Goal: Complete application form: Complete application form

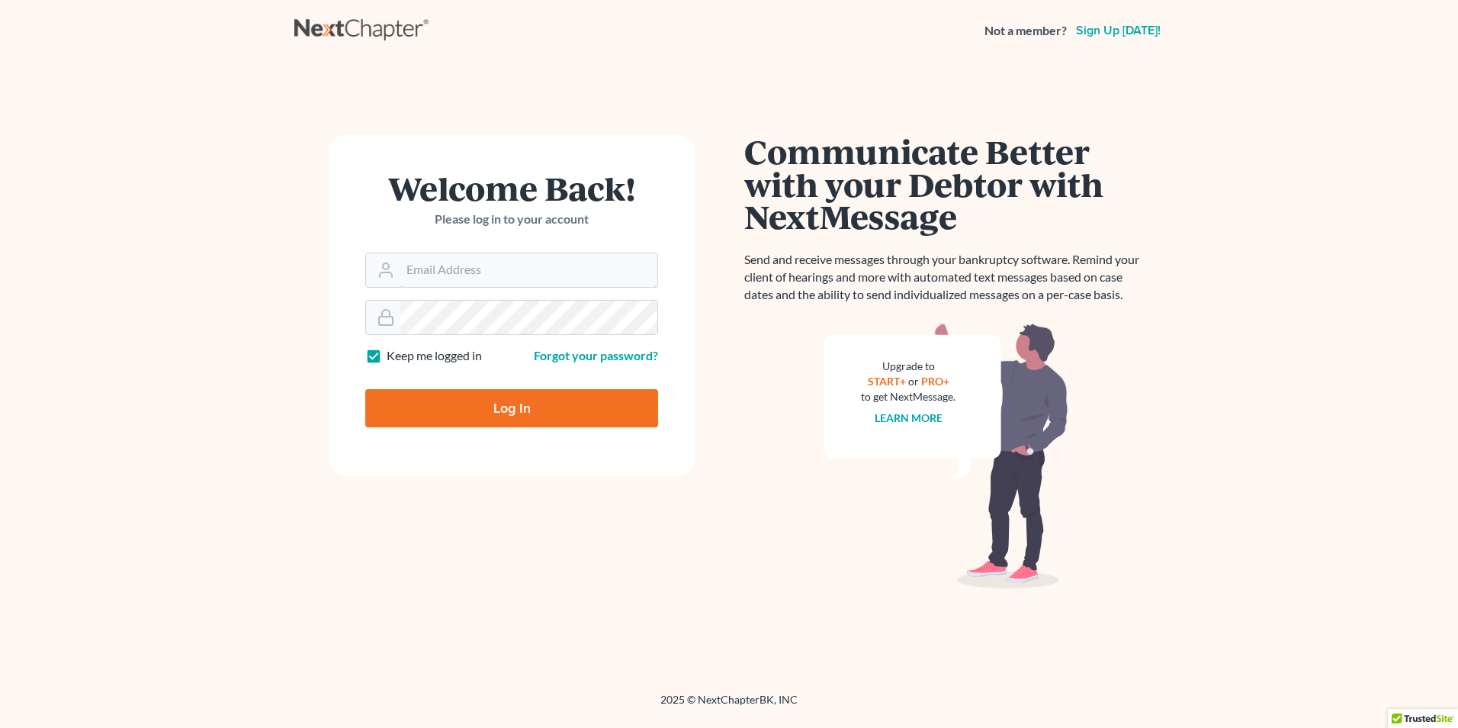
type input "[EMAIL_ADDRESS][DOMAIN_NAME]"
click at [529, 396] on input "Log In" at bounding box center [511, 408] width 293 height 38
type input "Thinking..."
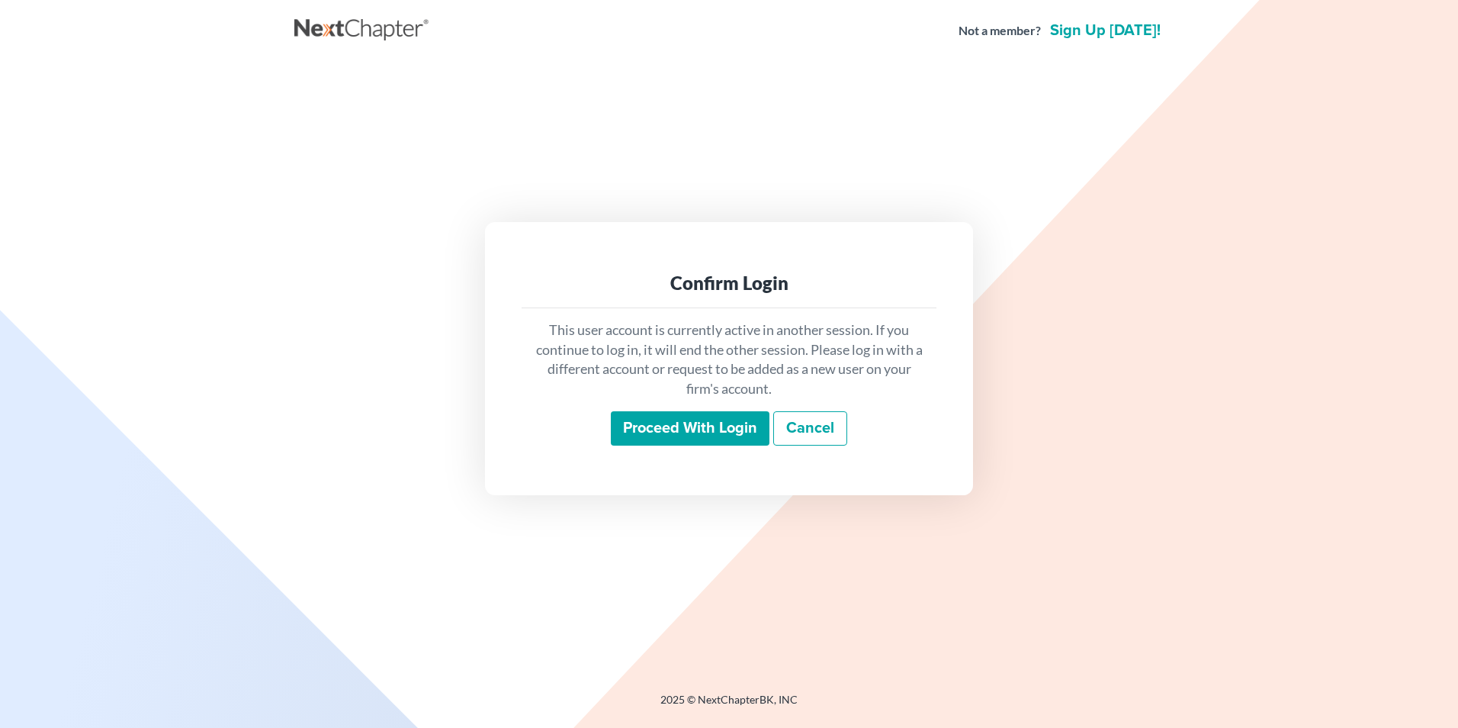
click at [741, 429] on input "Proceed with login" at bounding box center [690, 428] width 159 height 35
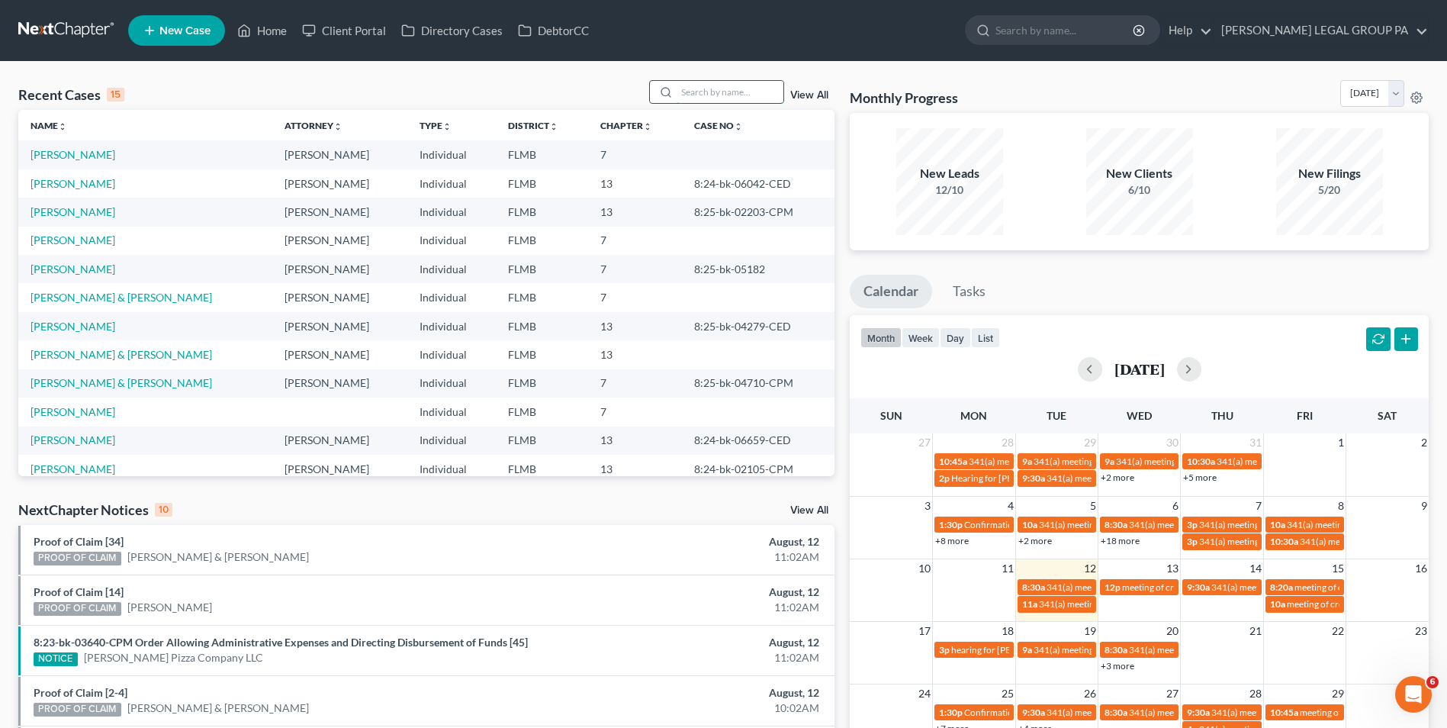
click at [726, 92] on input "search" at bounding box center [730, 92] width 107 height 22
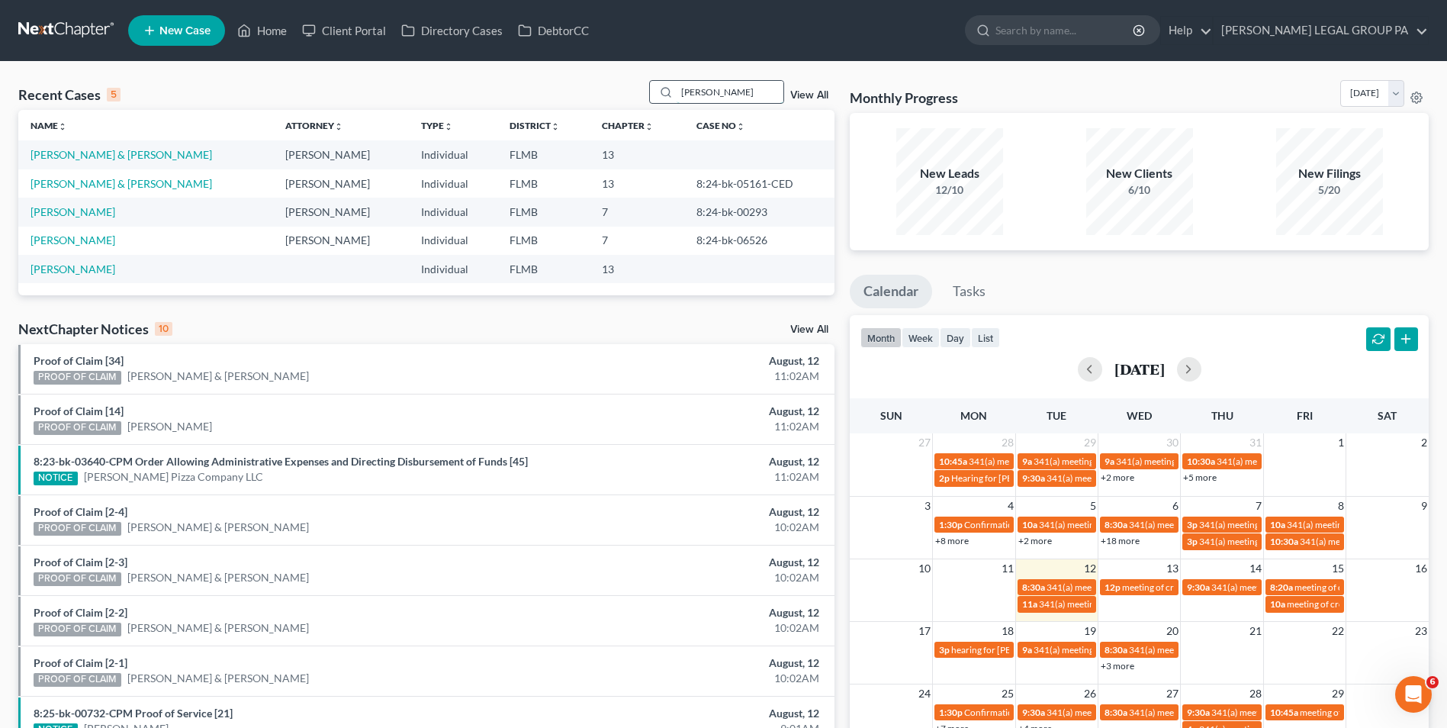
click at [735, 94] on input "youngs" at bounding box center [730, 92] width 107 height 22
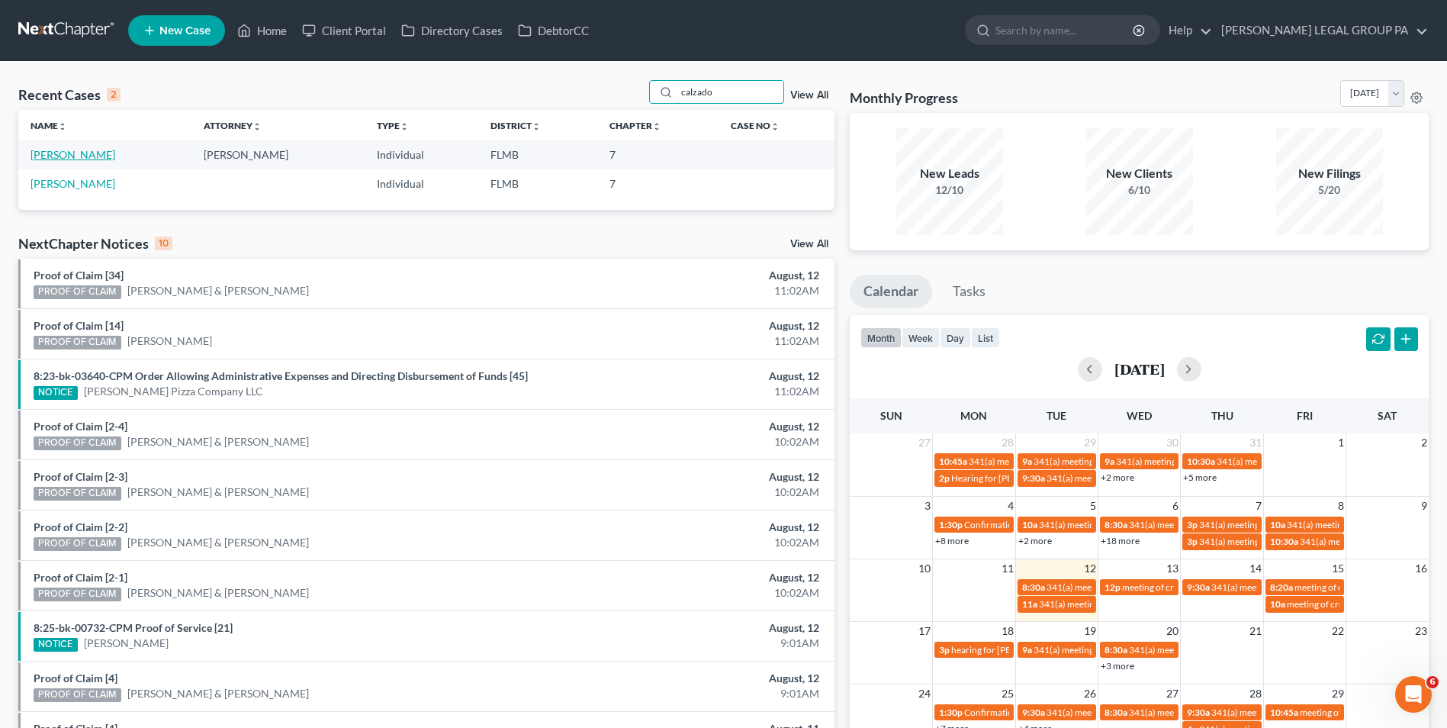
type input "calzado"
click at [88, 153] on link "[PERSON_NAME]" at bounding box center [73, 154] width 85 height 13
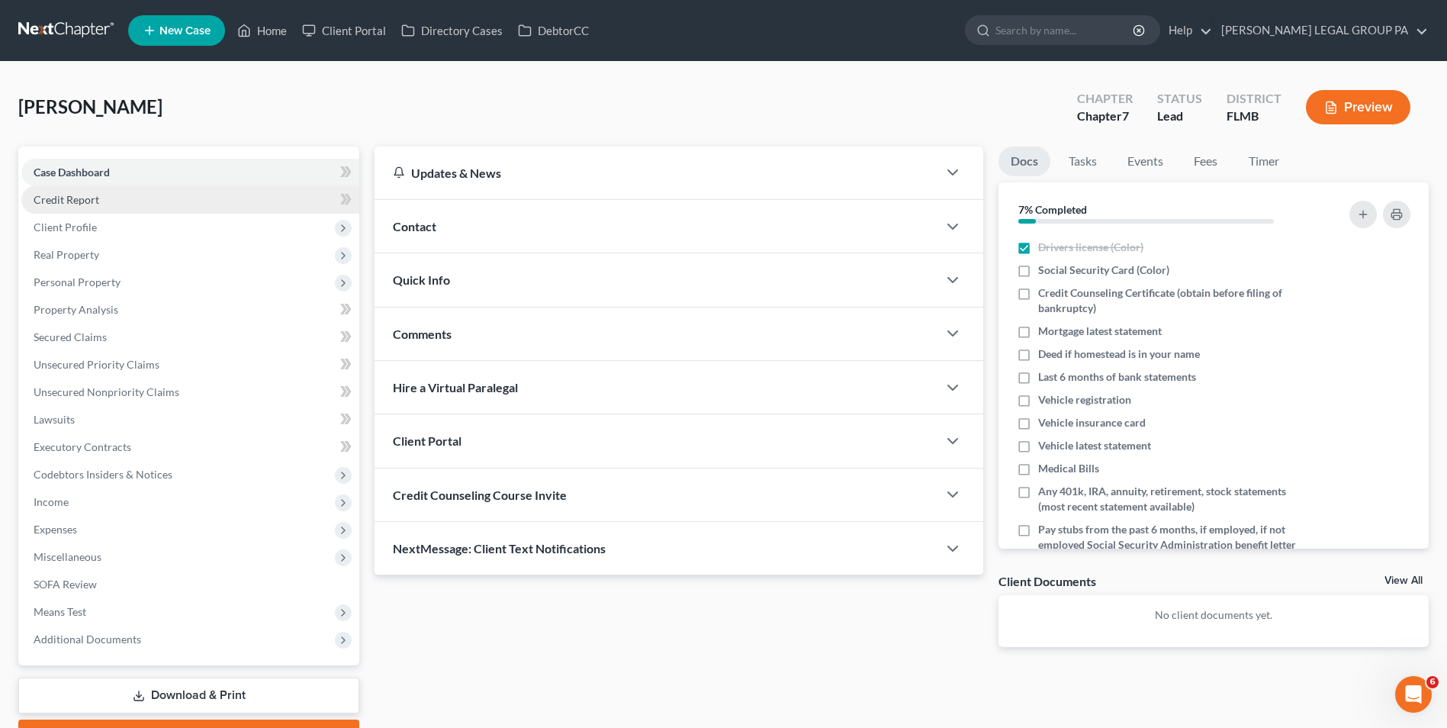
click at [131, 201] on link "Credit Report" at bounding box center [190, 199] width 338 height 27
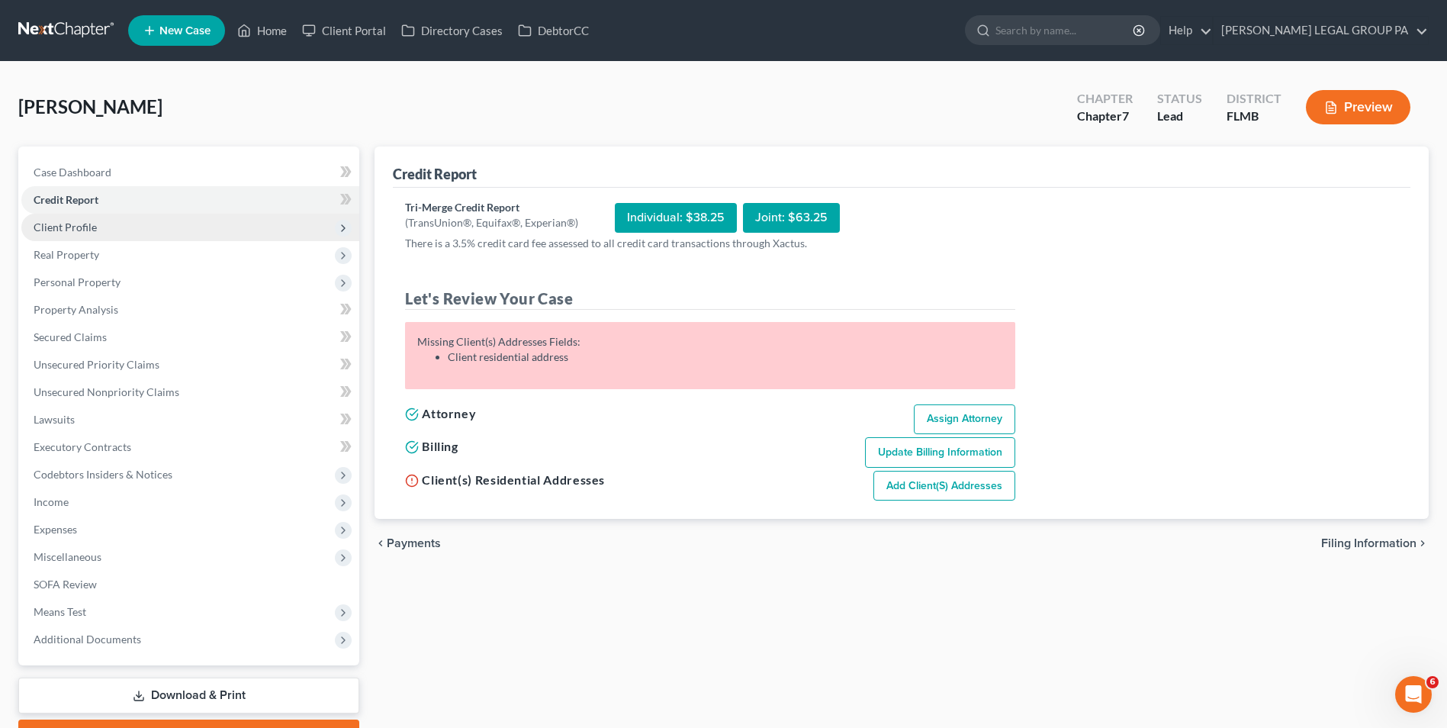
click at [134, 229] on span "Client Profile" at bounding box center [190, 227] width 338 height 27
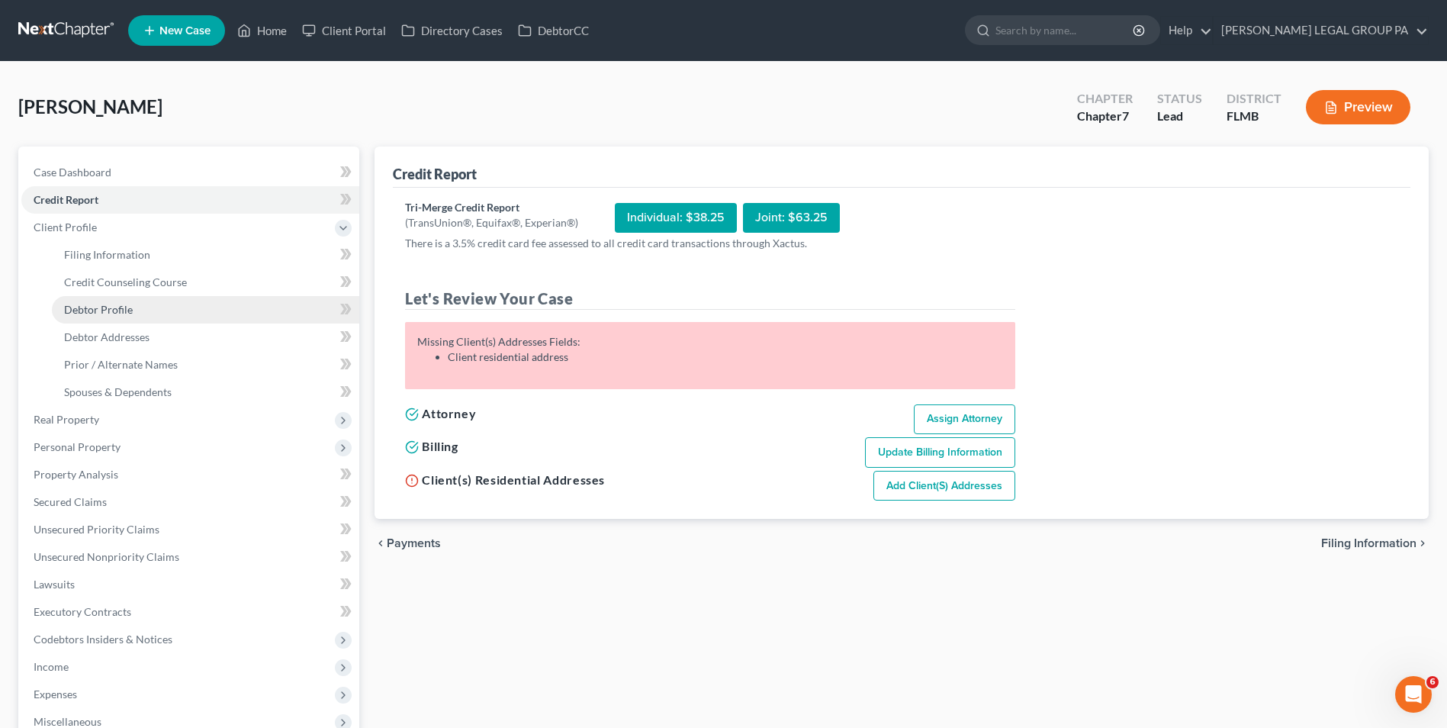
click at [147, 319] on link "Debtor Profile" at bounding box center [205, 309] width 307 height 27
select select "0"
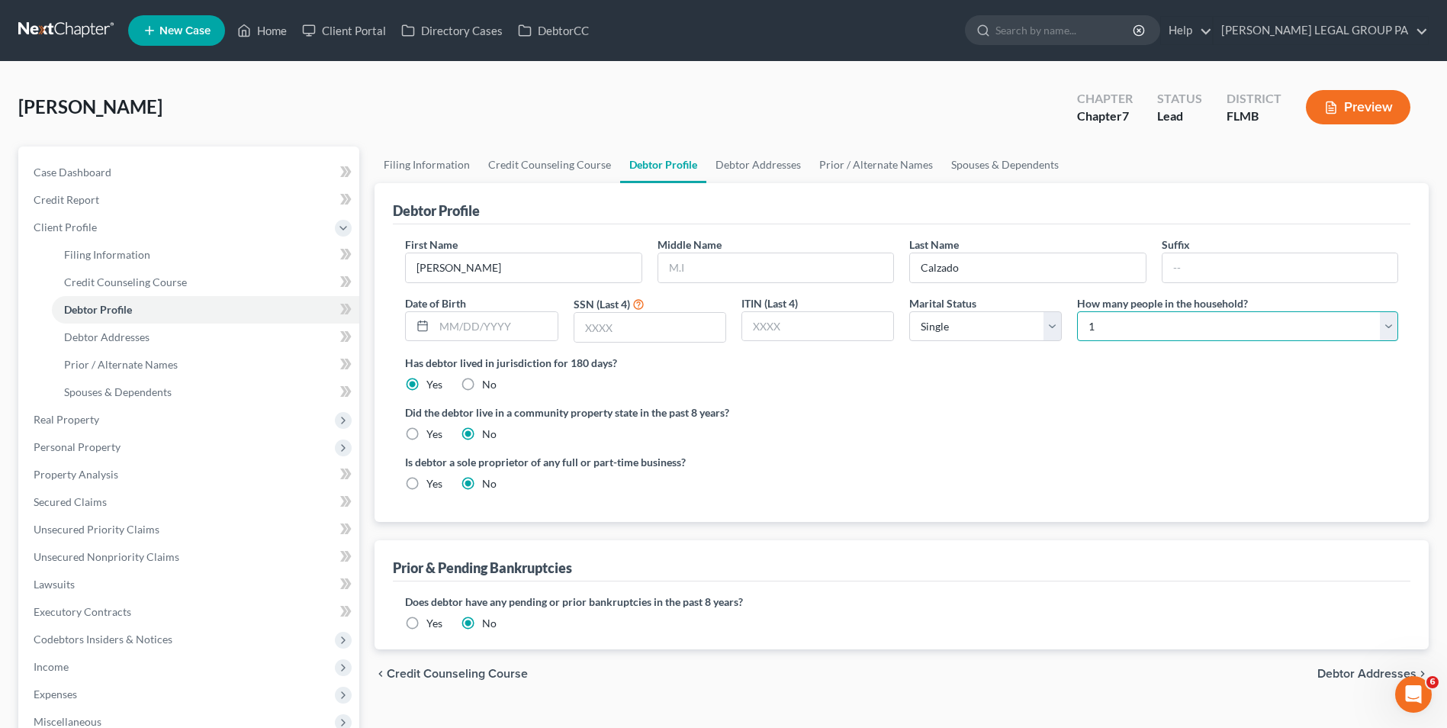
click at [1110, 334] on select "Select 1 2 3 4 5 6 7 8 9 10 11 12 13 14 15 16 17 18 19 20" at bounding box center [1237, 326] width 321 height 31
click at [1077, 311] on select "Select 1 2 3 4 5 6 7 8 9 10 11 12 13 14 15 16 17 18 19 20" at bounding box center [1237, 326] width 321 height 31
click at [1149, 325] on select "Select 1 2 3 4 5 6 7 8 9 10 11 12 13 14 15 16 17 18 19 20" at bounding box center [1237, 326] width 321 height 31
click at [1077, 311] on select "Select 1 2 3 4 5 6 7 8 9 10 11 12 13 14 15 16 17 18 19 20" at bounding box center [1237, 326] width 321 height 31
drag, startPoint x: 1117, startPoint y: 328, endPoint x: 1117, endPoint y: 343, distance: 15.3
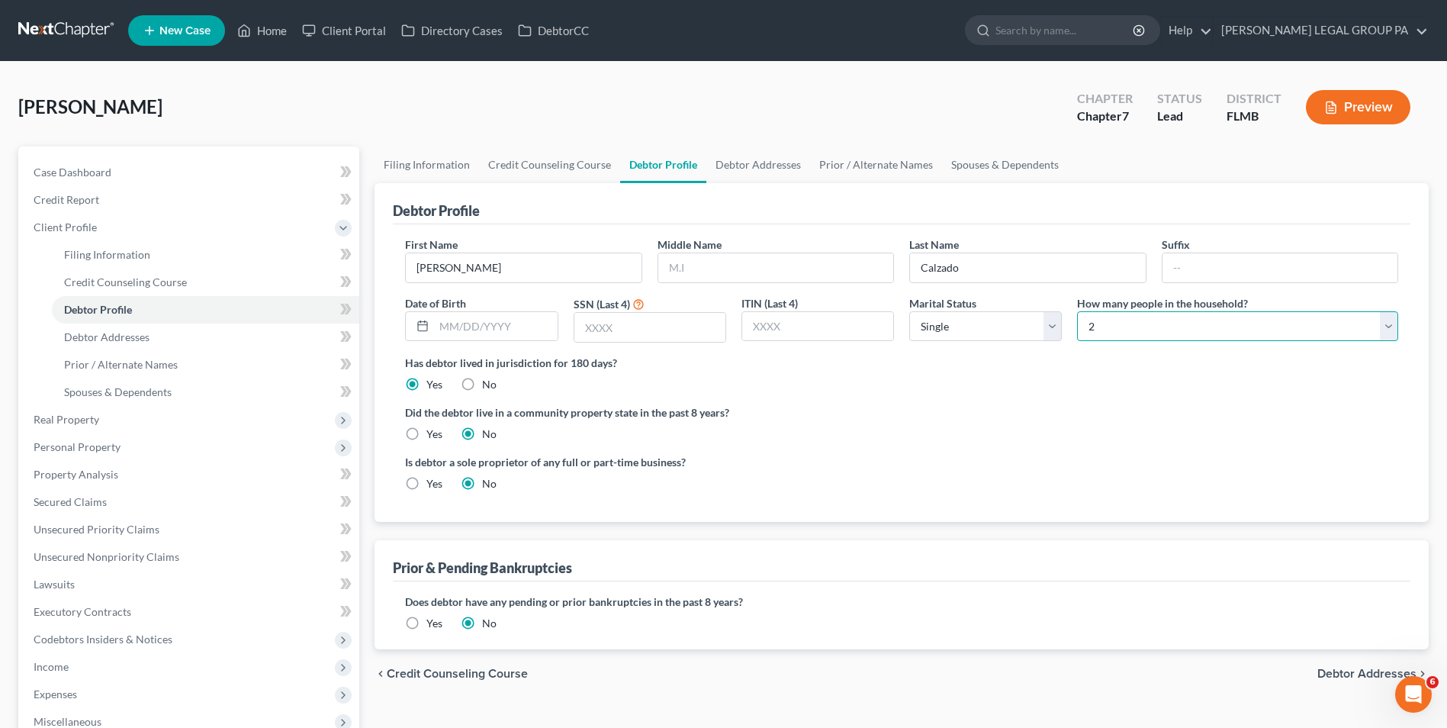
click at [1117, 328] on select "Select 1 2 3 4 5 6 7 8 9 10 11 12 13 14 15 16 17 18 19 20" at bounding box center [1237, 326] width 321 height 31
select select "2"
click at [1077, 311] on select "Select 1 2 3 4 5 6 7 8 9 10 11 12 13 14 15 16 17 18 19 20" at bounding box center [1237, 326] width 321 height 31
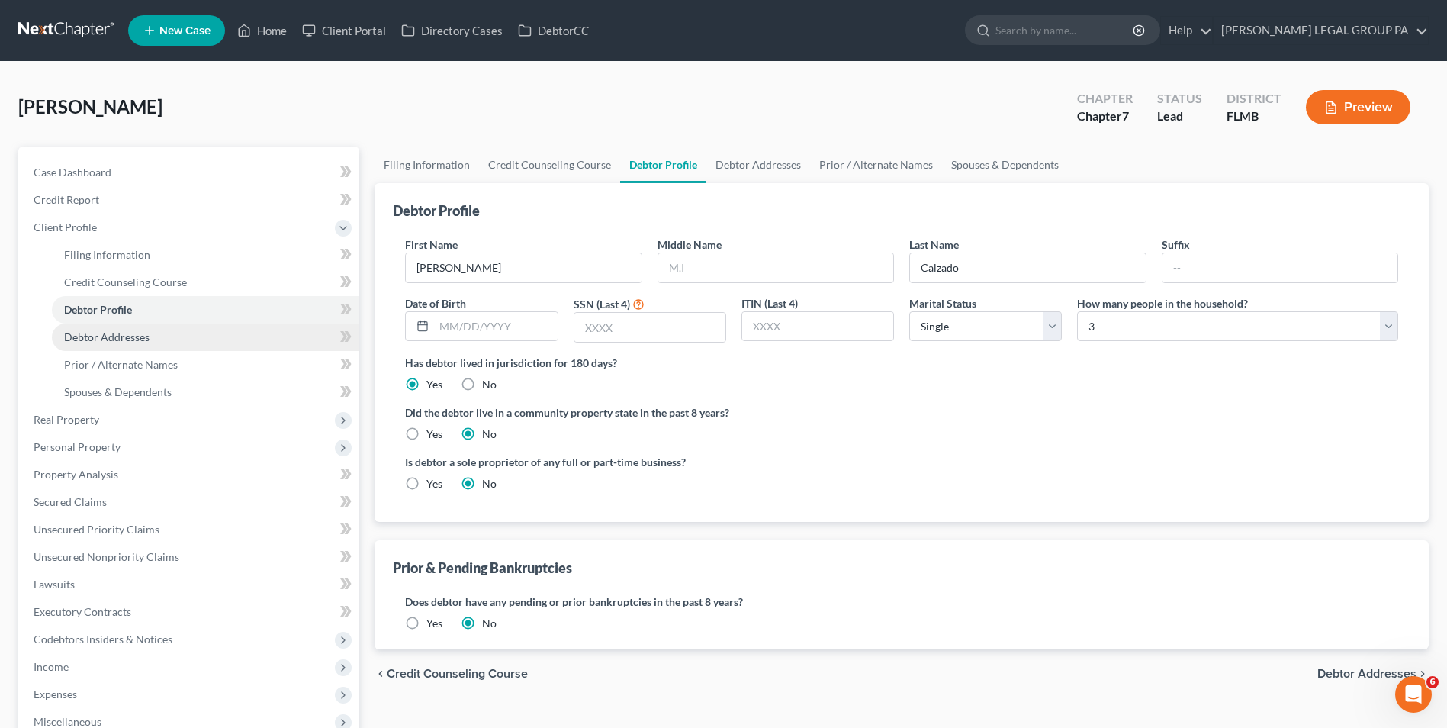
click at [156, 341] on link "Debtor Addresses" at bounding box center [205, 336] width 307 height 27
select select "0"
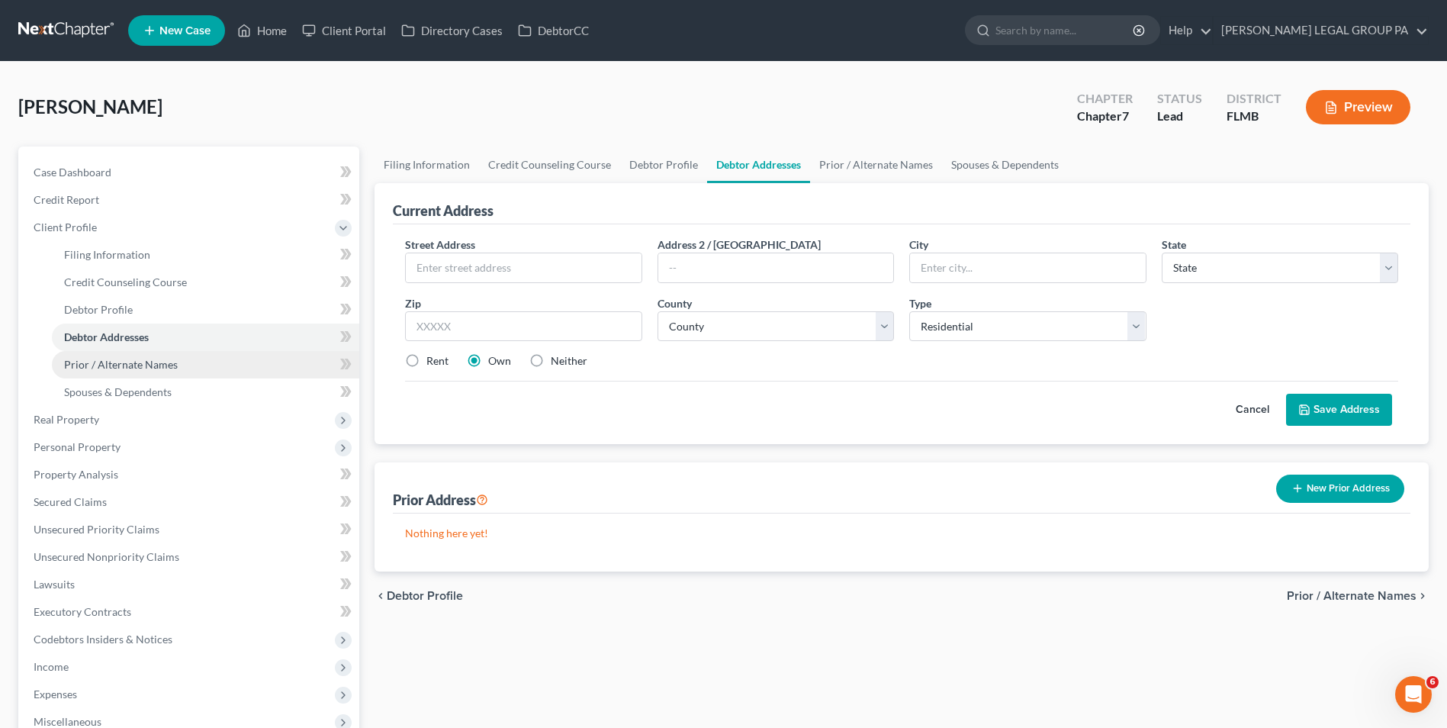
click at [153, 365] on span "Prior / Alternate Names" at bounding box center [121, 364] width 114 height 13
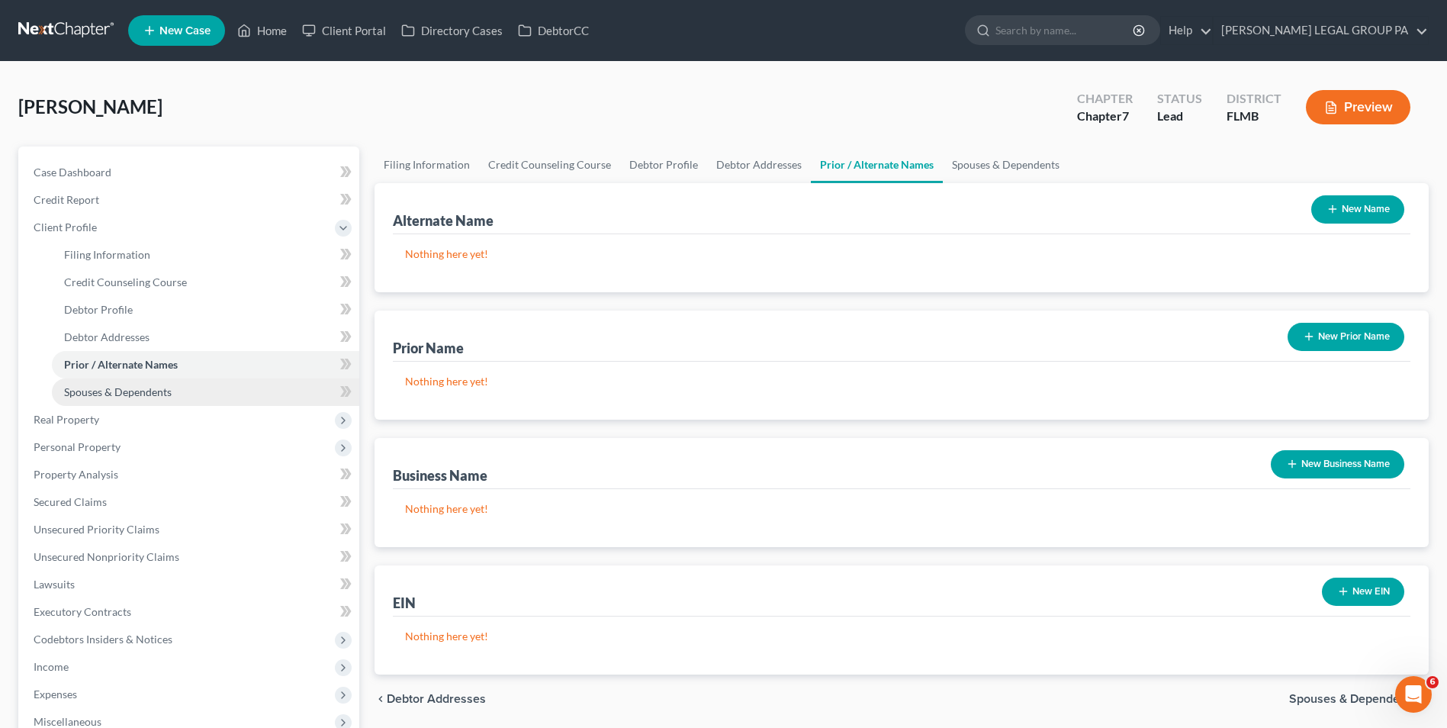
click at [113, 394] on span "Spouses & Dependents" at bounding box center [118, 391] width 108 height 13
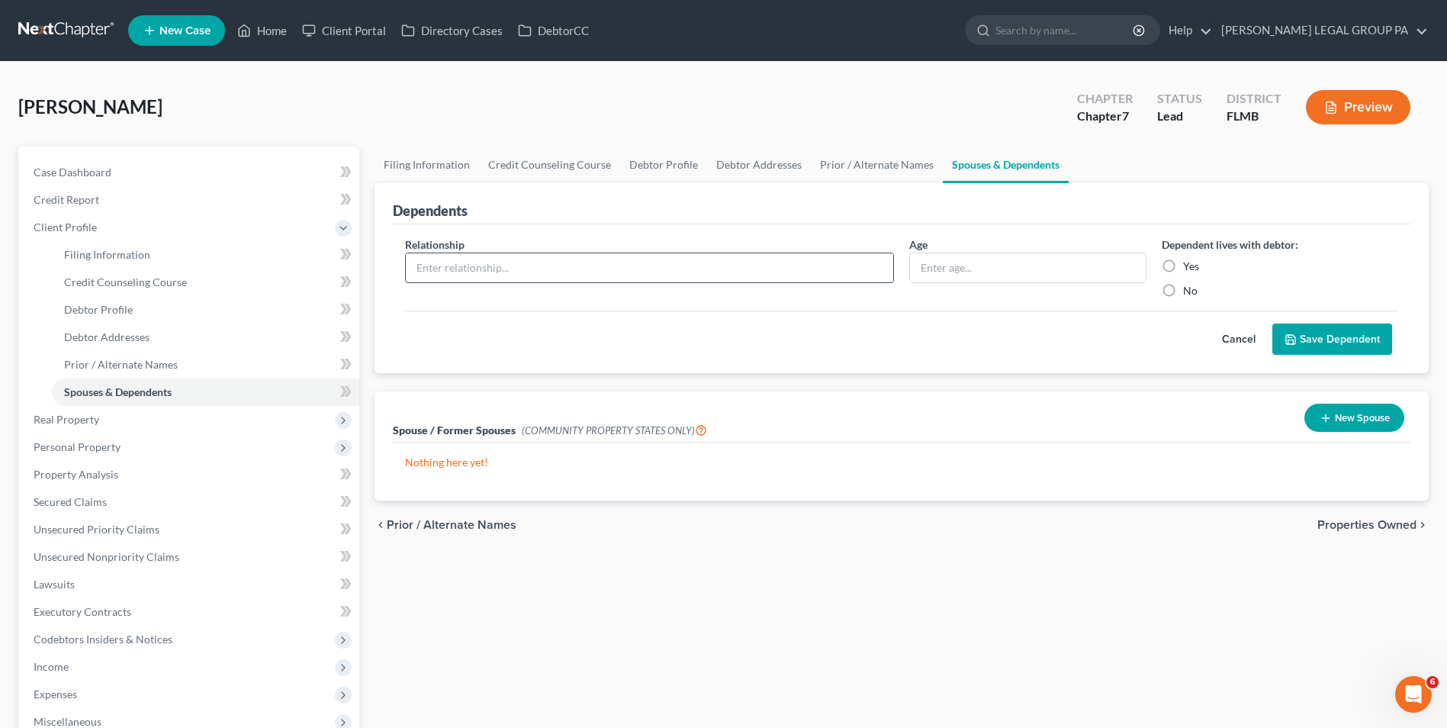
click at [542, 264] on input "text" at bounding box center [649, 267] width 487 height 29
type input "Mother"
click at [984, 275] on input "text" at bounding box center [1027, 267] width 235 height 29
type input "85"
click at [1183, 265] on label "Yes" at bounding box center [1191, 266] width 16 height 15
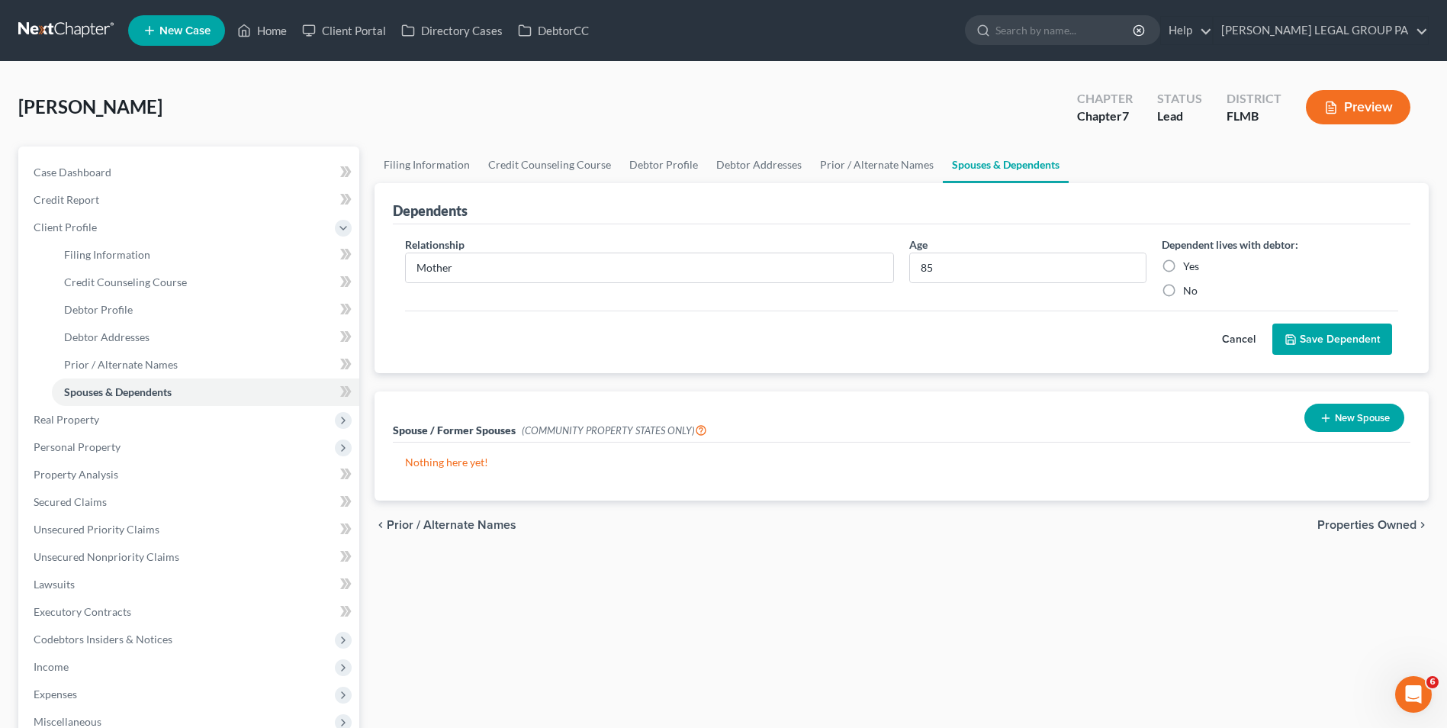
click at [1189, 265] on input "Yes" at bounding box center [1194, 264] width 10 height 10
radio input "true"
click at [1306, 342] on button "Save Dependent" at bounding box center [1332, 339] width 120 height 32
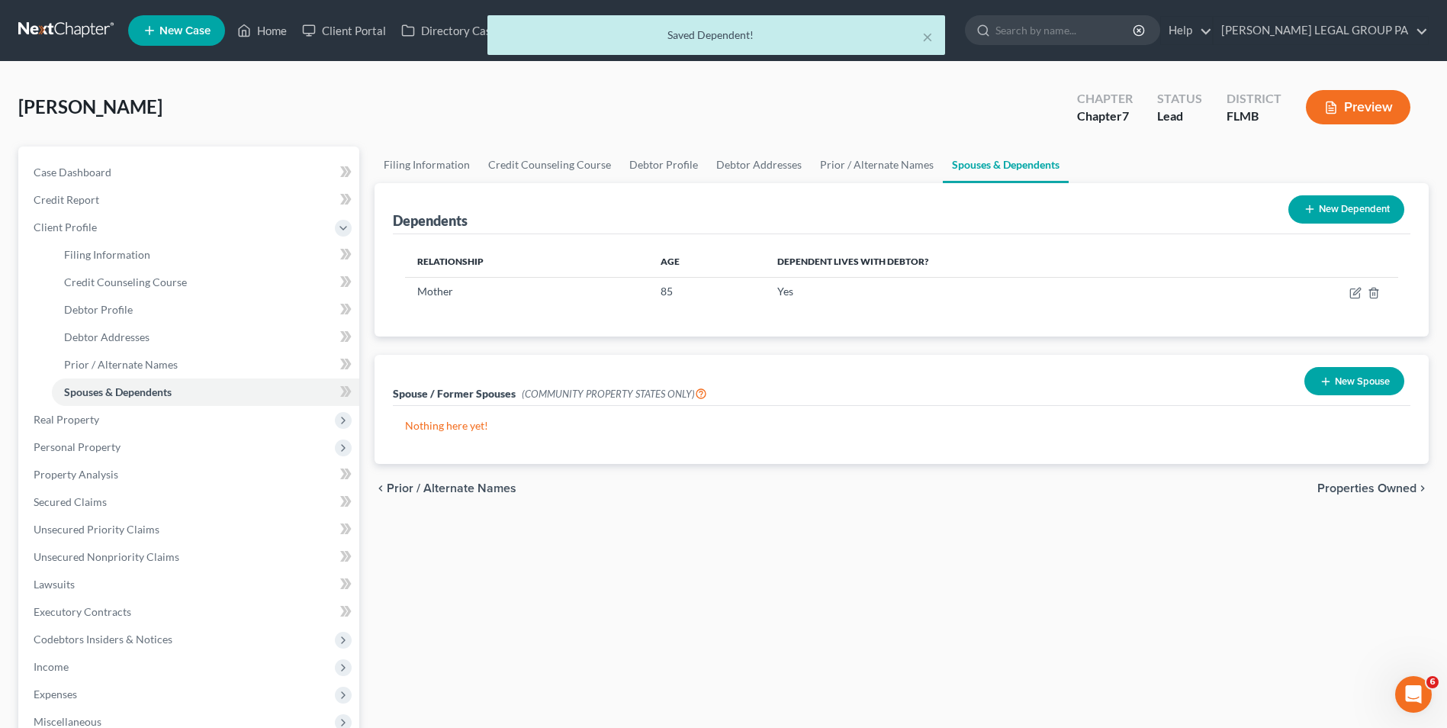
click at [1379, 211] on button "New Dependent" at bounding box center [1346, 209] width 116 height 28
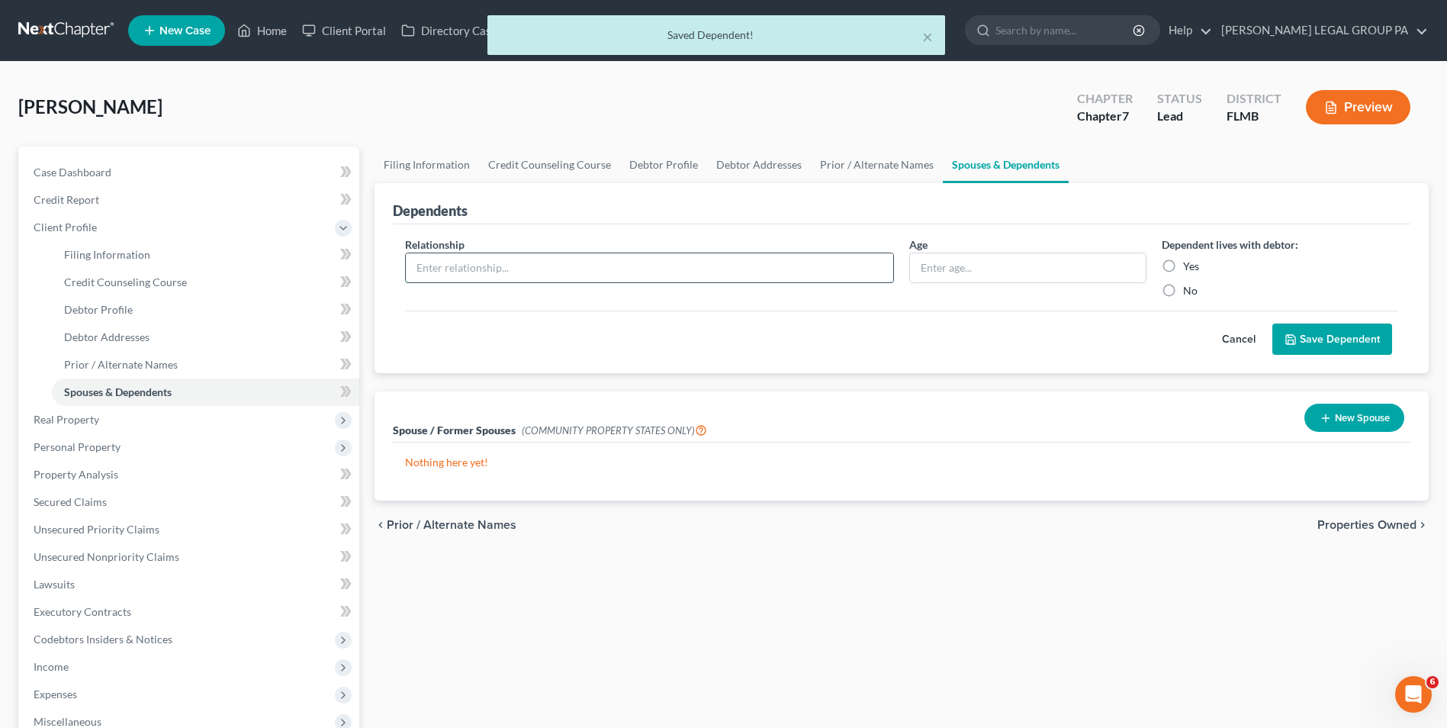
click at [499, 261] on input "text" at bounding box center [649, 267] width 487 height 29
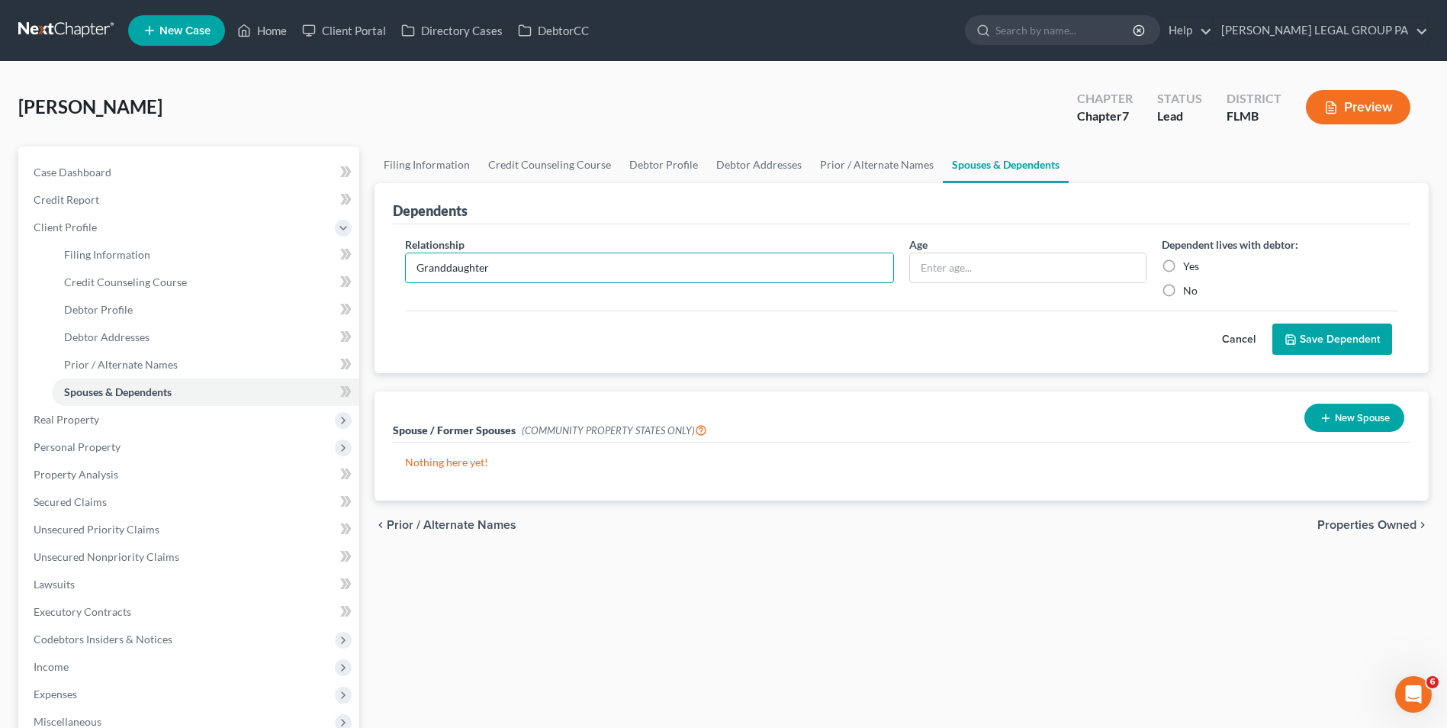
type input "Granddaughter"
type input "17"
click at [1183, 269] on label "Yes" at bounding box center [1191, 266] width 16 height 15
click at [1189, 268] on input "Yes" at bounding box center [1194, 264] width 10 height 10
radio input "true"
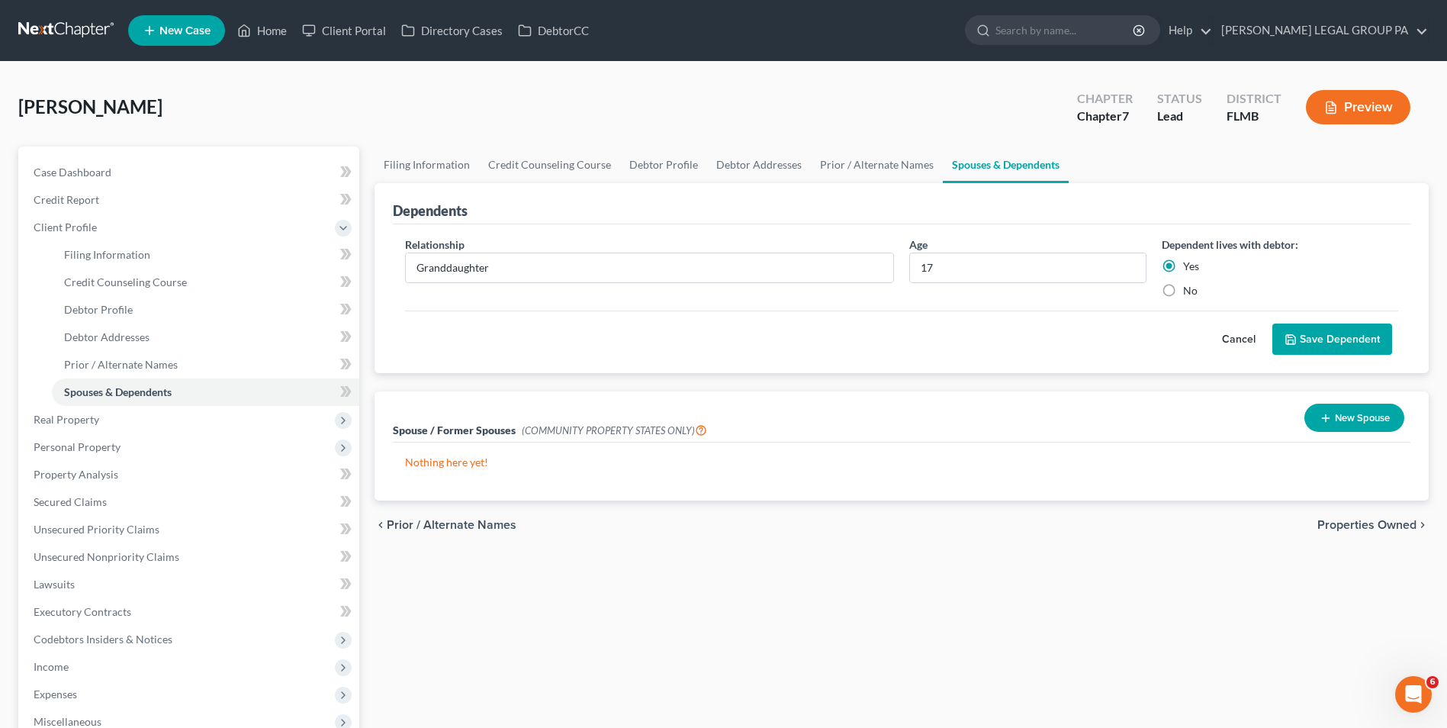
click at [1317, 349] on button "Save Dependent" at bounding box center [1332, 339] width 120 height 32
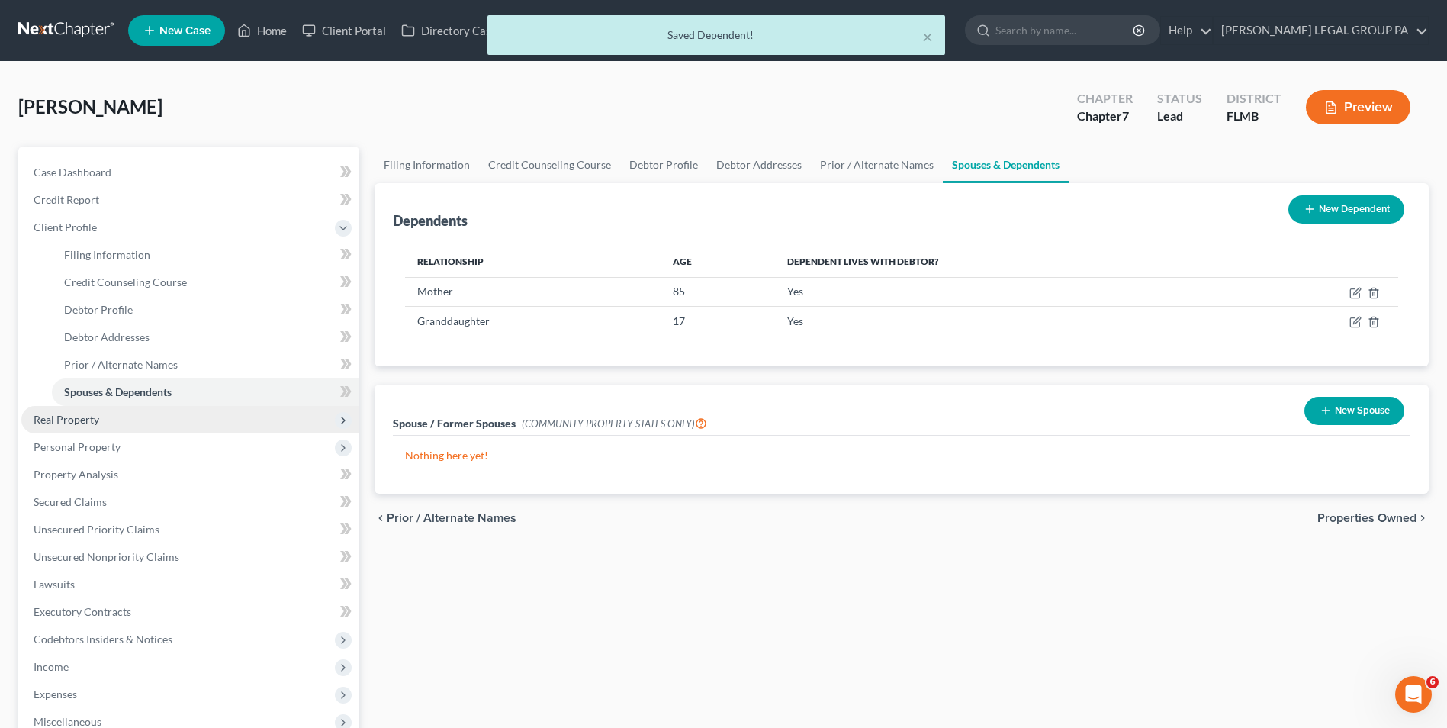
click at [105, 420] on span "Real Property" at bounding box center [190, 419] width 338 height 27
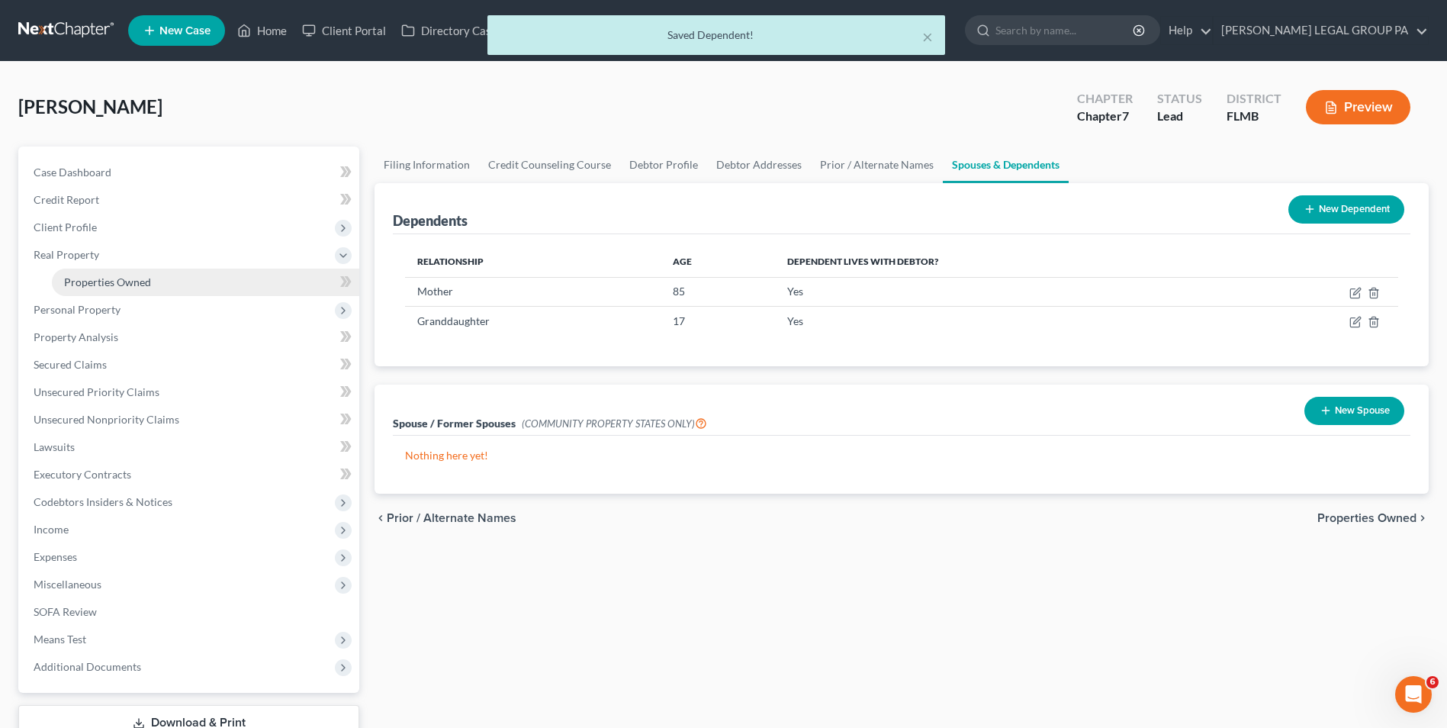
click at [117, 289] on link "Properties Owned" at bounding box center [205, 281] width 307 height 27
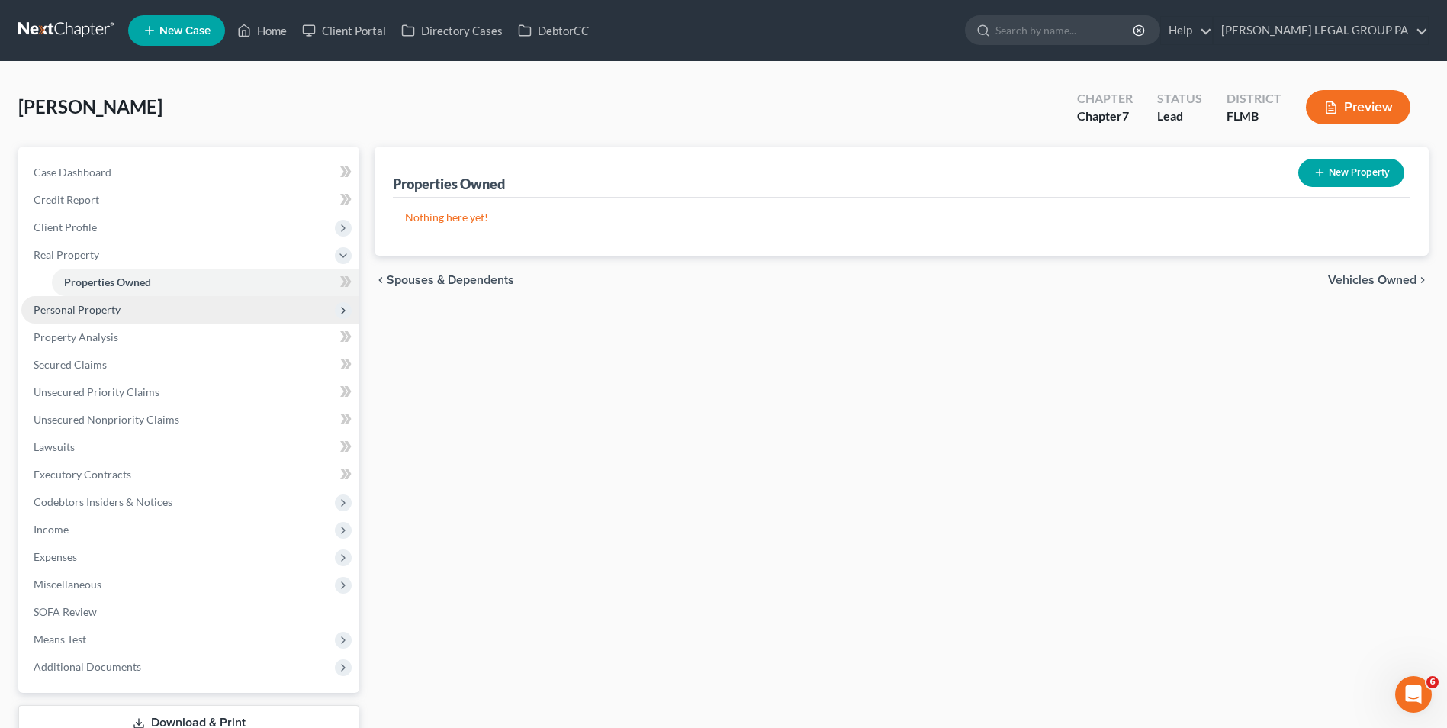
click at [94, 310] on span "Personal Property" at bounding box center [77, 309] width 87 height 13
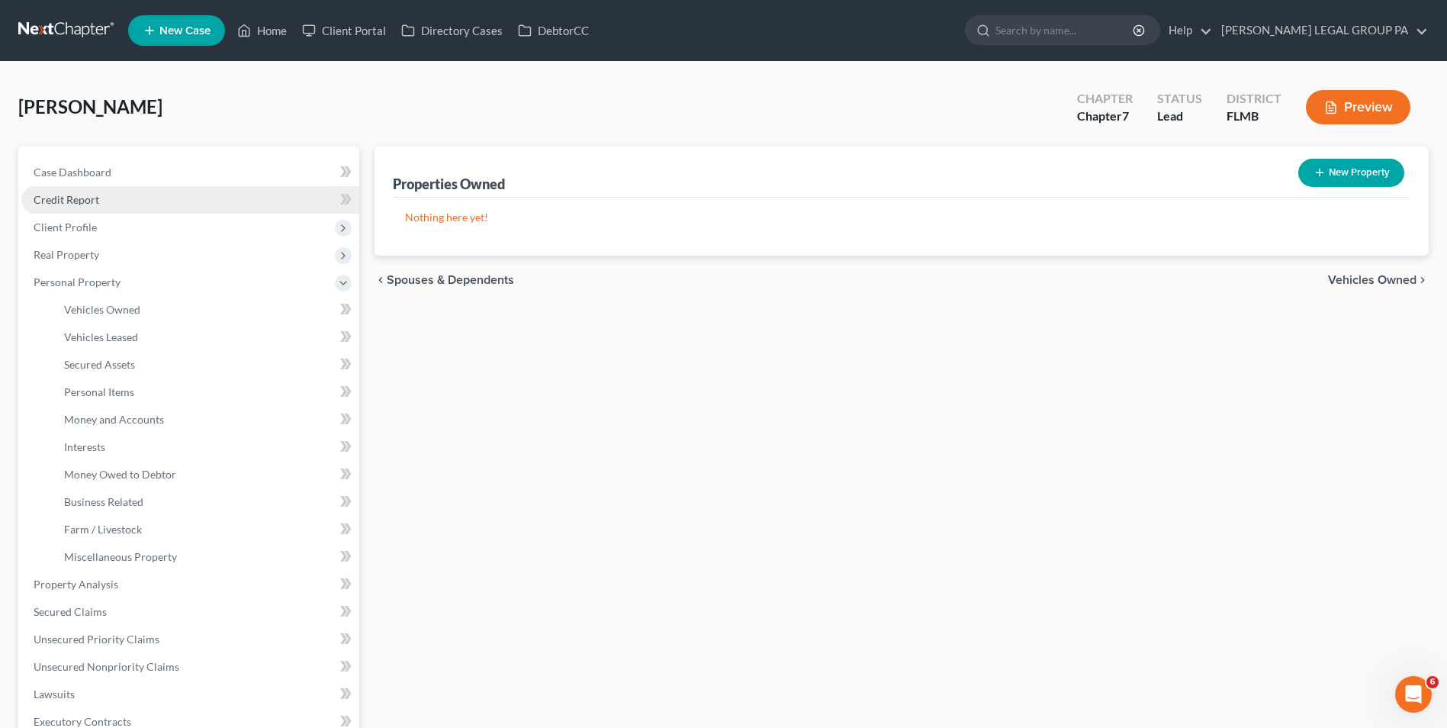
click at [114, 192] on link "Credit Report" at bounding box center [190, 199] width 338 height 27
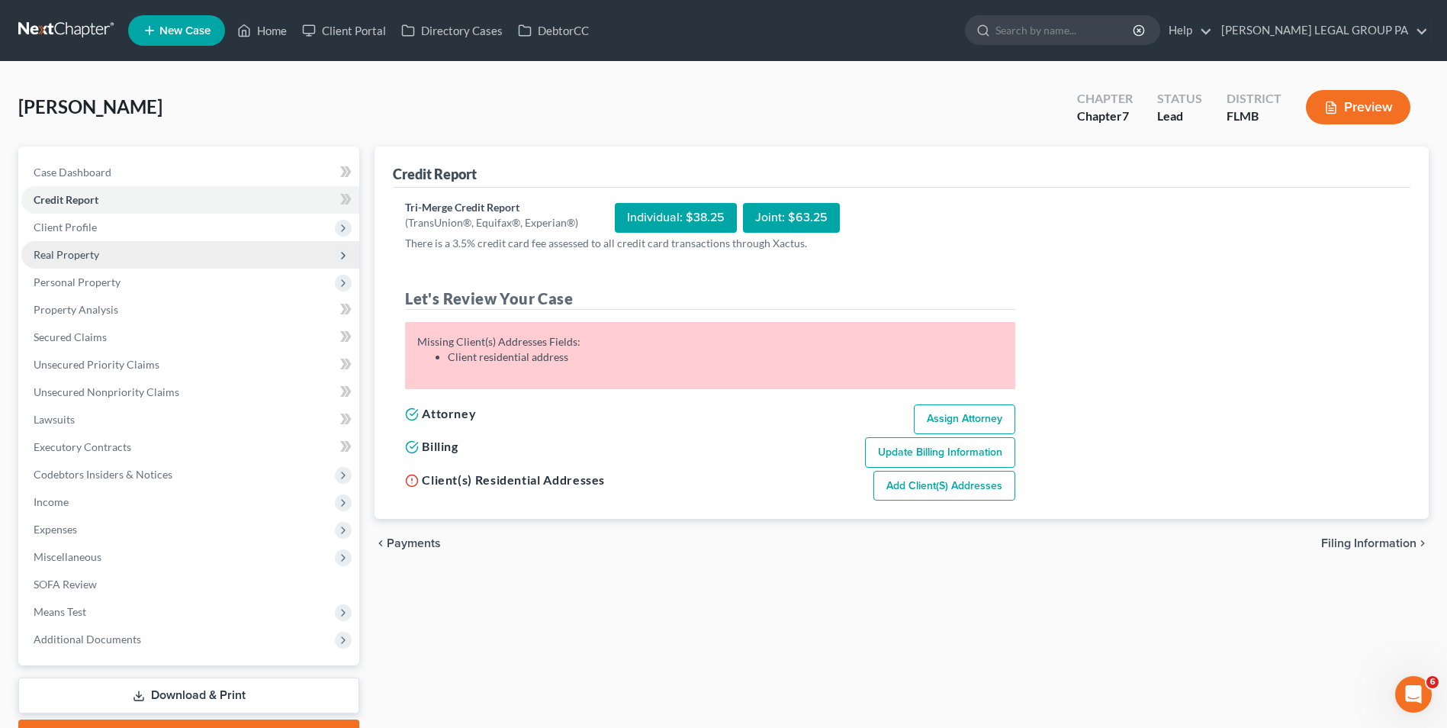
click at [106, 257] on span "Real Property" at bounding box center [190, 254] width 338 height 27
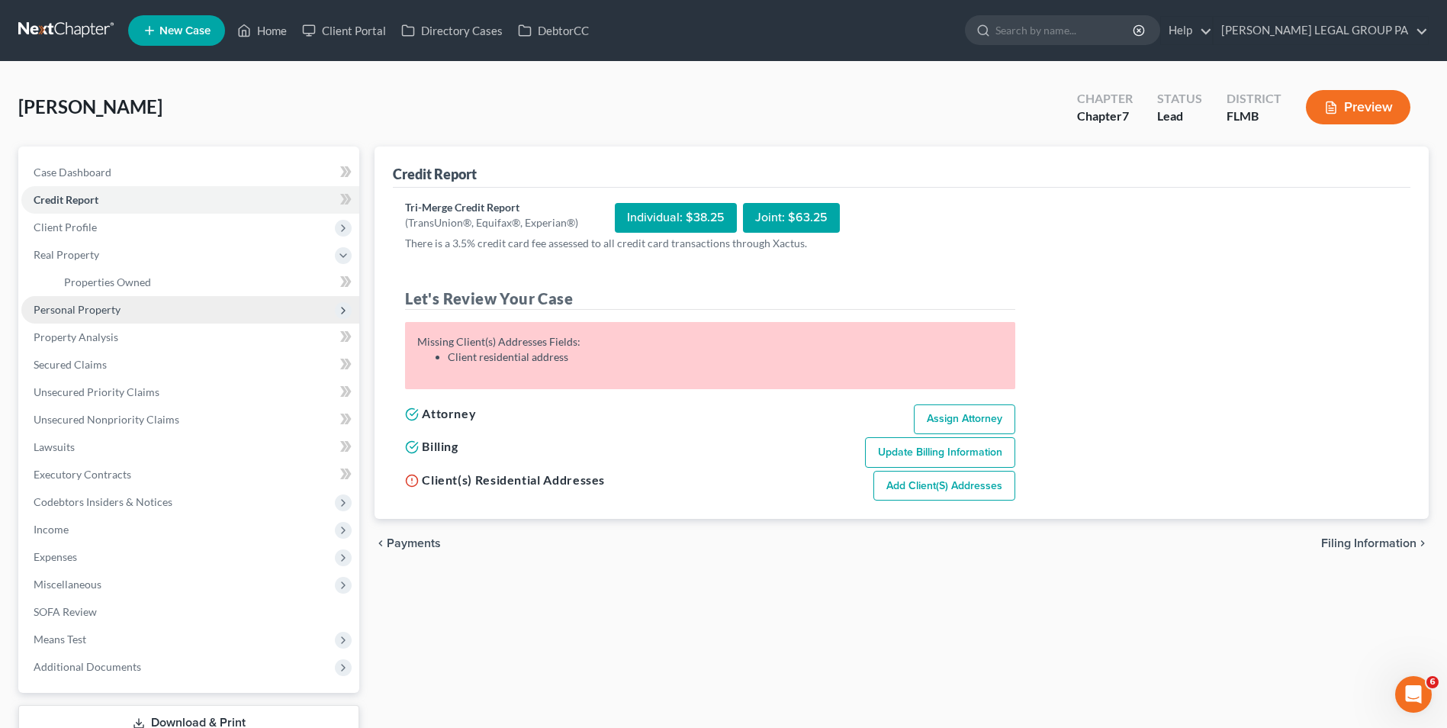
click at [106, 304] on span "Personal Property" at bounding box center [77, 309] width 87 height 13
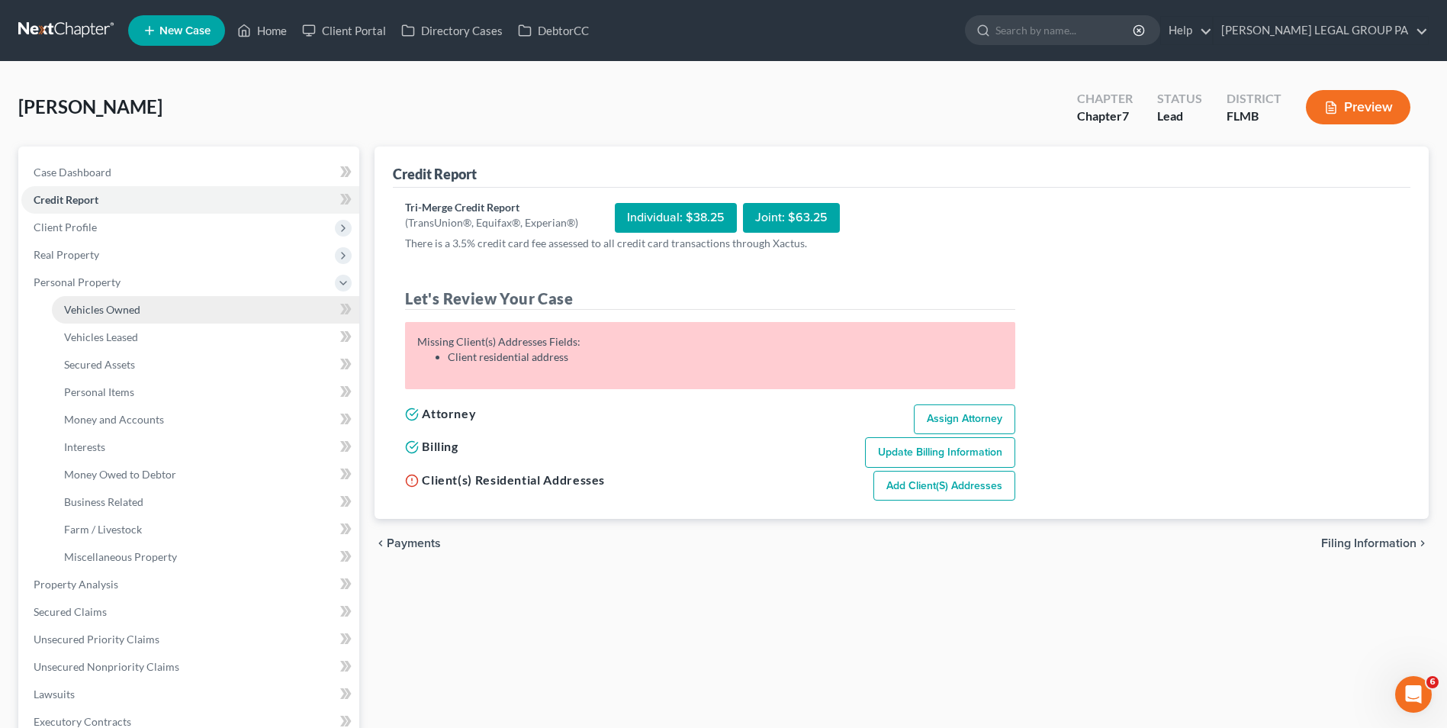
click at [127, 314] on span "Vehicles Owned" at bounding box center [102, 309] width 76 height 13
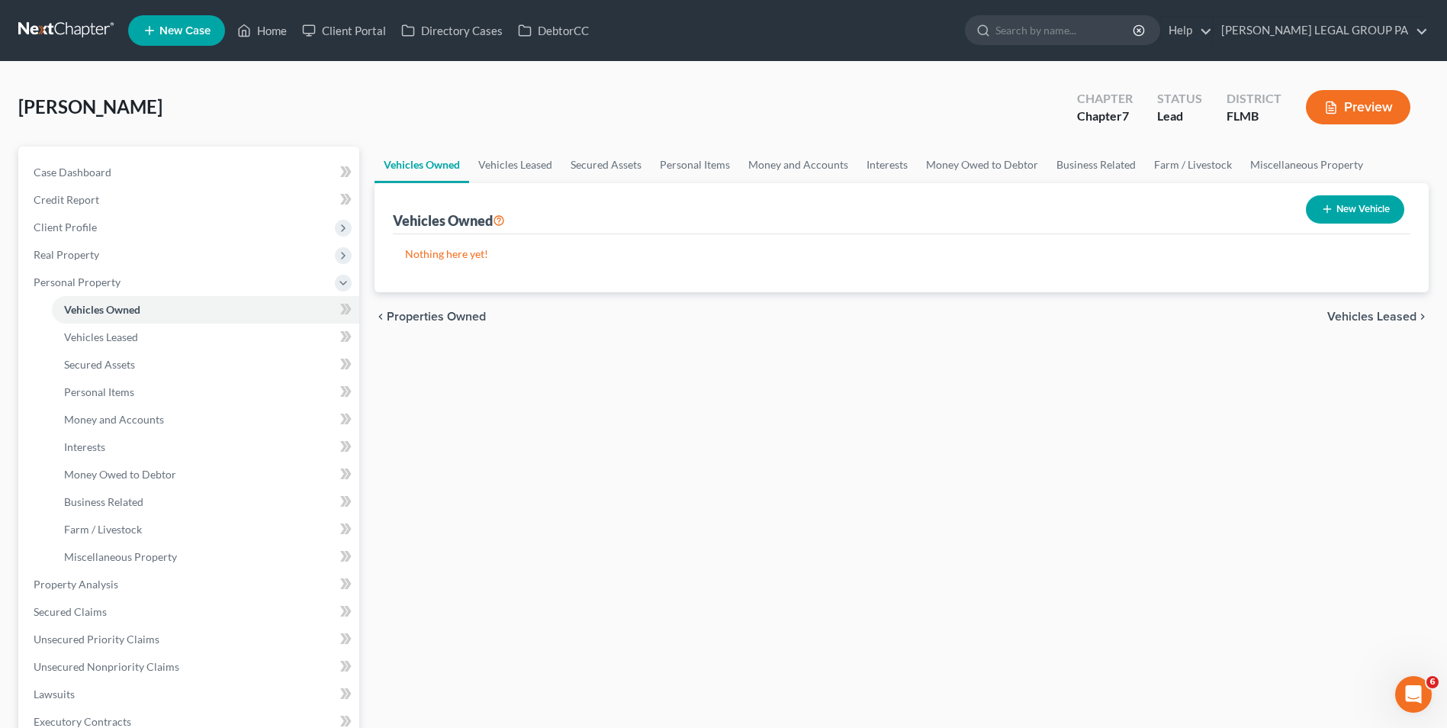
click at [1385, 203] on button "New Vehicle" at bounding box center [1355, 209] width 98 height 28
select select "0"
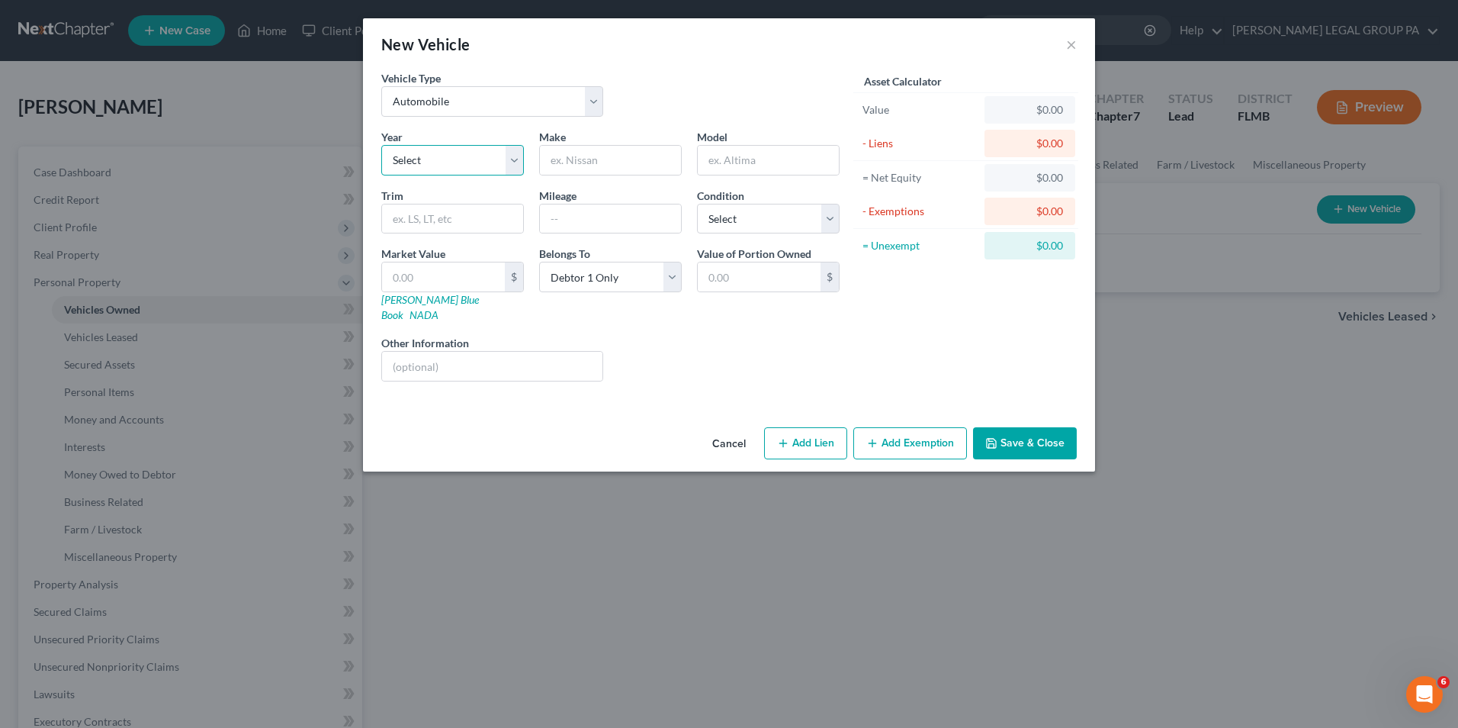
click at [430, 157] on select "Select 2026 2025 2024 2023 2022 2021 2020 2019 2018 2017 2016 2015 2014 2013 20…" at bounding box center [452, 160] width 143 height 31
select select "11"
click at [381, 145] on select "Select 2026 2025 2024 2023 2022 2021 2020 2019 2018 2017 2016 2015 2014 2013 20…" at bounding box center [452, 160] width 143 height 31
click at [636, 149] on input "text" at bounding box center [610, 160] width 141 height 29
type input "Mercedes"
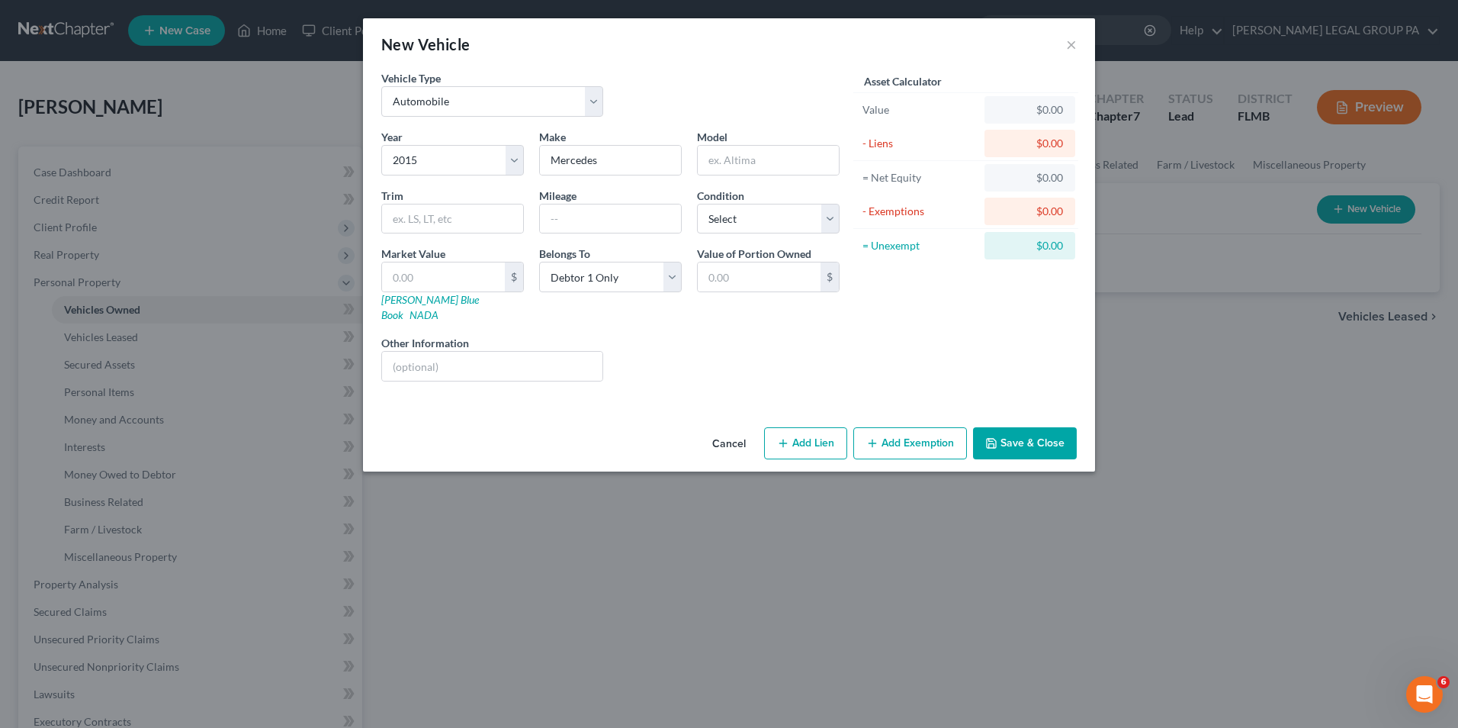
click at [1043, 427] on button "Save & Close" at bounding box center [1025, 443] width 104 height 32
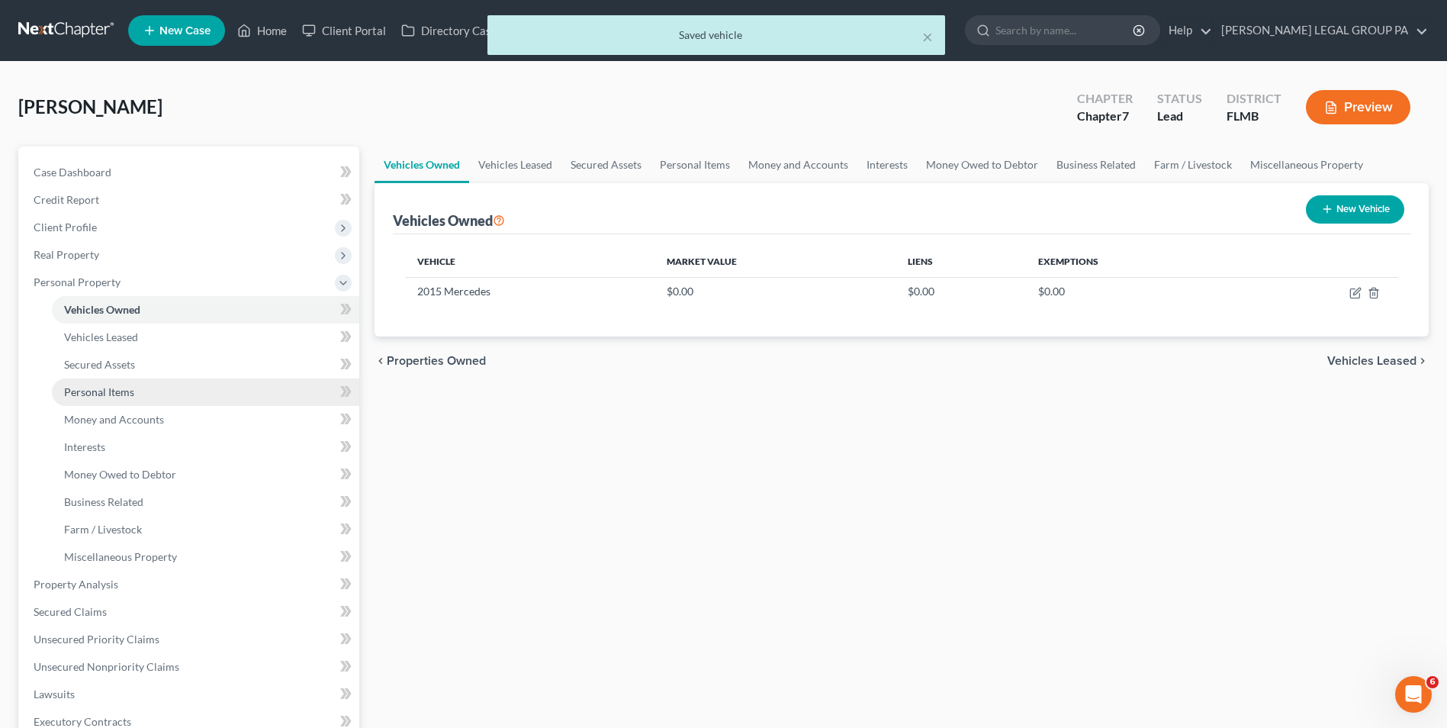
click at [127, 381] on link "Personal Items" at bounding box center [205, 391] width 307 height 27
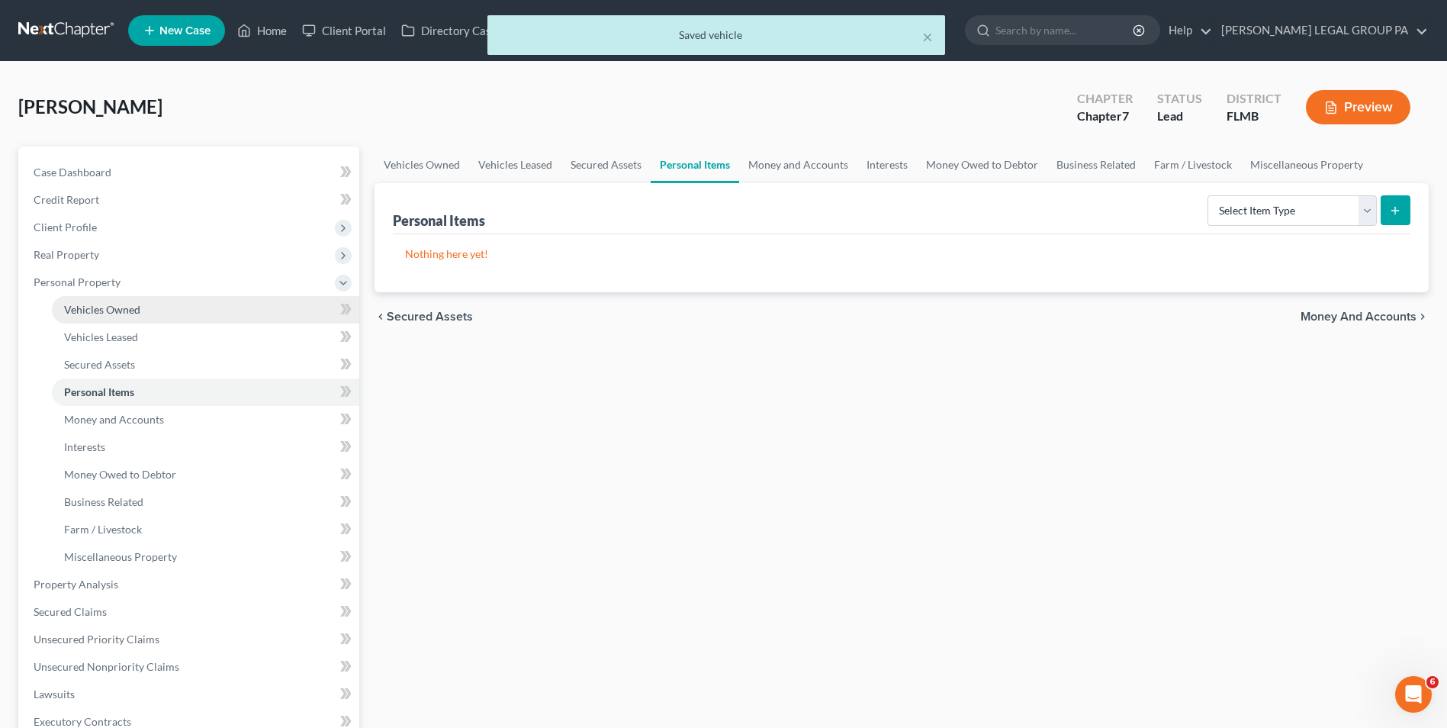
click at [174, 312] on link "Vehicles Owned" at bounding box center [205, 309] width 307 height 27
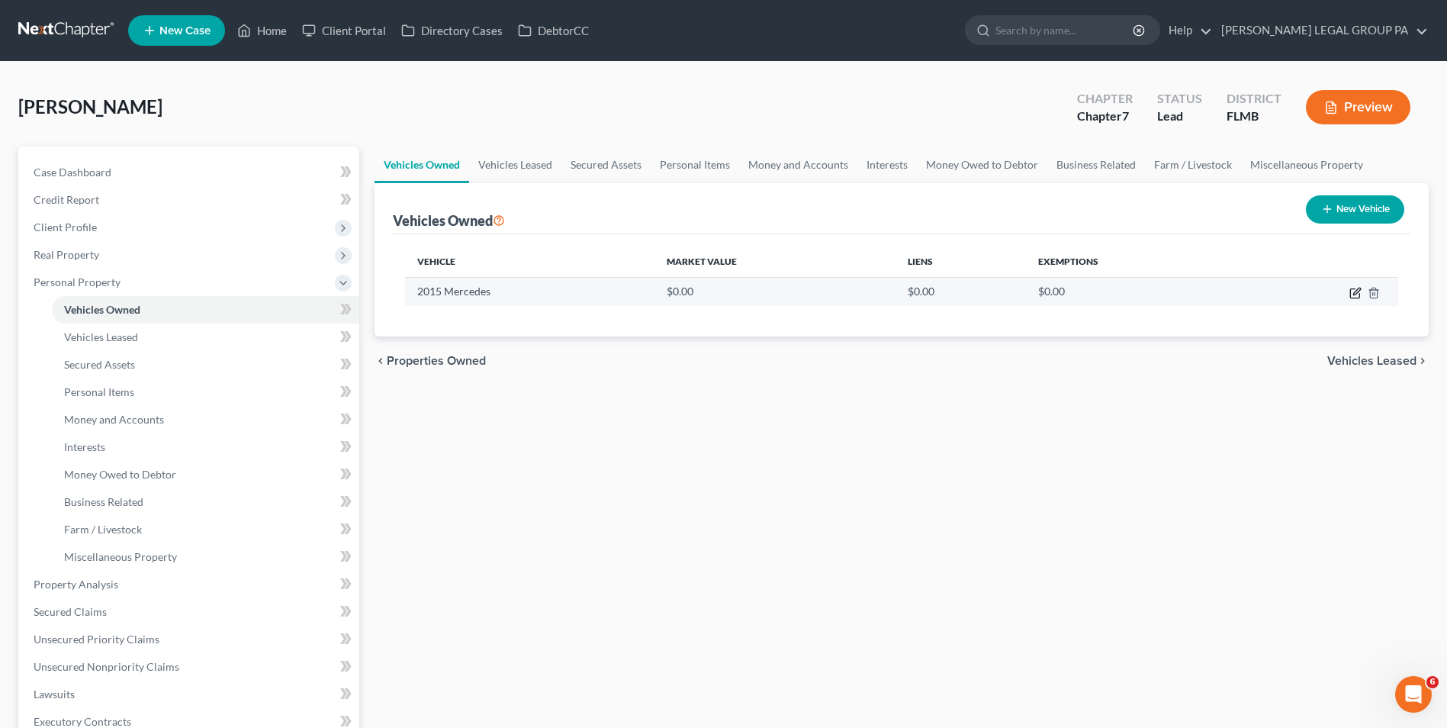
click at [1354, 292] on icon "button" at bounding box center [1356, 291] width 7 height 7
select select "0"
select select "11"
select select "0"
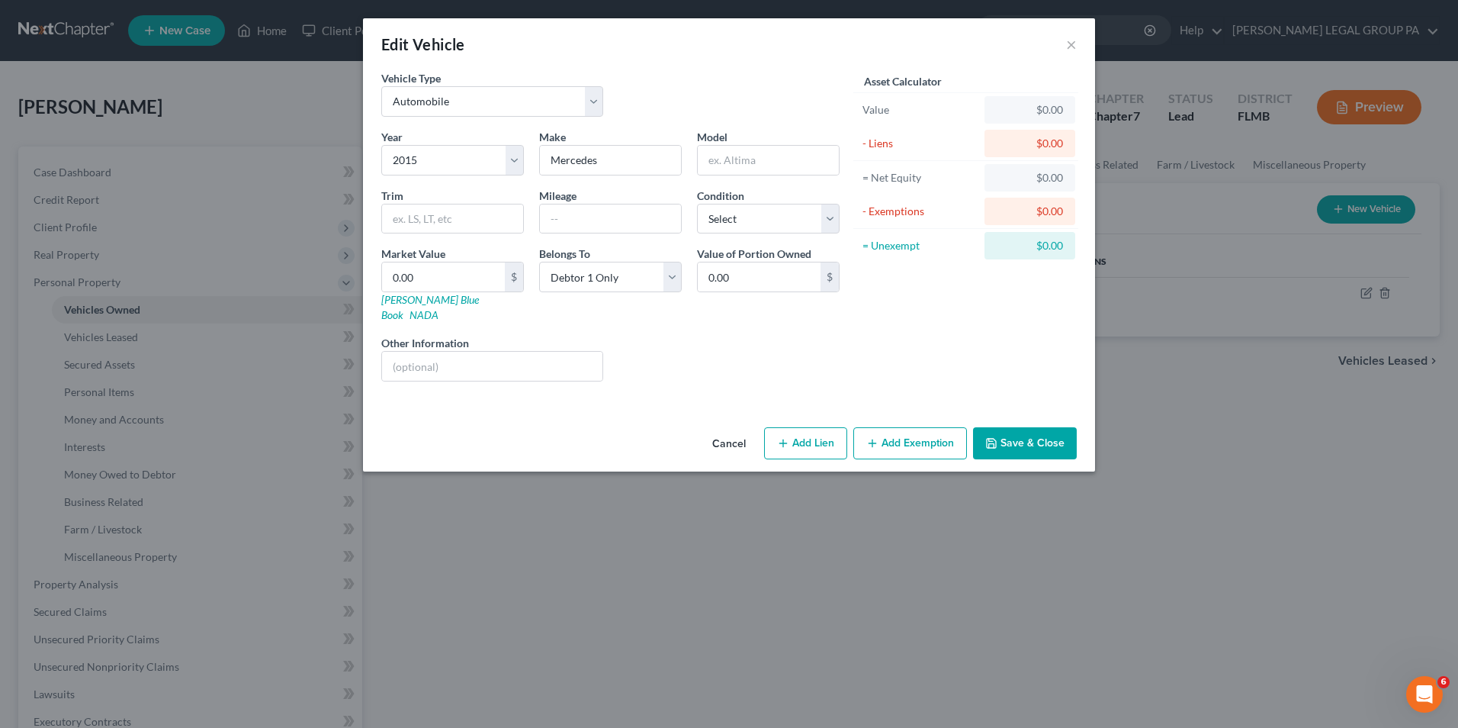
click at [1000, 427] on button "Save & Close" at bounding box center [1025, 443] width 104 height 32
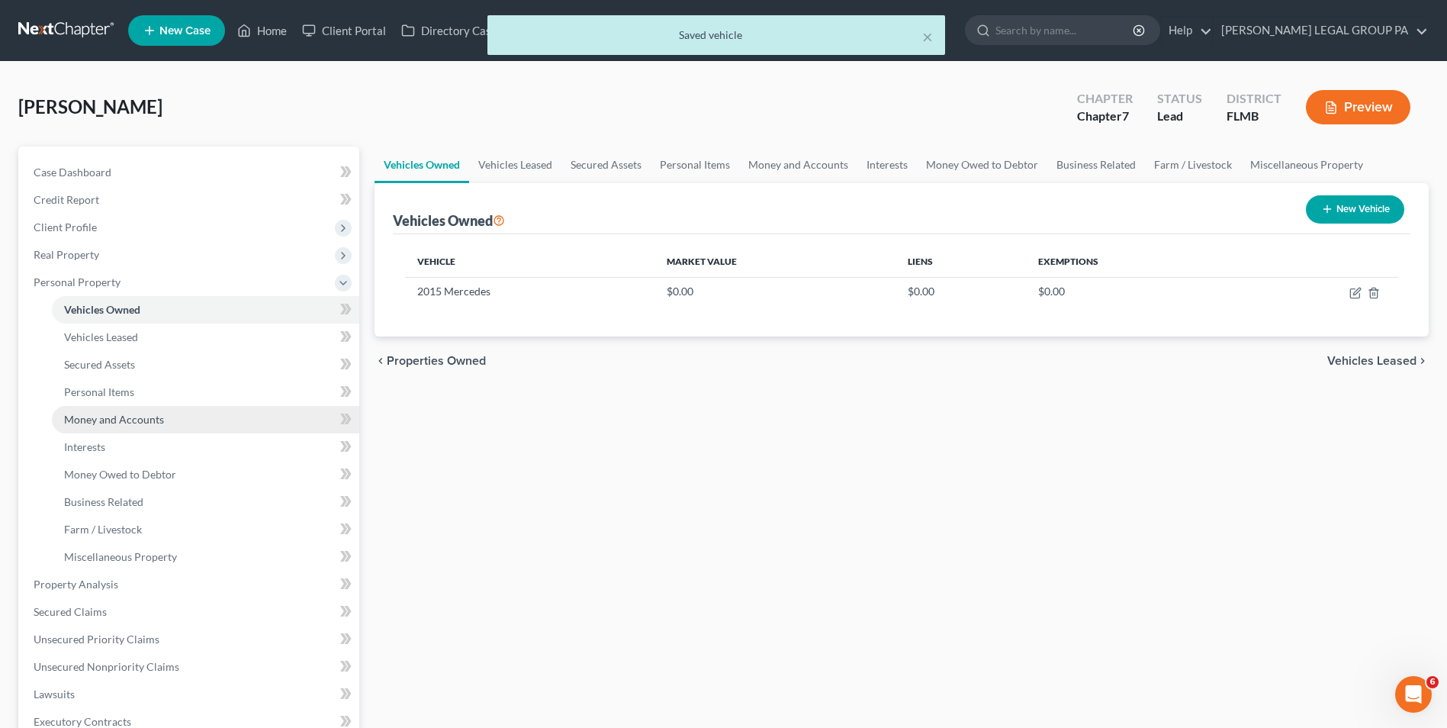
click at [143, 418] on span "Money and Accounts" at bounding box center [114, 419] width 100 height 13
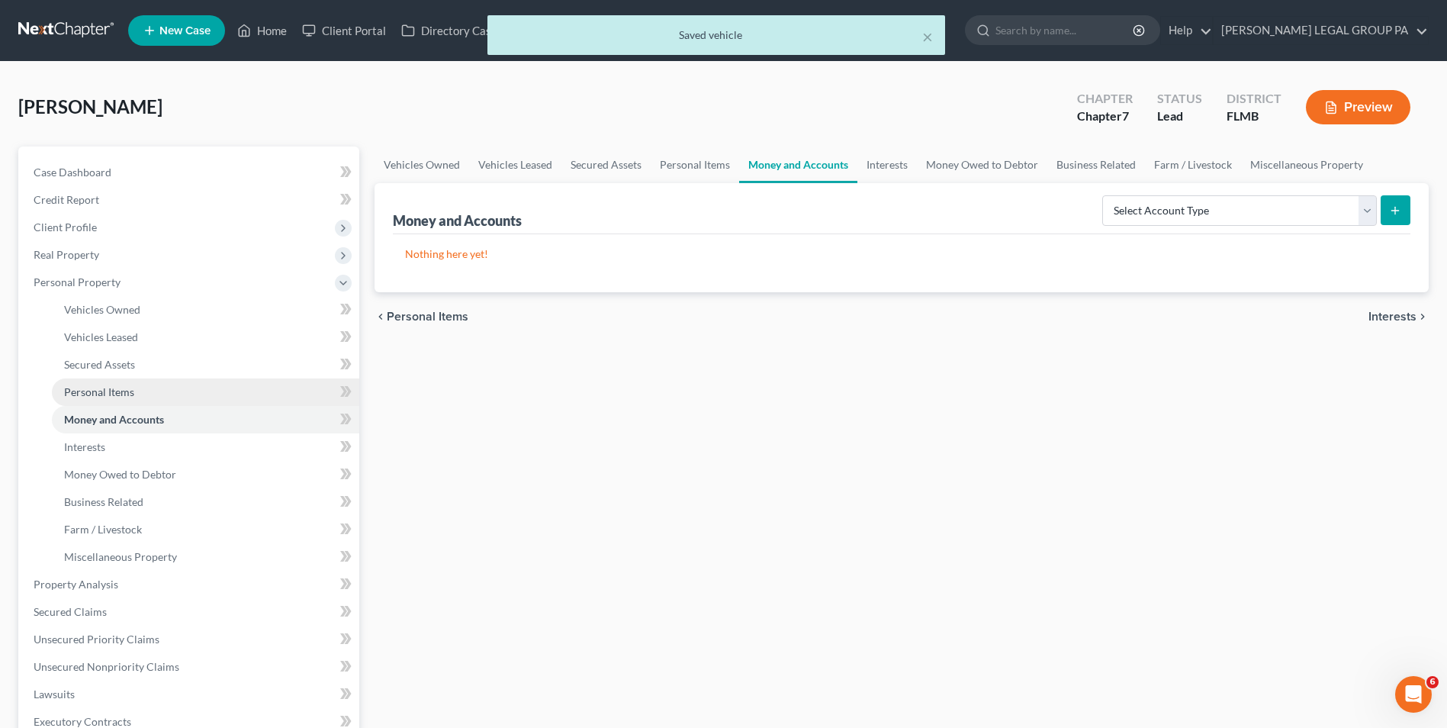
click at [131, 388] on span "Personal Items" at bounding box center [99, 391] width 70 height 13
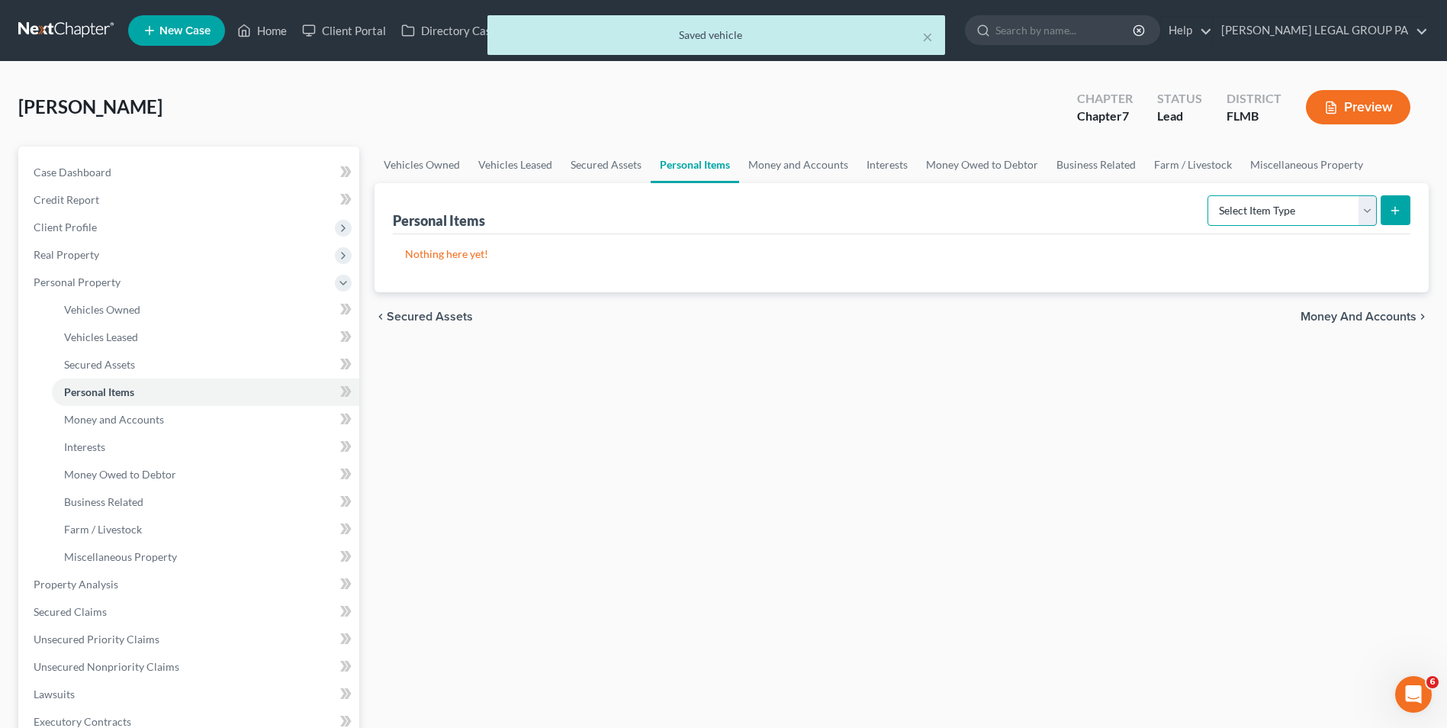
drag, startPoint x: 1348, startPoint y: 195, endPoint x: 1342, endPoint y: 201, distance: 8.1
click at [1348, 195] on select "Select Item Type Clothing Collectibles Of Value Electronics Firearms Household …" at bounding box center [1291, 210] width 169 height 31
select select "clothing"
click at [1209, 195] on select "Select Item Type Clothing Collectibles Of Value Electronics Firearms Household …" at bounding box center [1291, 210] width 169 height 31
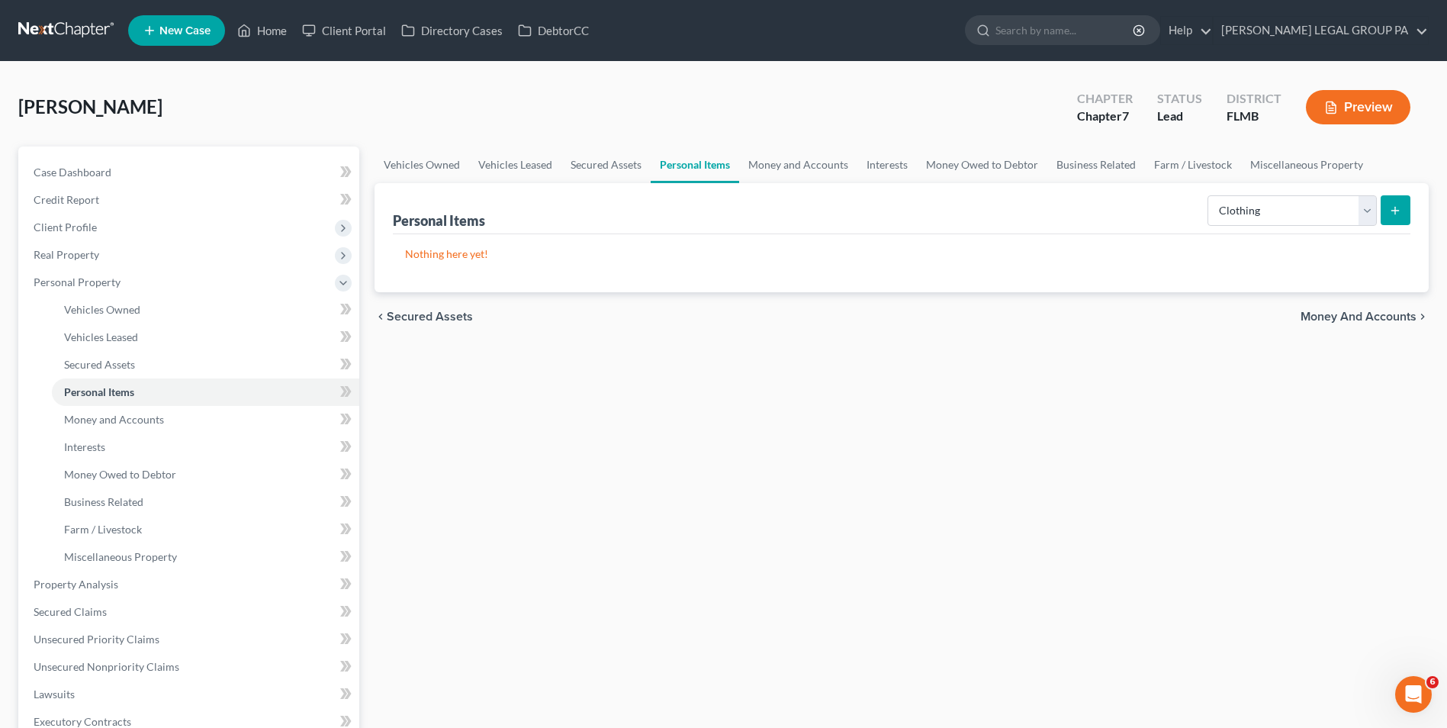
click at [1404, 201] on button "submit" at bounding box center [1396, 210] width 30 height 30
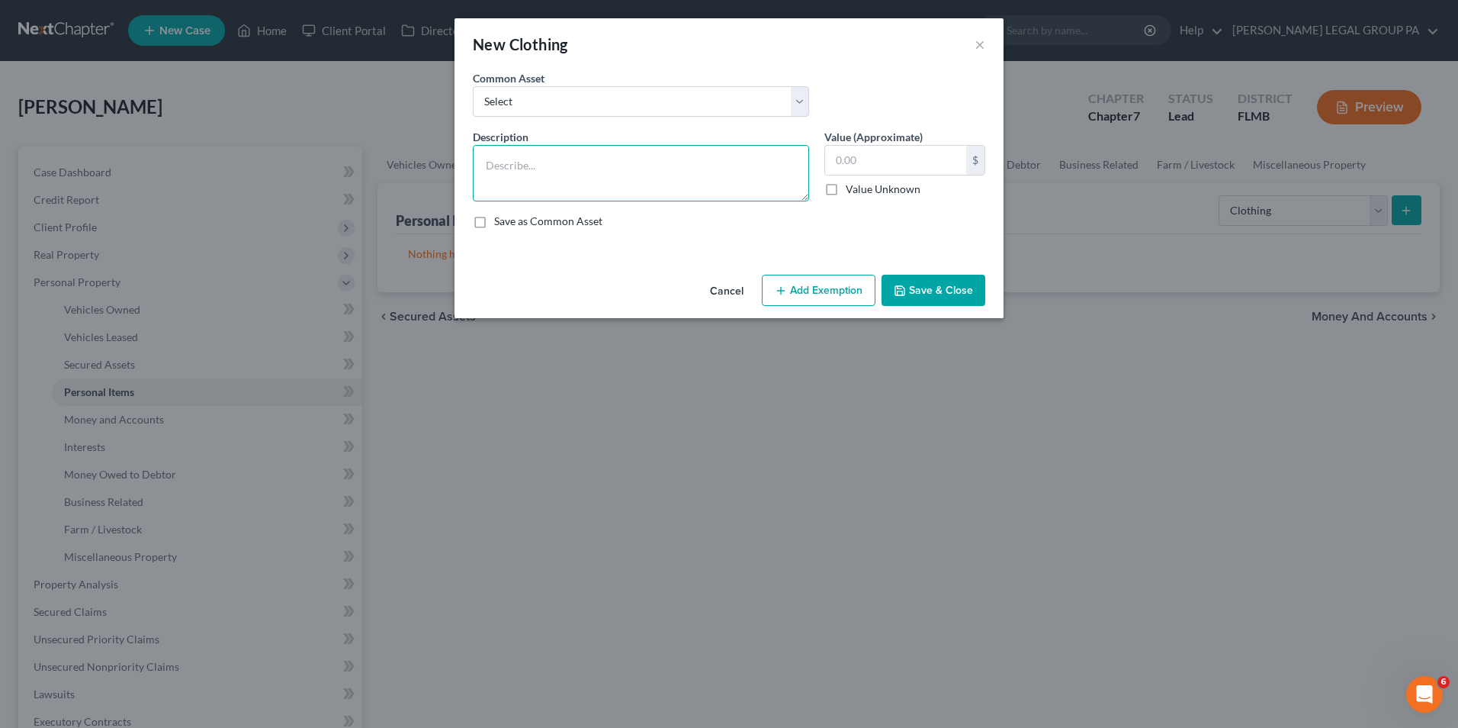
click at [618, 170] on textarea at bounding box center [641, 173] width 336 height 56
type textarea "All clothing"
type input "75.00"
click at [951, 294] on button "Save & Close" at bounding box center [934, 291] width 104 height 32
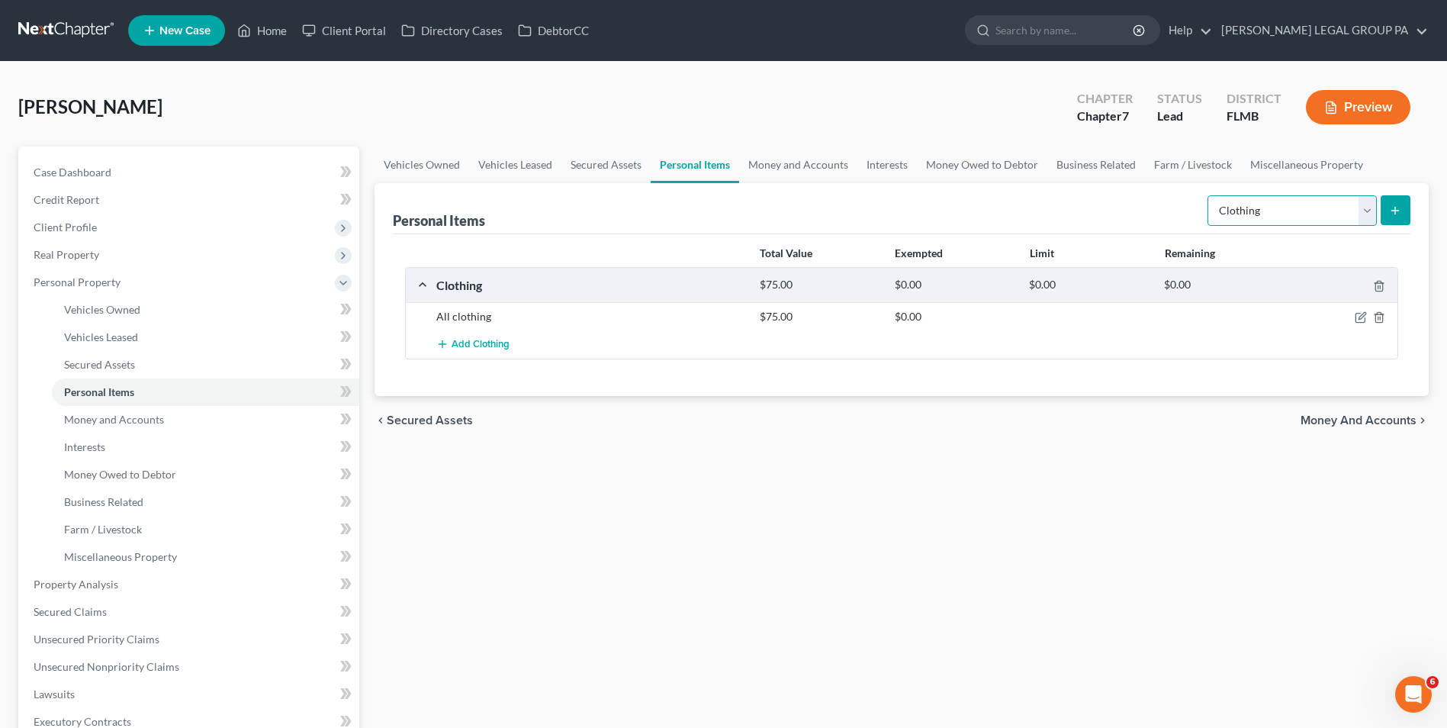
click at [1238, 198] on select "Select Item Type Clothing Collectibles Of Value Electronics Firearms Household …" at bounding box center [1291, 210] width 169 height 31
click at [1209, 195] on select "Select Item Type Clothing Collectibles Of Value Electronics Firearms Household …" at bounding box center [1291, 210] width 169 height 31
click at [922, 211] on div "Personal Items Select Item Type Clothing Collectibles Of Value Electronics Fire…" at bounding box center [902, 208] width 1018 height 51
drag, startPoint x: 1236, startPoint y: 191, endPoint x: 1239, endPoint y: 207, distance: 16.2
click at [1236, 191] on div "Select Item Type Clothing Collectibles Of Value Electronics Firearms Household …" at bounding box center [1305, 209] width 209 height 40
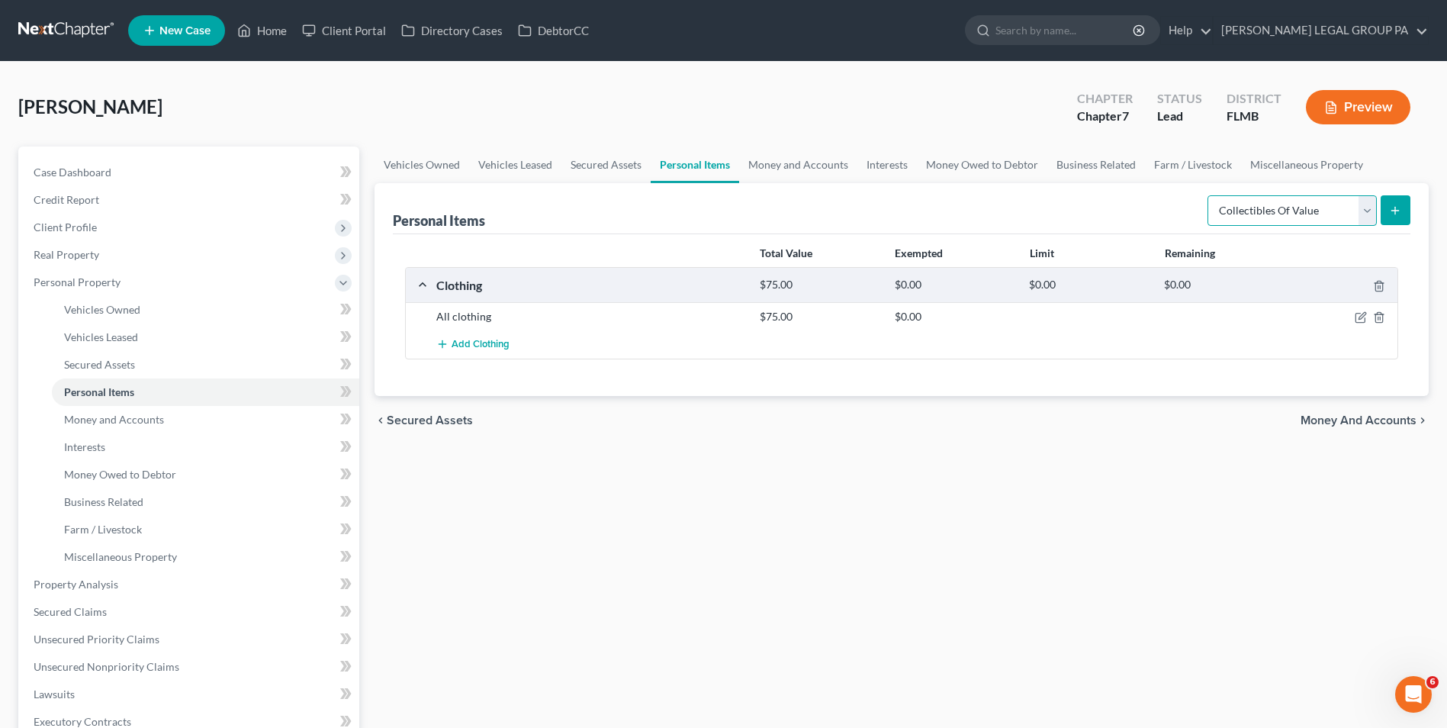
click at [1240, 208] on select "Select Item Type Clothing Collectibles Of Value Electronics Firearms Household …" at bounding box center [1291, 210] width 169 height 31
select select "electronics"
click at [1209, 195] on select "Select Item Type Clothing Collectibles Of Value Electronics Firearms Household …" at bounding box center [1291, 210] width 169 height 31
click at [1044, 204] on div "Personal Items Select Item Type Clothing Collectibles Of Value Electronics Fire…" at bounding box center [902, 208] width 1018 height 51
click at [1313, 209] on select "Select Item Type Clothing Collectibles Of Value Electronics Firearms Household …" at bounding box center [1291, 210] width 169 height 31
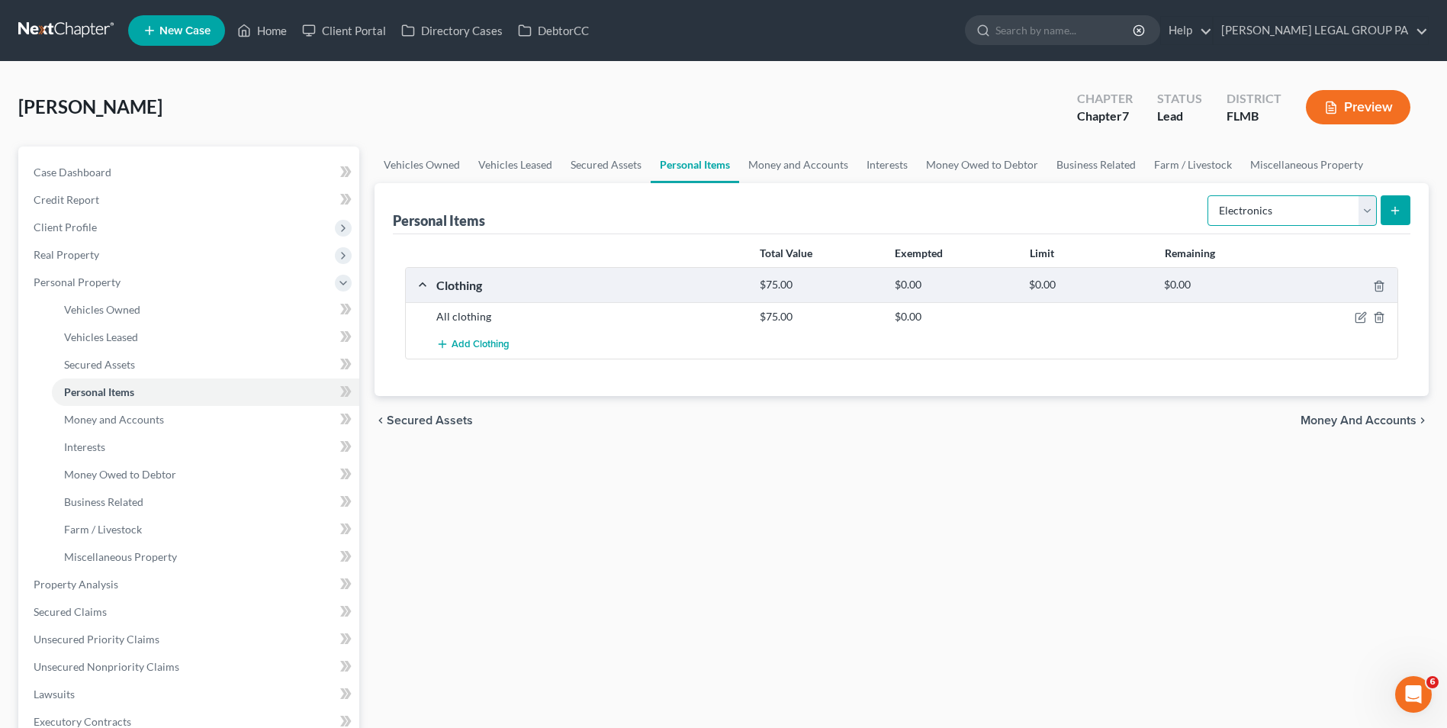
click at [1209, 195] on select "Select Item Type Clothing Collectibles Of Value Electronics Firearms Household …" at bounding box center [1291, 210] width 169 height 31
click at [928, 215] on div "Personal Items Select Item Type Clothing Collectibles Of Value Electronics Fire…" at bounding box center [902, 208] width 1018 height 51
click at [1395, 211] on line "submit" at bounding box center [1395, 210] width 0 height 7
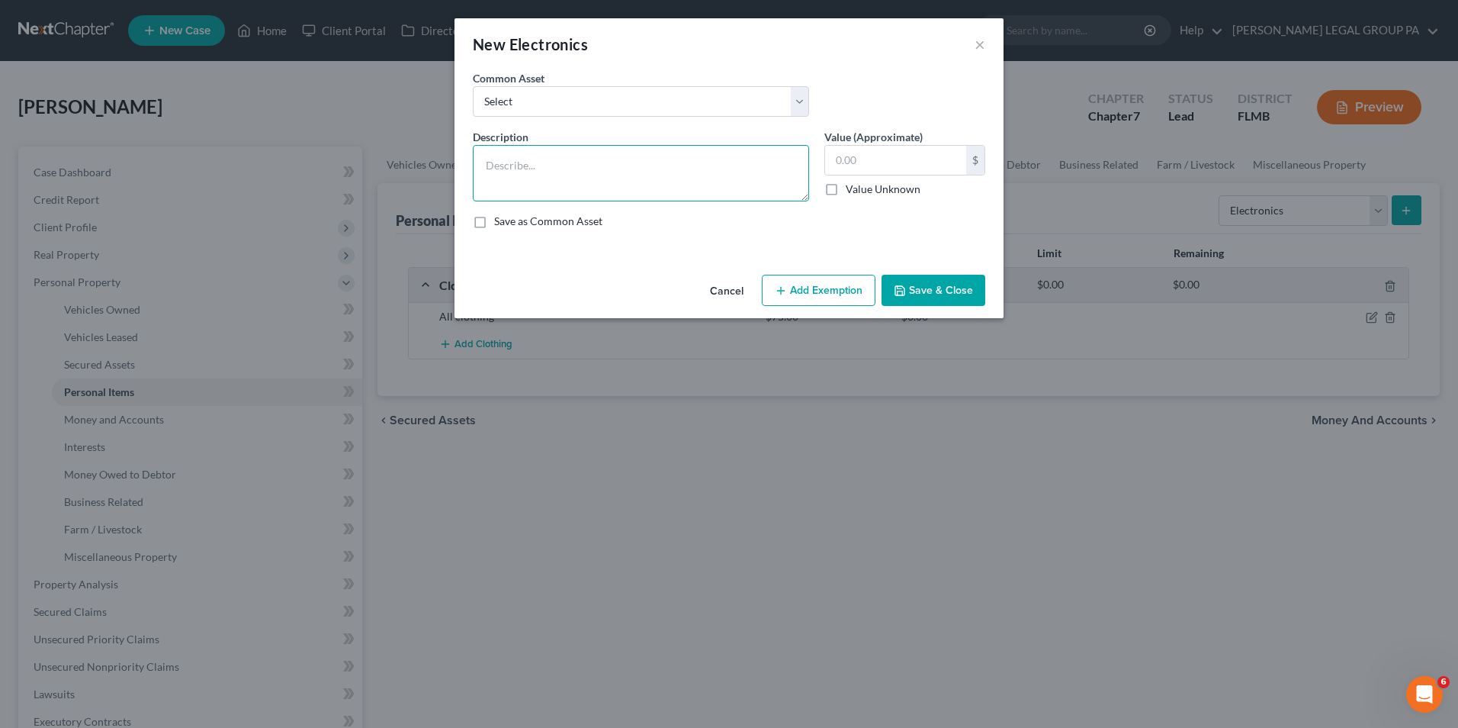
click at [613, 181] on textarea at bounding box center [641, 173] width 336 height 56
type textarea "1 tv"
click at [909, 166] on input "text" at bounding box center [895, 160] width 141 height 29
type input "50.00"
click at [947, 289] on button "Save & Close" at bounding box center [934, 291] width 104 height 32
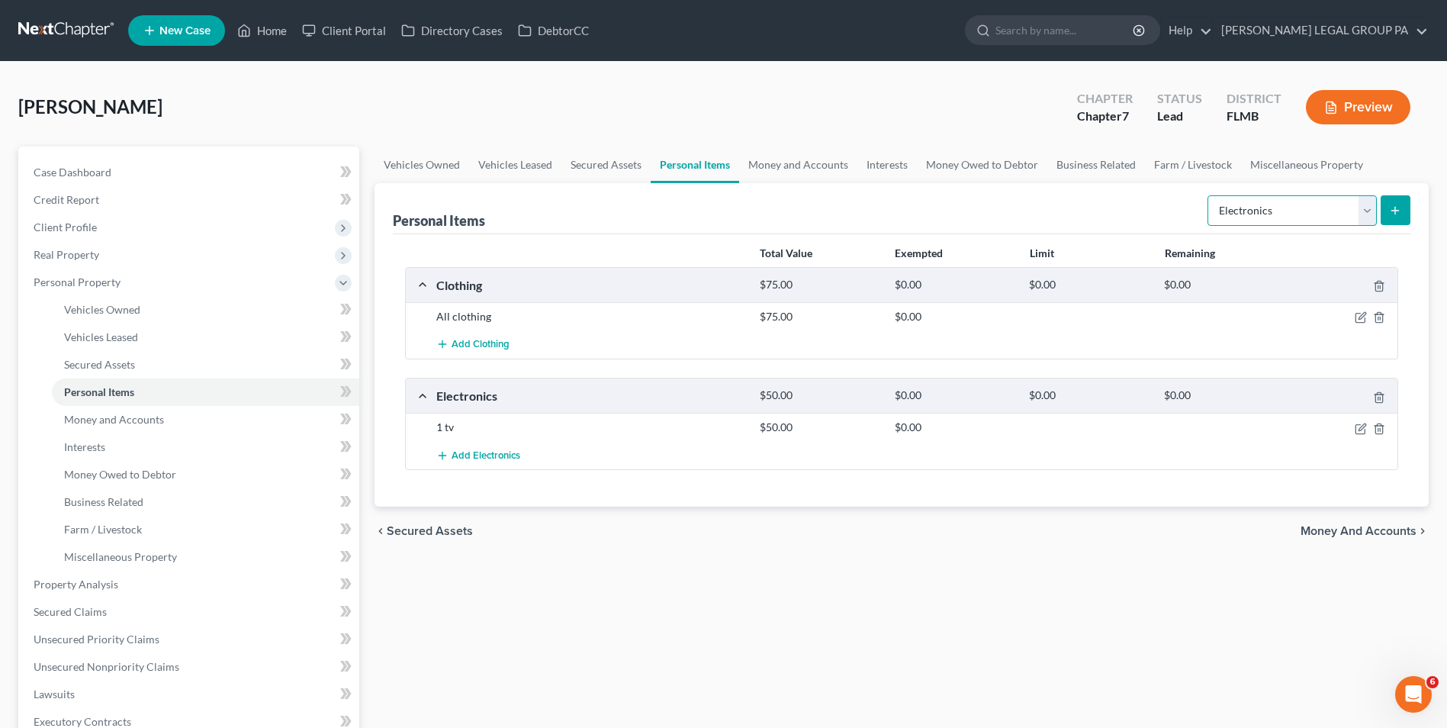
click at [1251, 211] on select "Select Item Type Clothing Collectibles Of Value Electronics Firearms Household …" at bounding box center [1291, 210] width 169 height 31
click at [1209, 195] on select "Select Item Type Clothing Collectibles Of Value Electronics Firearms Household …" at bounding box center [1291, 210] width 169 height 31
click at [1055, 223] on div "Personal Items Select Item Type Clothing Collectibles Of Value Electronics Fire…" at bounding box center [902, 208] width 1018 height 51
click at [1349, 220] on select "Select Item Type Clothing Collectibles Of Value Electronics Firearms Household …" at bounding box center [1291, 210] width 169 height 31
select select "household_goods"
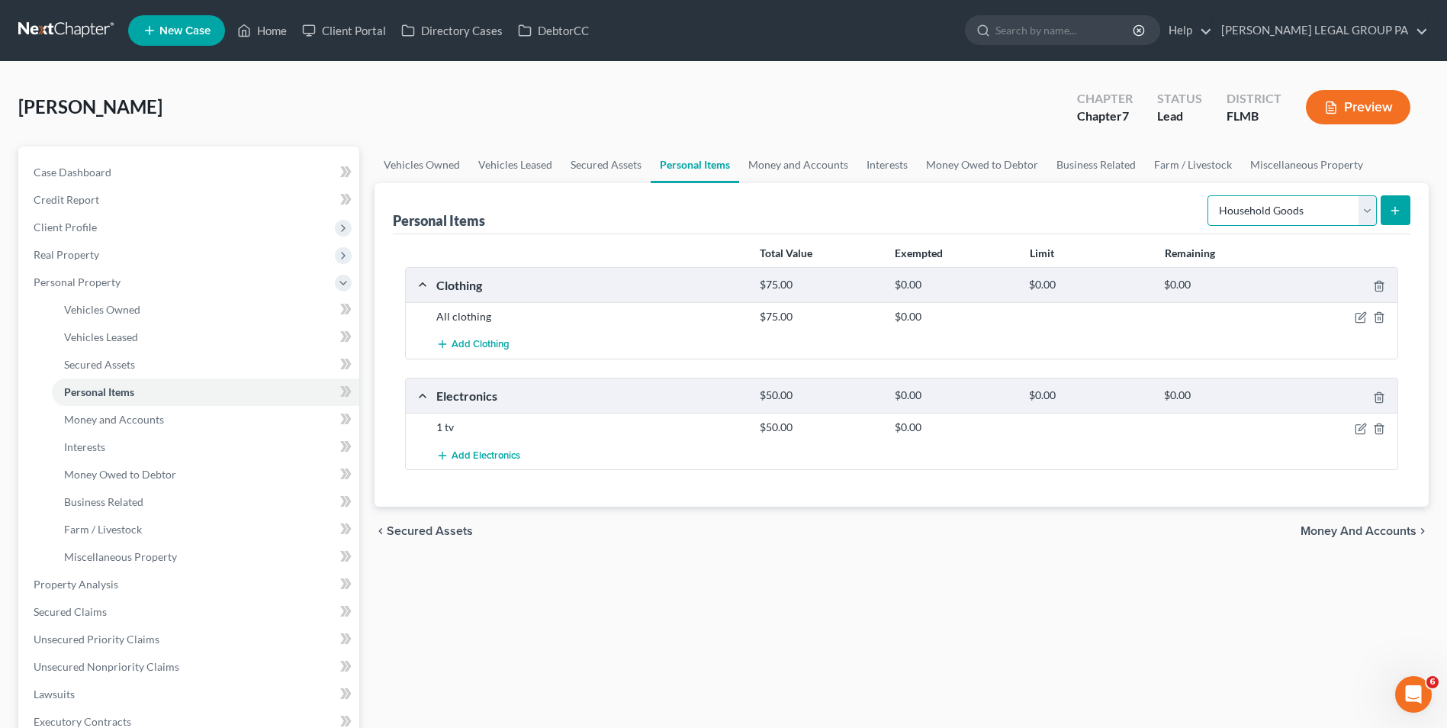
click at [1209, 195] on select "Select Item Type Clothing Collectibles Of Value Electronics Firearms Household …" at bounding box center [1291, 210] width 169 height 31
click at [1397, 201] on button "submit" at bounding box center [1396, 210] width 30 height 30
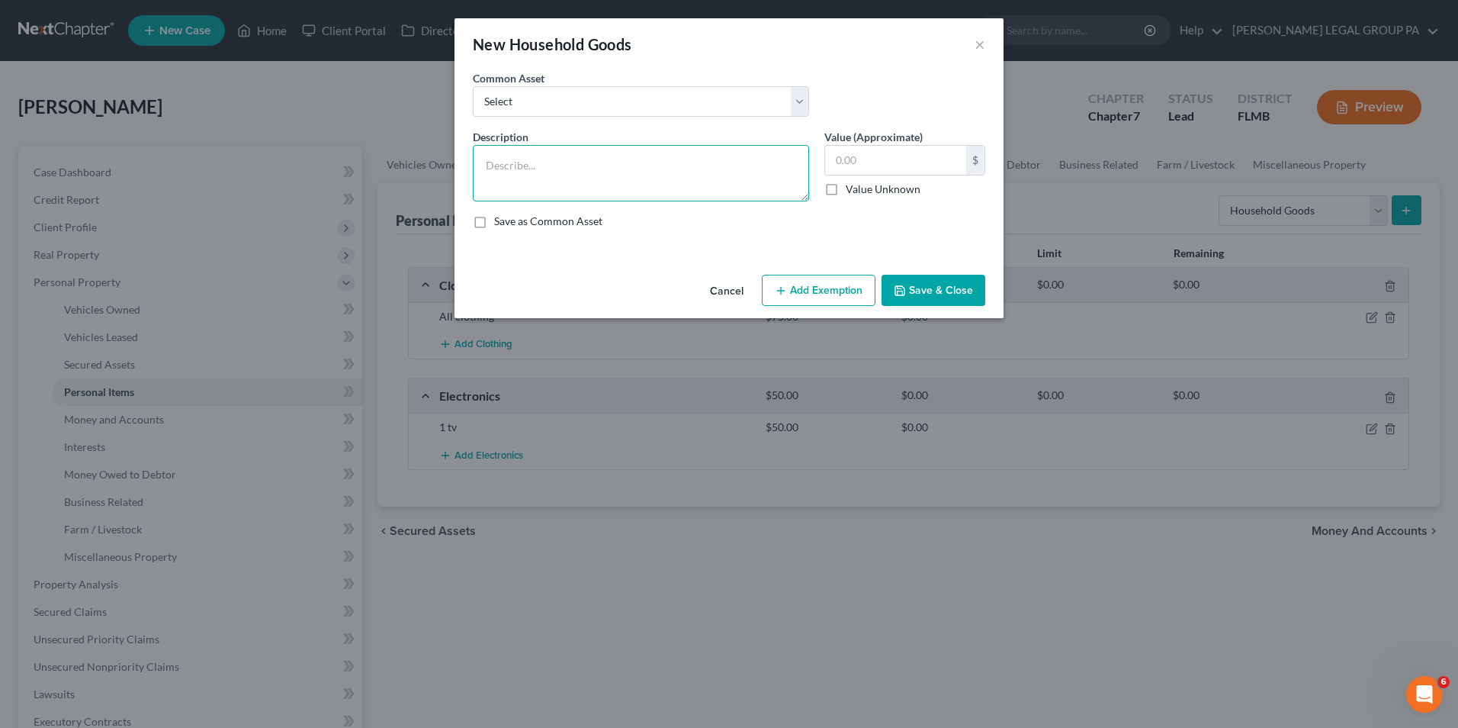
click at [617, 159] on textarea at bounding box center [641, 173] width 336 height 56
click at [704, 168] on textarea "2 nighstands, 1 dresser, 1 table with six chairs, 1 3 piece couch," at bounding box center [641, 173] width 336 height 56
click at [781, 172] on textarea "2 nighstands, 1 dresser, 1 table with six chairs, piece couch," at bounding box center [641, 173] width 336 height 56
type textarea "2 nighstands, 1 dresser, 1 table with six chairs, piece couch, center table. 2 …"
drag, startPoint x: 849, startPoint y: 140, endPoint x: 849, endPoint y: 149, distance: 8.4
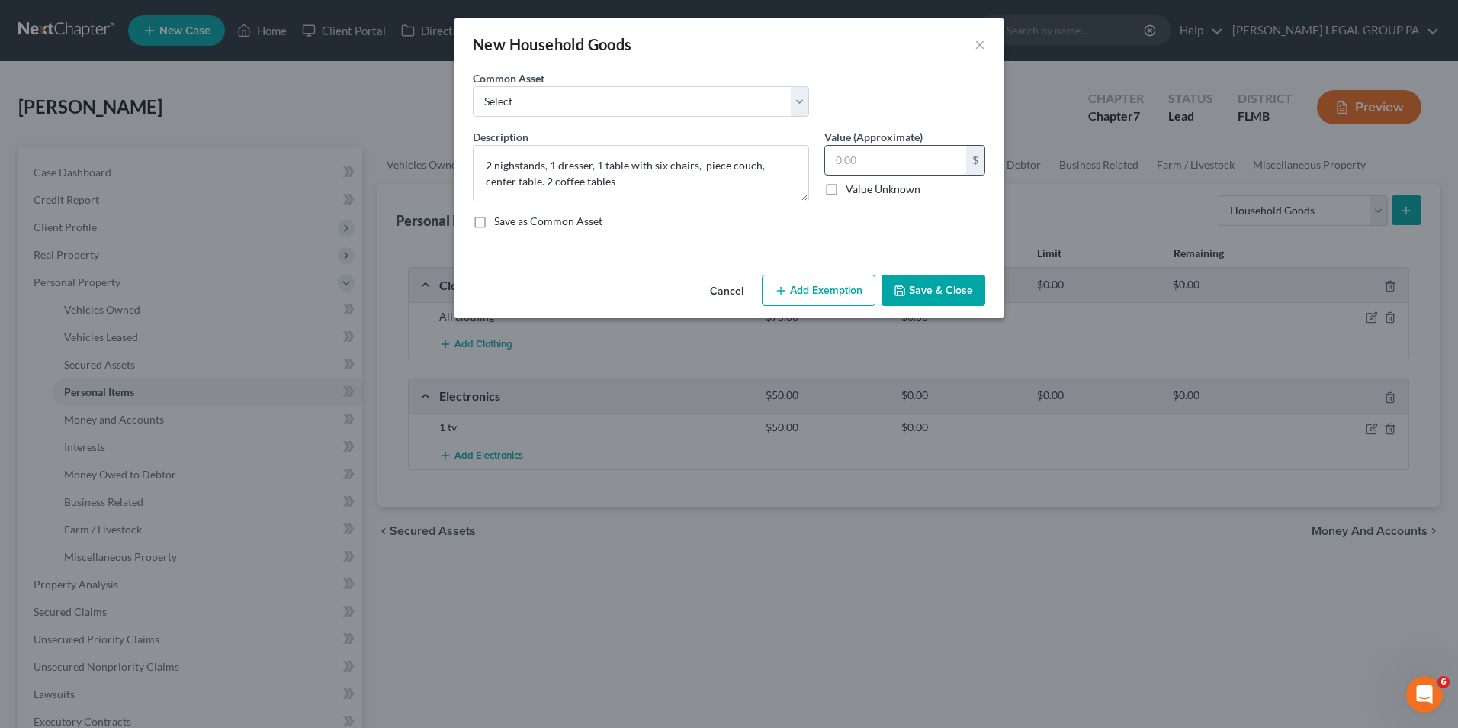
click at [849, 144] on div "Value (Approximate) $ Value Unknown Balance Undetermined $ Value Unknown" at bounding box center [905, 165] width 176 height 72
click at [851, 155] on input "text" at bounding box center [895, 160] width 141 height 29
type input "200.00"
click at [918, 280] on button "Save & Close" at bounding box center [934, 291] width 104 height 32
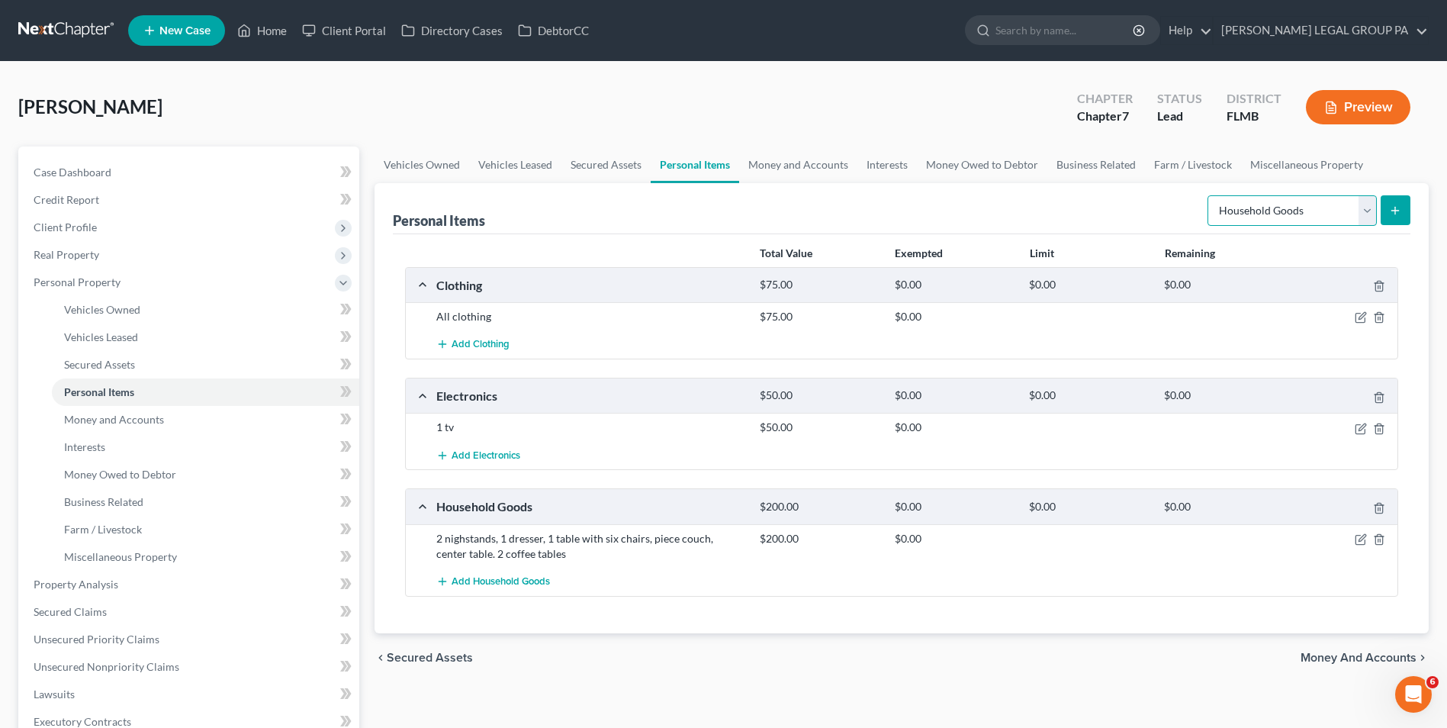
click at [1264, 219] on select "Select Item Type Clothing Collectibles Of Value Electronics Firearms Household …" at bounding box center [1291, 210] width 169 height 31
click at [1209, 195] on select "Select Item Type Clothing Collectibles Of Value Electronics Firearms Household …" at bounding box center [1291, 210] width 169 height 31
click at [1269, 202] on select "Select Item Type Clothing Collectibles Of Value Electronics Firearms Household …" at bounding box center [1291, 210] width 169 height 31
select select "pets"
click at [1209, 195] on select "Select Item Type Clothing Collectibles Of Value Electronics Firearms Household …" at bounding box center [1291, 210] width 169 height 31
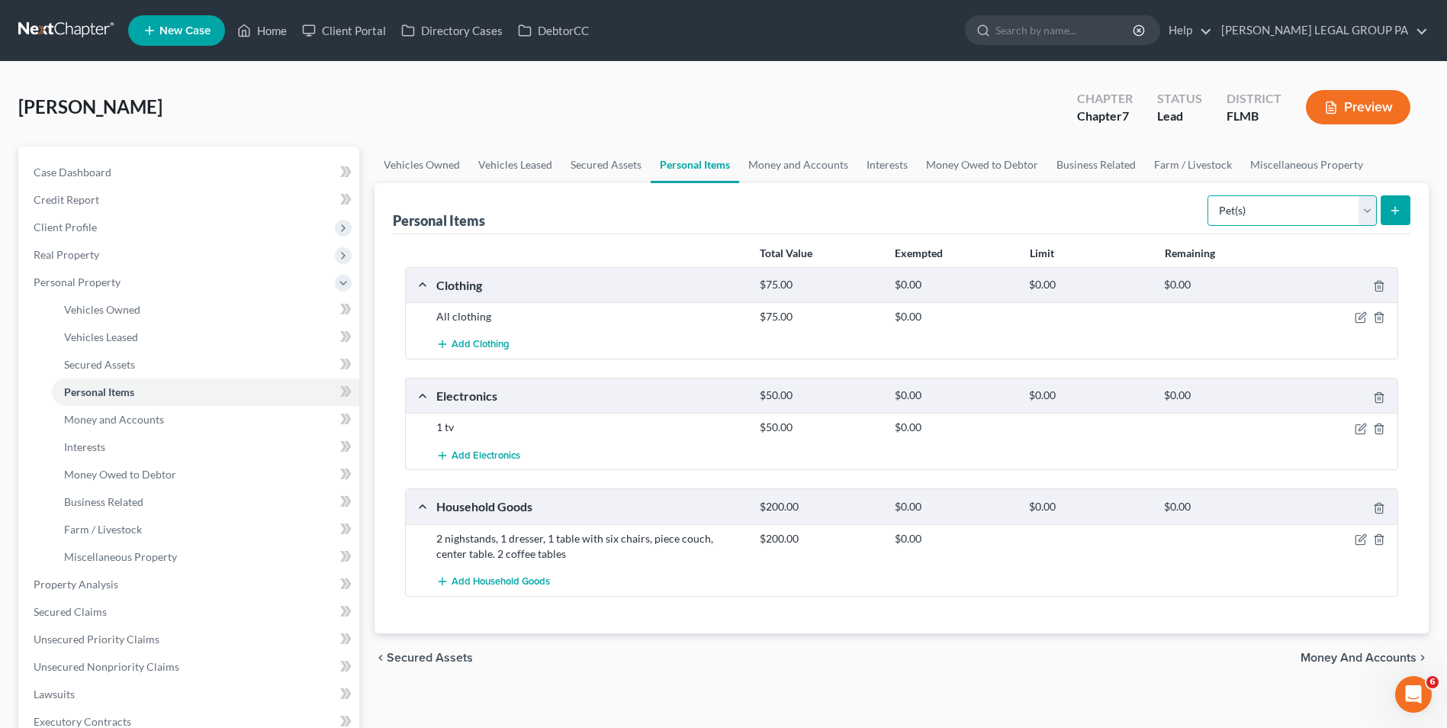
click at [1240, 214] on select "Select Item Type Clothing Collectibles Of Value Electronics Firearms Household …" at bounding box center [1291, 210] width 169 height 31
click at [150, 423] on span "Money and Accounts" at bounding box center [114, 419] width 100 height 13
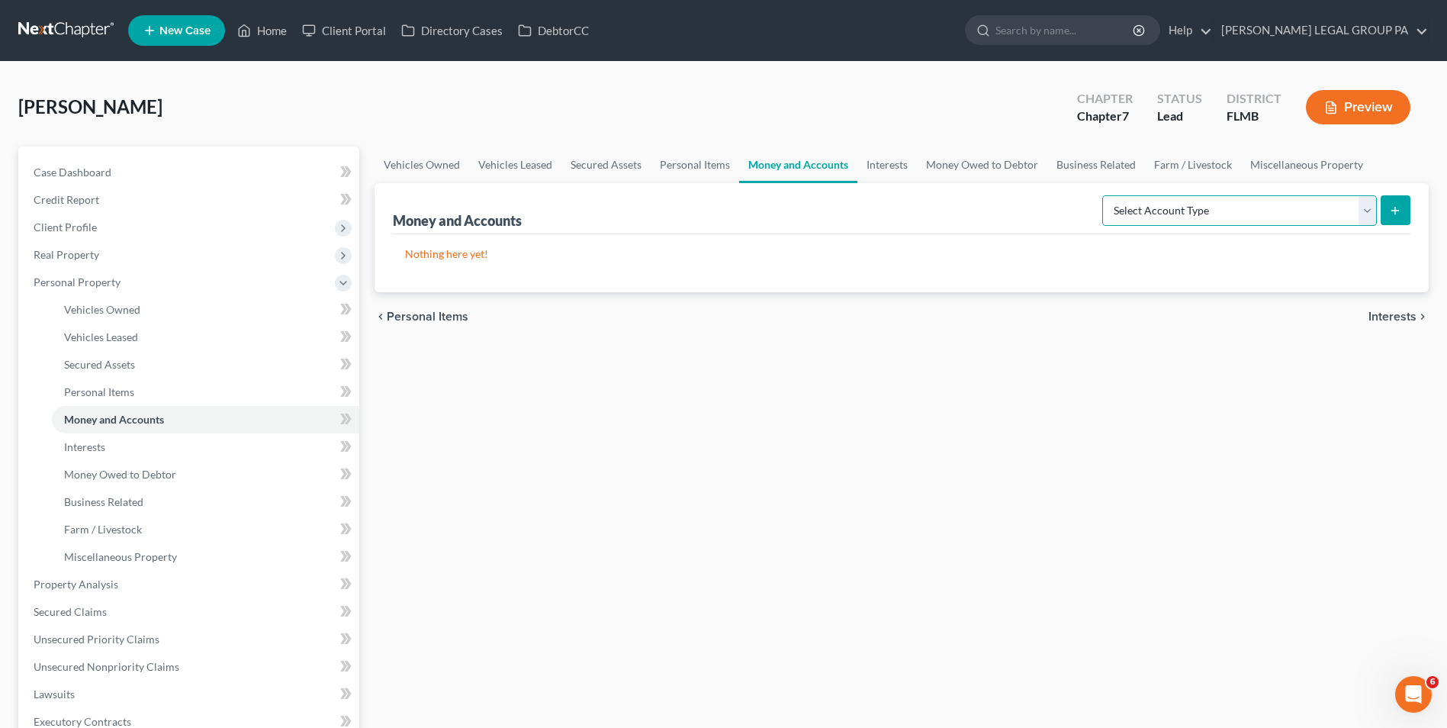
click at [1288, 214] on select "Select Account Type Brokerage Cash on Hand Certificates of Deposit Checking Acc…" at bounding box center [1239, 210] width 275 height 31
select select "checking"
click at [1105, 195] on select "Select Account Type Brokerage Cash on Hand Certificates of Deposit Checking Acc…" at bounding box center [1239, 210] width 275 height 31
click at [1405, 214] on button "submit" at bounding box center [1396, 210] width 30 height 30
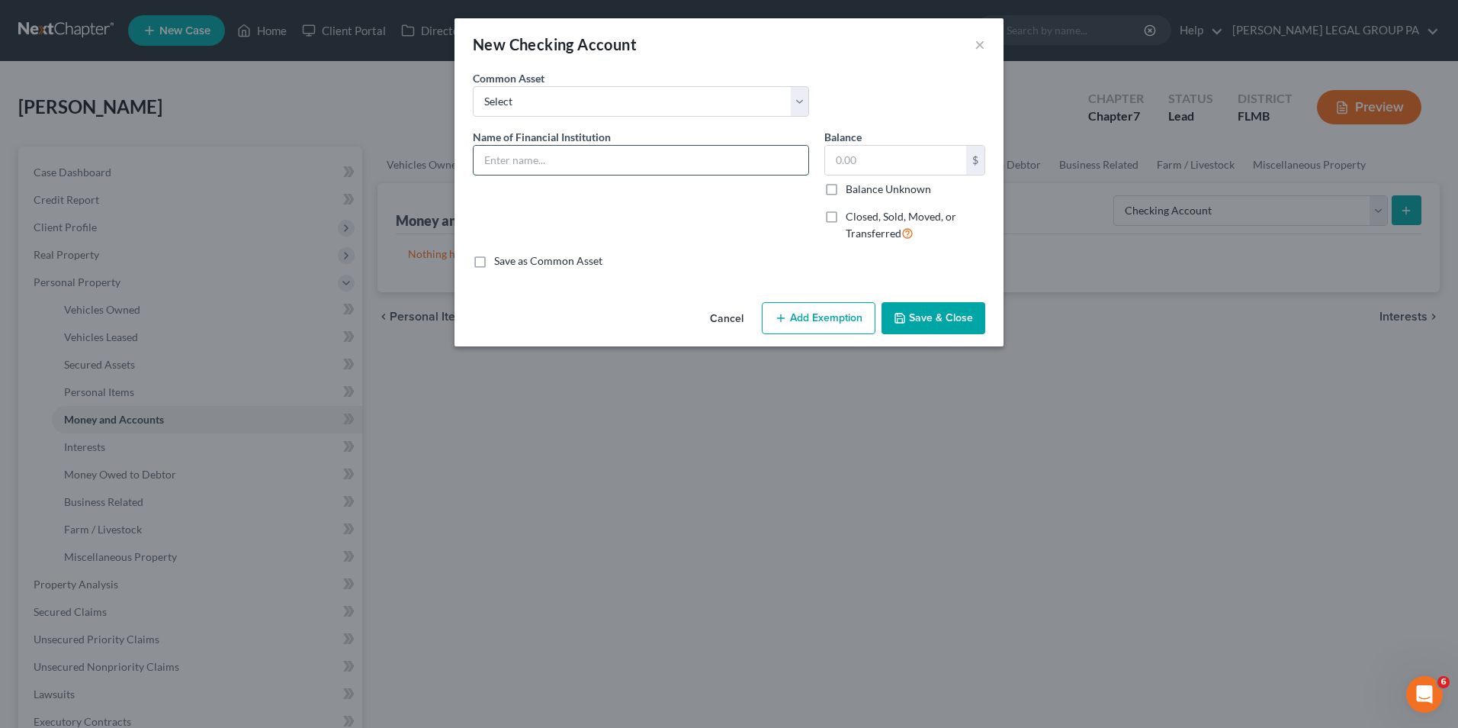
click at [580, 169] on input "text" at bounding box center [641, 160] width 335 height 29
type input "PNC Bank"
click at [976, 317] on button "Save & Close" at bounding box center [934, 318] width 104 height 32
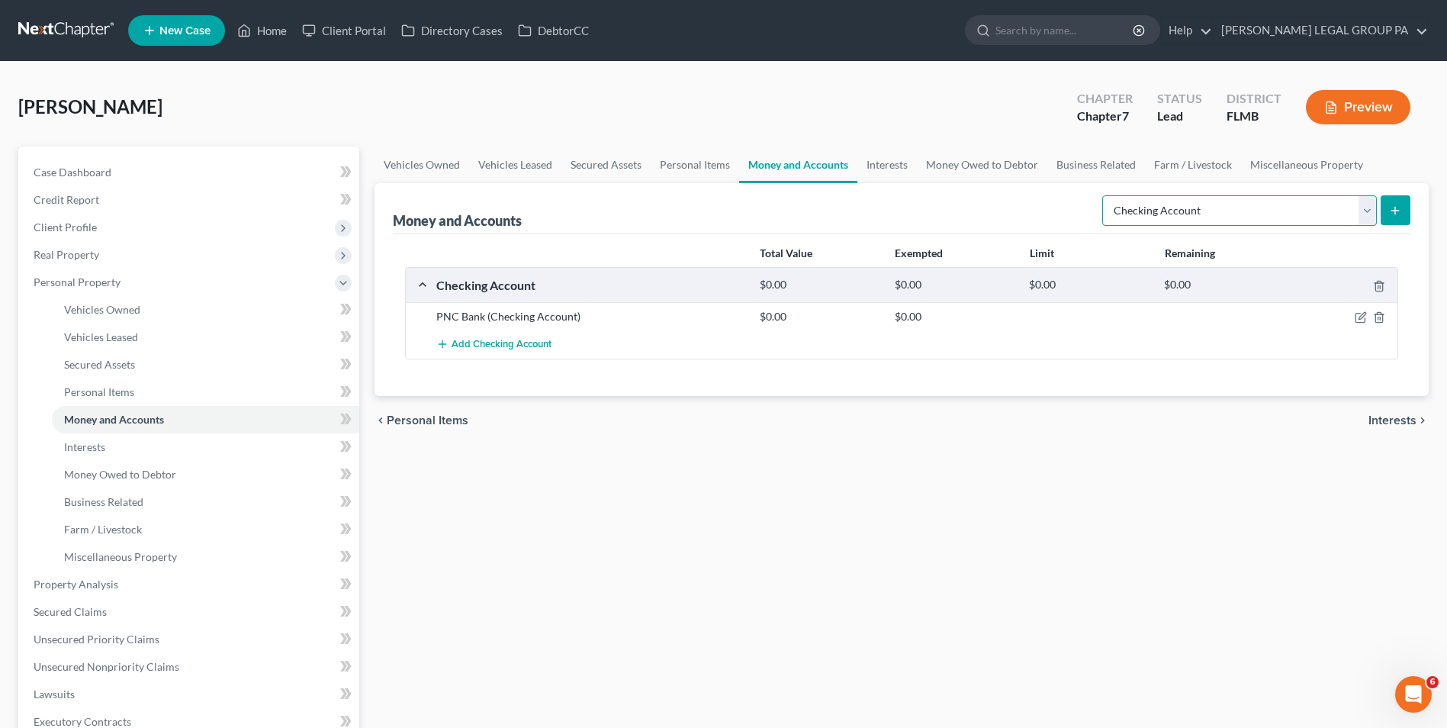
click at [1149, 206] on select "Select Account Type Brokerage Cash on Hand Certificates of Deposit Checking Acc…" at bounding box center [1239, 210] width 275 height 31
click at [117, 447] on link "Interests" at bounding box center [205, 446] width 307 height 27
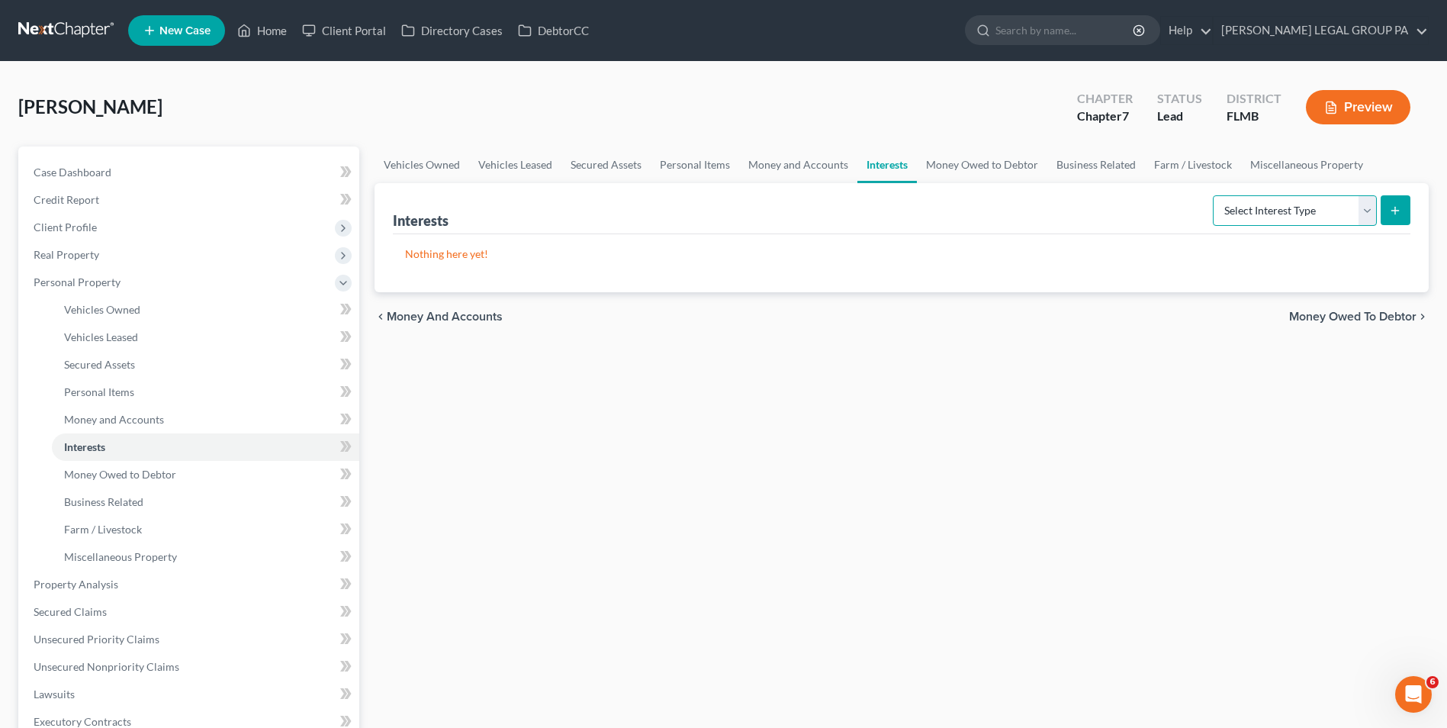
click at [1316, 204] on select "Select Interest Type 401K Annuity Bond Education IRA Government Bond Government…" at bounding box center [1295, 210] width 164 height 31
click at [179, 472] on link "Money Owed to Debtor" at bounding box center [205, 474] width 307 height 27
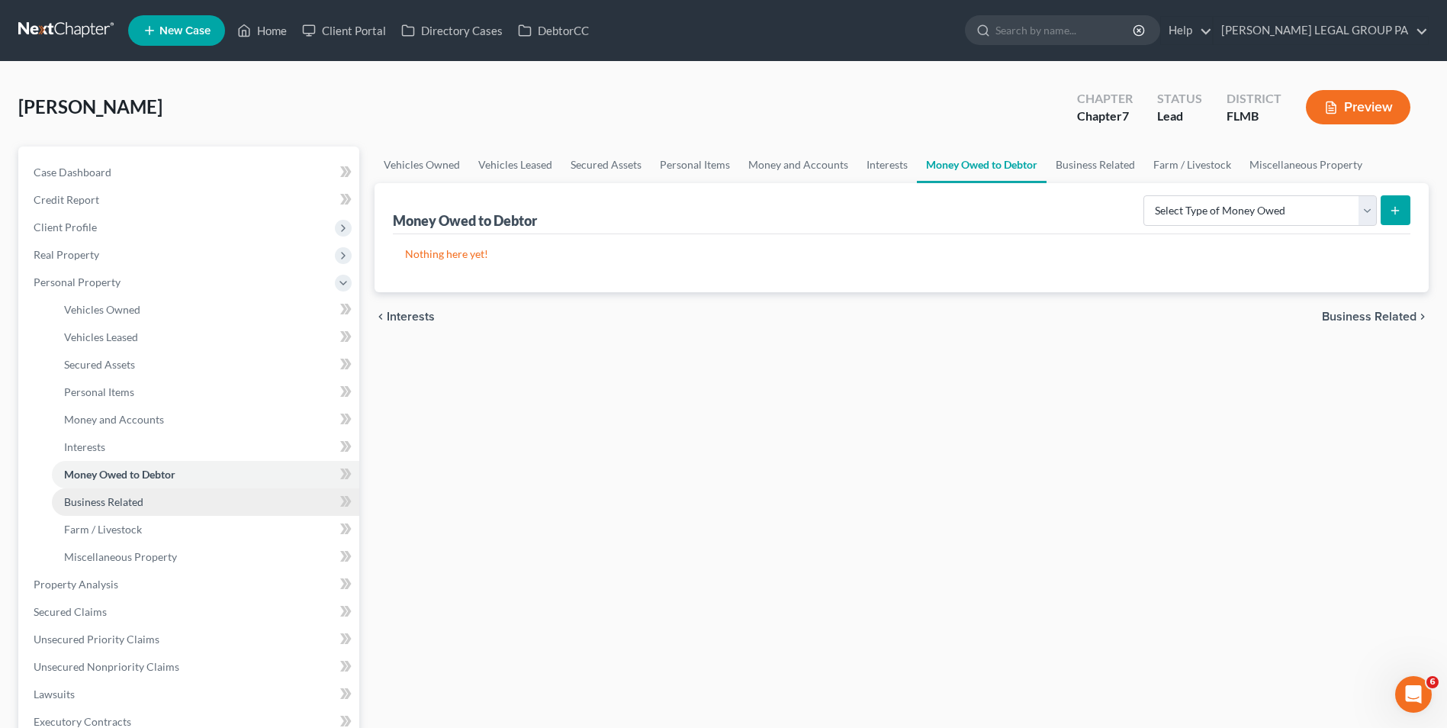
click at [143, 502] on span "Business Related" at bounding box center [103, 501] width 79 height 13
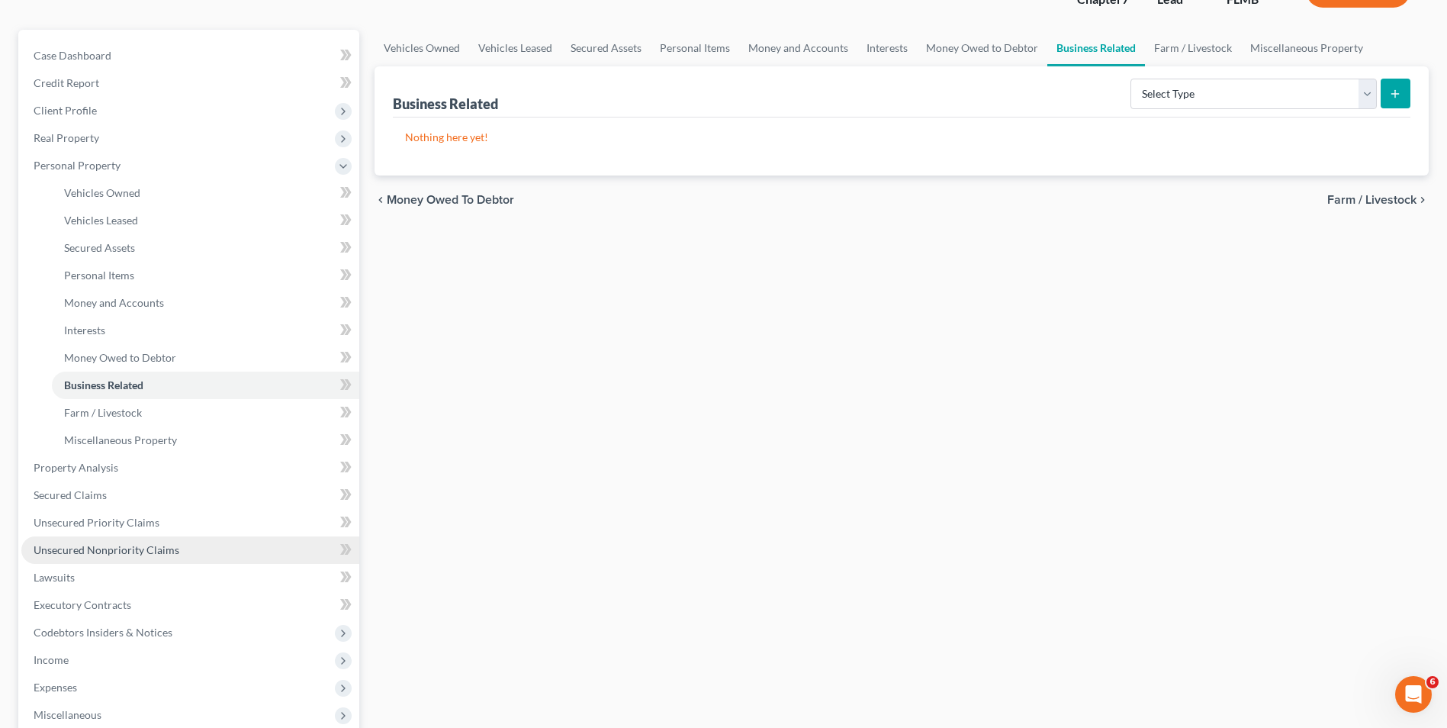
scroll to position [214, 0]
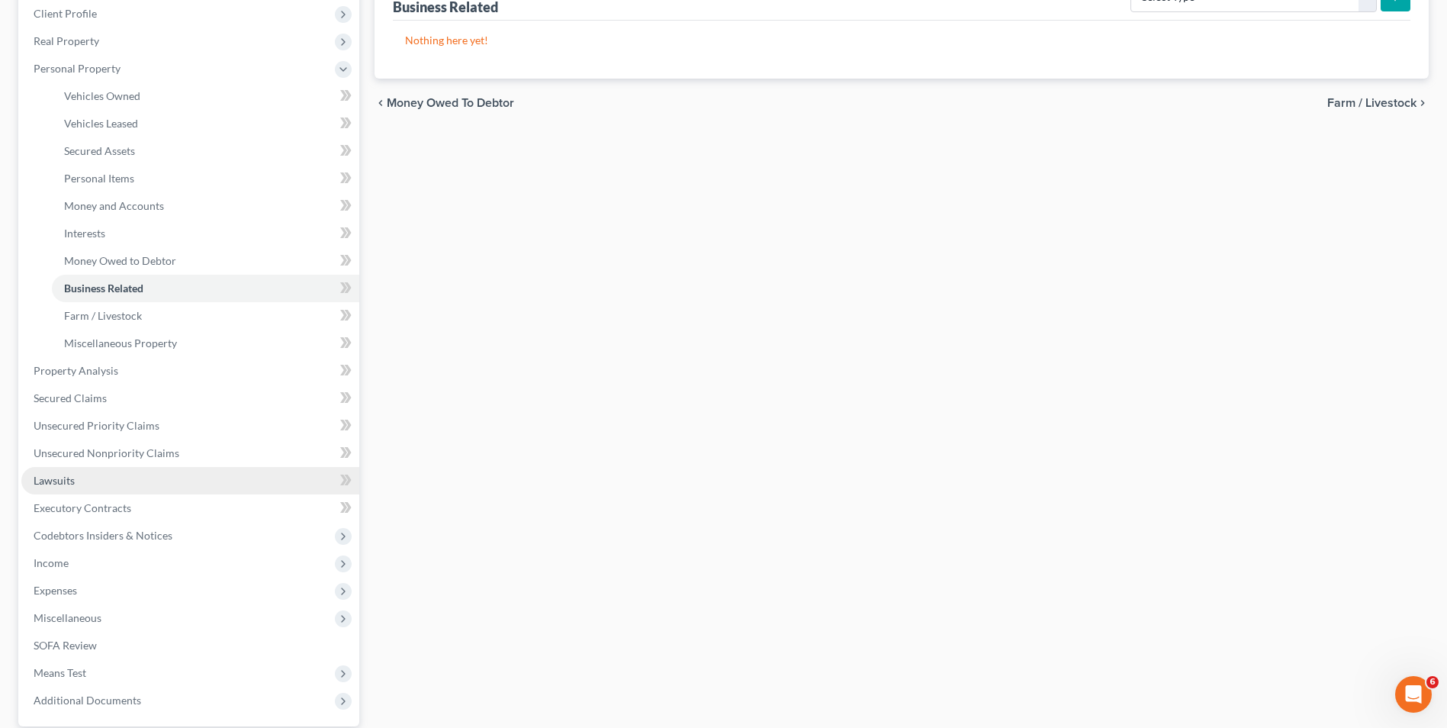
click at [92, 493] on link "Lawsuits" at bounding box center [190, 480] width 338 height 27
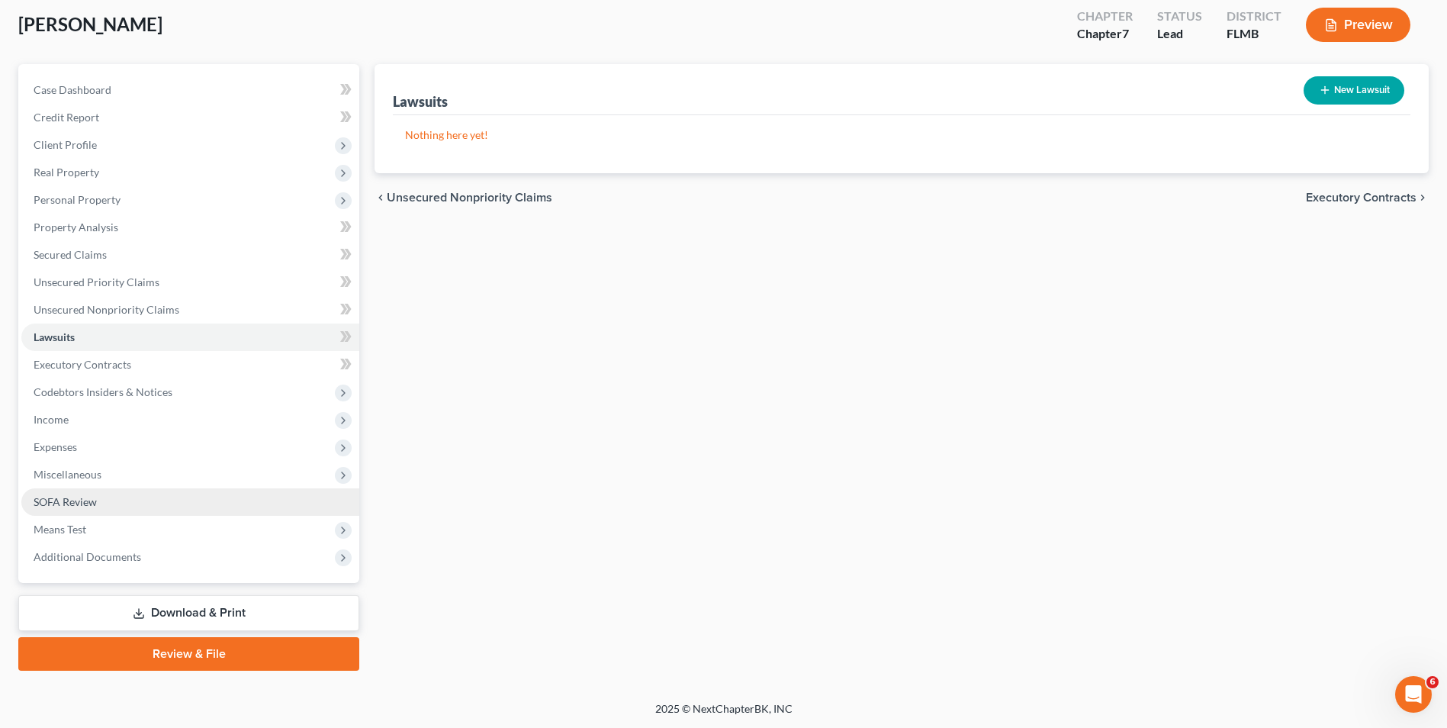
scroll to position [83, 0]
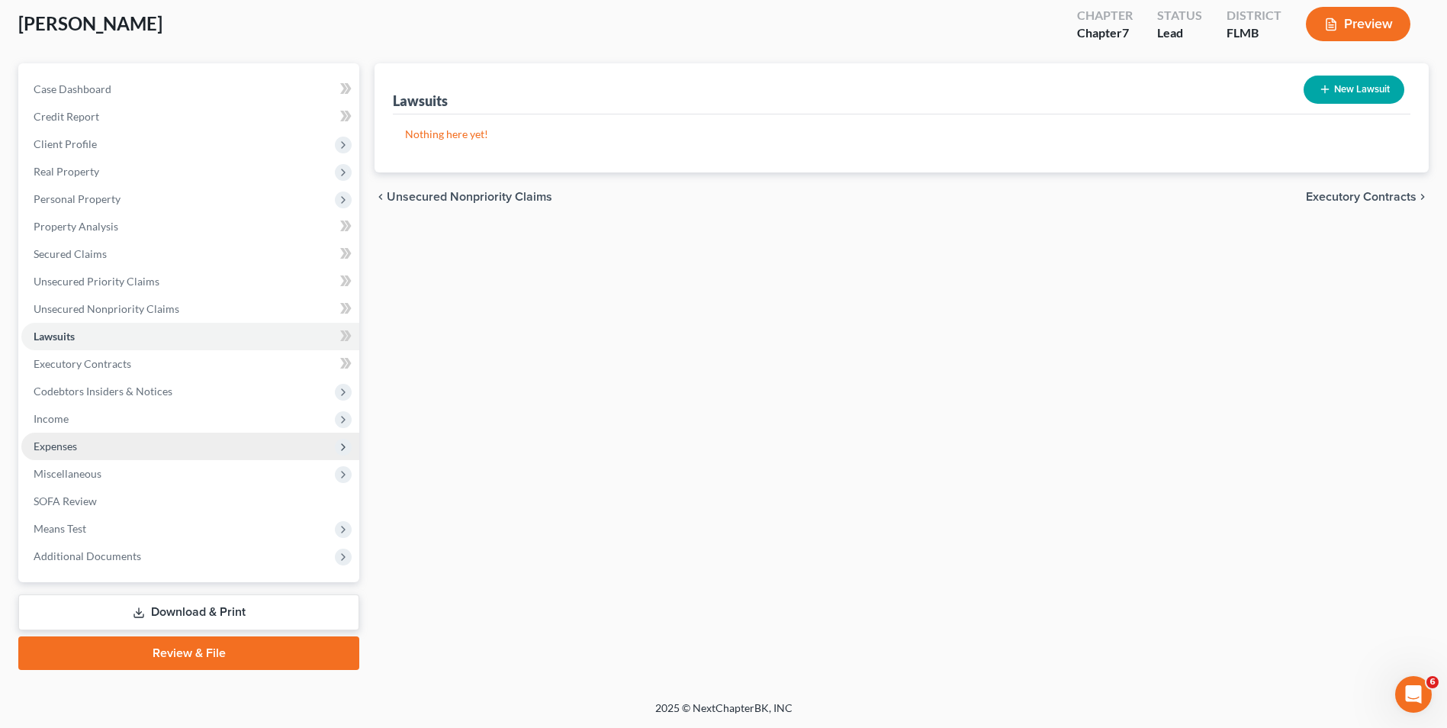
click at [78, 440] on span "Expenses" at bounding box center [190, 445] width 338 height 27
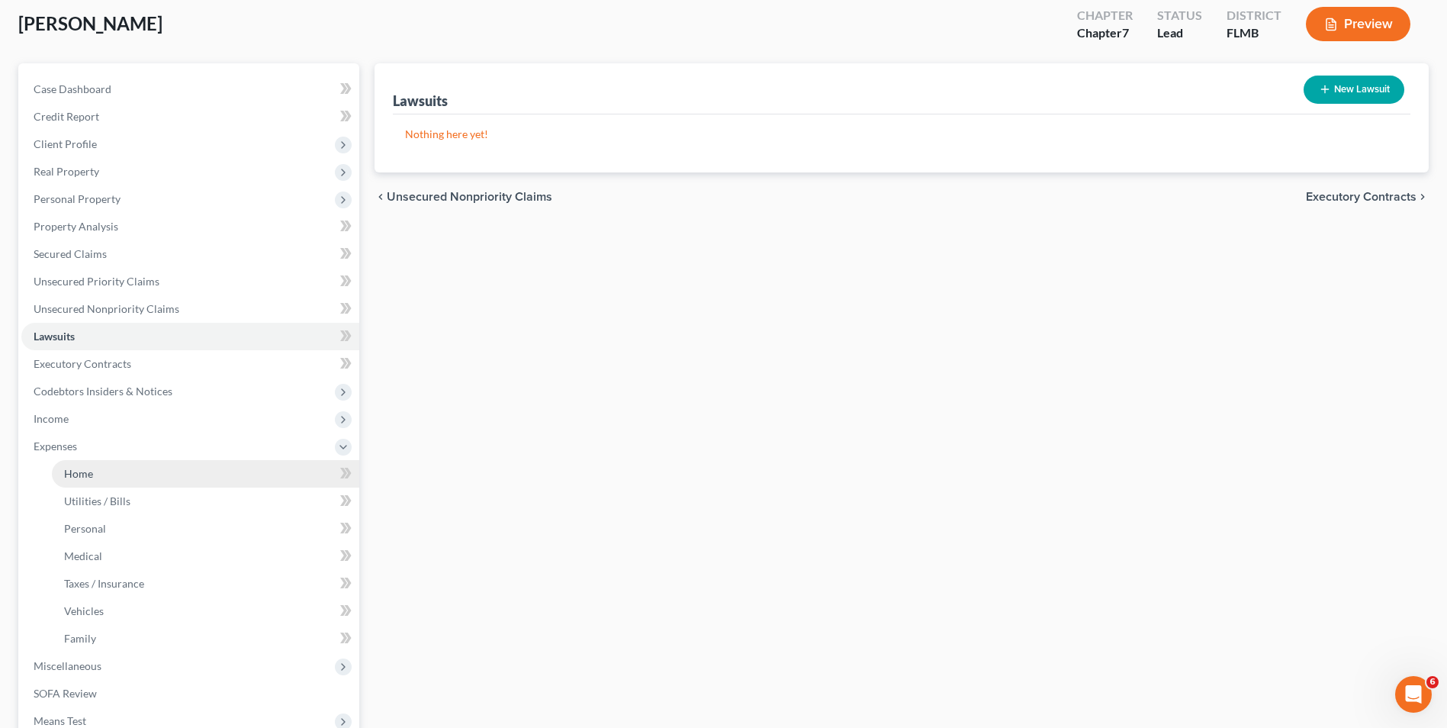
click at [113, 468] on link "Home" at bounding box center [205, 473] width 307 height 27
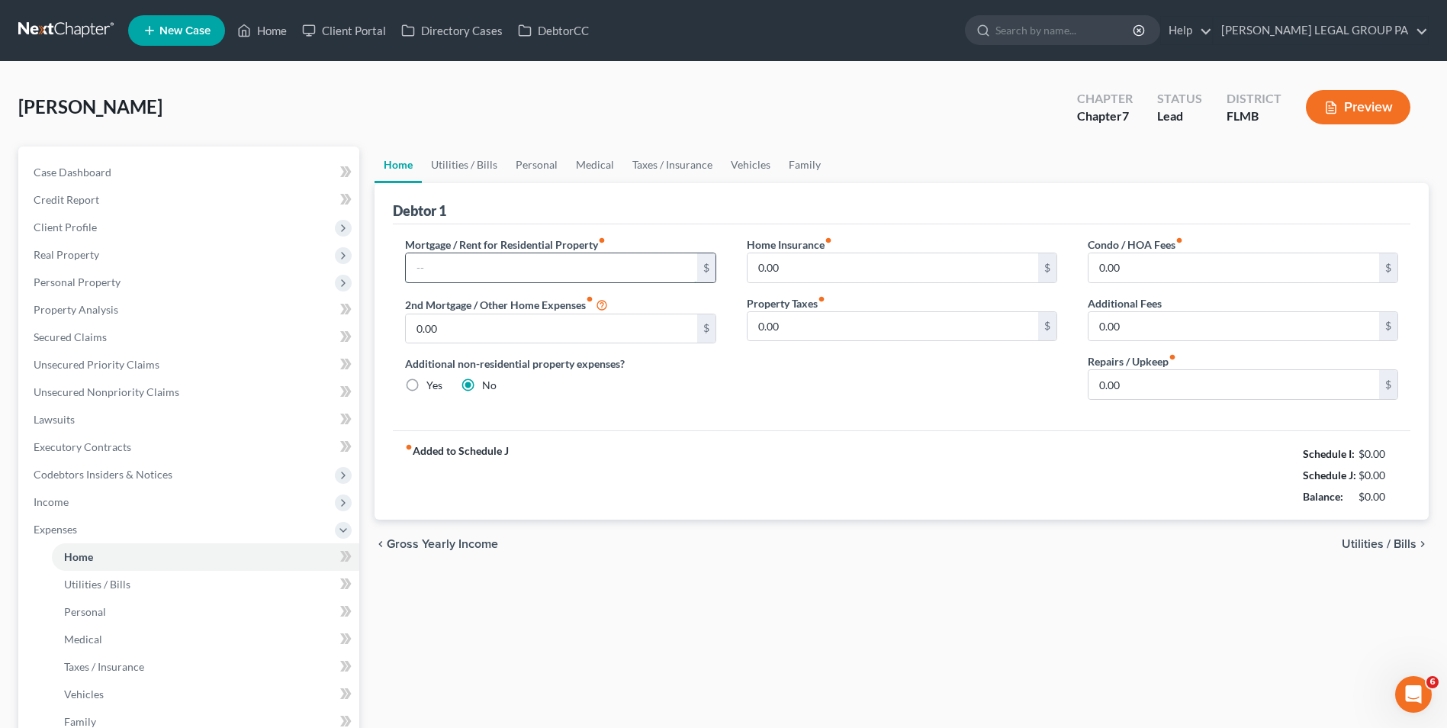
click at [455, 270] on input "text" at bounding box center [551, 267] width 291 height 29
type input "938.00"
click at [1150, 378] on input "0.00" at bounding box center [1233, 384] width 291 height 29
click at [1119, 326] on input "0.00" at bounding box center [1233, 326] width 291 height 29
click at [929, 263] on input "0.00" at bounding box center [893, 267] width 291 height 29
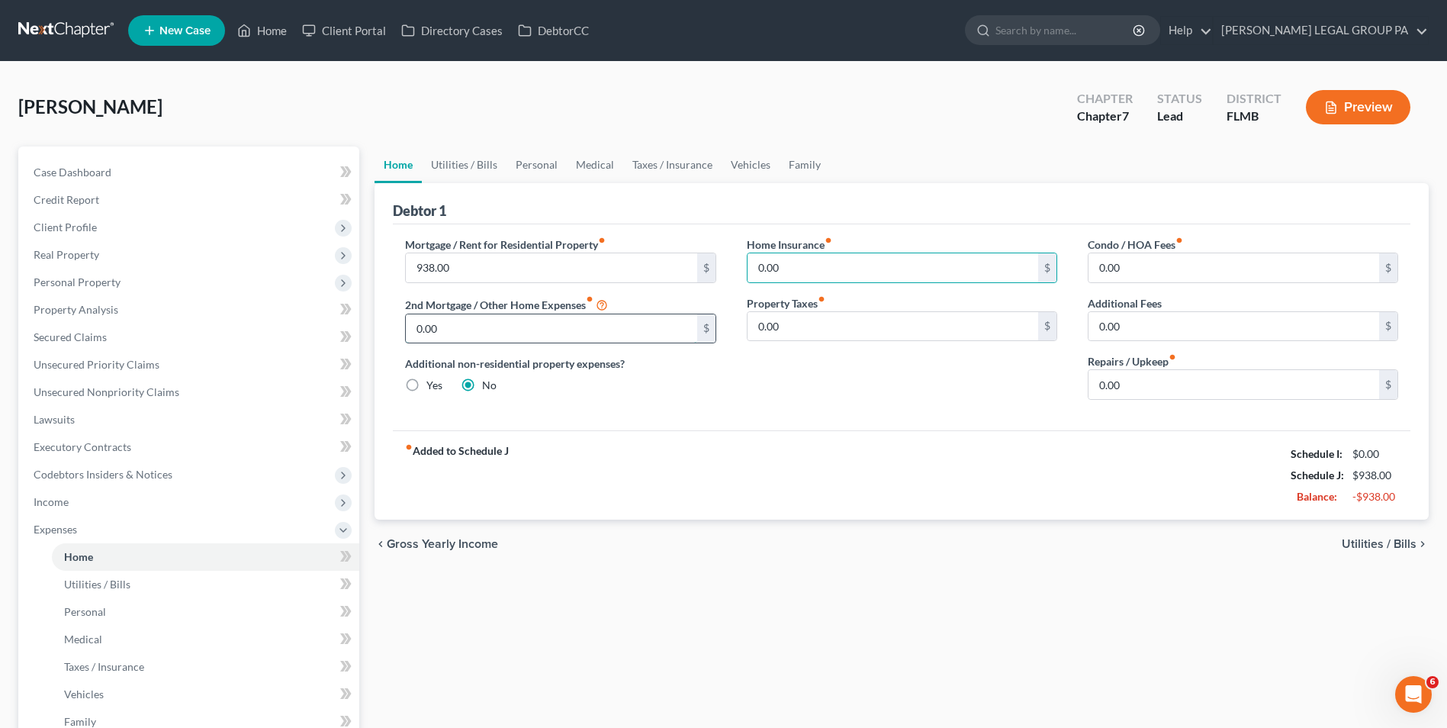
click at [472, 333] on input "0.00" at bounding box center [551, 328] width 291 height 29
type input "820.00"
click at [230, 586] on link "Utilities / Bills" at bounding box center [205, 584] width 307 height 27
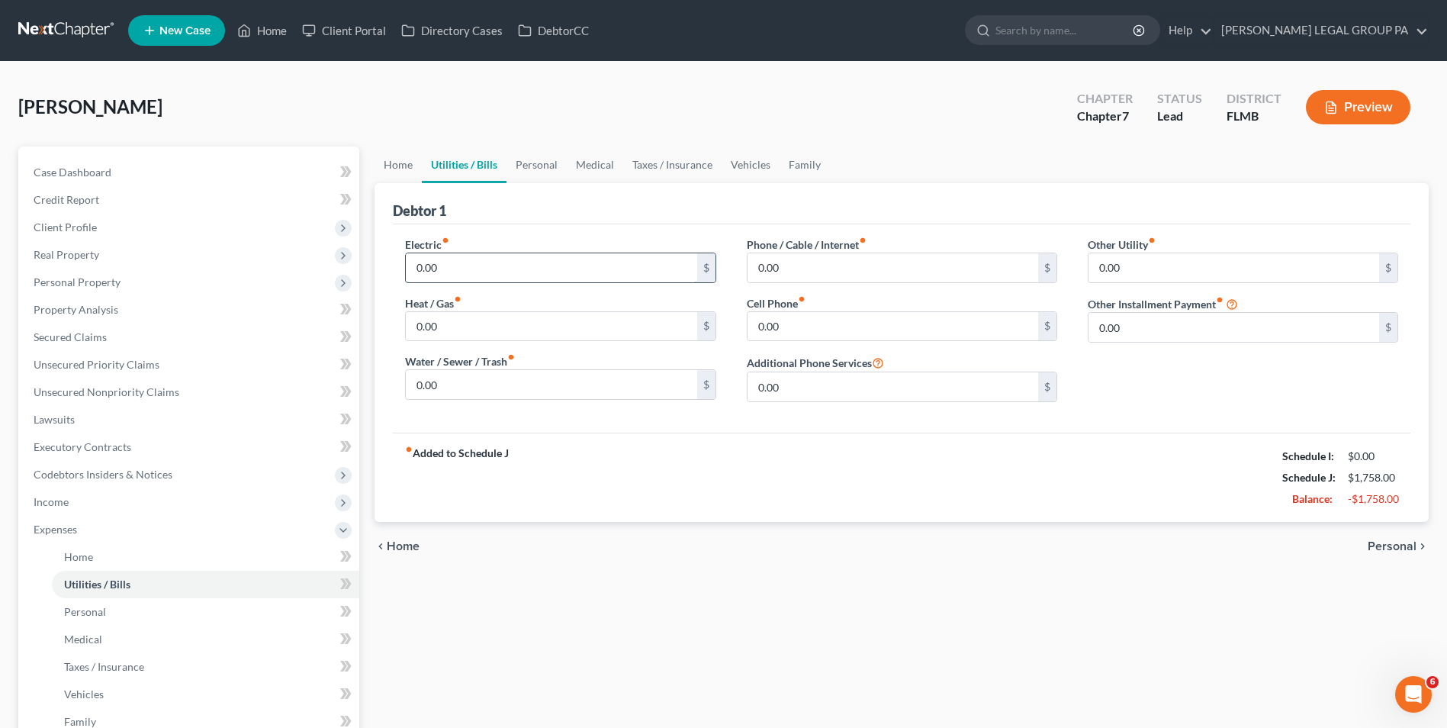
click at [468, 275] on input "0.00" at bounding box center [551, 267] width 291 height 29
type input "450.00"
click at [803, 277] on input "0.00" at bounding box center [893, 267] width 291 height 29
click at [802, 277] on input "0.00" at bounding box center [893, 267] width 291 height 29
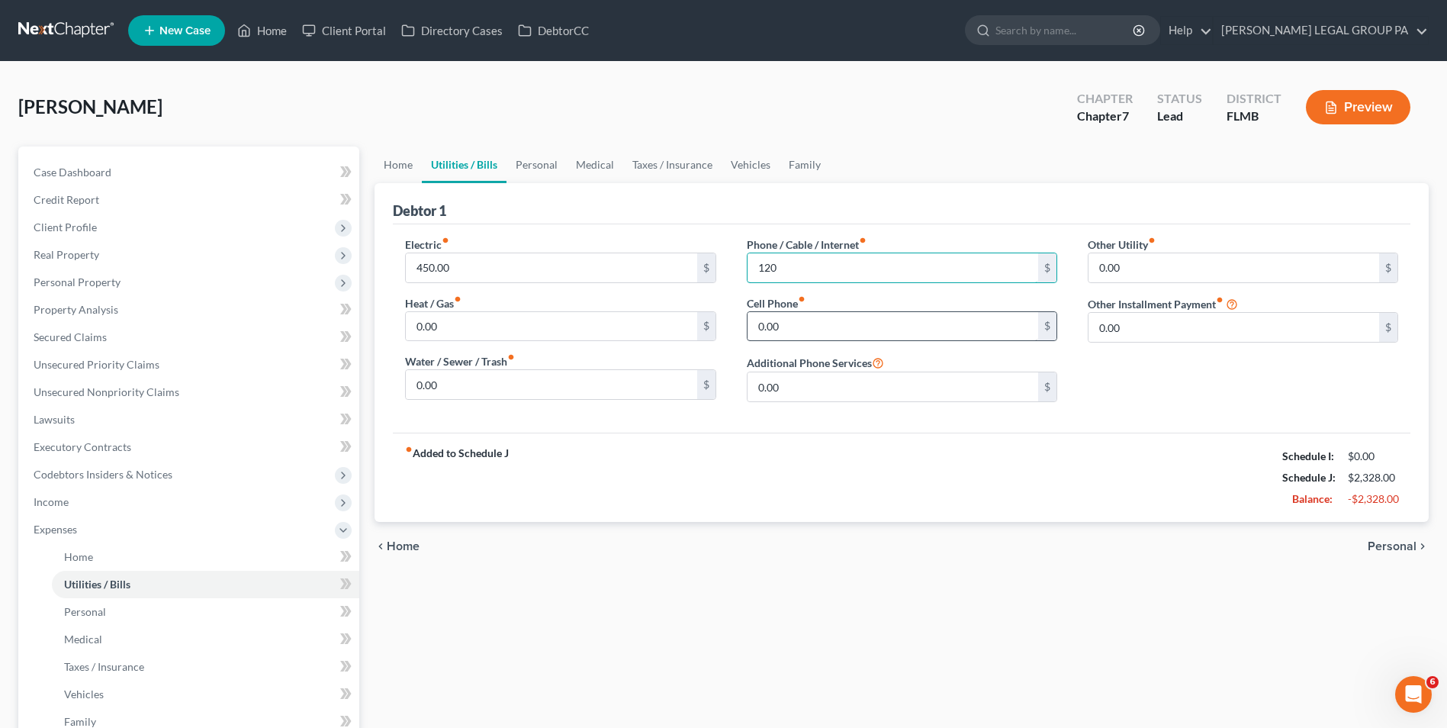
type input "120"
click at [805, 332] on input "0.00" at bounding box center [893, 326] width 291 height 29
type input "75.00"
click at [446, 328] on input "0.00" at bounding box center [551, 326] width 291 height 29
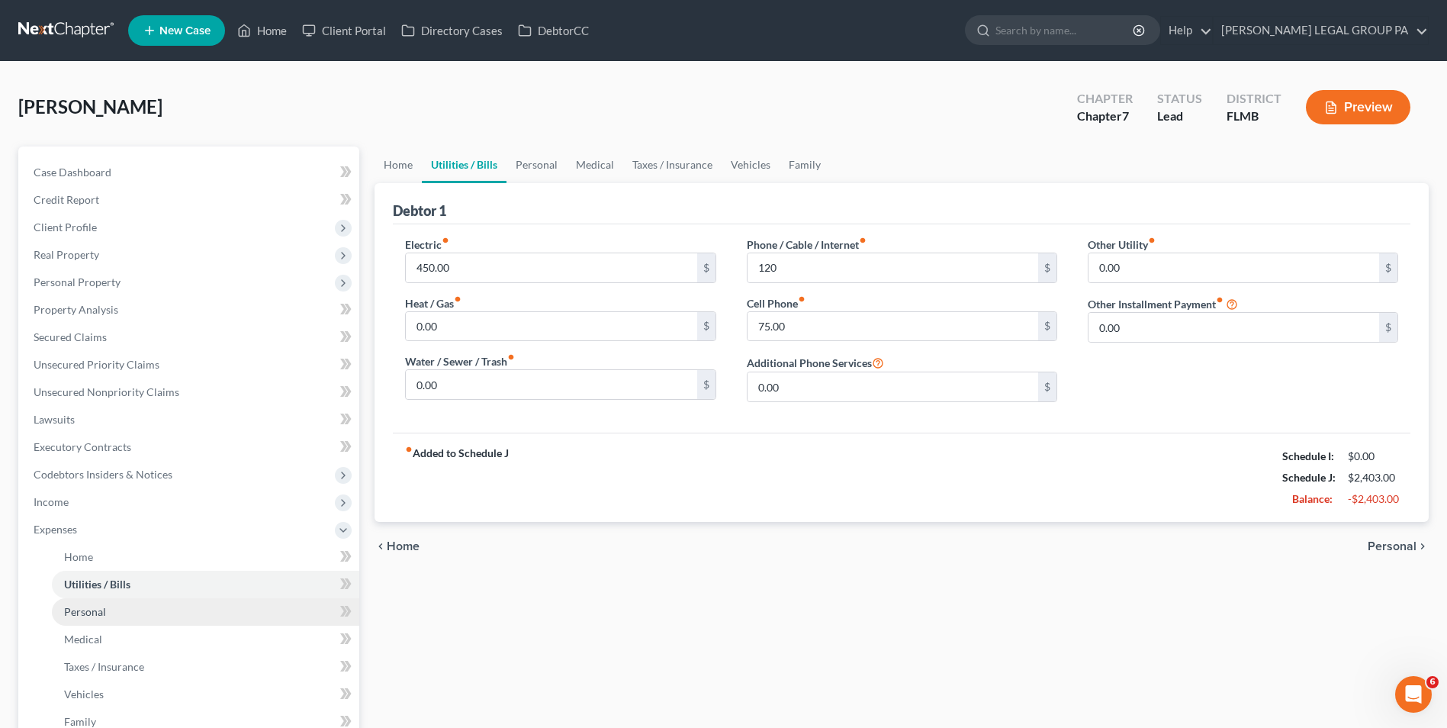
click at [110, 616] on link "Personal" at bounding box center [205, 611] width 307 height 27
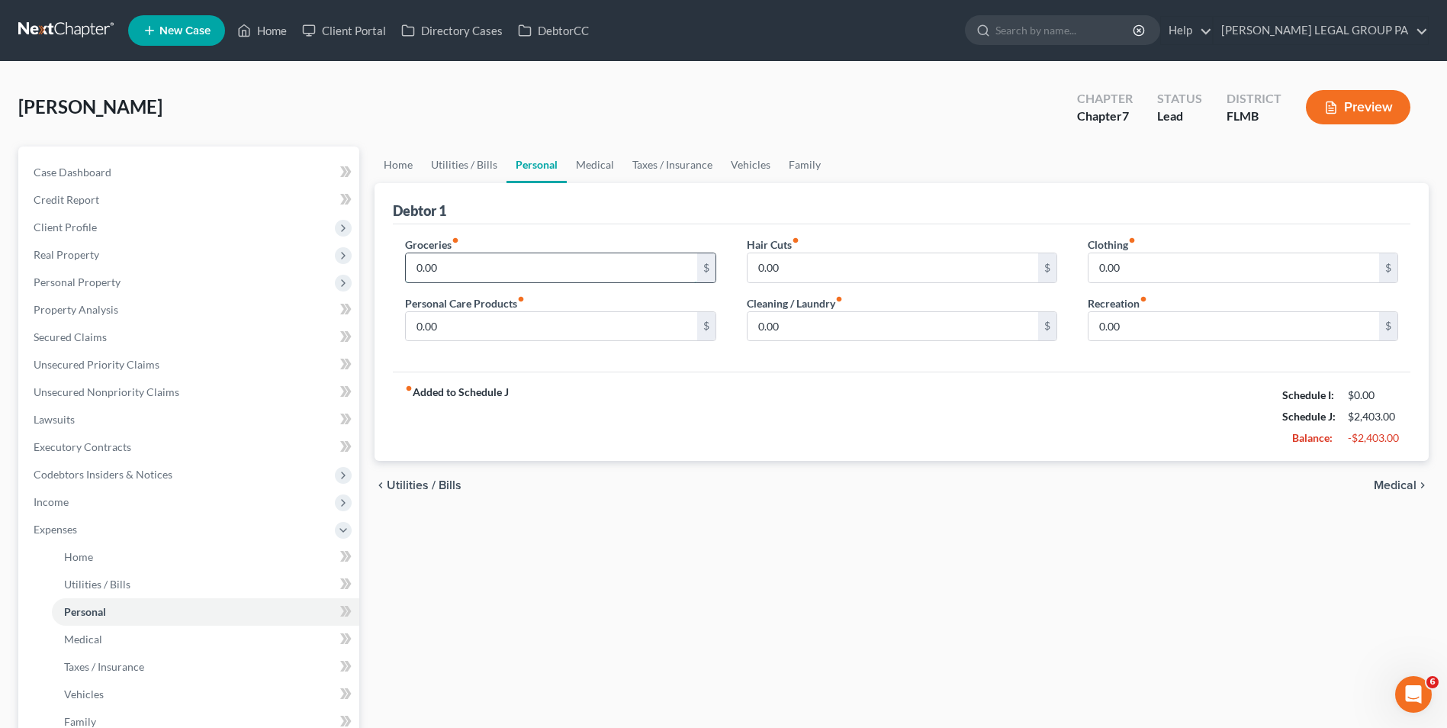
click at [465, 268] on input "0.00" at bounding box center [551, 267] width 291 height 29
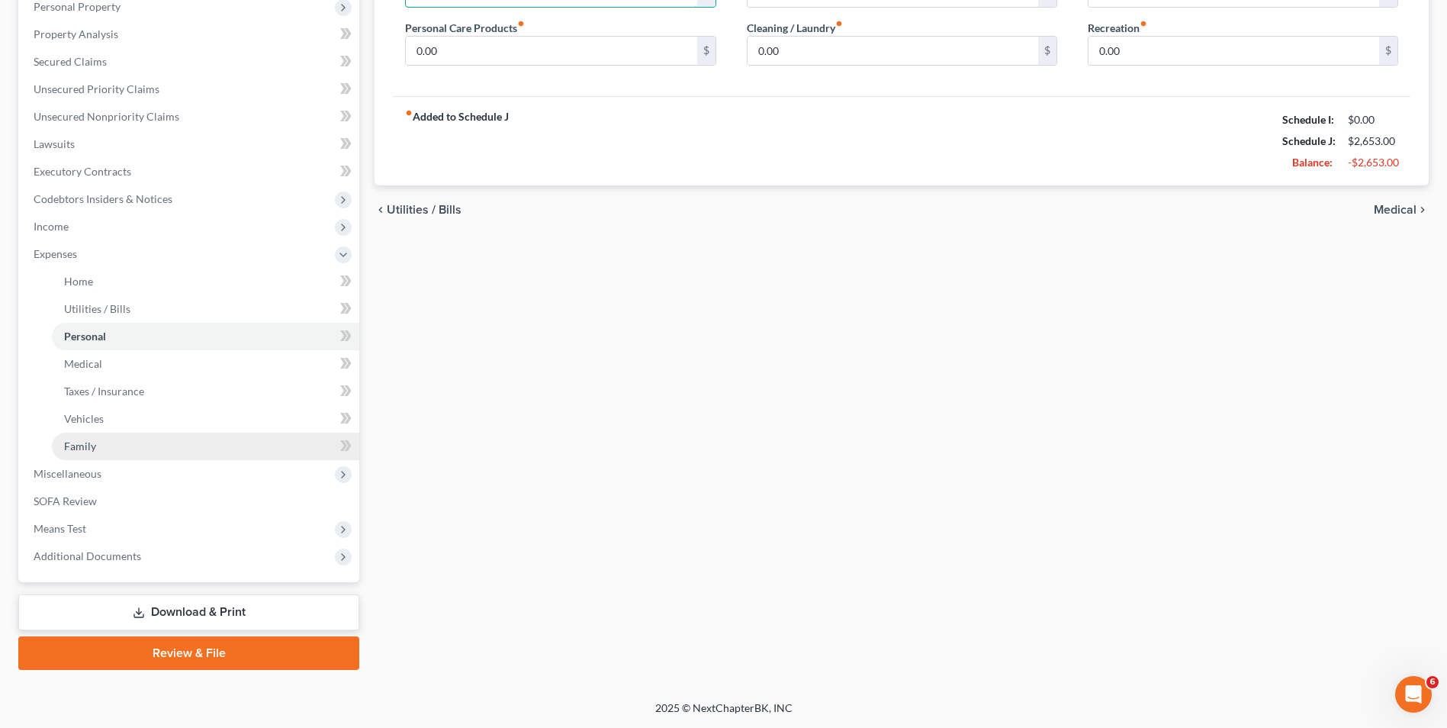
type input "250.00"
click at [119, 447] on link "Family" at bounding box center [205, 445] width 307 height 27
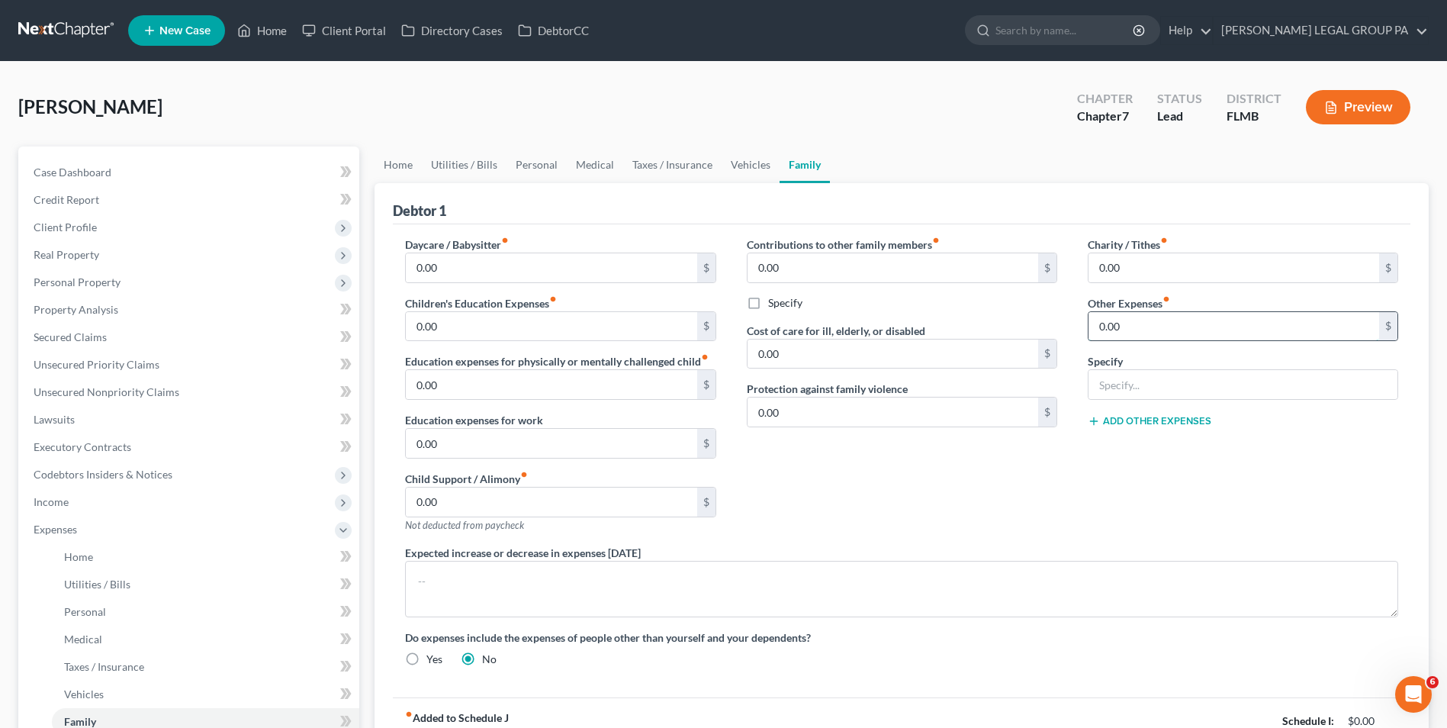
click at [1155, 322] on input "0.00" at bounding box center [1233, 326] width 291 height 29
type input "650.00"
drag, startPoint x: 1238, startPoint y: 391, endPoint x: 1247, endPoint y: 386, distance: 10.2
click at [1238, 391] on input "text" at bounding box center [1242, 384] width 309 height 29
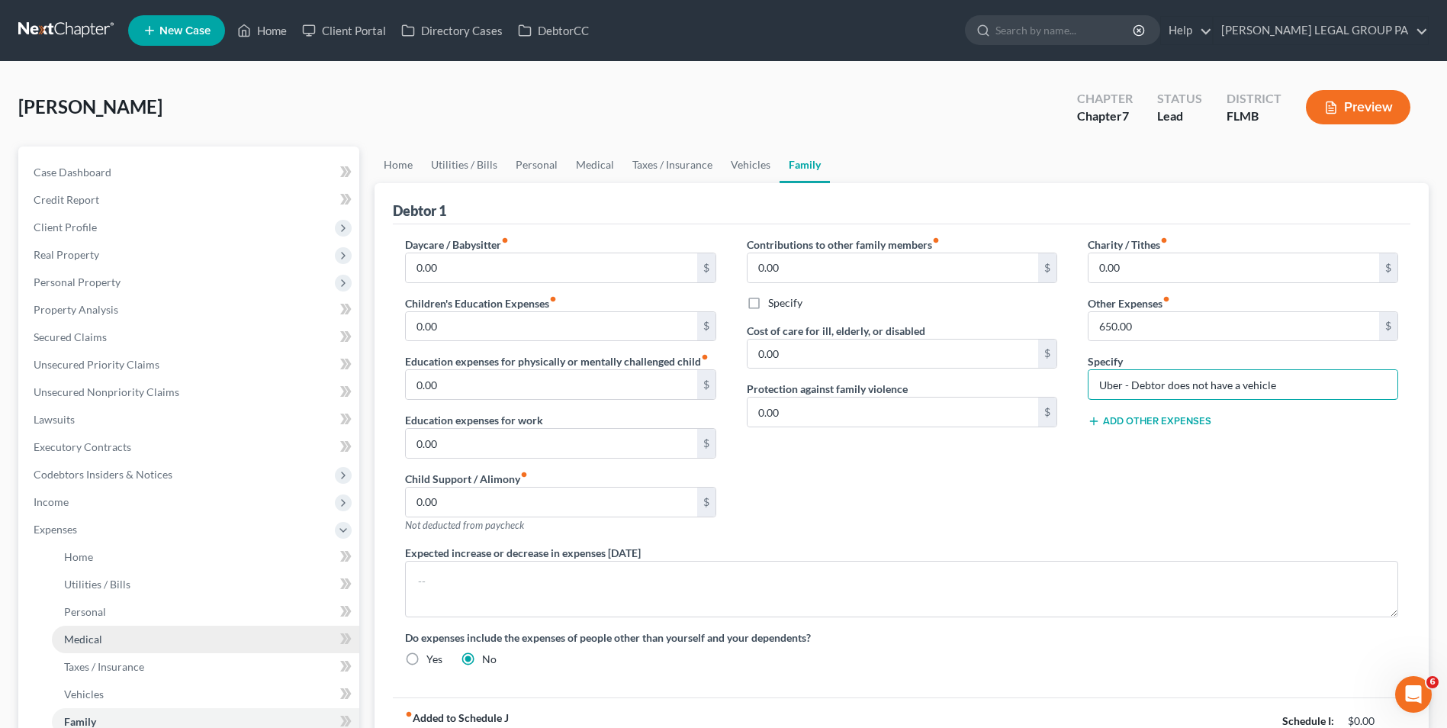
type input "Uber - Debtor does not have a vehicle"
click at [121, 641] on link "Medical" at bounding box center [205, 638] width 307 height 27
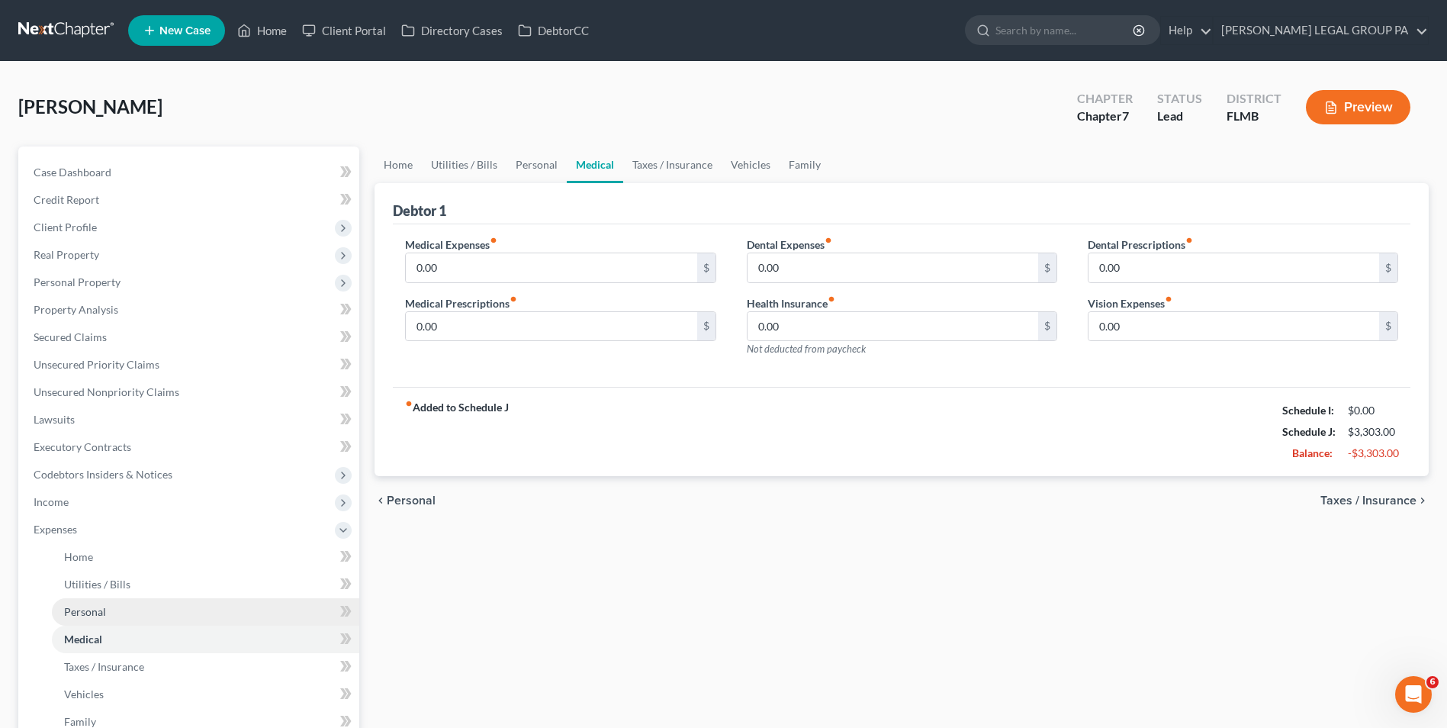
click at [116, 612] on link "Personal" at bounding box center [205, 611] width 307 height 27
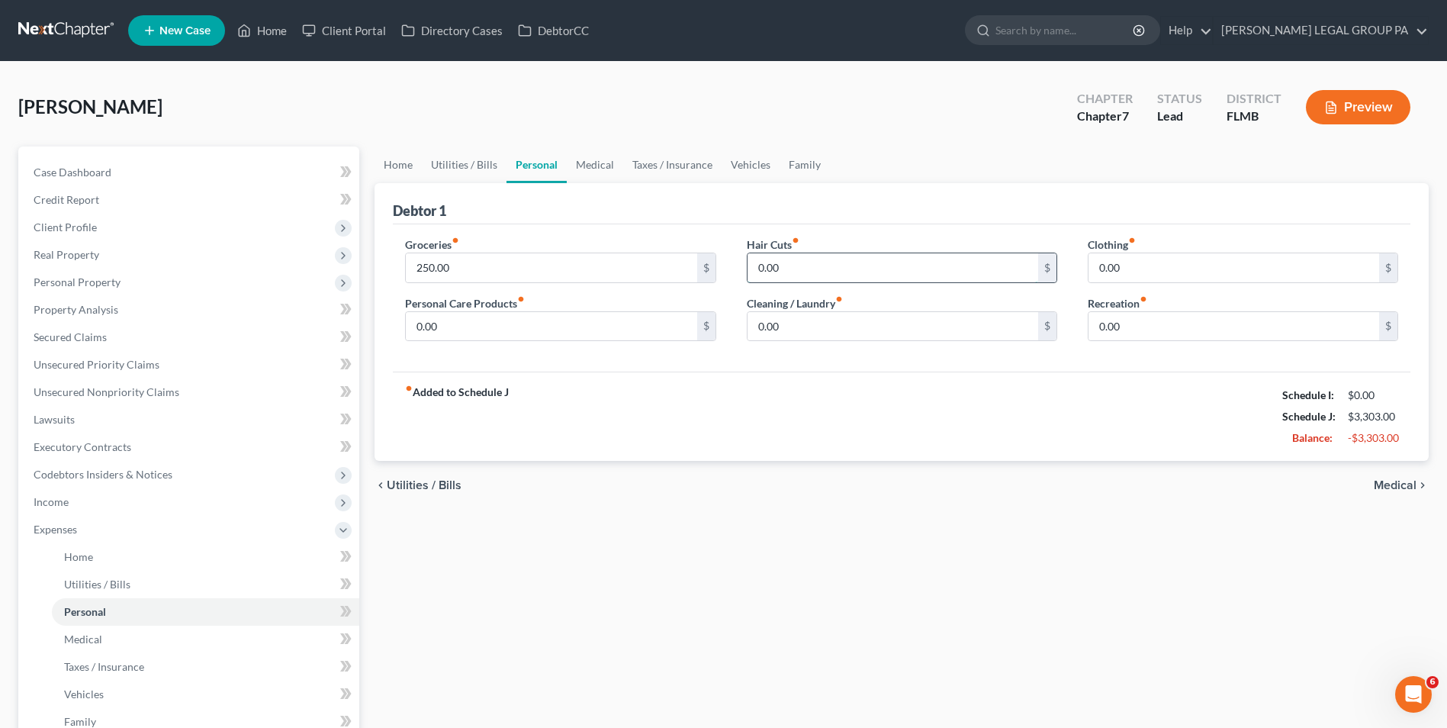
click at [803, 260] on input "0.00" at bounding box center [893, 267] width 291 height 29
click at [1159, 269] on input "0.00" at bounding box center [1233, 267] width 291 height 29
type input "5.00"
click at [502, 317] on input "0.00" at bounding box center [551, 326] width 291 height 29
type input "35.00"
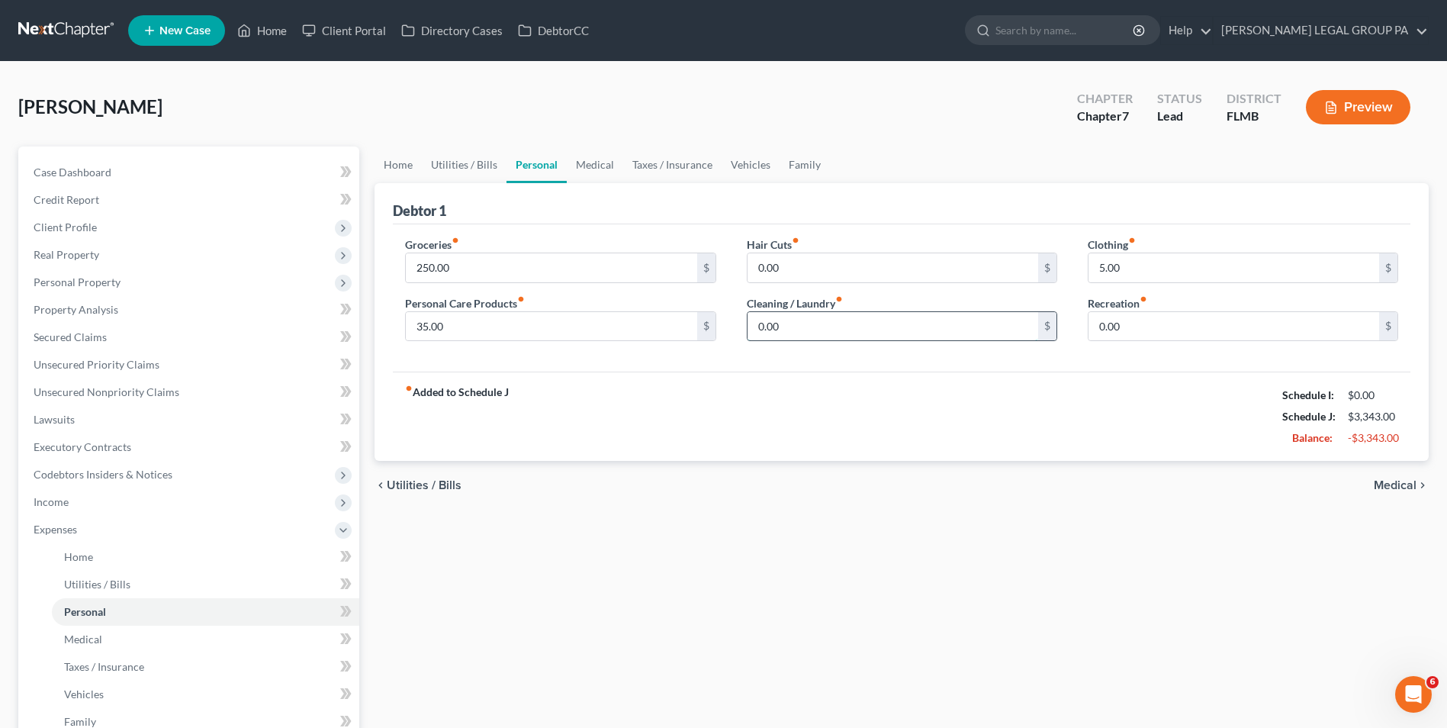
click at [834, 320] on input "0.00" at bounding box center [893, 326] width 291 height 29
type input "5"
type input "2"
type input "5"
type input "40.00"
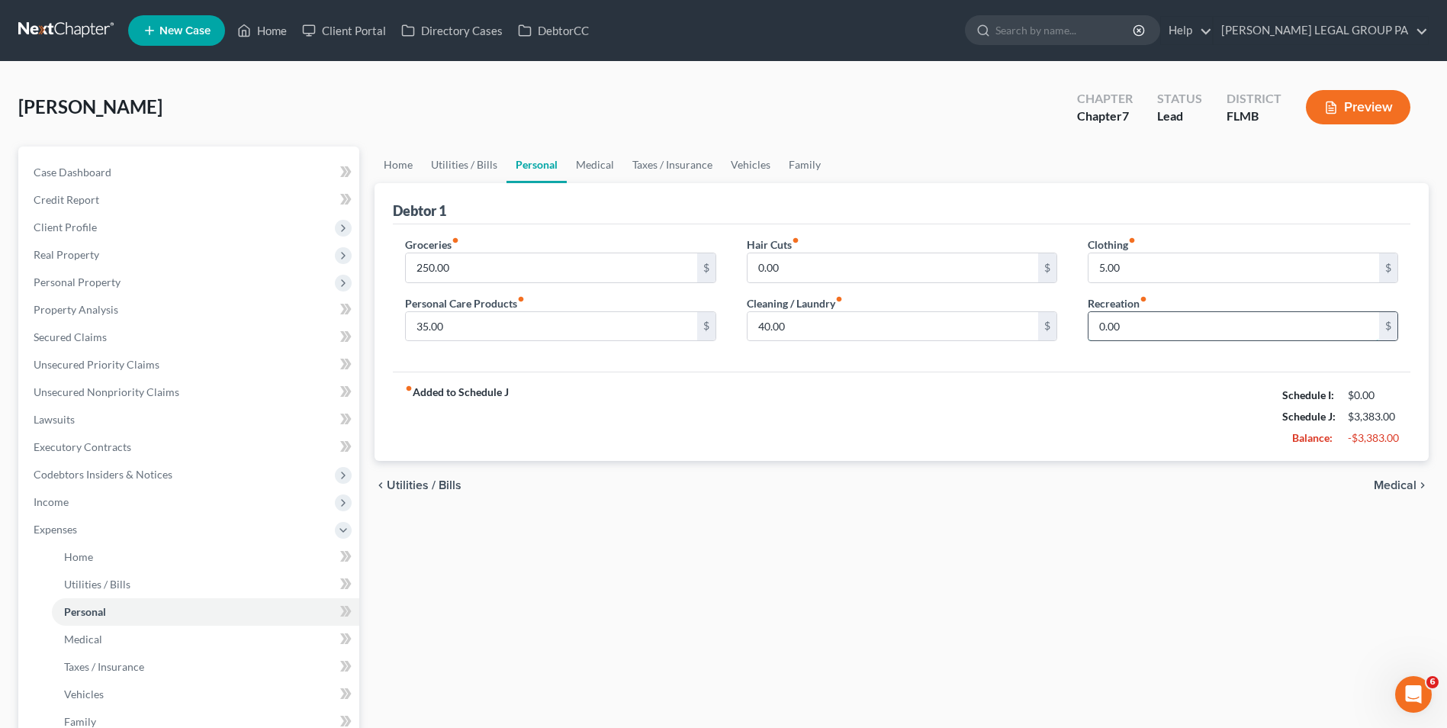
click at [1139, 322] on input "0.00" at bounding box center [1233, 326] width 291 height 29
type input "100.00"
click at [169, 638] on link "Medical" at bounding box center [205, 638] width 307 height 27
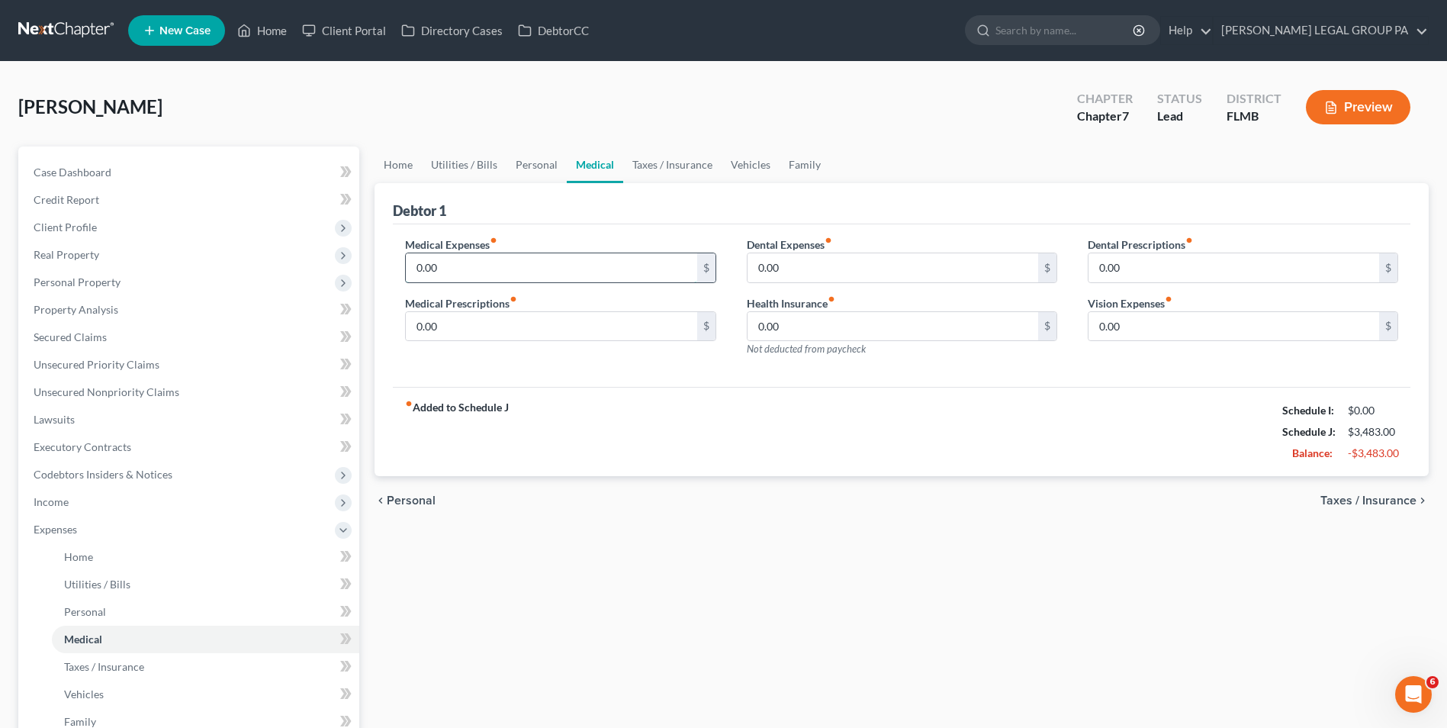
click at [444, 262] on input "0.00" at bounding box center [551, 267] width 291 height 29
click at [97, 670] on span "Taxes / Insurance" at bounding box center [104, 666] width 80 height 13
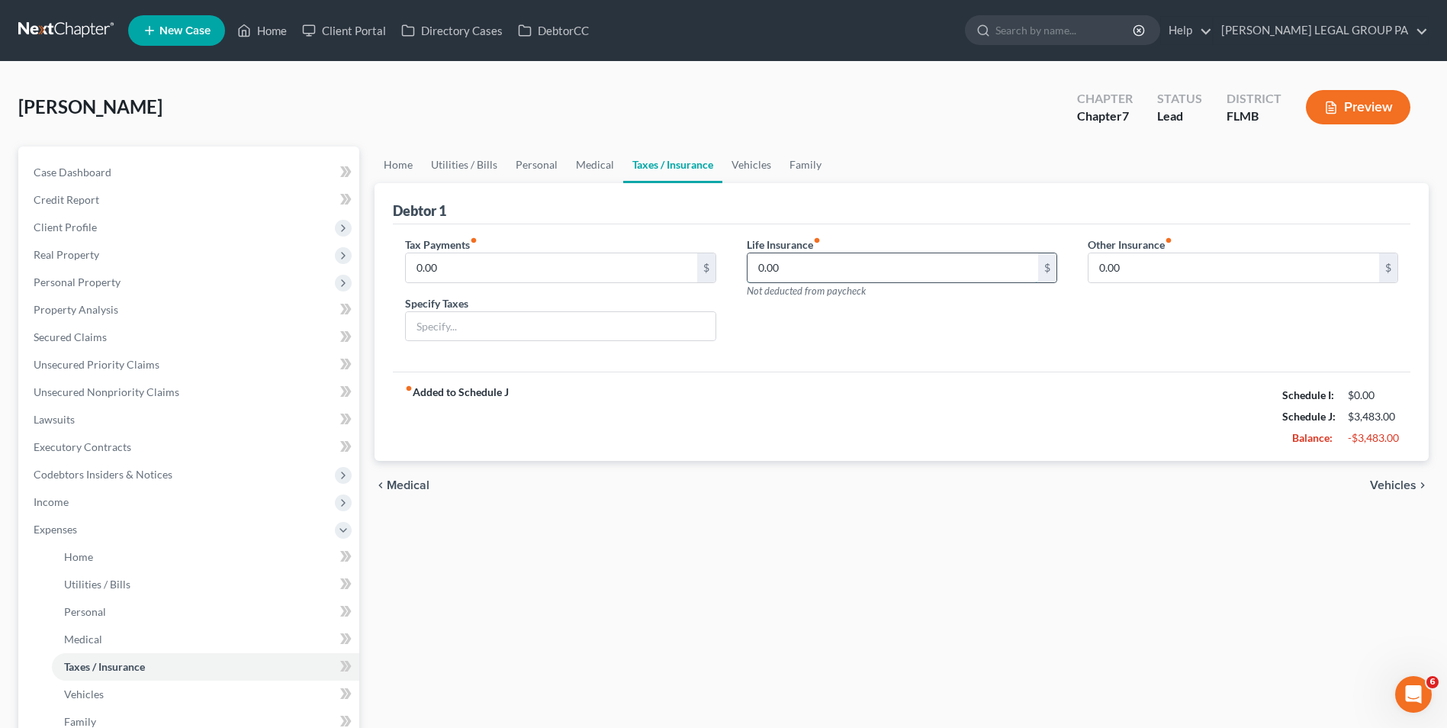
click at [794, 271] on input "0.00" at bounding box center [893, 267] width 291 height 29
click at [149, 697] on link "Vehicles" at bounding box center [205, 693] width 307 height 27
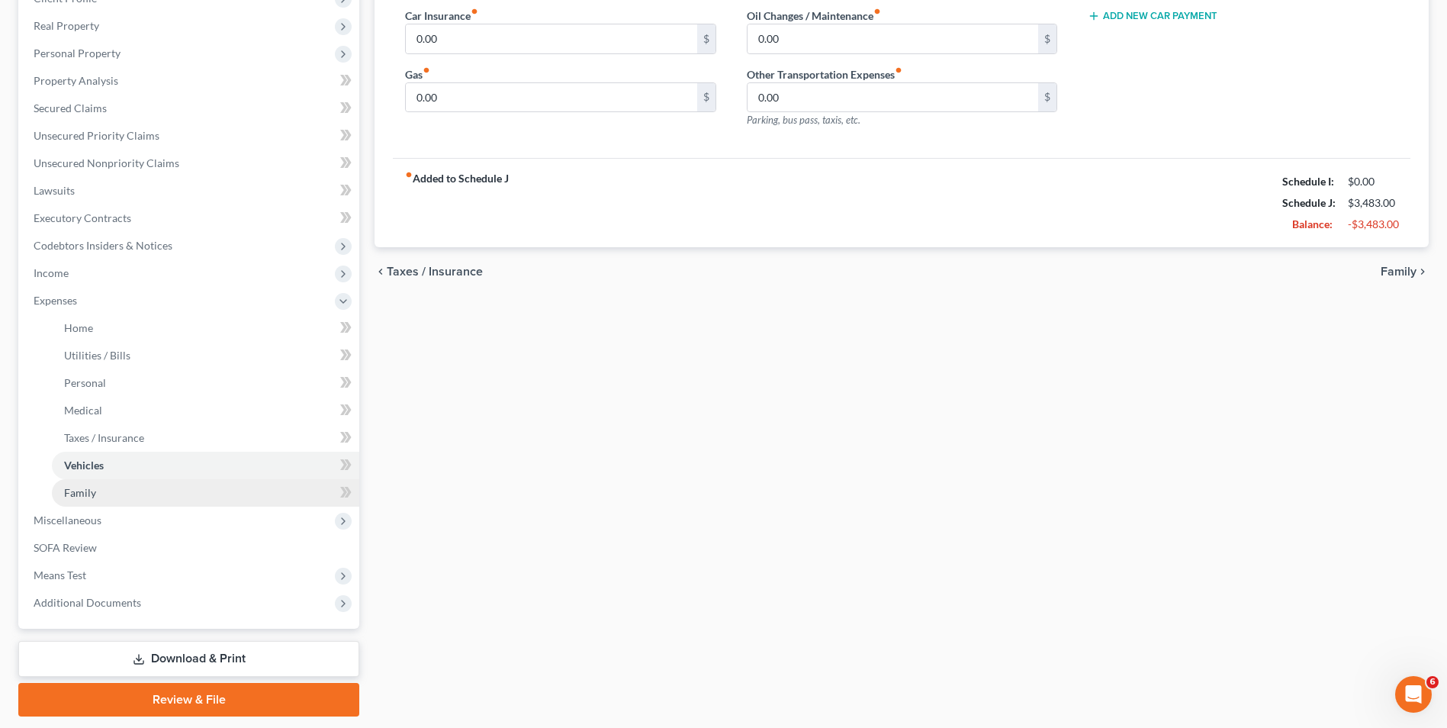
click at [104, 490] on link "Family" at bounding box center [205, 492] width 307 height 27
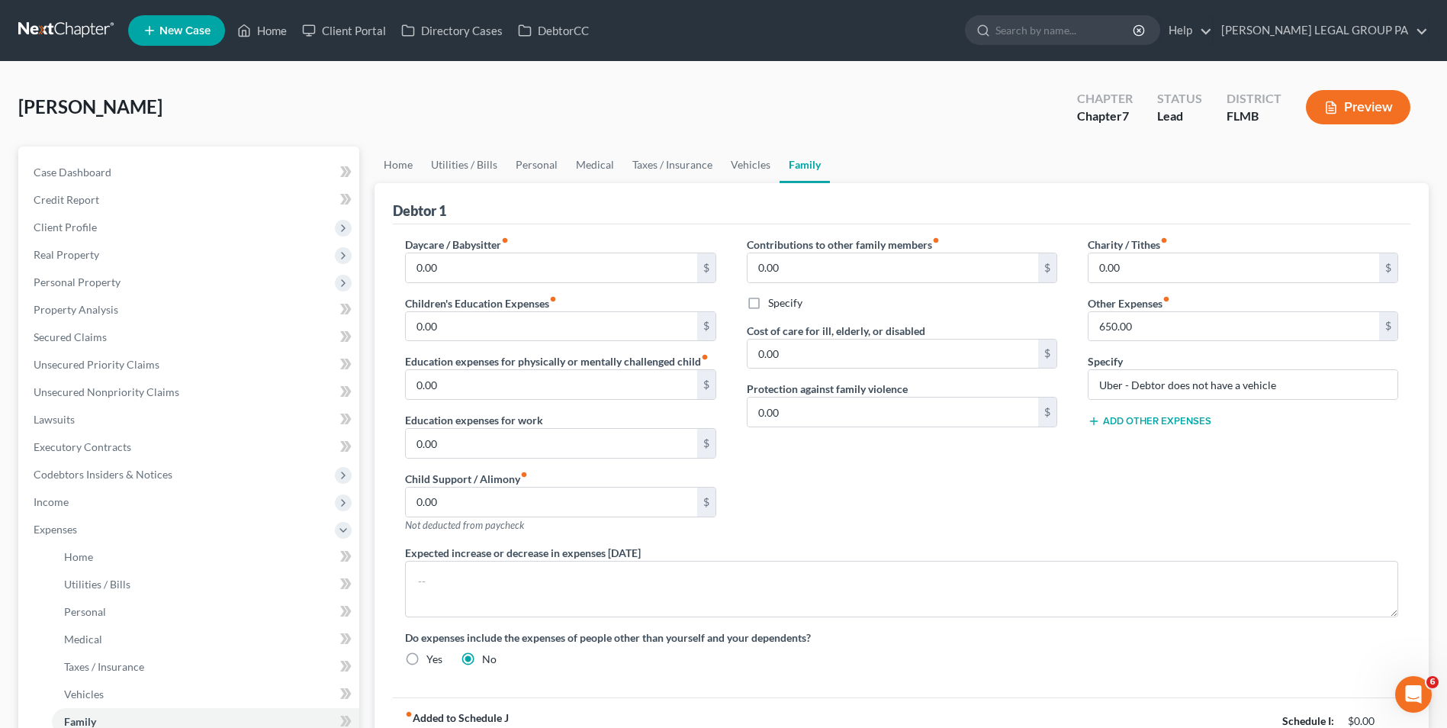
click at [1129, 424] on button "Add Other Expenses" at bounding box center [1150, 421] width 124 height 12
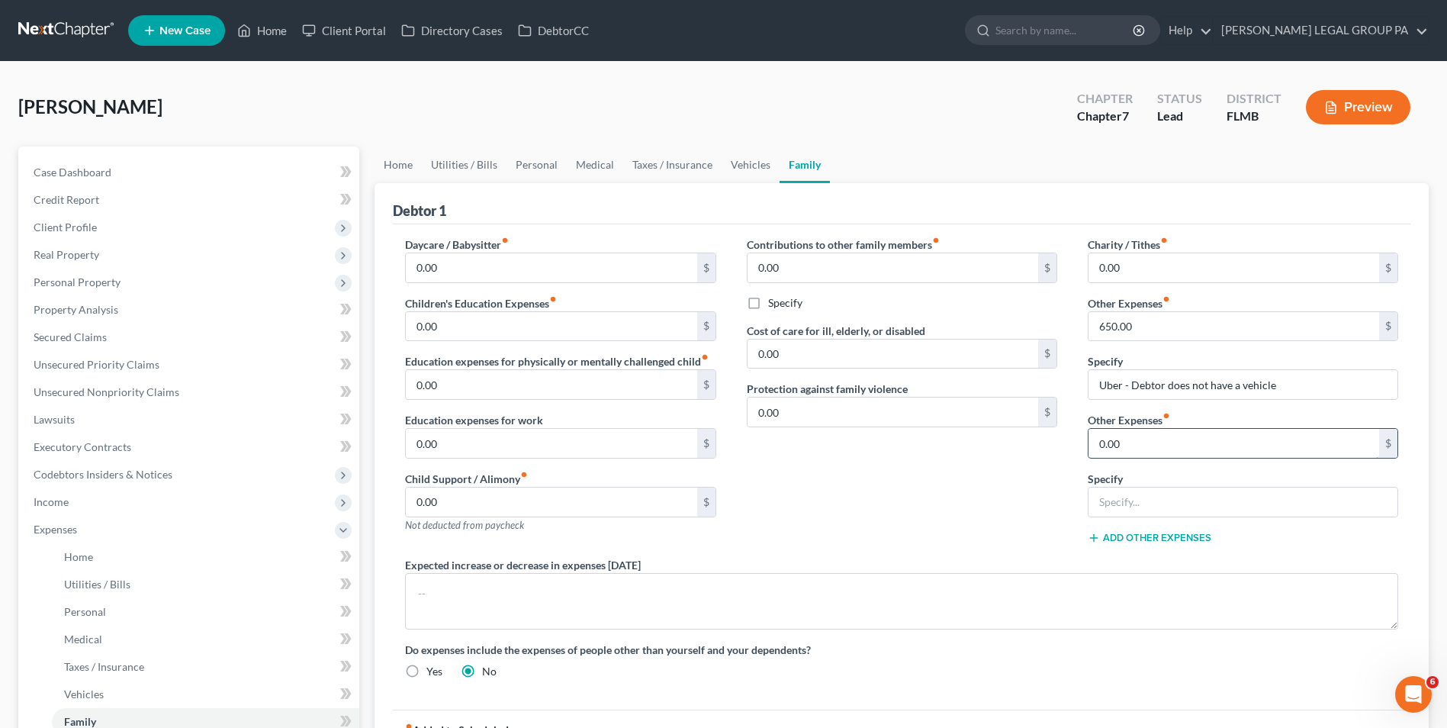
click at [1163, 448] on input "0.00" at bounding box center [1233, 443] width 291 height 29
type input "170"
click at [1276, 506] on input "text" at bounding box center [1242, 501] width 309 height 29
click at [1198, 503] on input "Granddaughter's Daning school" at bounding box center [1242, 501] width 309 height 29
type input "Granddaughter's Dancing school"
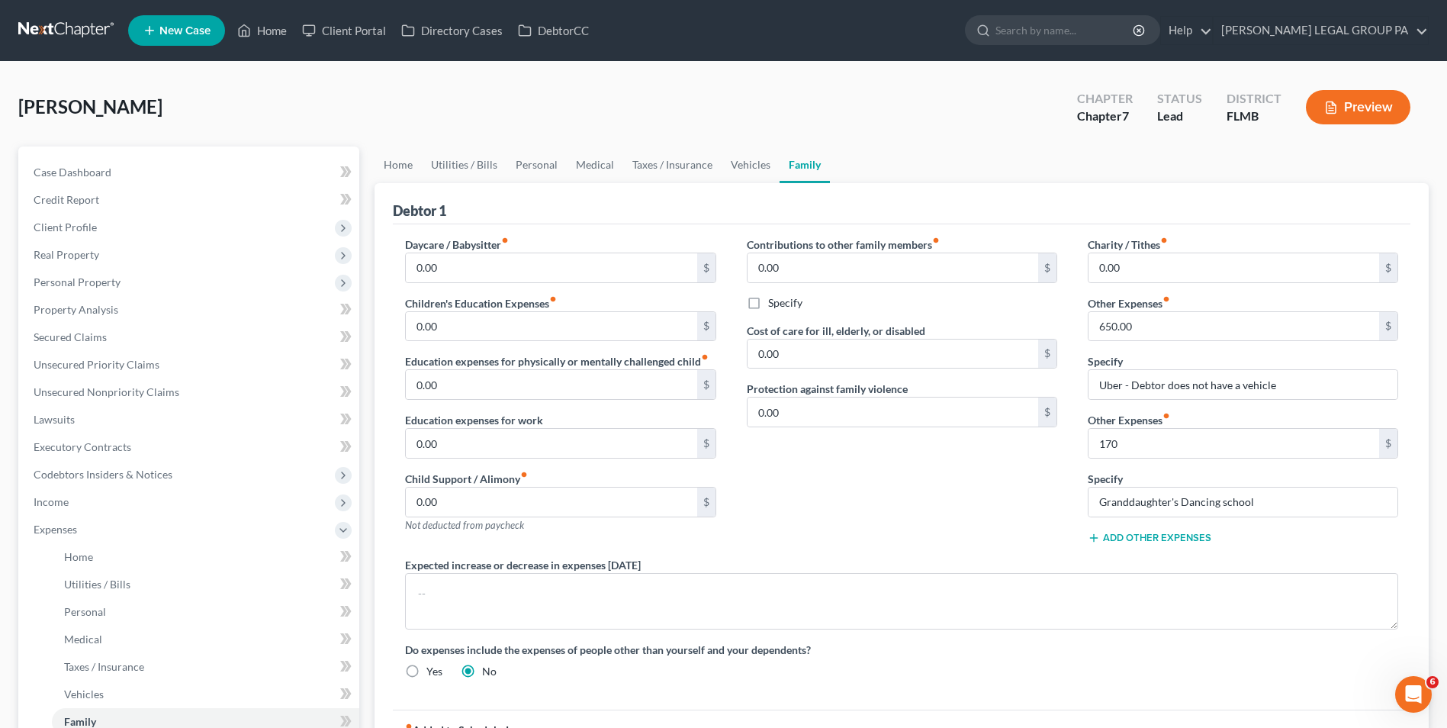
click at [1199, 533] on button "Add Other Expenses" at bounding box center [1150, 538] width 124 height 12
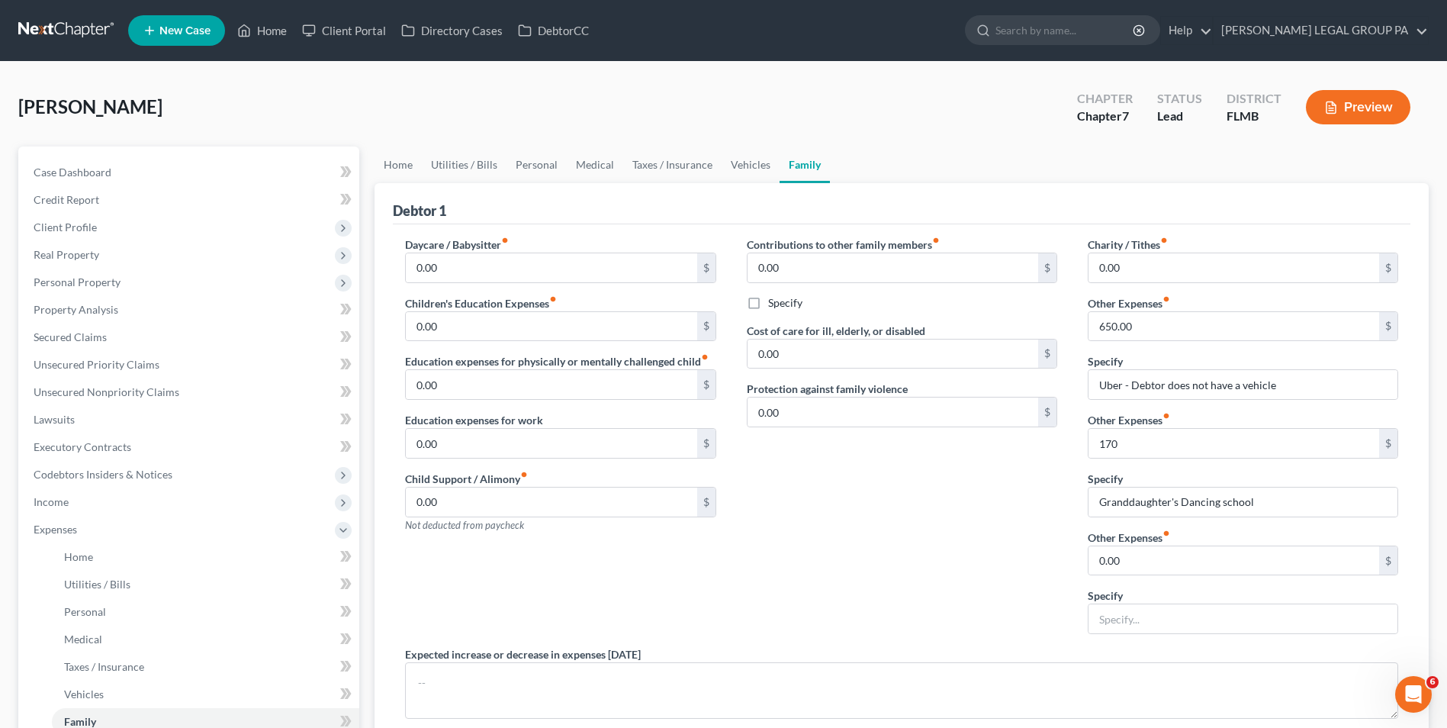
click at [929, 581] on div "Contributions to other family members fiber_manual_record 0.00 $ Specify Cost o…" at bounding box center [902, 441] width 341 height 410
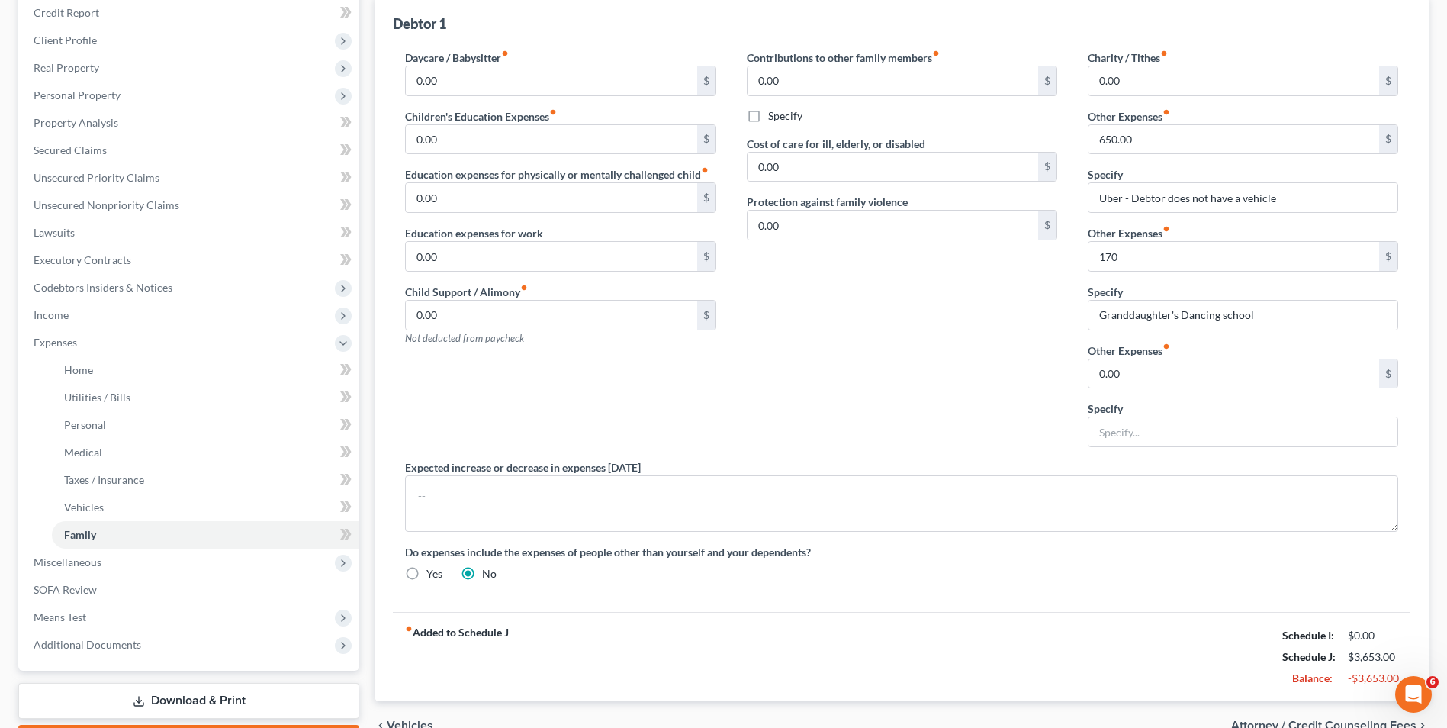
scroll to position [47, 0]
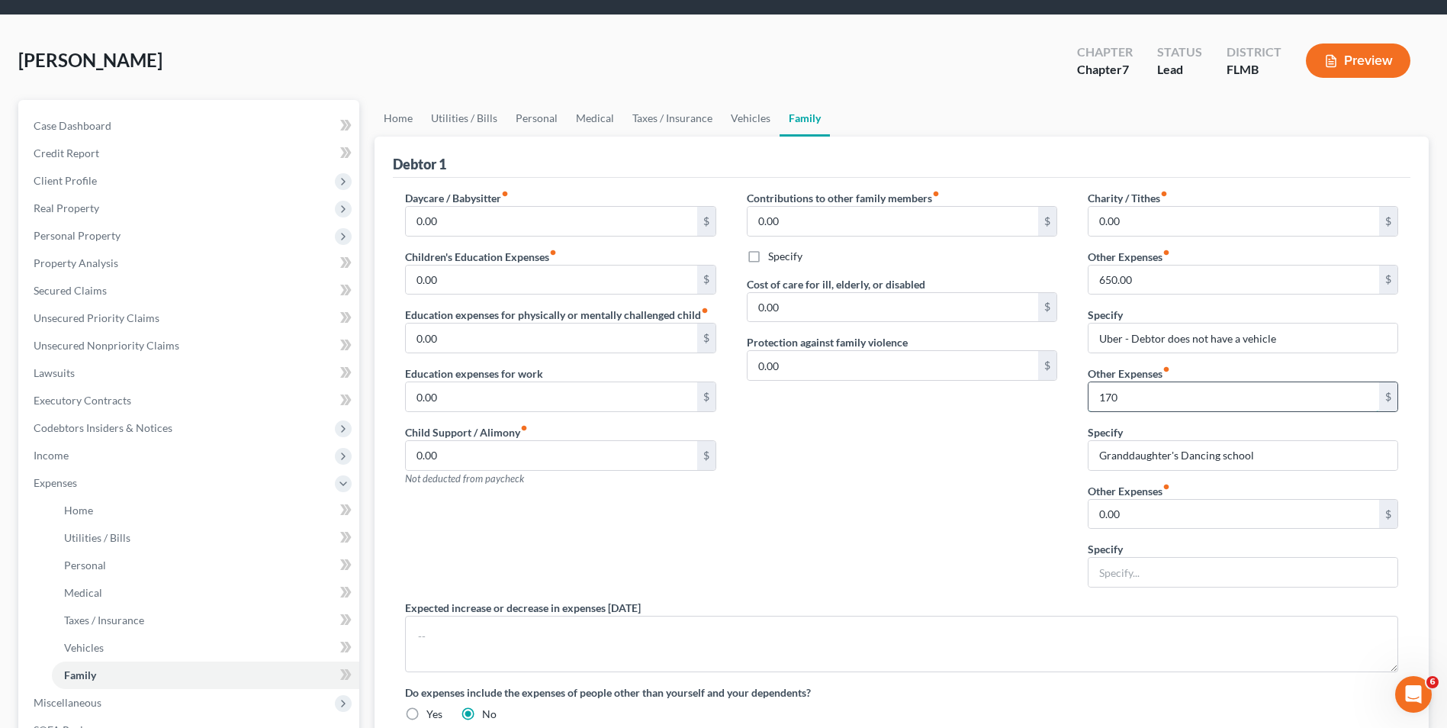
click at [1105, 393] on input "170" at bounding box center [1233, 396] width 291 height 29
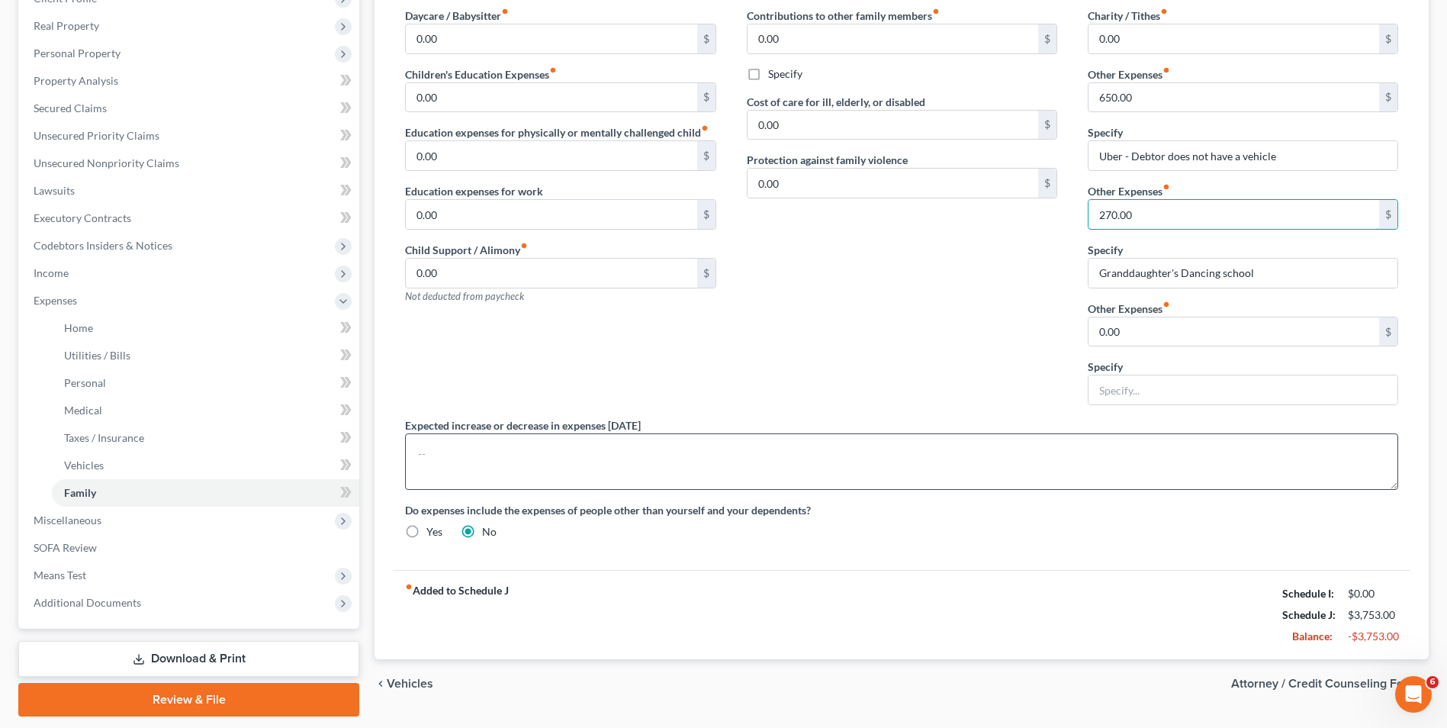
scroll to position [275, 0]
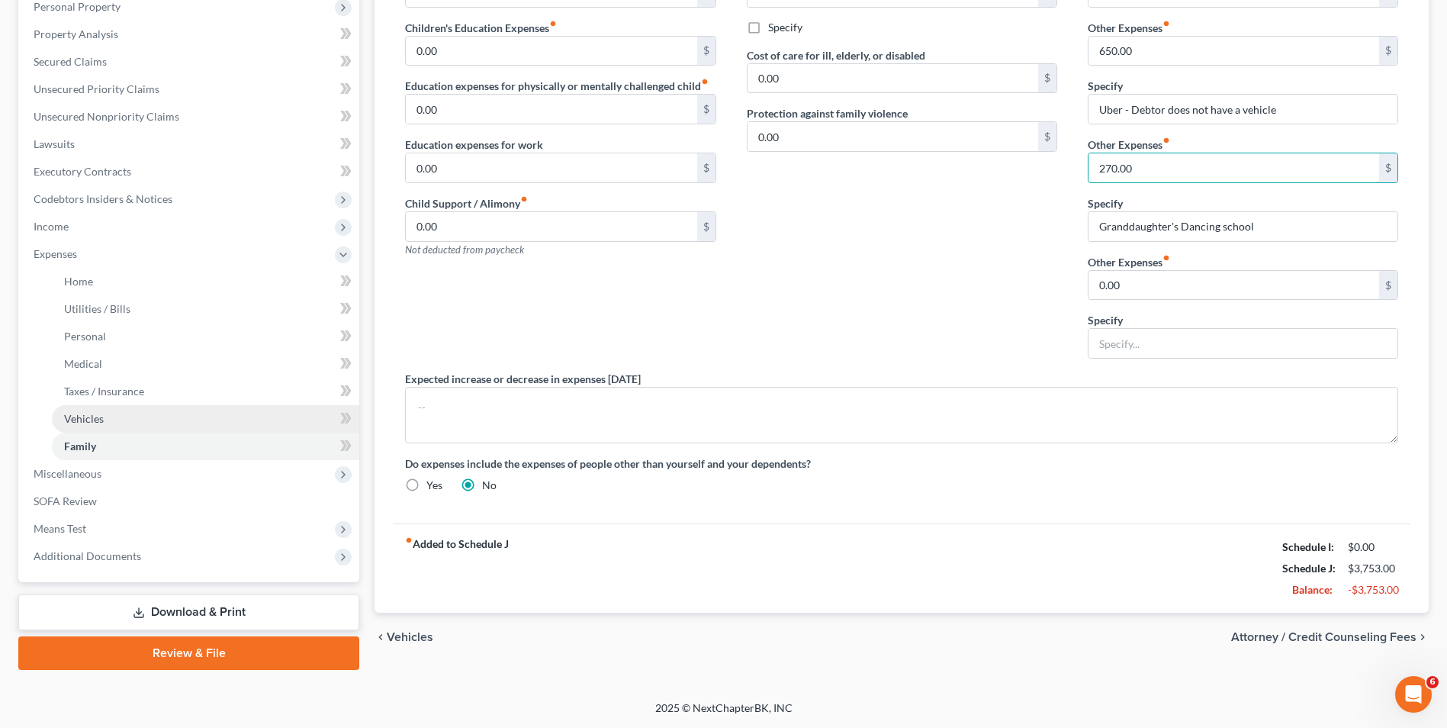
type input "270.00"
click at [127, 418] on link "Vehicles" at bounding box center [205, 418] width 307 height 27
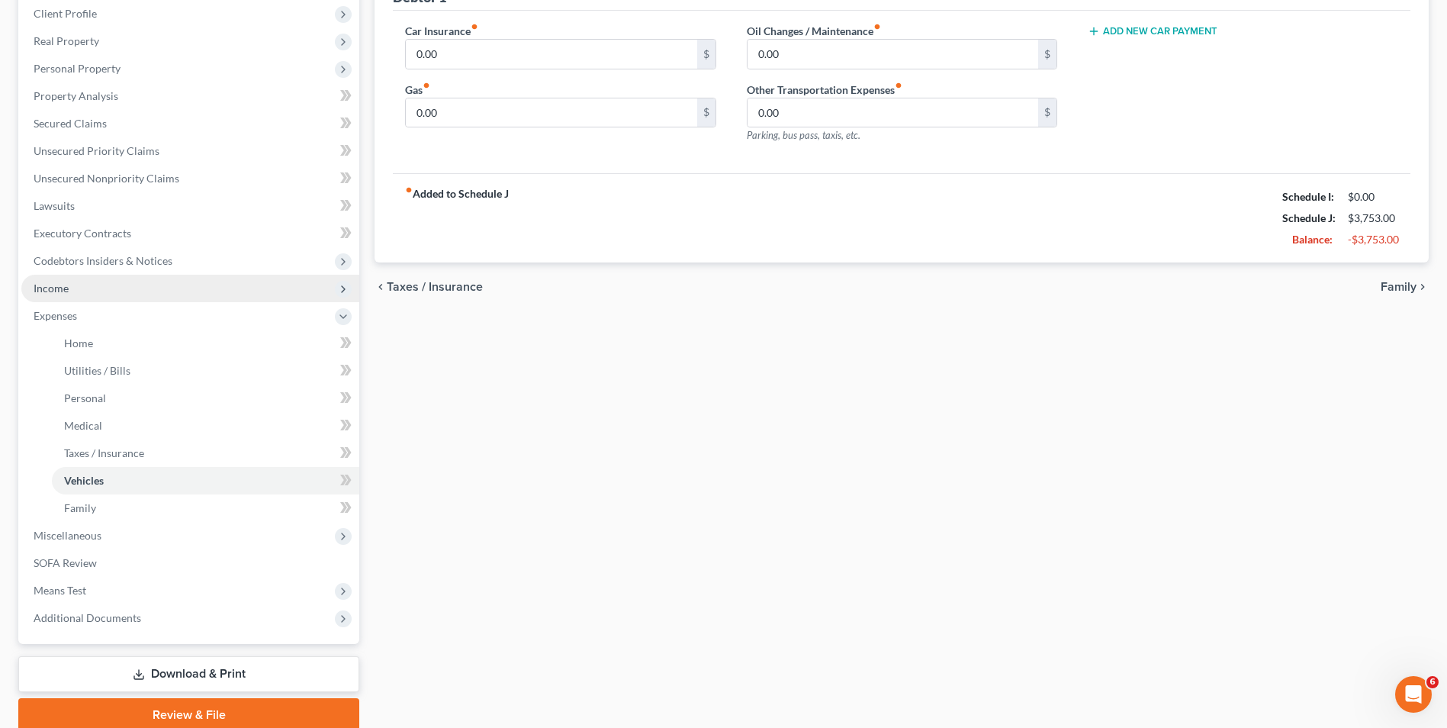
scroll to position [229, 0]
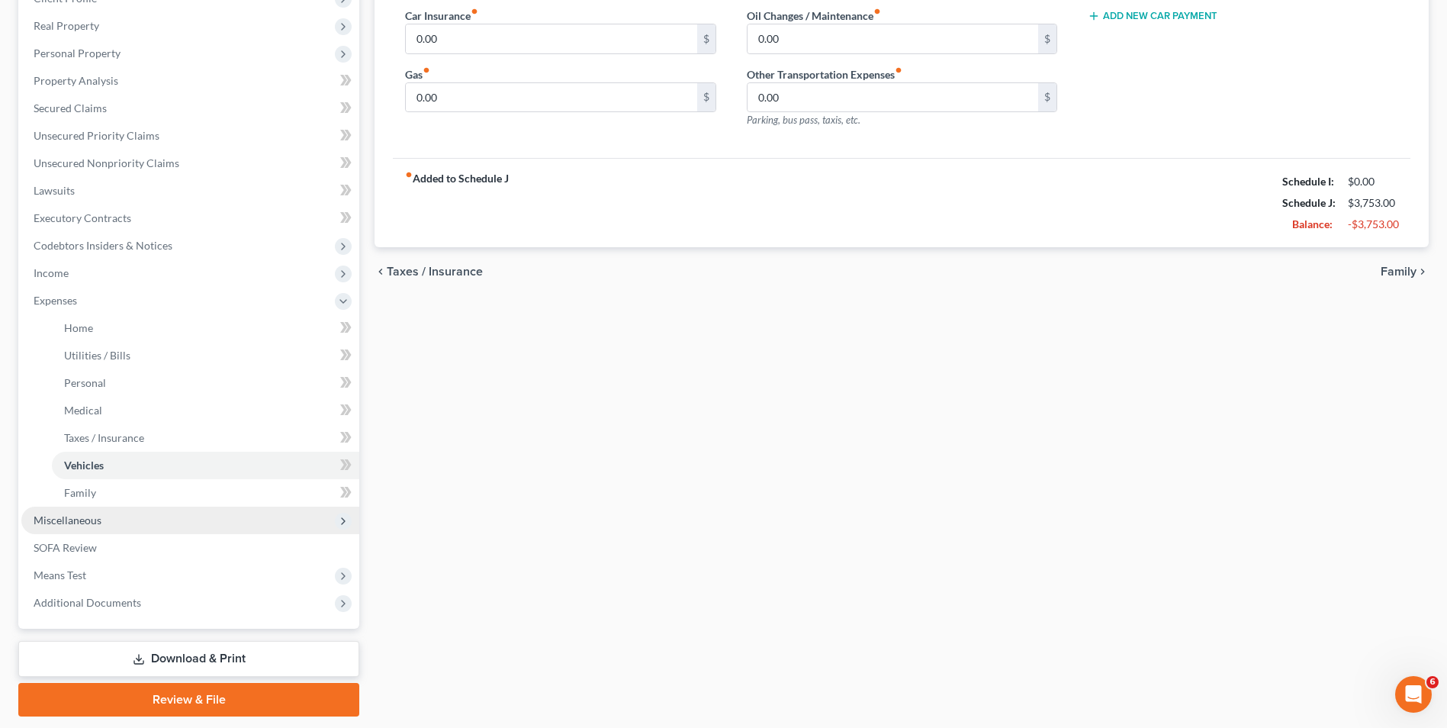
click at [73, 523] on span "Miscellaneous" at bounding box center [68, 519] width 68 height 13
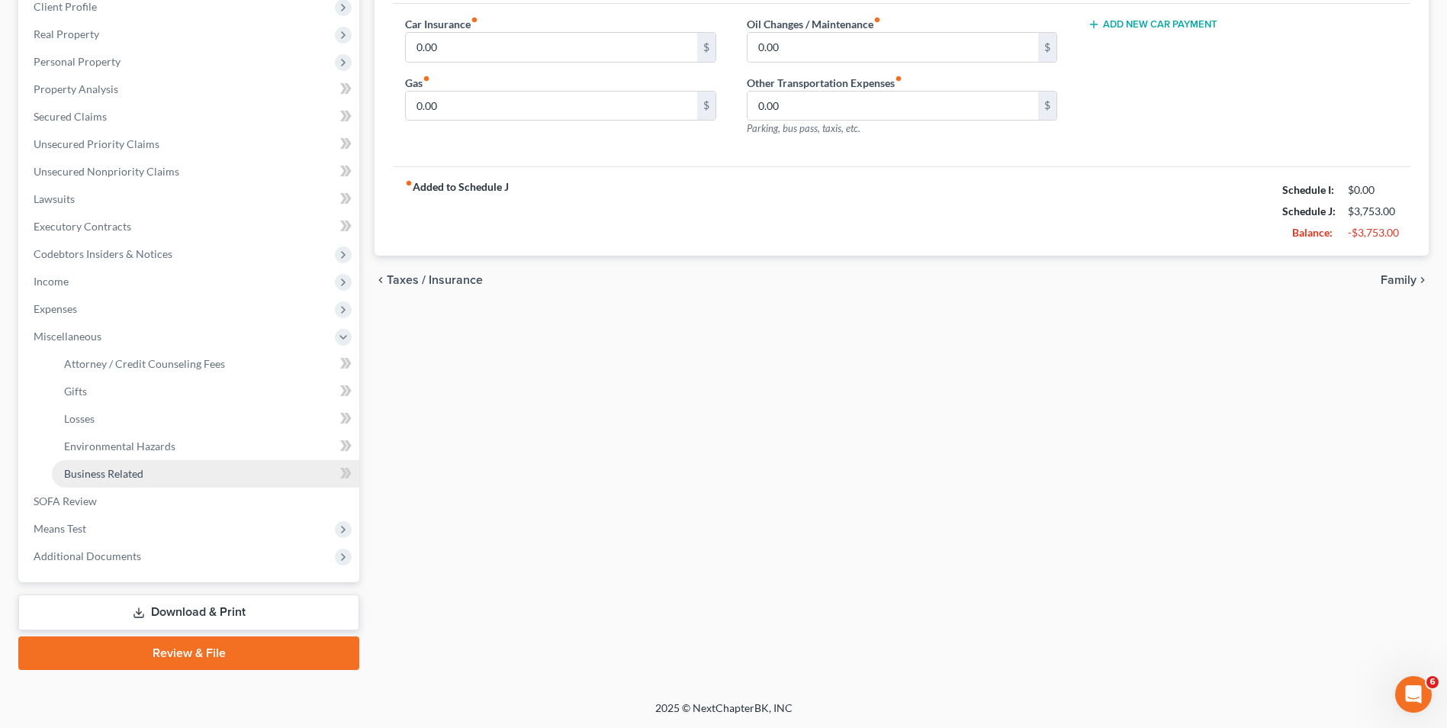
scroll to position [220, 0]
click at [99, 294] on span "Income" at bounding box center [190, 281] width 338 height 27
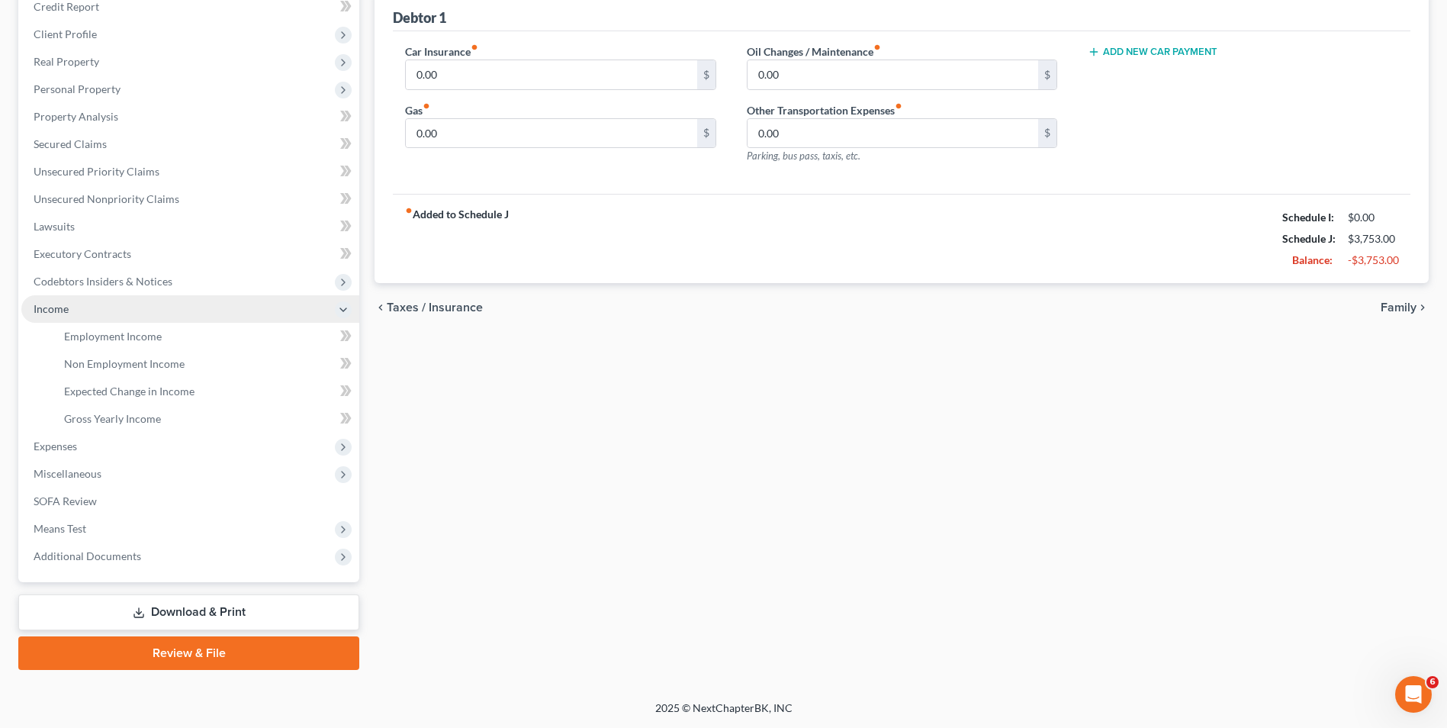
scroll to position [193, 0]
click at [101, 323] on link "Employment Income" at bounding box center [205, 336] width 307 height 27
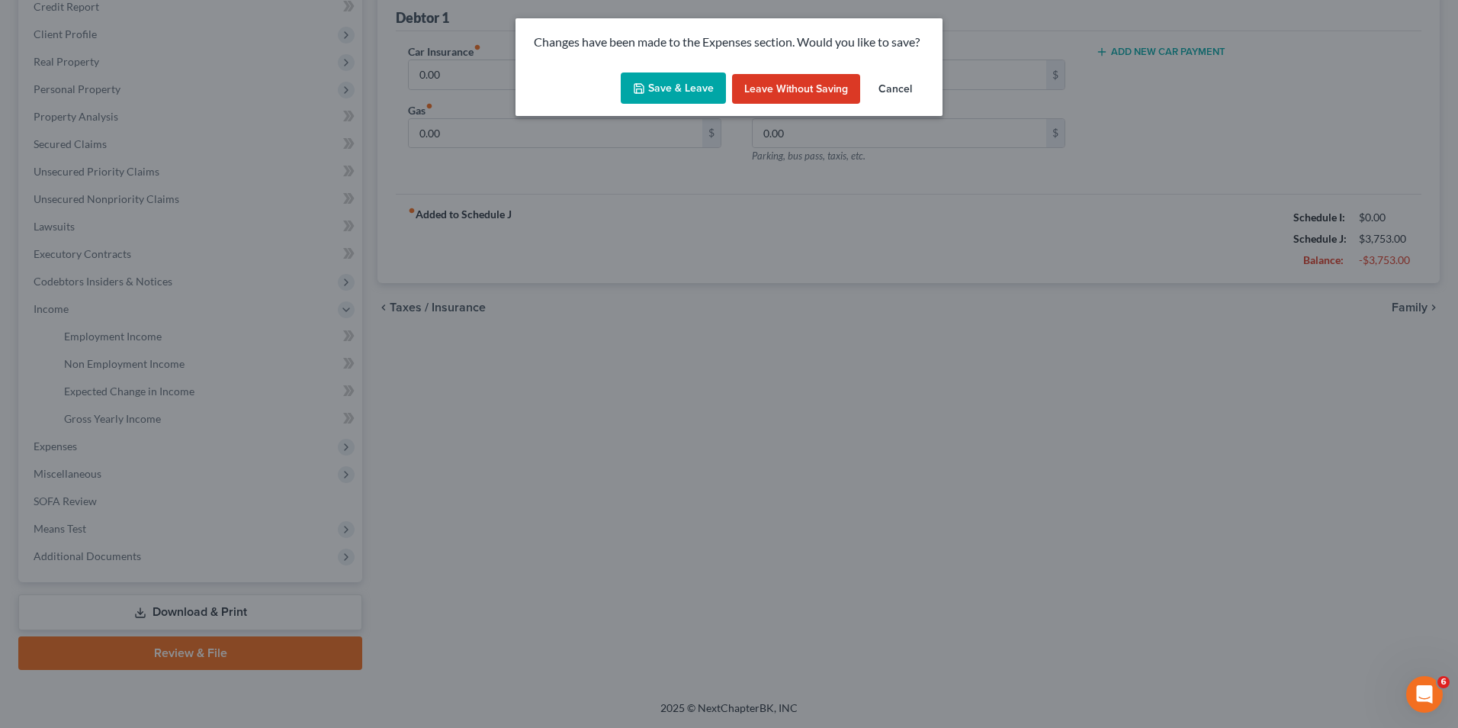
click at [712, 88] on button "Save & Leave" at bounding box center [673, 88] width 105 height 32
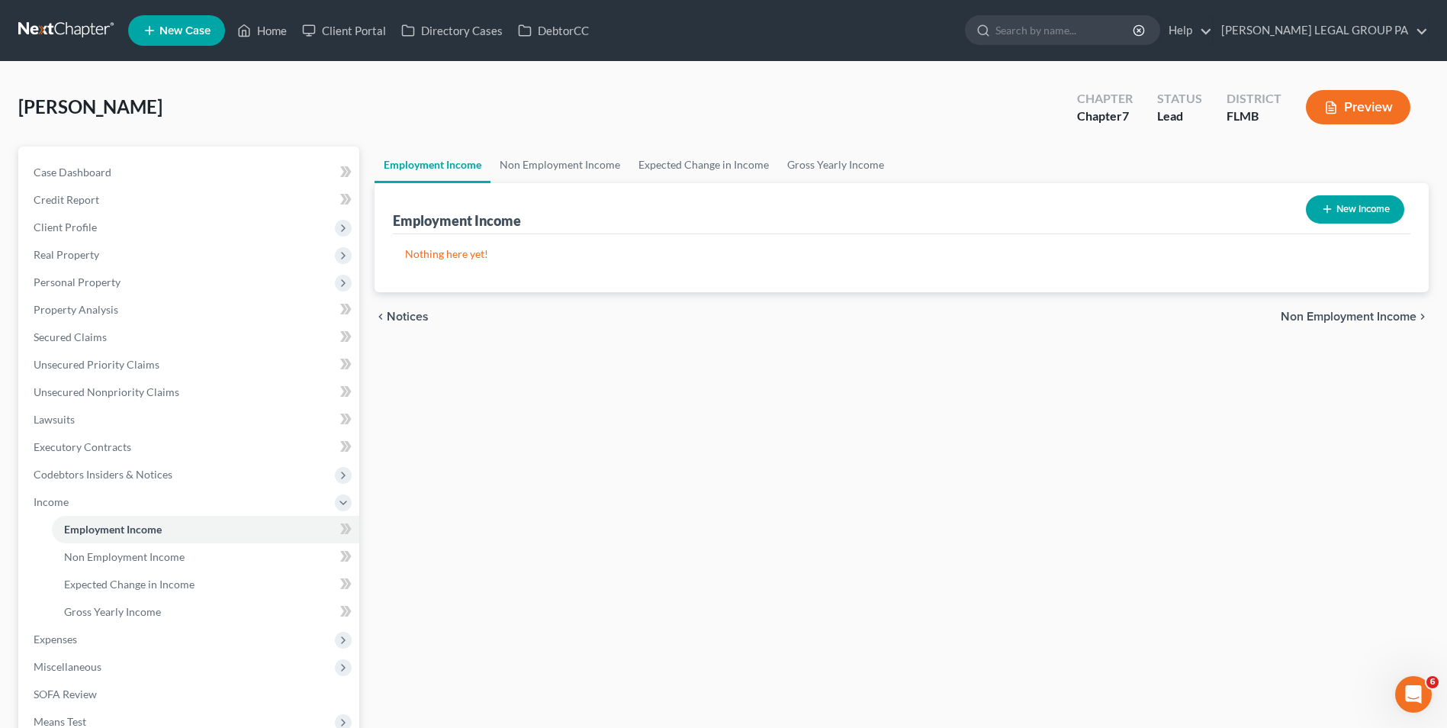
click at [1370, 213] on button "New Income" at bounding box center [1355, 209] width 98 height 28
select select "0"
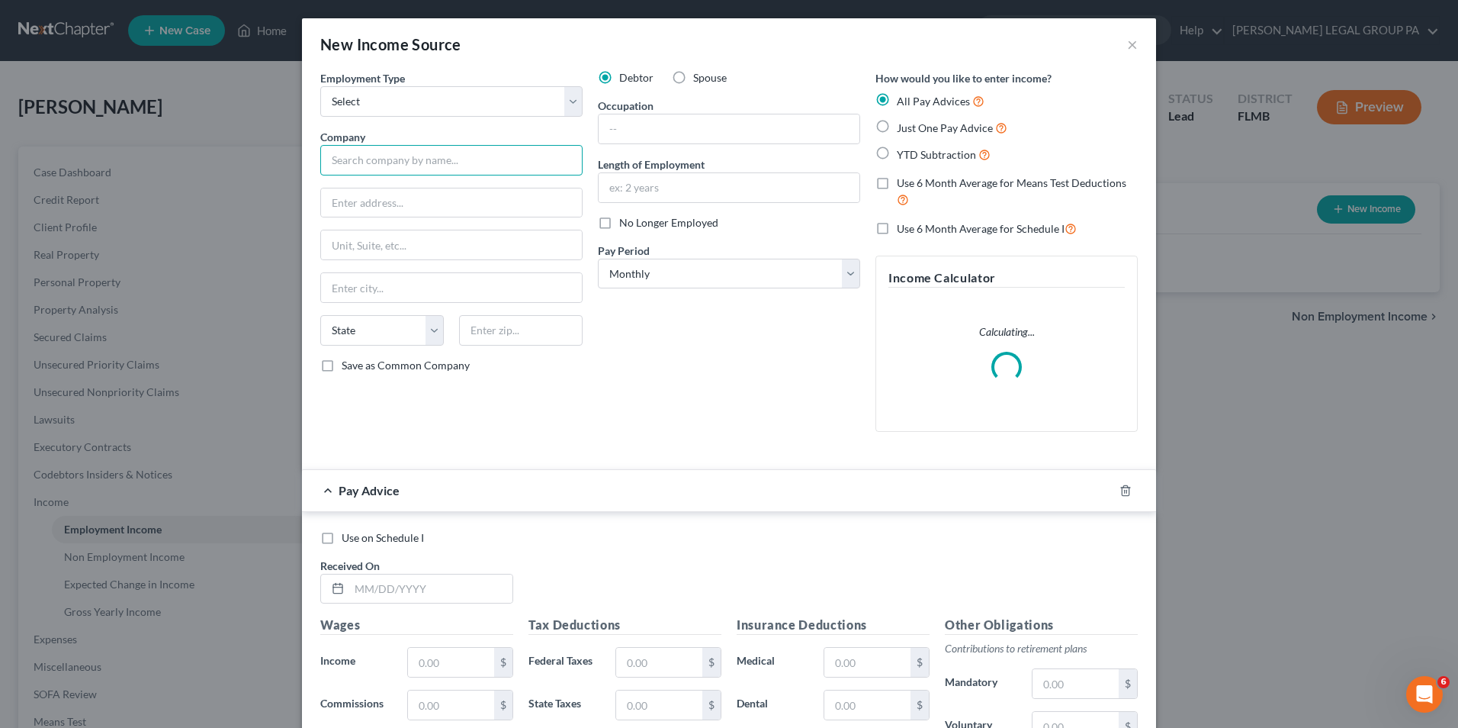
click at [393, 166] on input "text" at bounding box center [451, 160] width 262 height 31
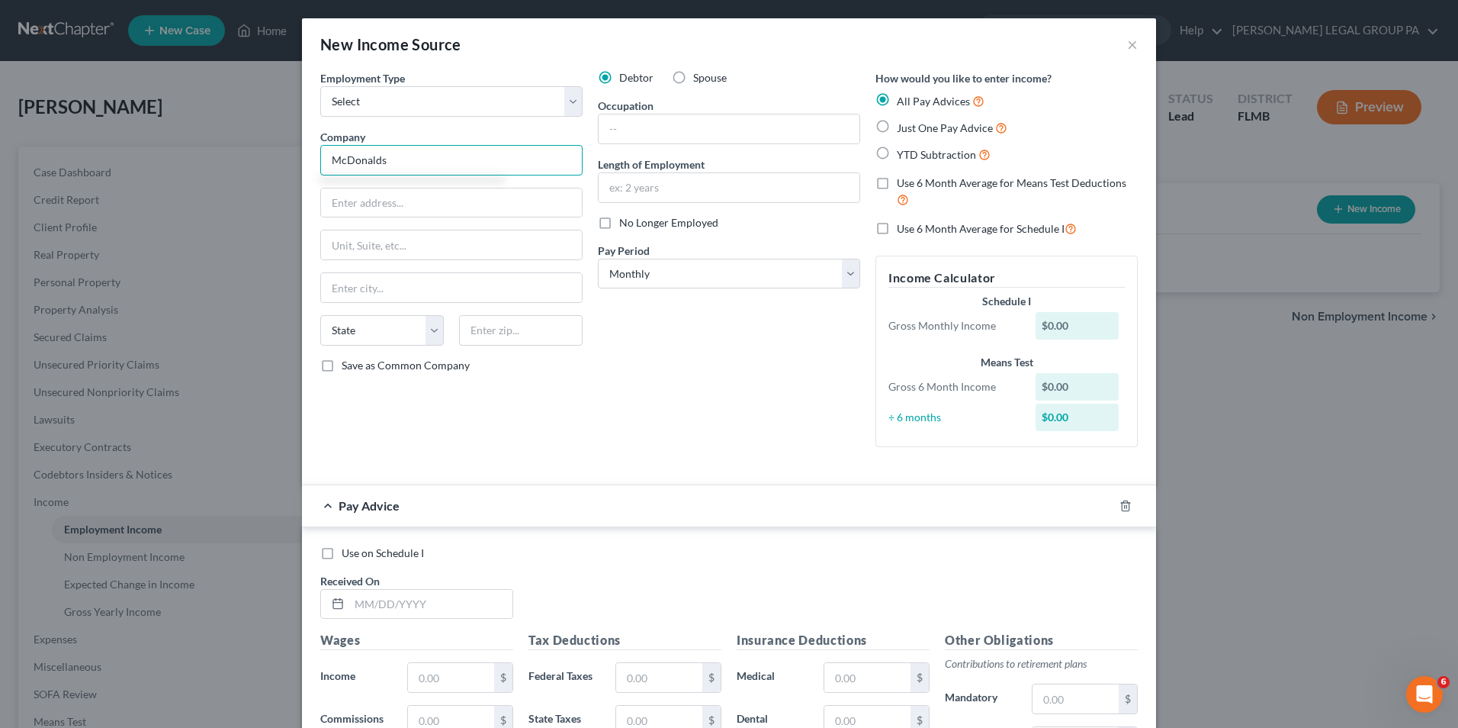
type input "McDonalds"
click at [694, 130] on input "text" at bounding box center [729, 128] width 261 height 29
type input "Maintenance"
type input "6 years"
click at [394, 208] on input "text" at bounding box center [451, 202] width 261 height 29
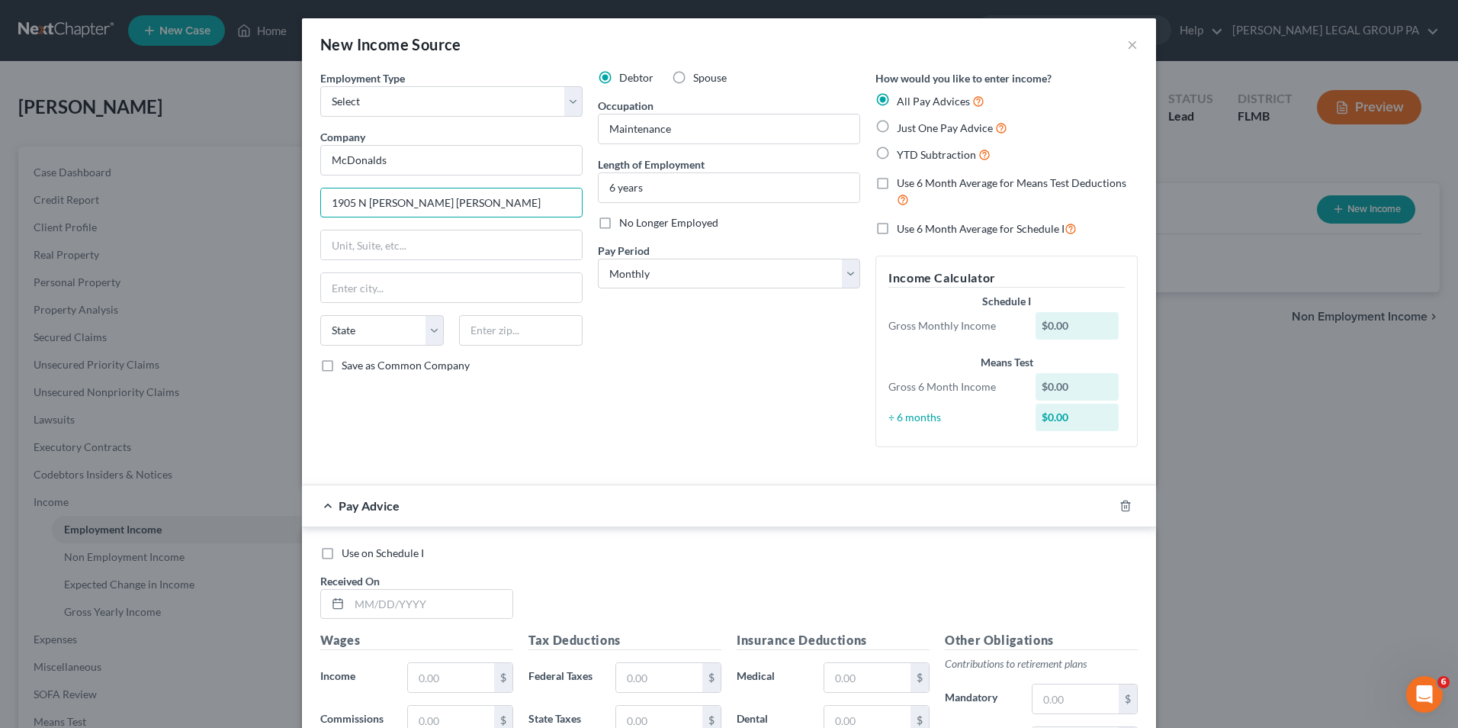
type input "1905 N Dale Mabry"
type input "33607"
type input "Tampa"
select select "9"
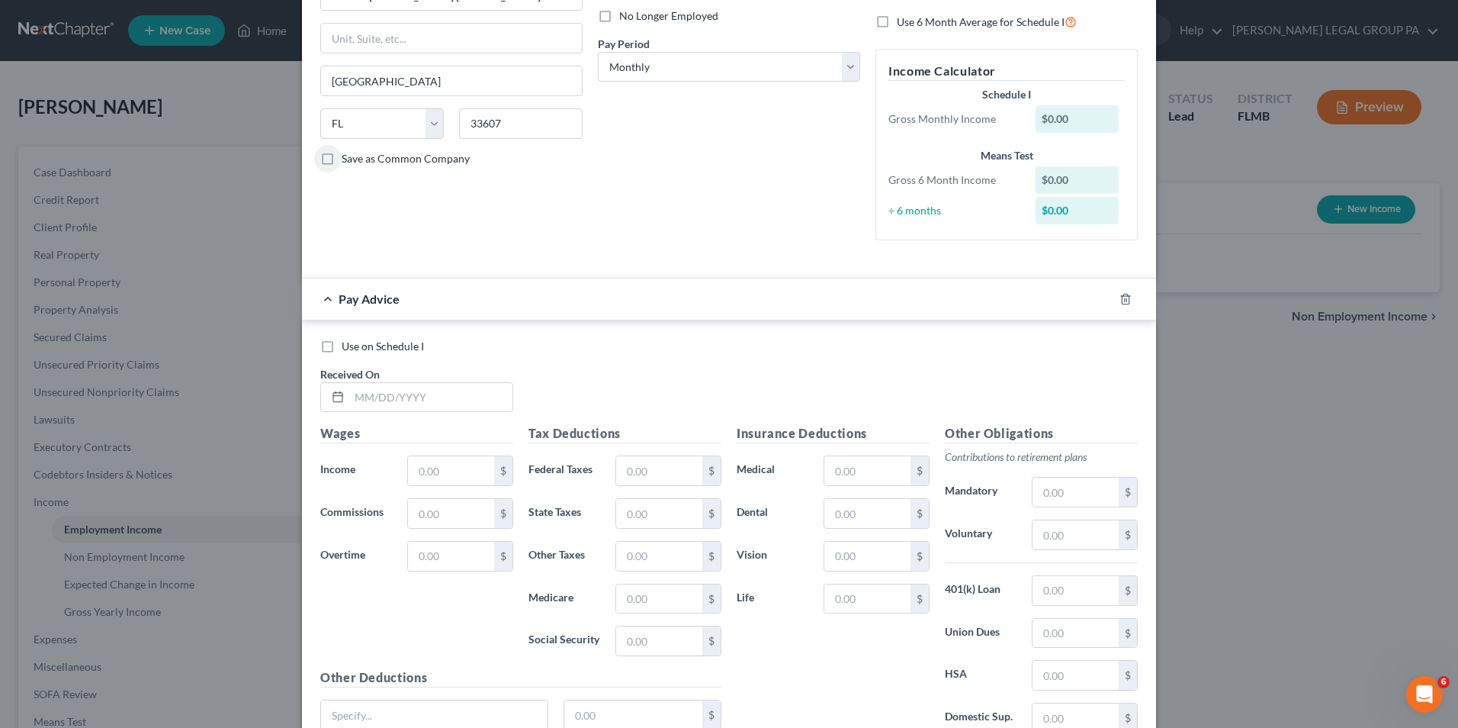
scroll to position [229, 0]
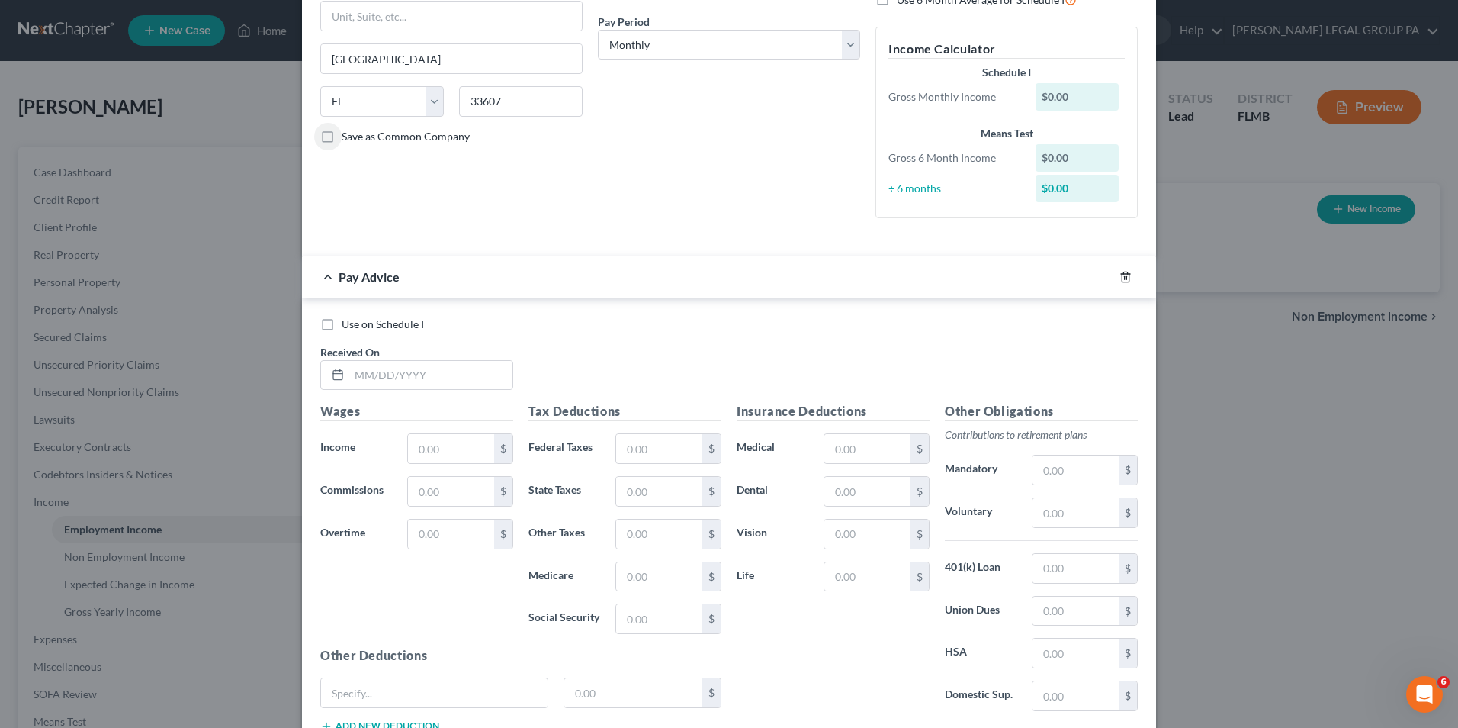
drag, startPoint x: 1120, startPoint y: 279, endPoint x: 1084, endPoint y: 297, distance: 39.9
click at [1120, 279] on icon "button" at bounding box center [1126, 277] width 12 height 12
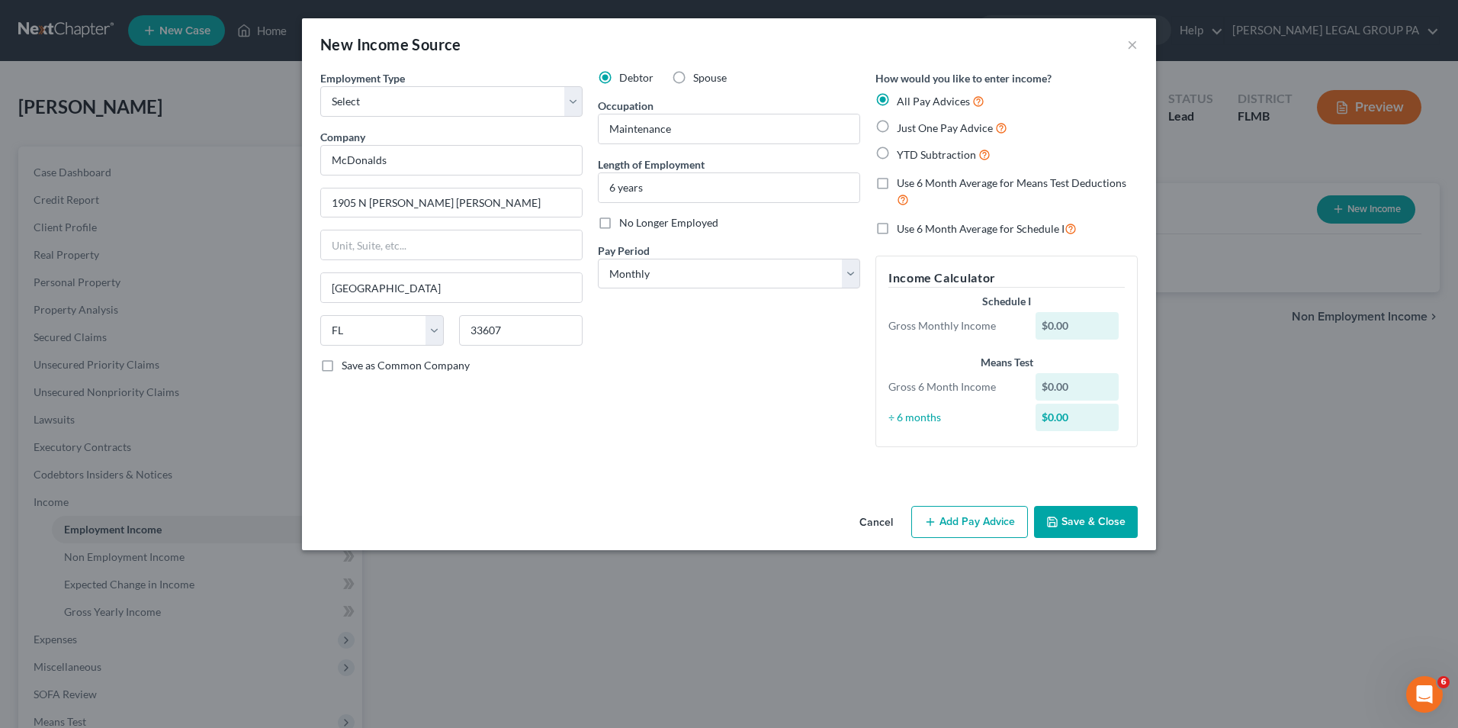
scroll to position [0, 0]
click at [1060, 513] on button "Save & Close" at bounding box center [1086, 522] width 104 height 32
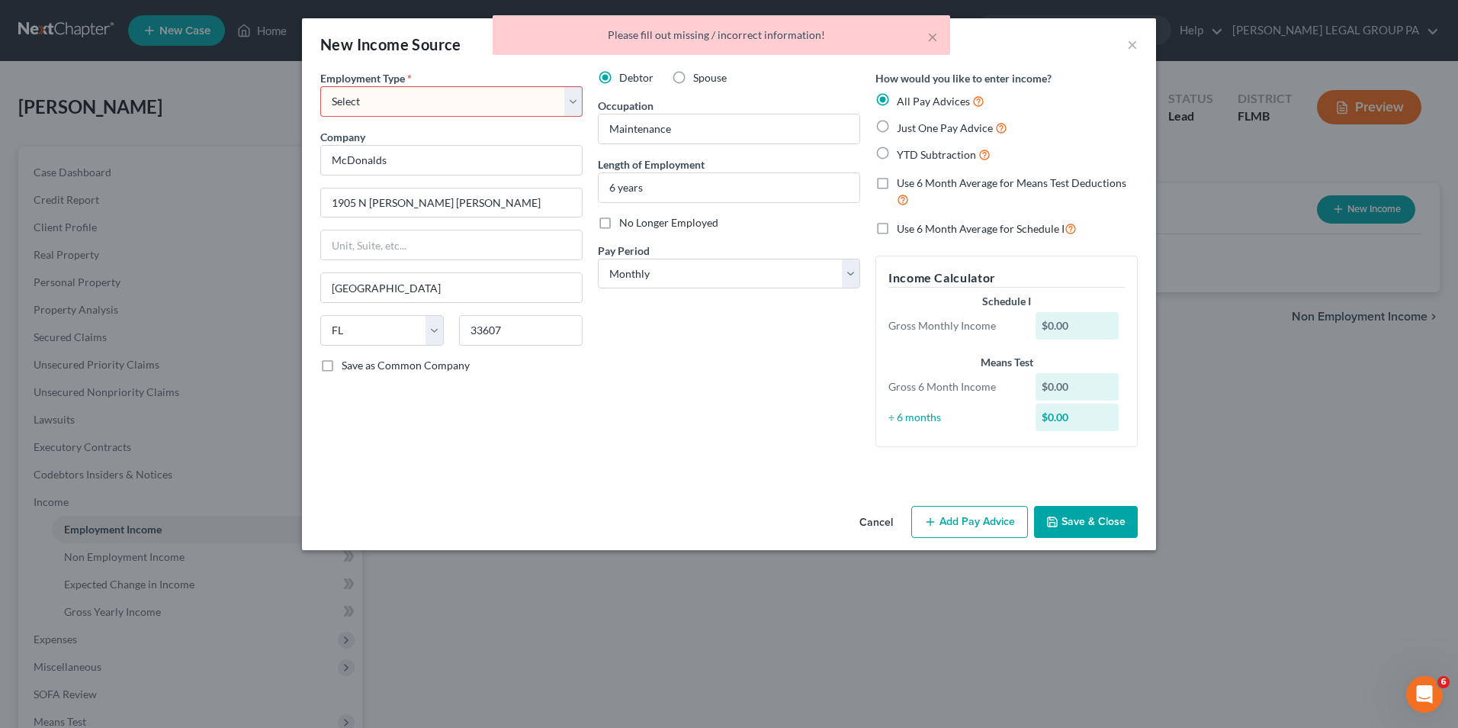
click at [394, 94] on select "Select Full or Part Time Employment Self Employment" at bounding box center [451, 101] width 262 height 31
select select "0"
click at [320, 86] on select "Select Full or Part Time Employment Self Employment" at bounding box center [451, 101] width 262 height 31
click at [1088, 526] on button "Save & Close" at bounding box center [1086, 522] width 104 height 32
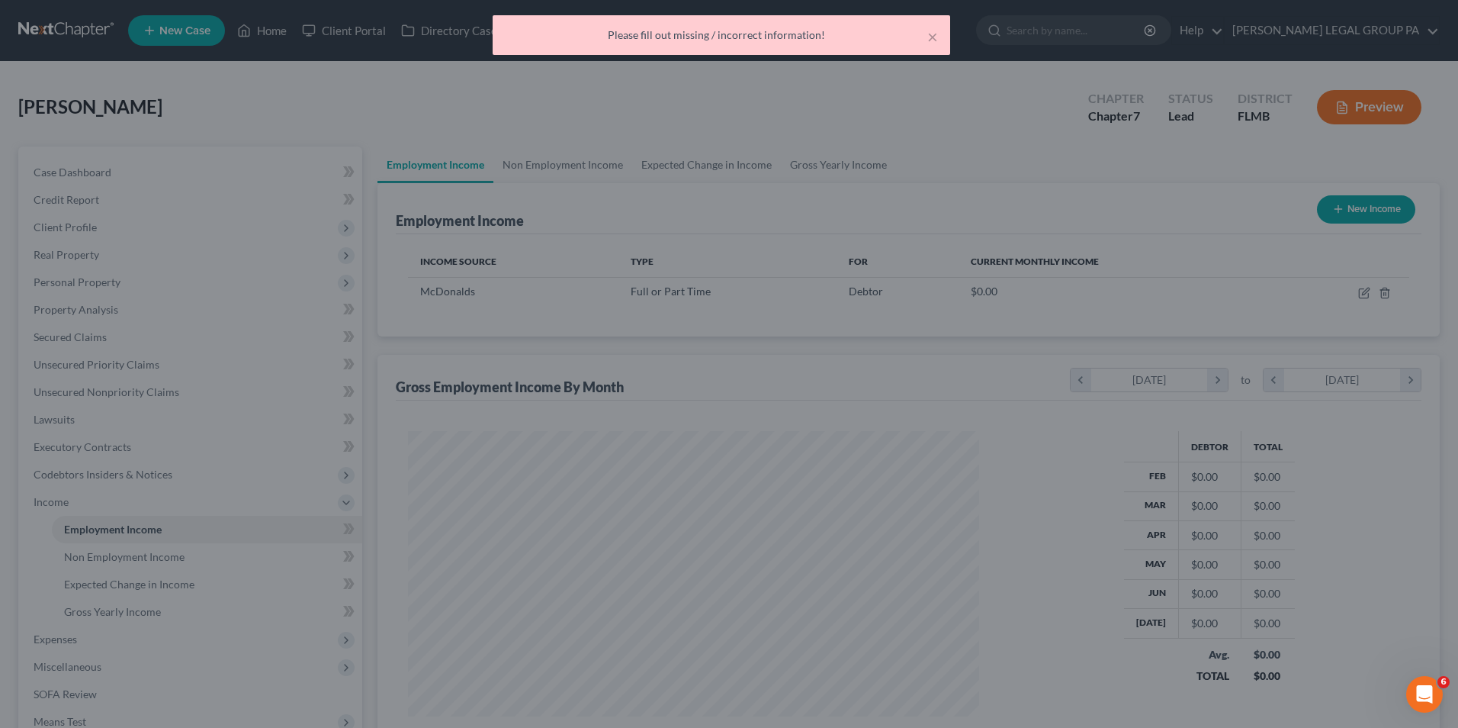
scroll to position [283, 596]
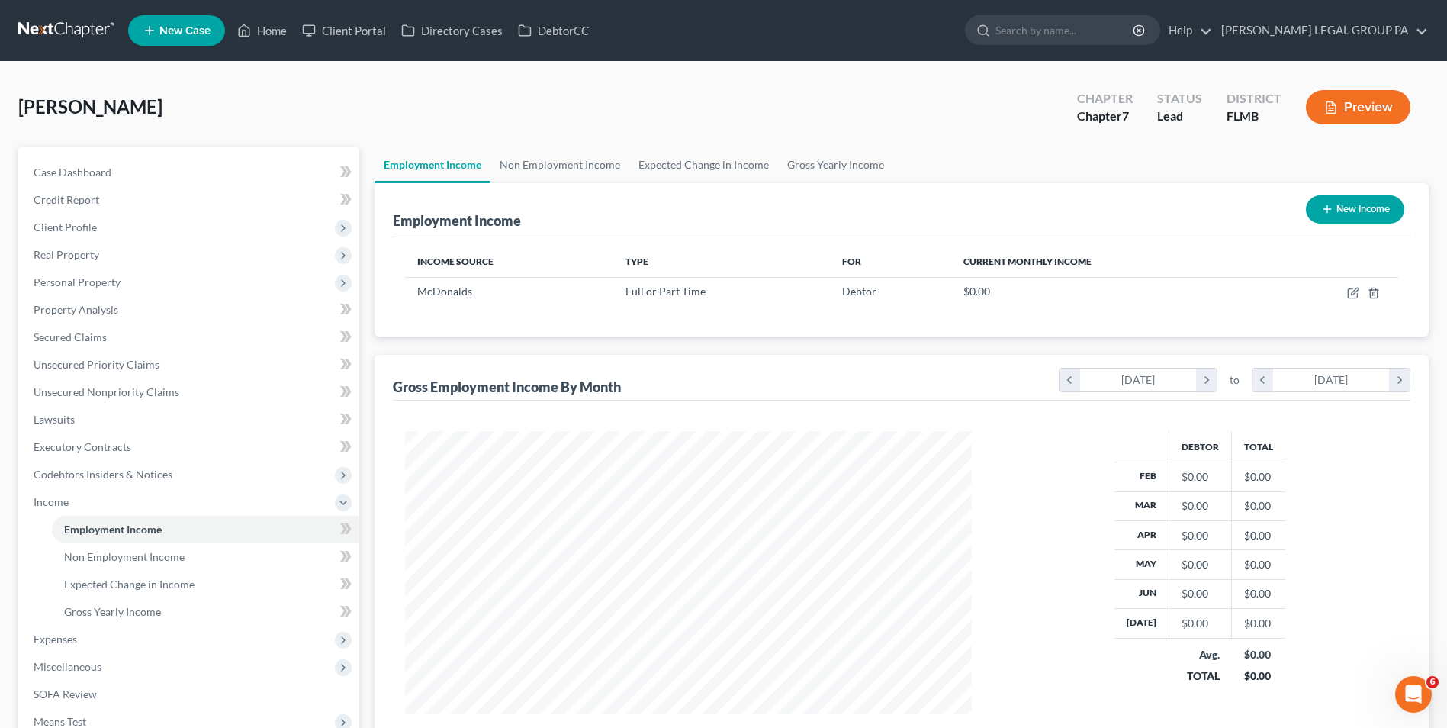
click at [1347, 212] on button "New Income" at bounding box center [1355, 209] width 98 height 28
select select "0"
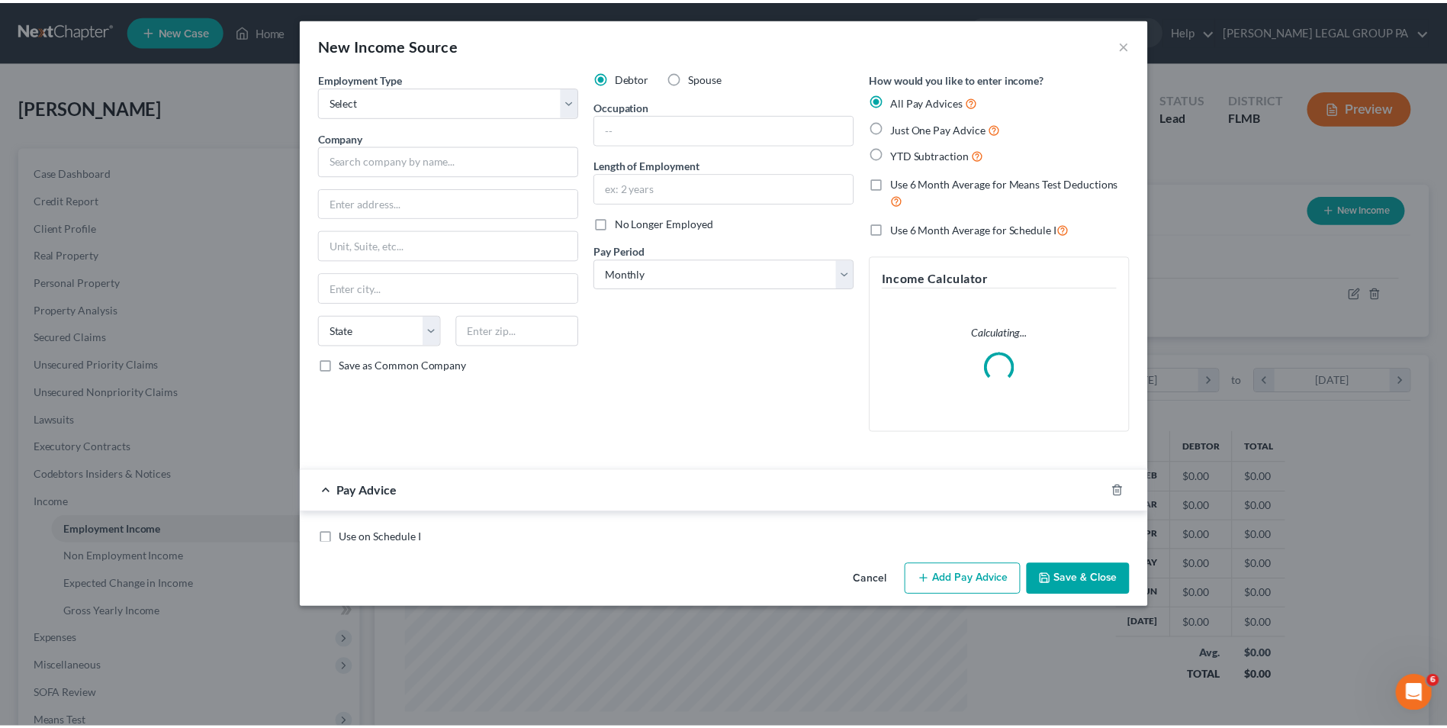
scroll to position [285, 603]
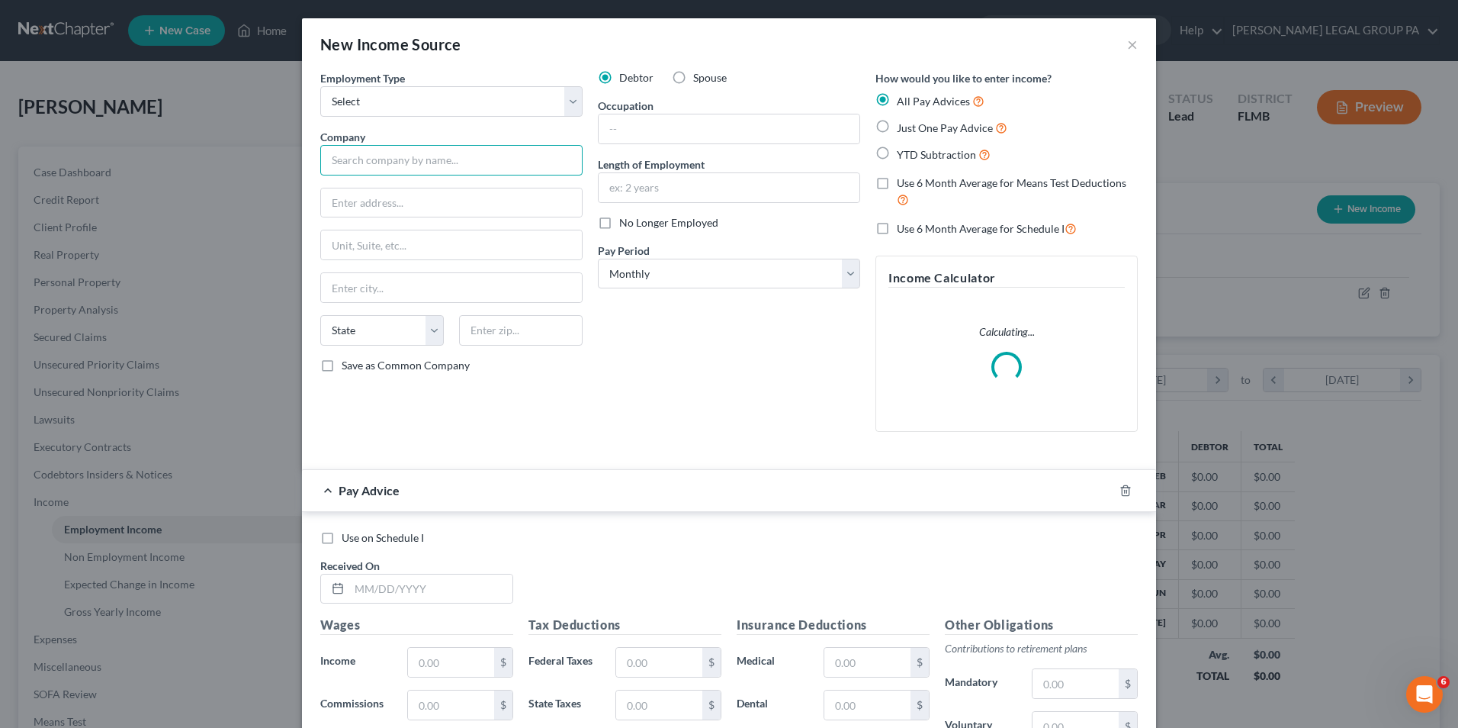
click at [429, 160] on input "text" at bounding box center [451, 160] width 262 height 31
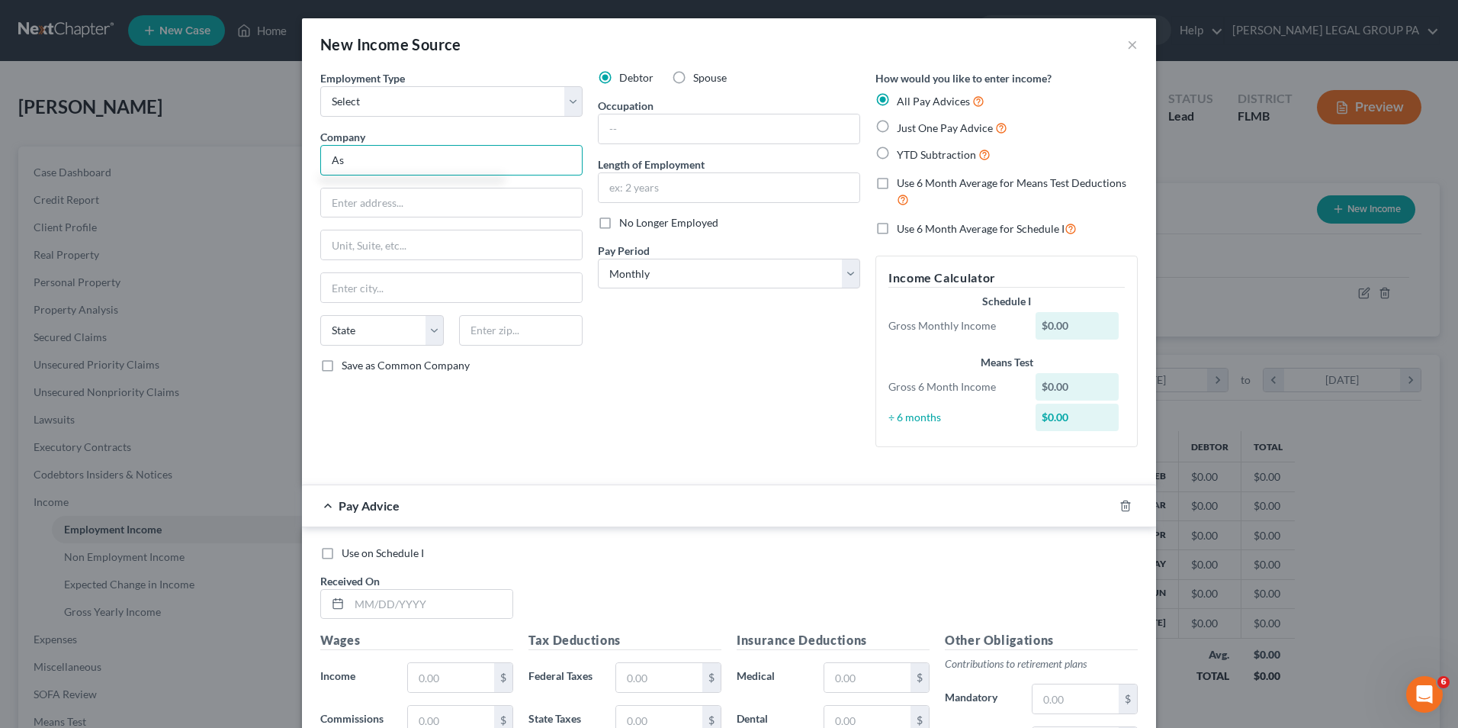
type input "A"
click at [722, 134] on input "text" at bounding box center [729, 128] width 261 height 29
type input "C"
type input "CNA"
type input "6 years"
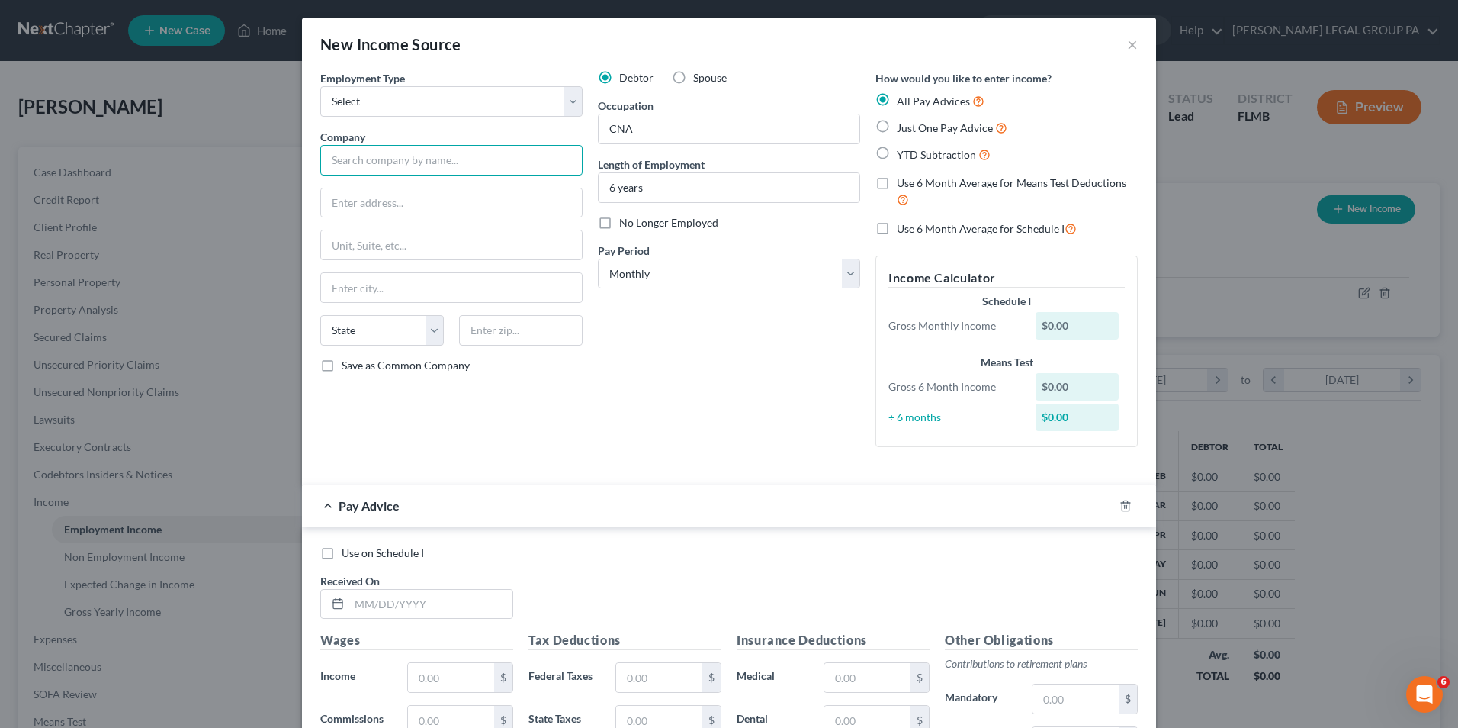
click at [474, 165] on input "text" at bounding box center [451, 160] width 262 height 31
type input "Alimar Assisted Living"
type input "2933 W Colombus"
type input "33607"
type input "Tampa"
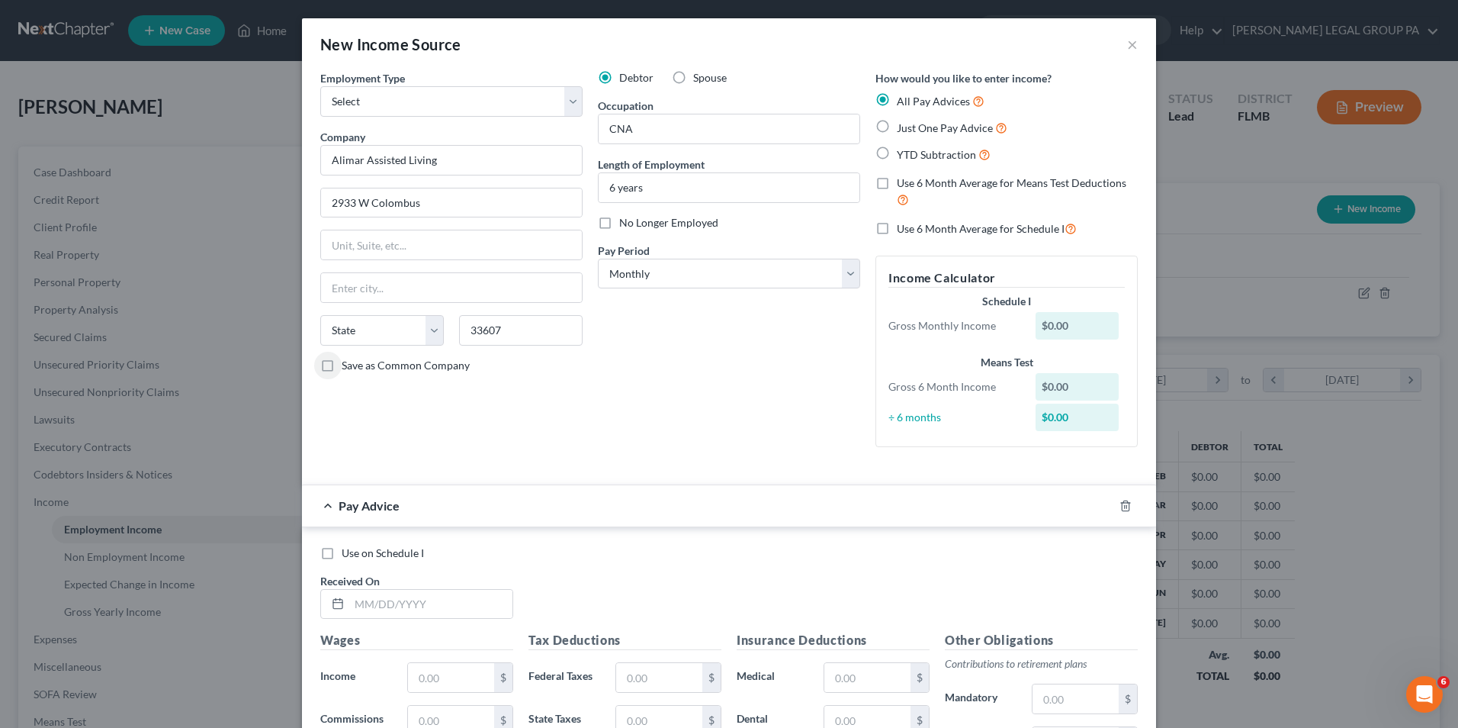
select select "9"
click at [1120, 504] on icon "button" at bounding box center [1126, 506] width 12 height 12
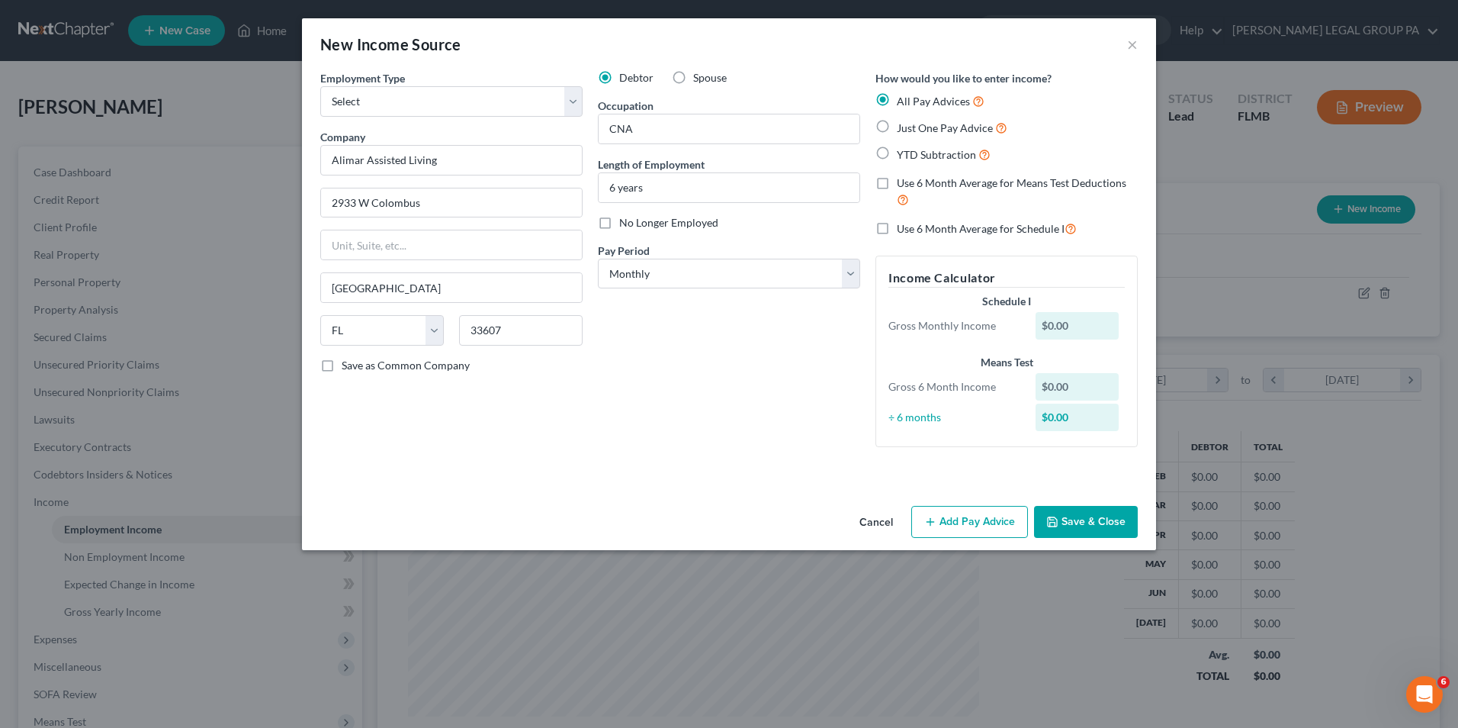
drag, startPoint x: 1085, startPoint y: 506, endPoint x: 1095, endPoint y: 503, distance: 10.6
click at [1087, 506] on button "Save & Close" at bounding box center [1086, 522] width 104 height 32
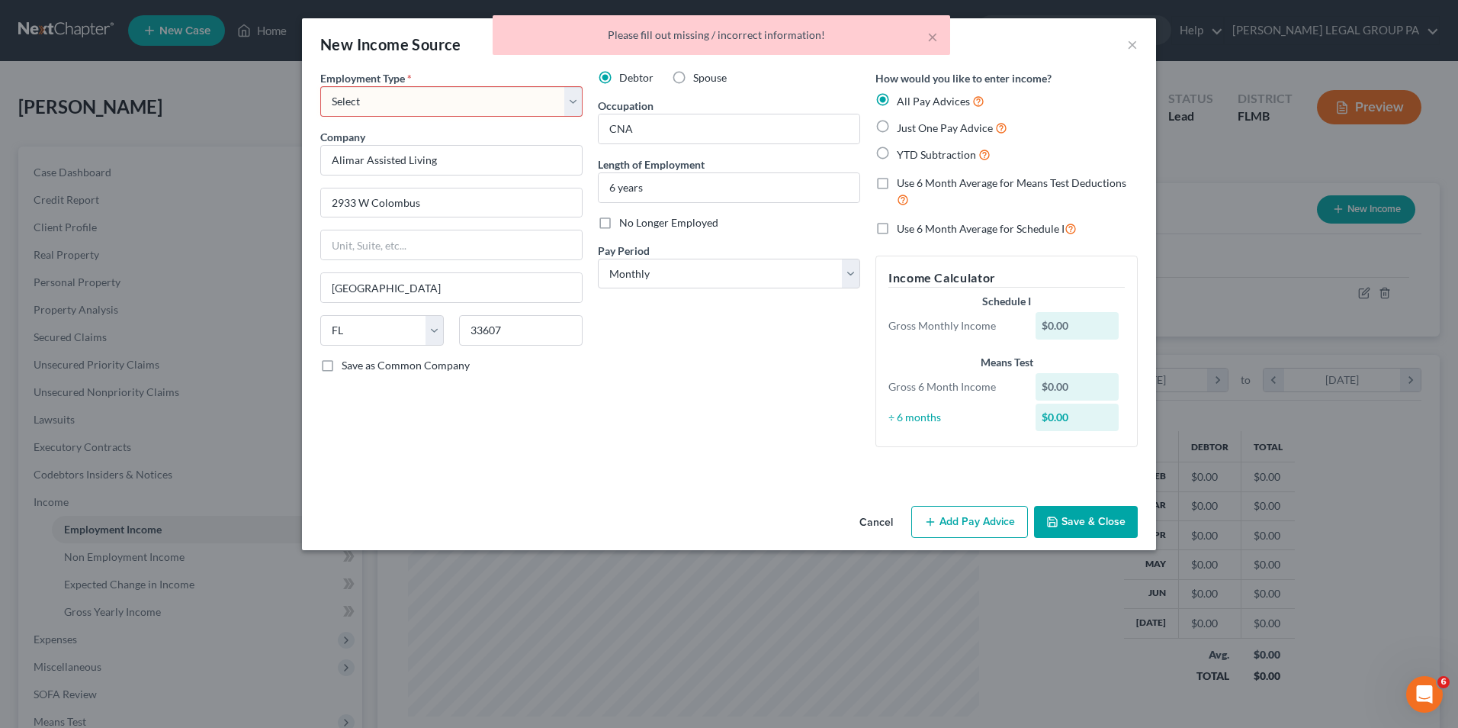
drag, startPoint x: 491, startPoint y: 101, endPoint x: 486, endPoint y: 114, distance: 14.0
click at [491, 101] on select "Select Full or Part Time Employment Self Employment" at bounding box center [451, 101] width 262 height 31
select select "0"
click at [320, 86] on select "Select Full or Part Time Employment Self Employment" at bounding box center [451, 101] width 262 height 31
click at [1120, 525] on button "Save & Close" at bounding box center [1086, 522] width 104 height 32
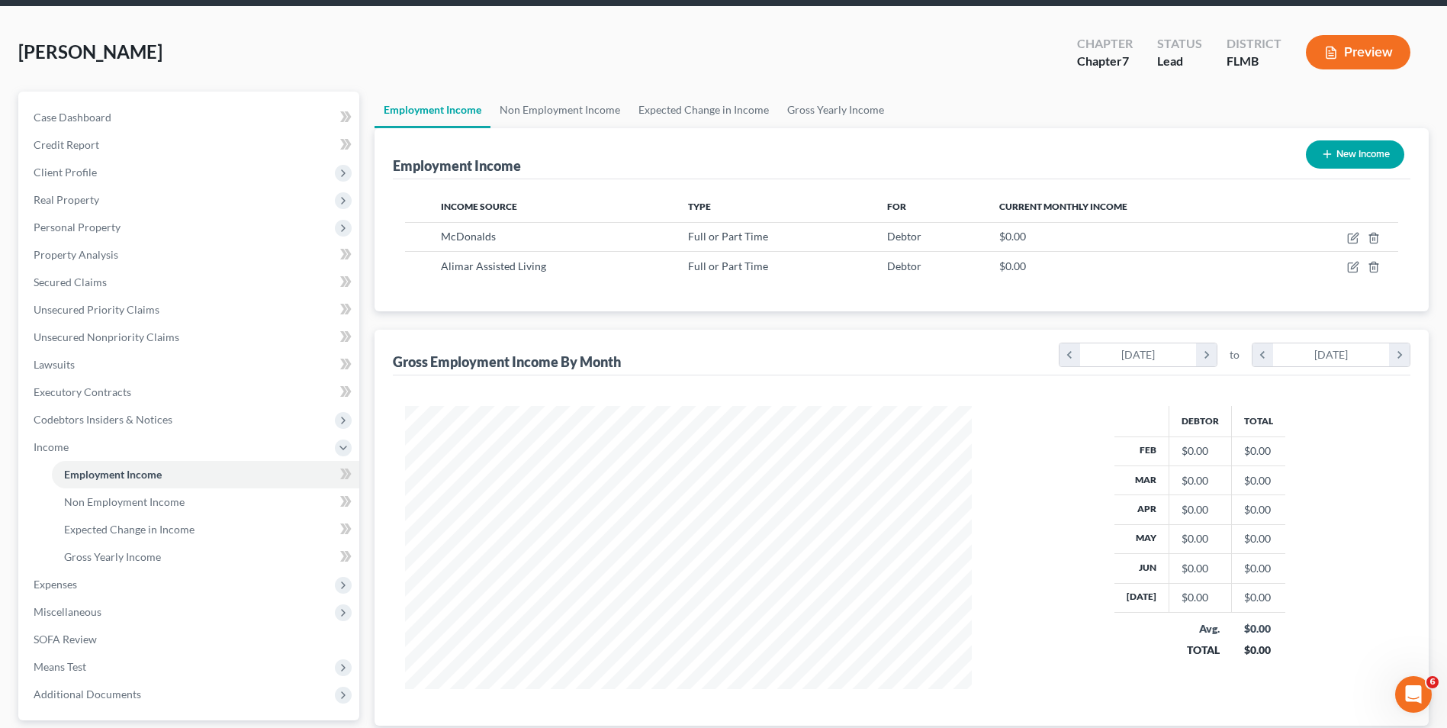
scroll to position [0, 0]
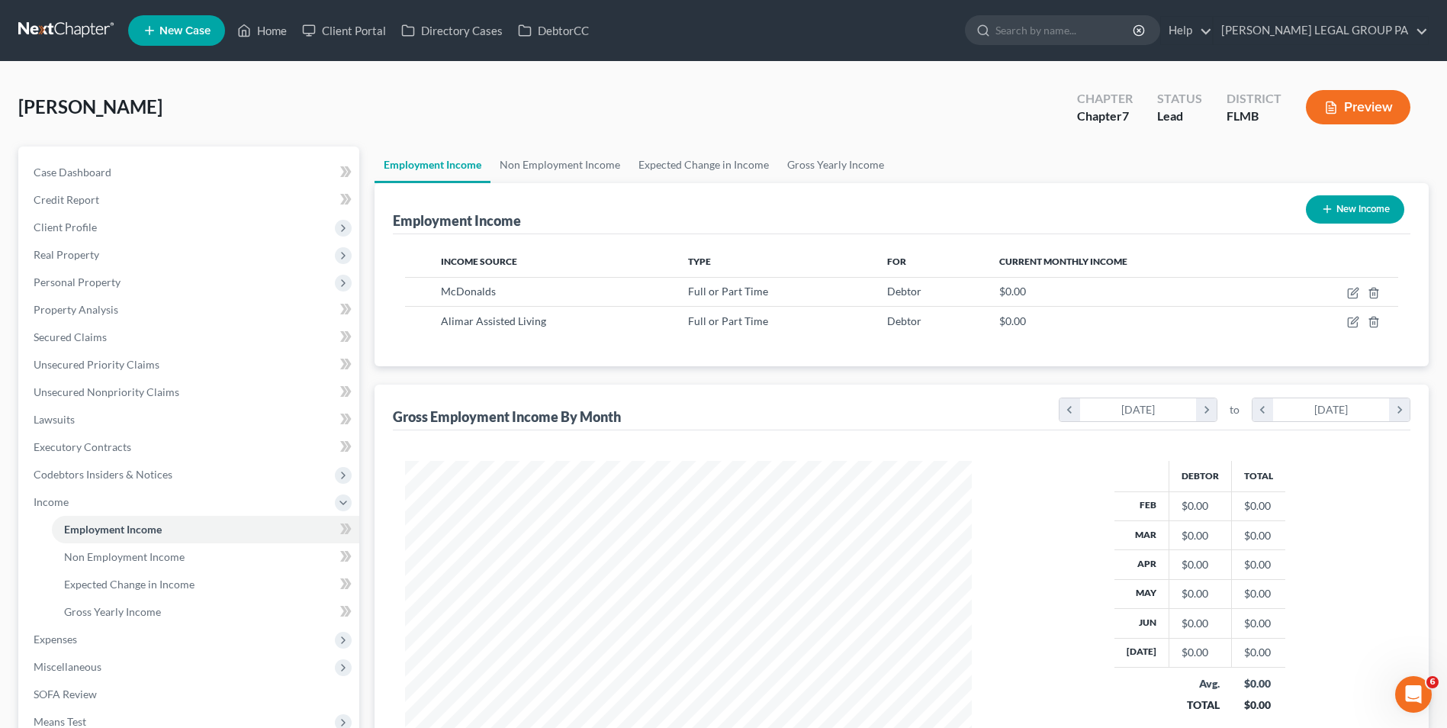
click at [65, 33] on link at bounding box center [67, 30] width 98 height 27
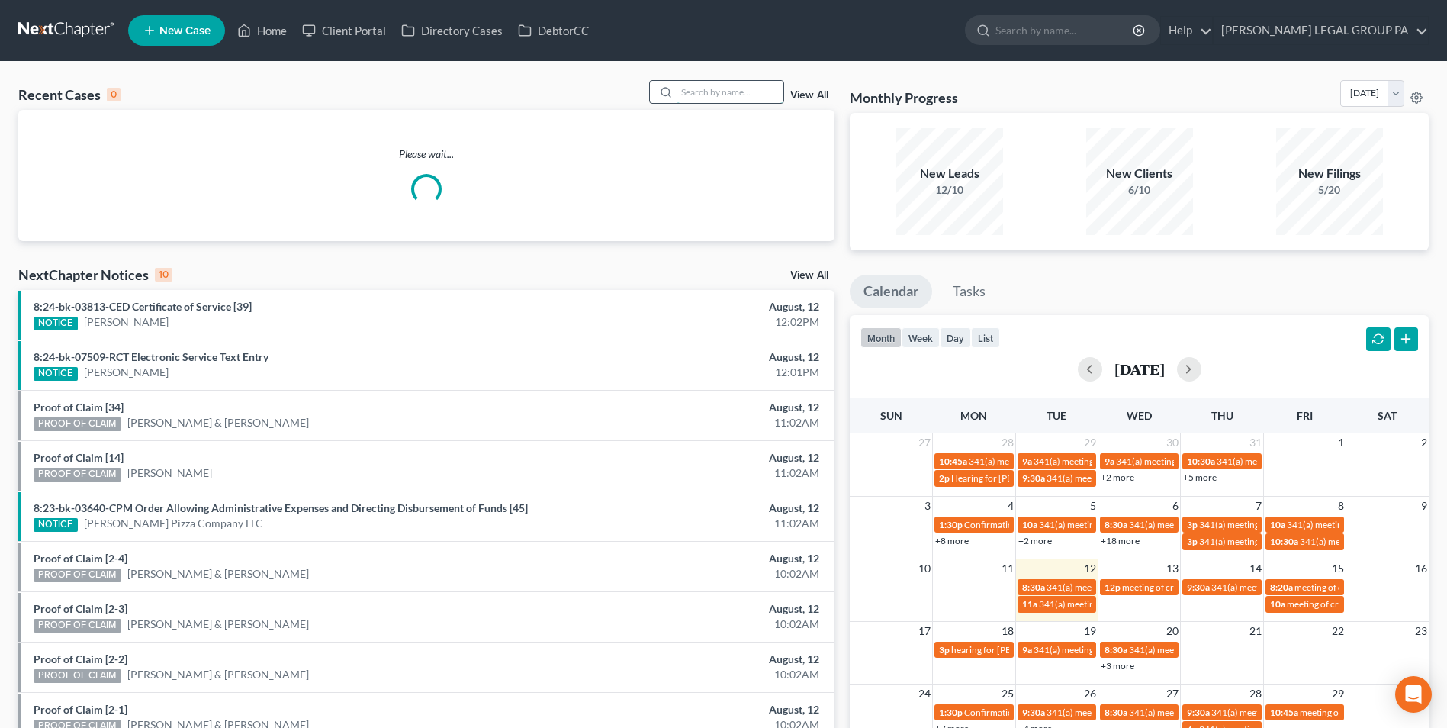
click at [711, 93] on input "search" at bounding box center [730, 92] width 107 height 22
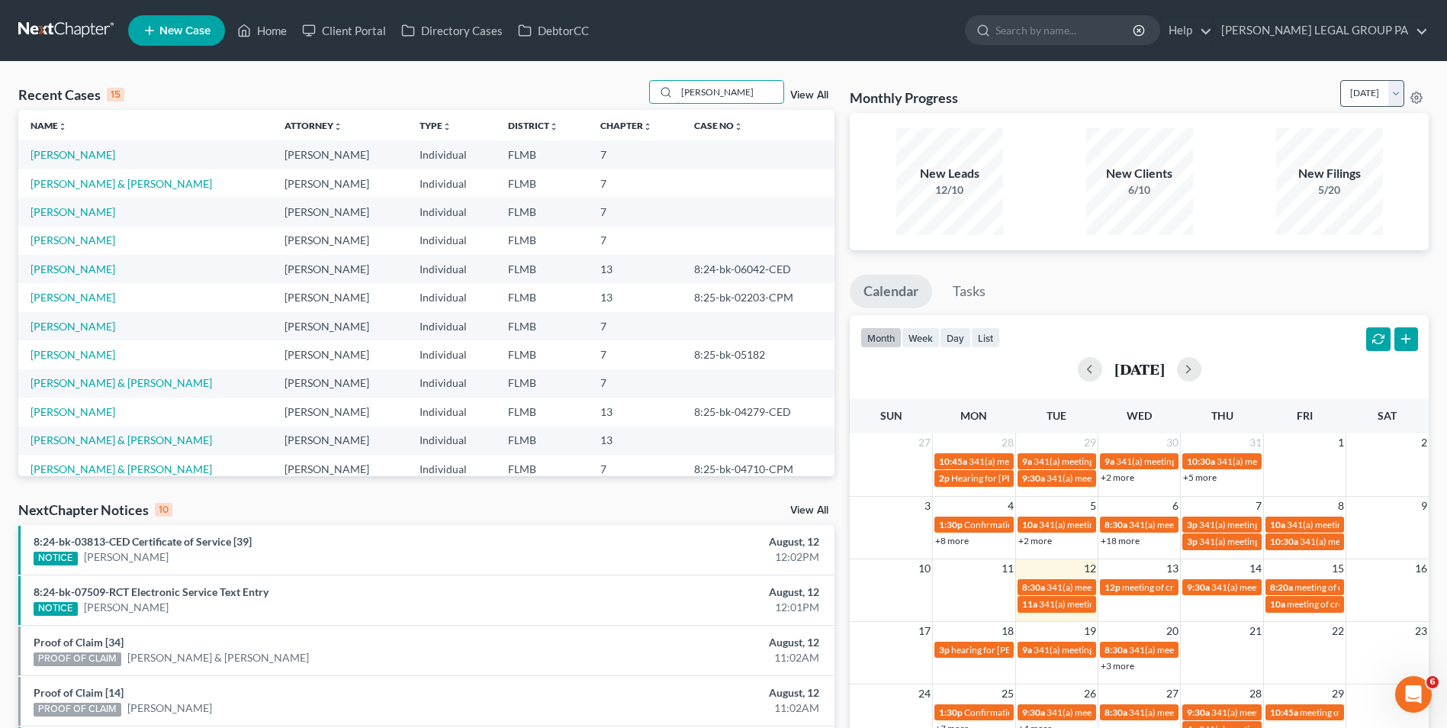
type input "youngs"
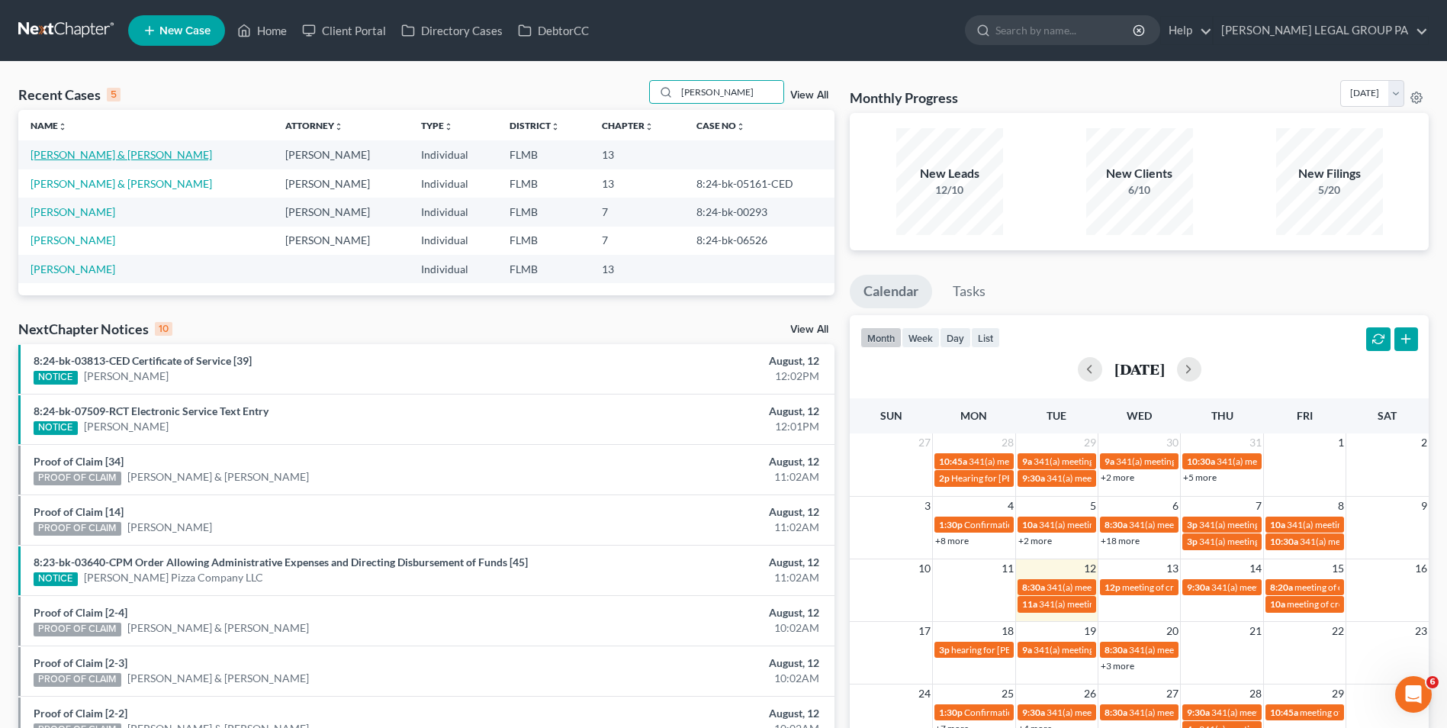
click at [69, 155] on link "[PERSON_NAME] & [PERSON_NAME]" at bounding box center [122, 154] width 182 height 13
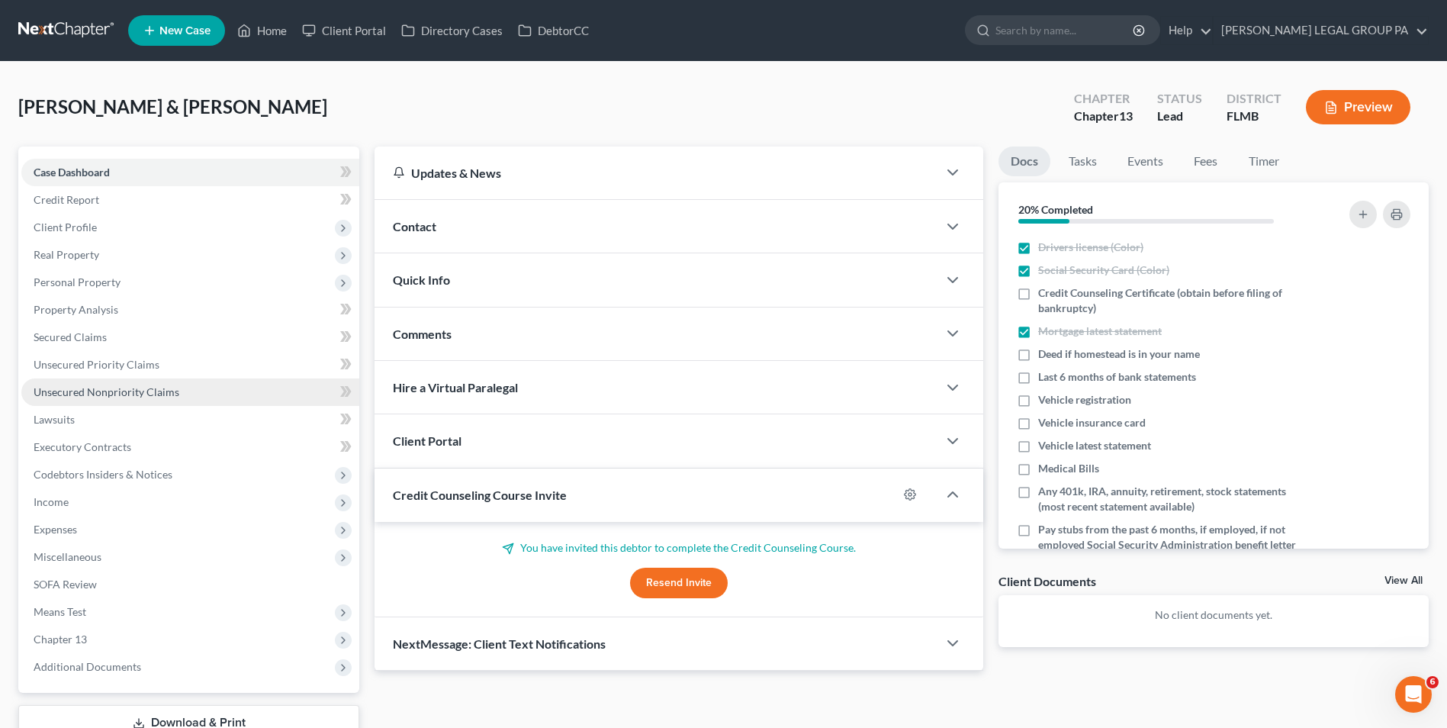
click at [111, 398] on link "Unsecured Nonpriority Claims" at bounding box center [190, 391] width 338 height 27
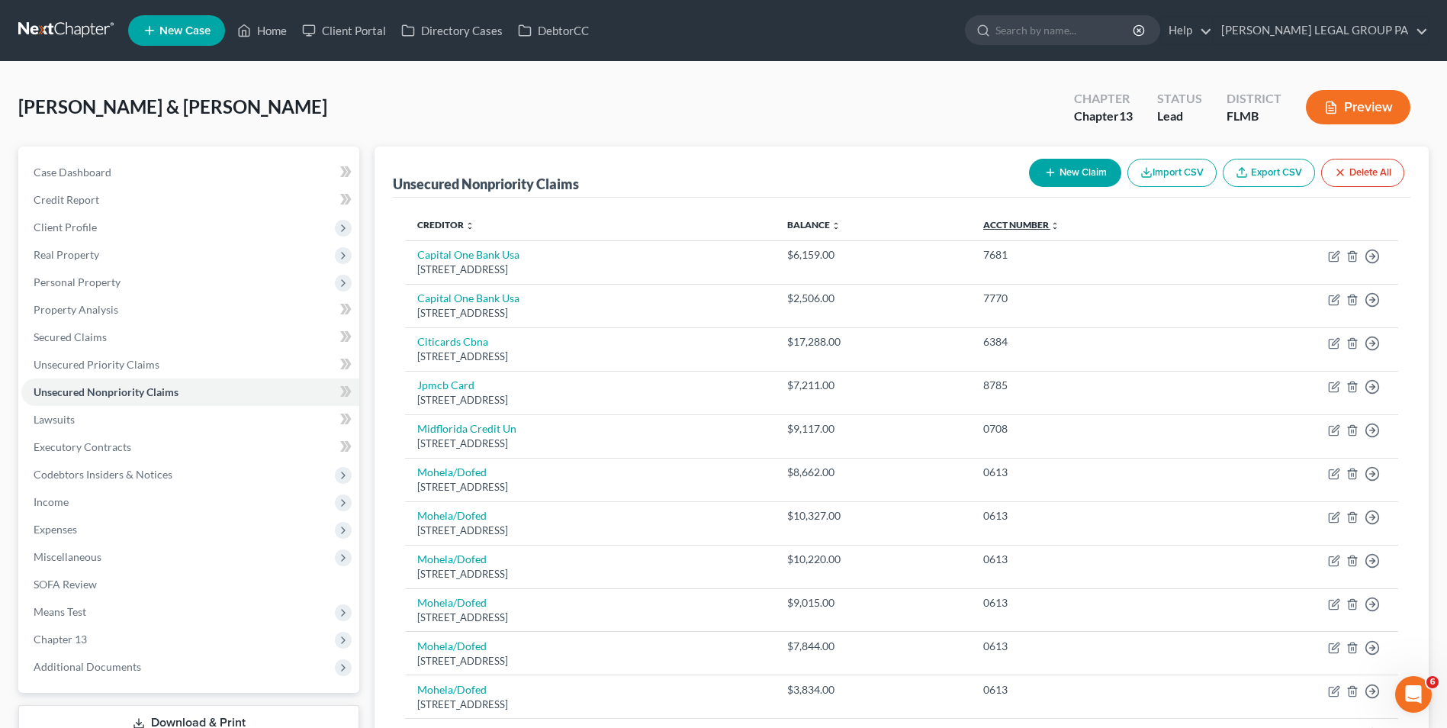
click at [1059, 221] on link "Acct Number expand_more expand_less unfold_more" at bounding box center [1021, 224] width 76 height 11
click at [1077, 170] on button "New Claim" at bounding box center [1075, 173] width 92 height 28
select select "2"
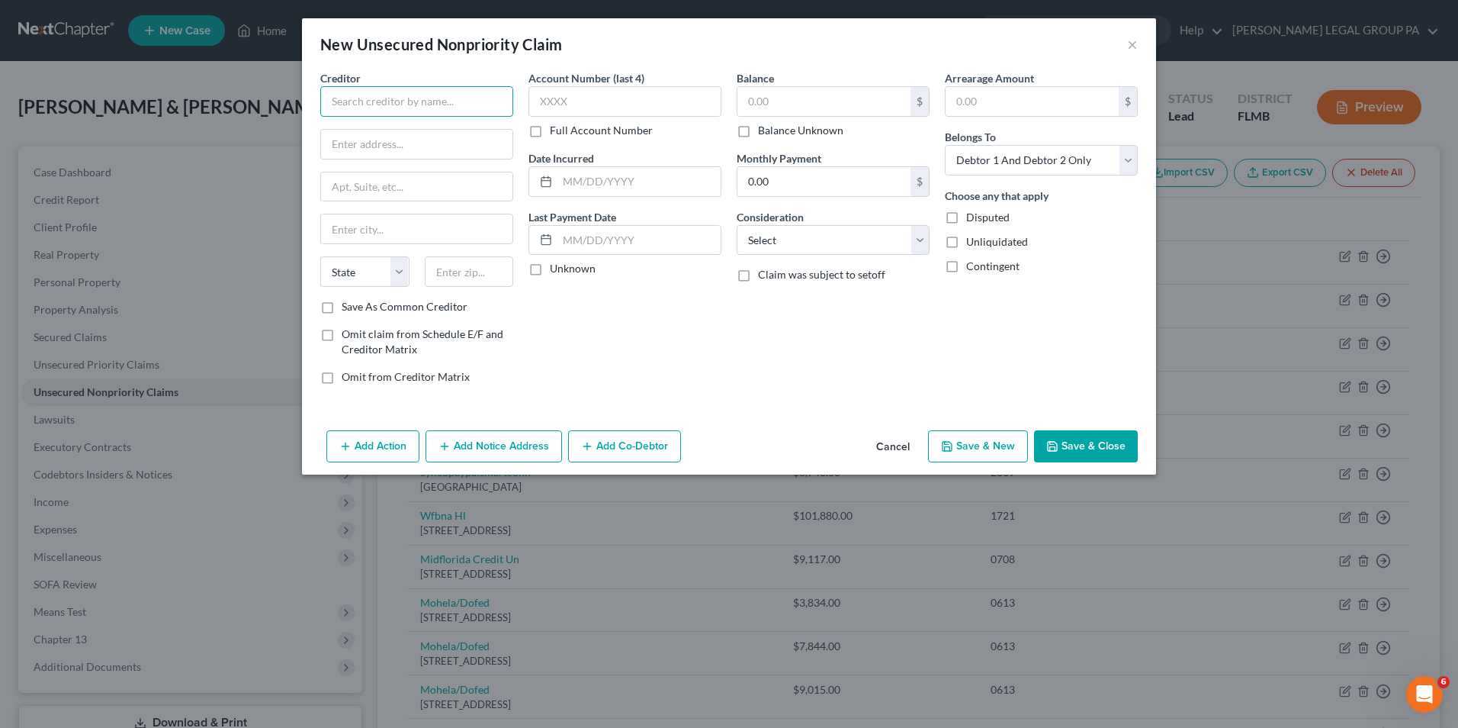
click at [458, 89] on input "text" at bounding box center [416, 101] width 193 height 31
type input "Synchrny Bank"
click at [1127, 39] on button "×" at bounding box center [1132, 44] width 11 height 18
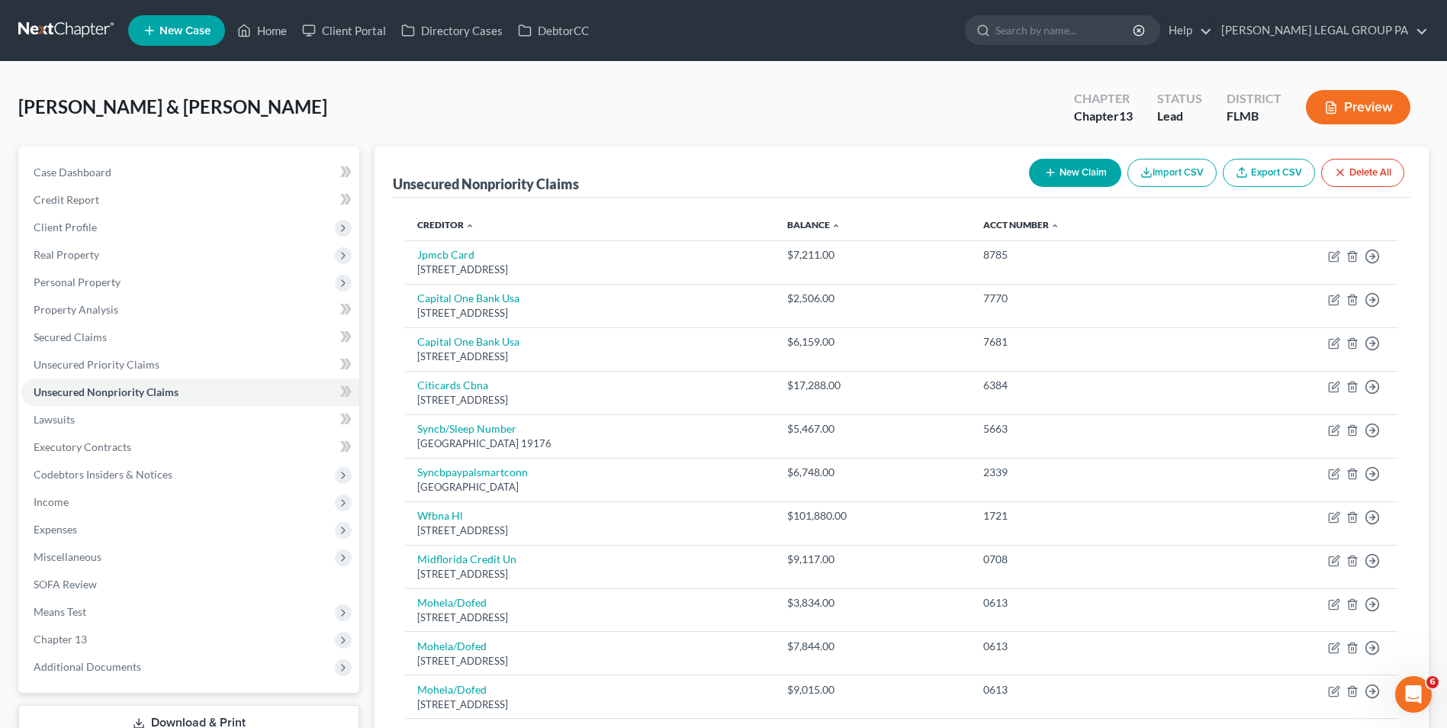
click at [1064, 162] on button "New Claim" at bounding box center [1075, 173] width 92 height 28
select select "2"
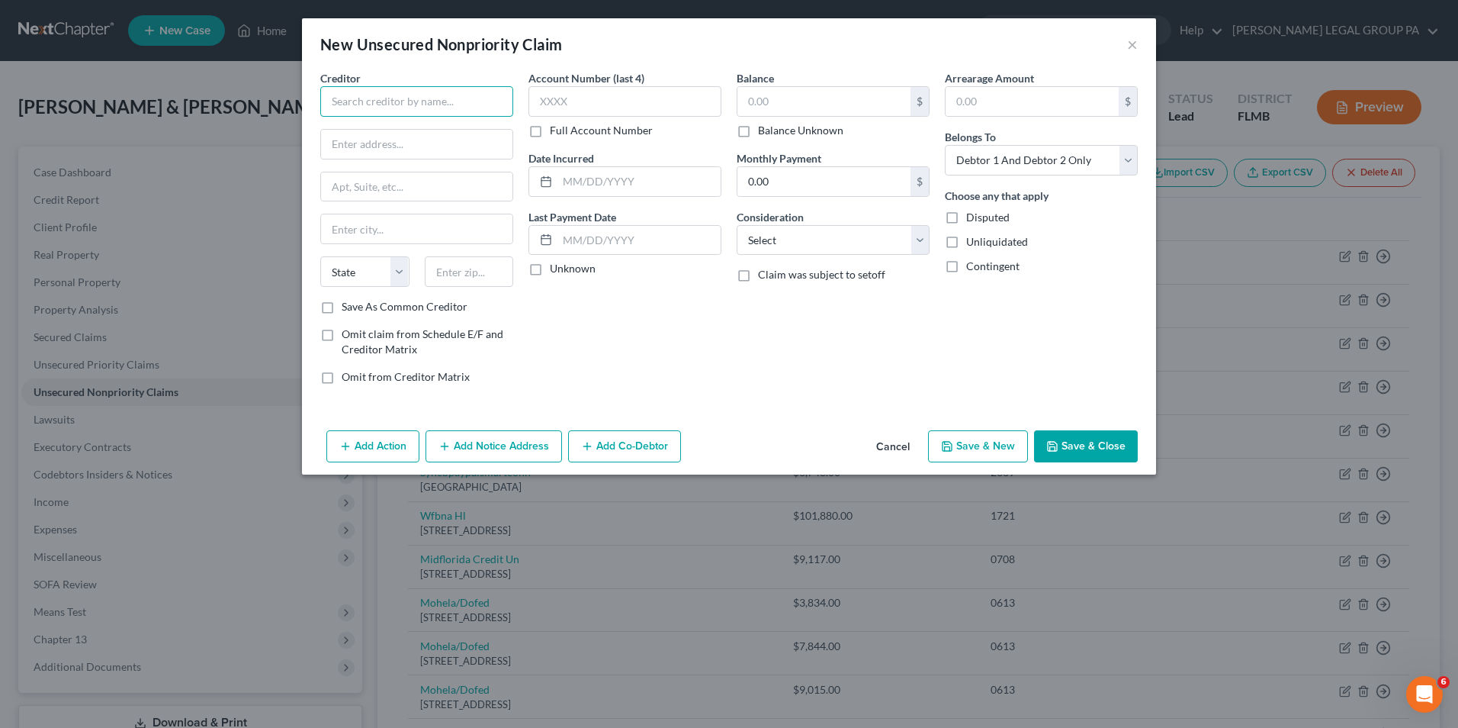
click at [347, 105] on input "text" at bounding box center [416, 101] width 193 height 31
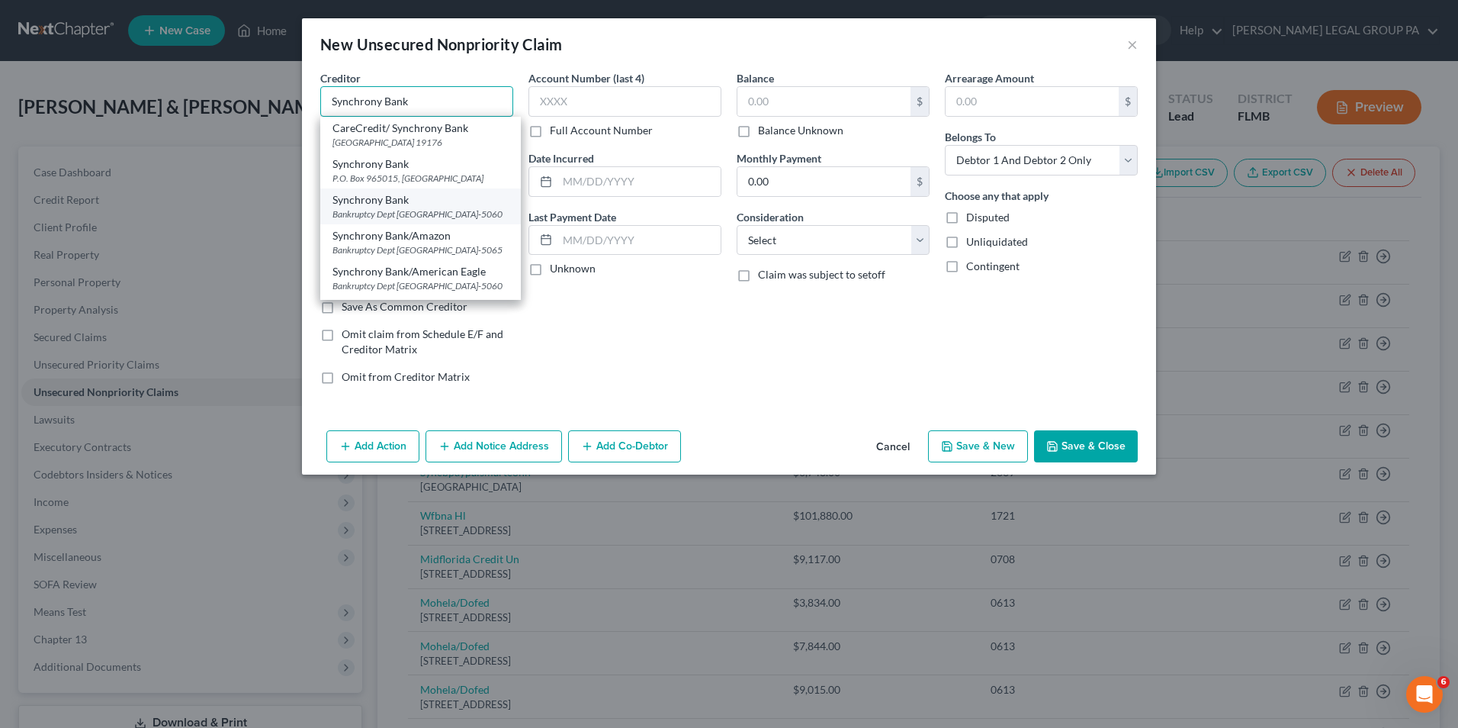
type input "Synchrony Bank"
click at [452, 208] on div "Bankruptcy Dept PO Box 965060, Orlando, FL 32896-5060" at bounding box center [421, 213] width 176 height 13
type input "Bankruptcy Dept"
type input "PO Box 965060"
type input "Orlando"
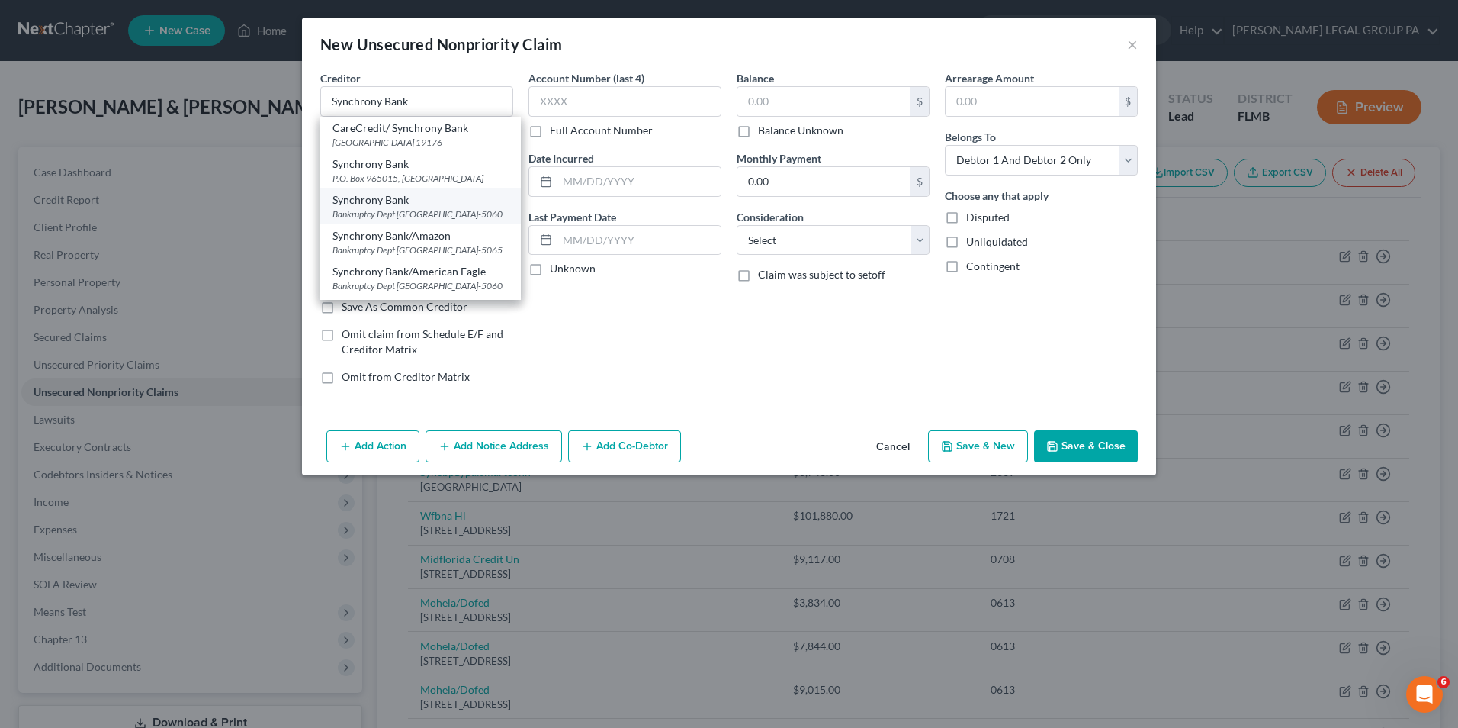
select select "9"
type input "32896-5060"
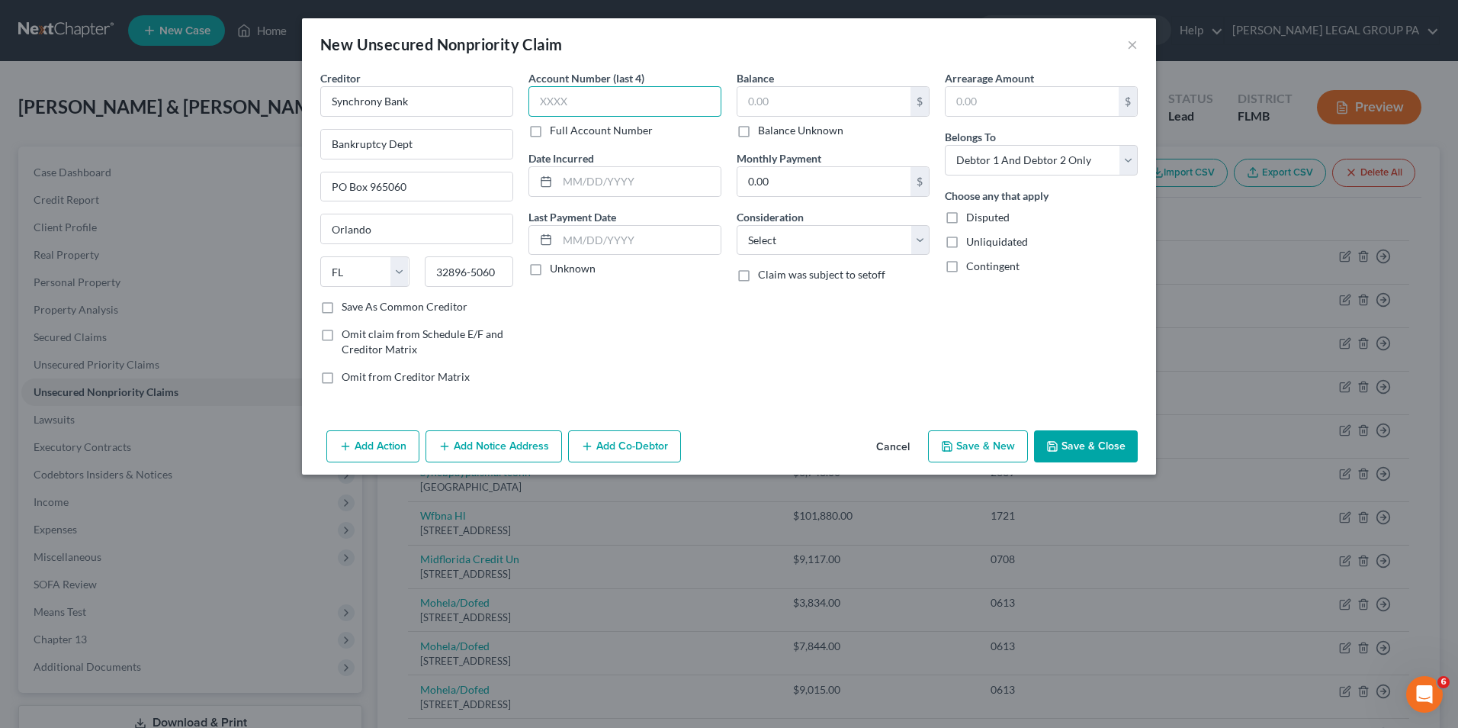
click at [577, 111] on input "text" at bounding box center [625, 101] width 193 height 31
type input "7740"
click at [985, 157] on select "Select Debtor 1 Only Debtor 2 Only Debtor 1 And Debtor 2 Only At Least One Of T…" at bounding box center [1041, 160] width 193 height 31
select select "1"
click at [945, 145] on select "Select Debtor 1 Only Debtor 2 Only Debtor 1 And Debtor 2 Only At Least One Of T…" at bounding box center [1041, 160] width 193 height 31
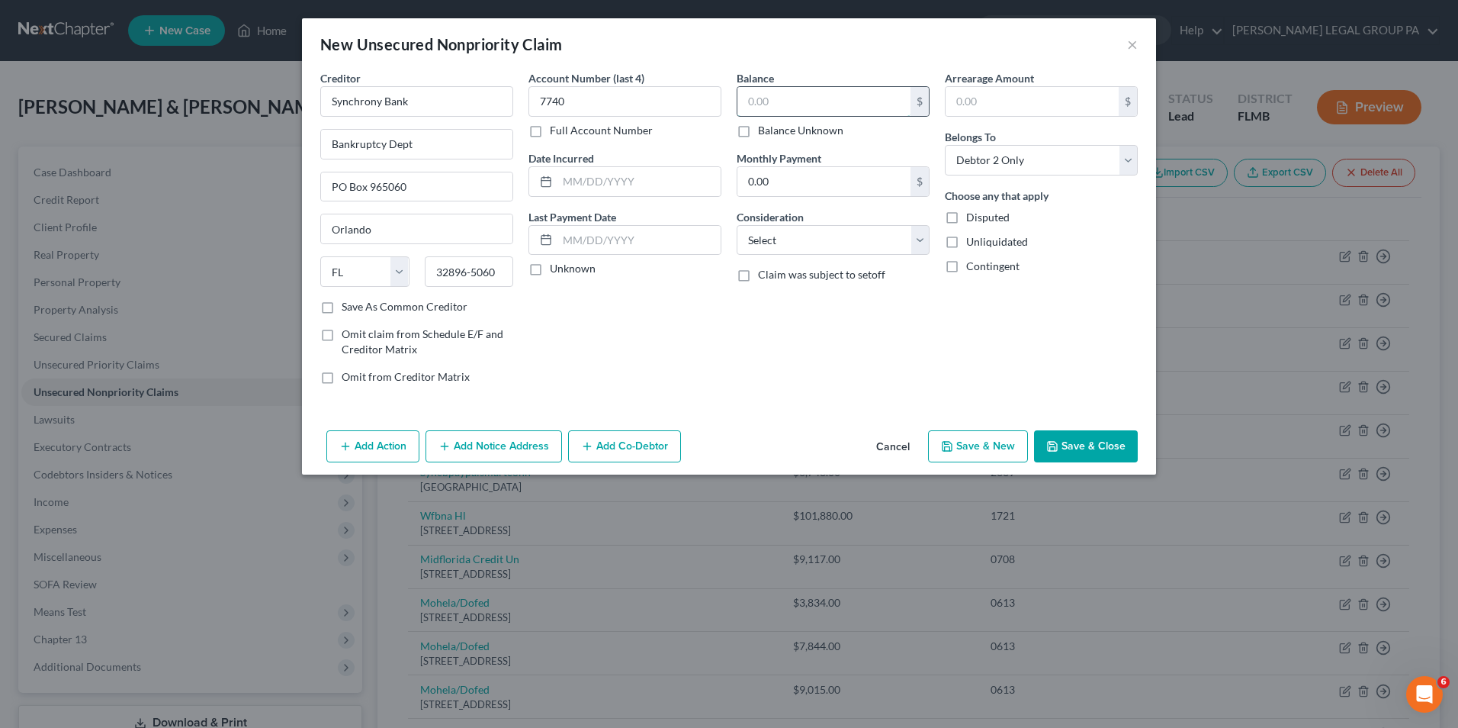
click at [834, 98] on input "text" at bounding box center [824, 101] width 173 height 29
type input "5,467.30"
click at [534, 450] on button "Add Notice Address" at bounding box center [494, 446] width 137 height 32
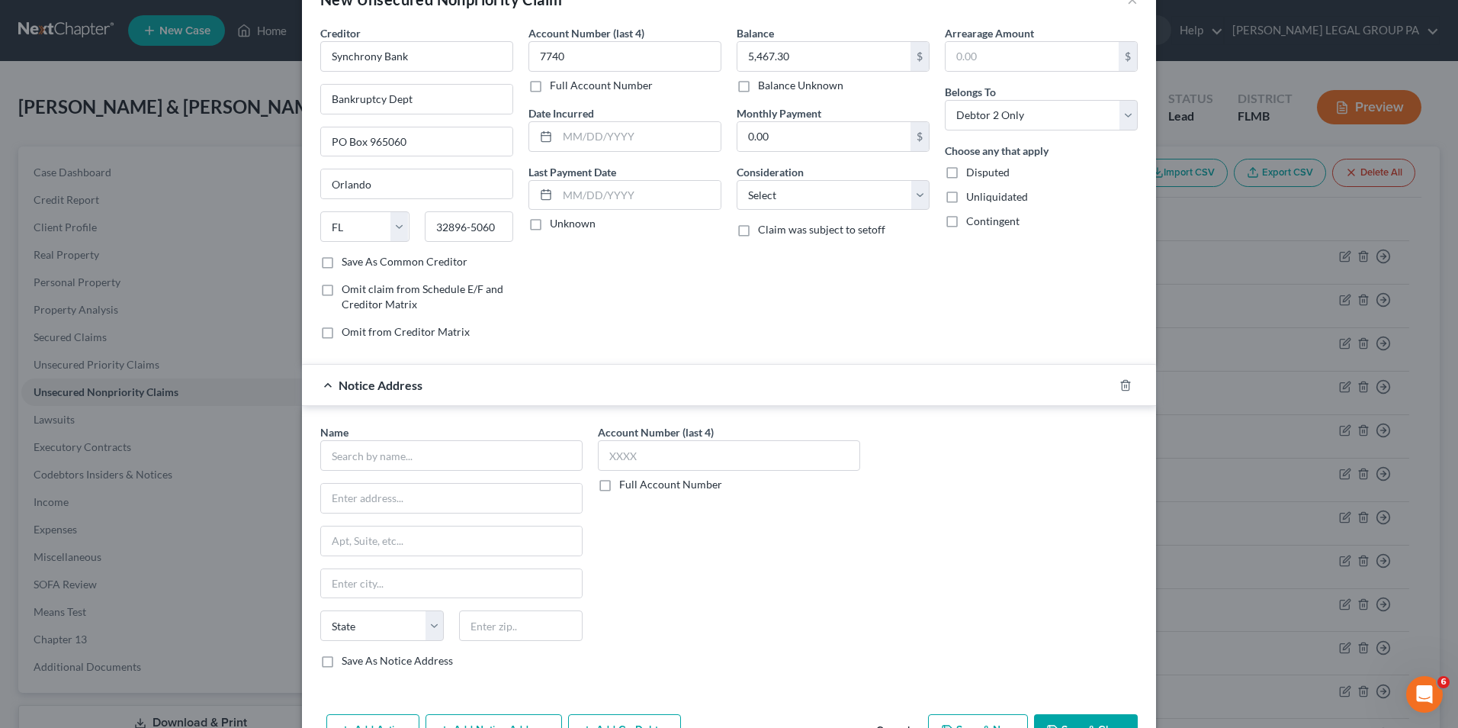
scroll to position [94, 0]
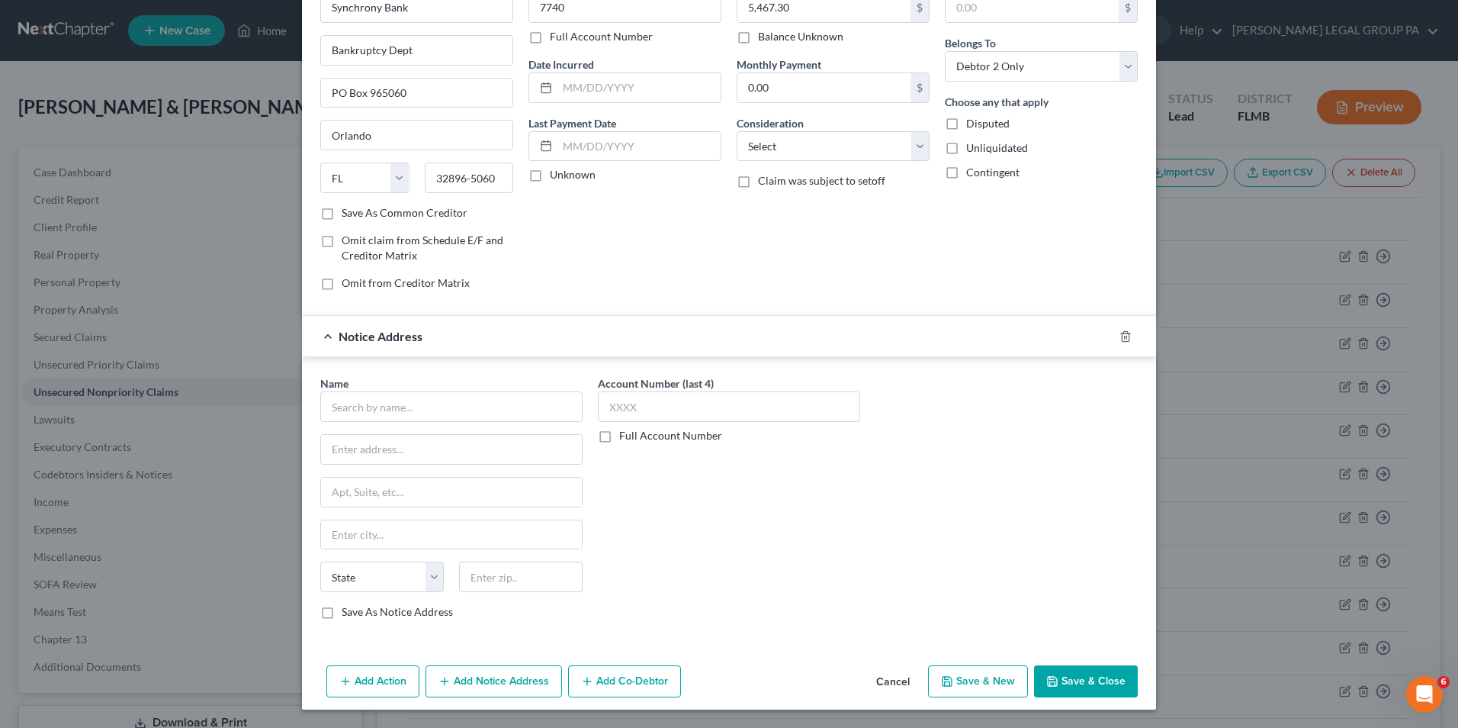
click at [383, 335] on span "Notice Address" at bounding box center [381, 336] width 84 height 14
click at [1114, 339] on div at bounding box center [1135, 336] width 43 height 24
click at [1121, 339] on icon "button" at bounding box center [1126, 336] width 12 height 12
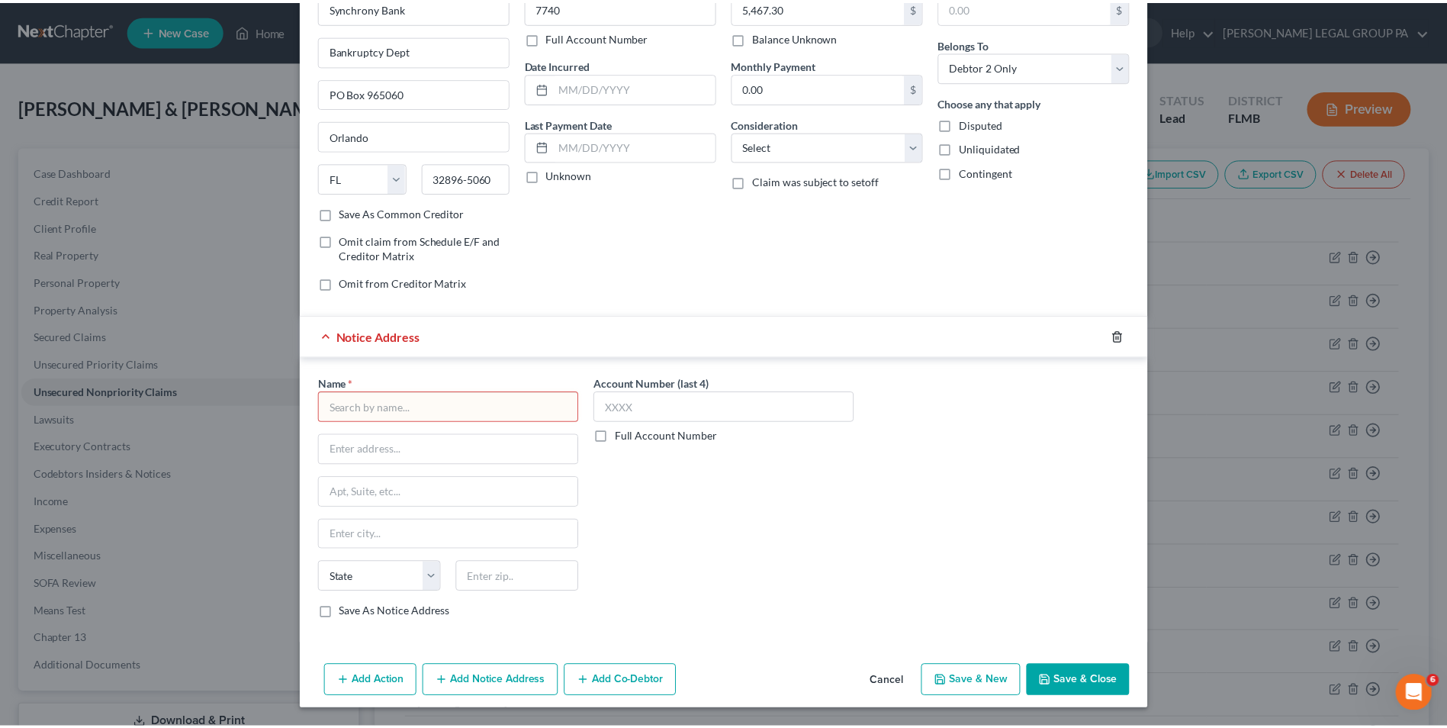
scroll to position [0, 0]
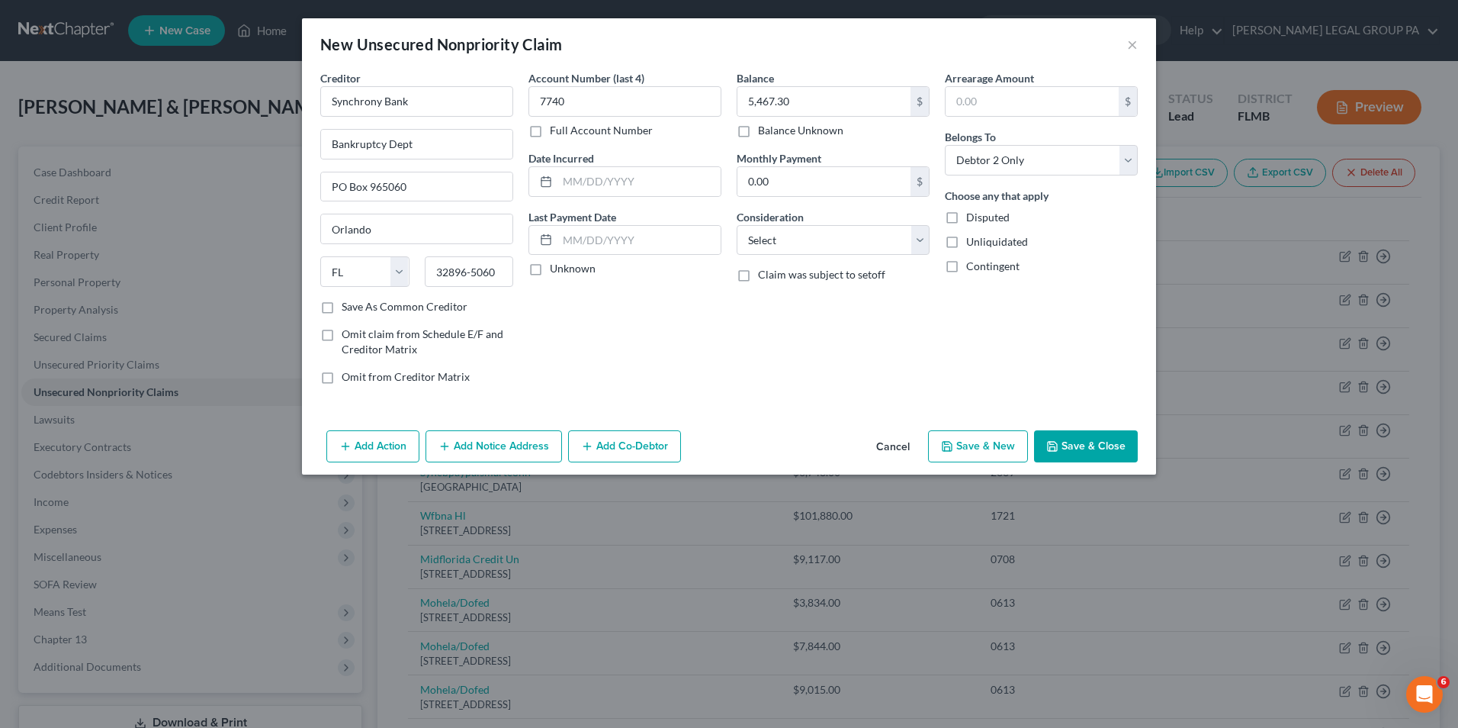
click at [1070, 451] on button "Save & Close" at bounding box center [1086, 446] width 104 height 32
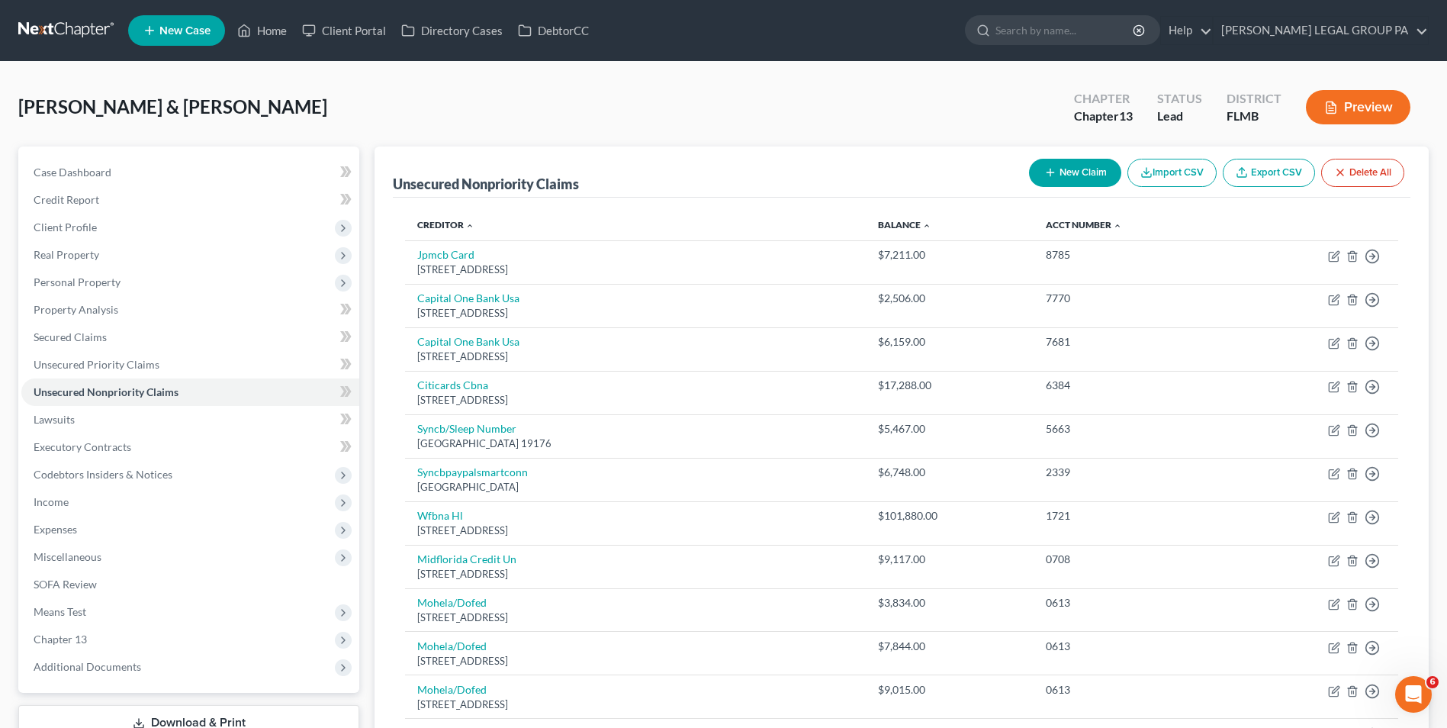
click at [1060, 179] on button "New Claim" at bounding box center [1075, 173] width 92 height 28
select select "2"
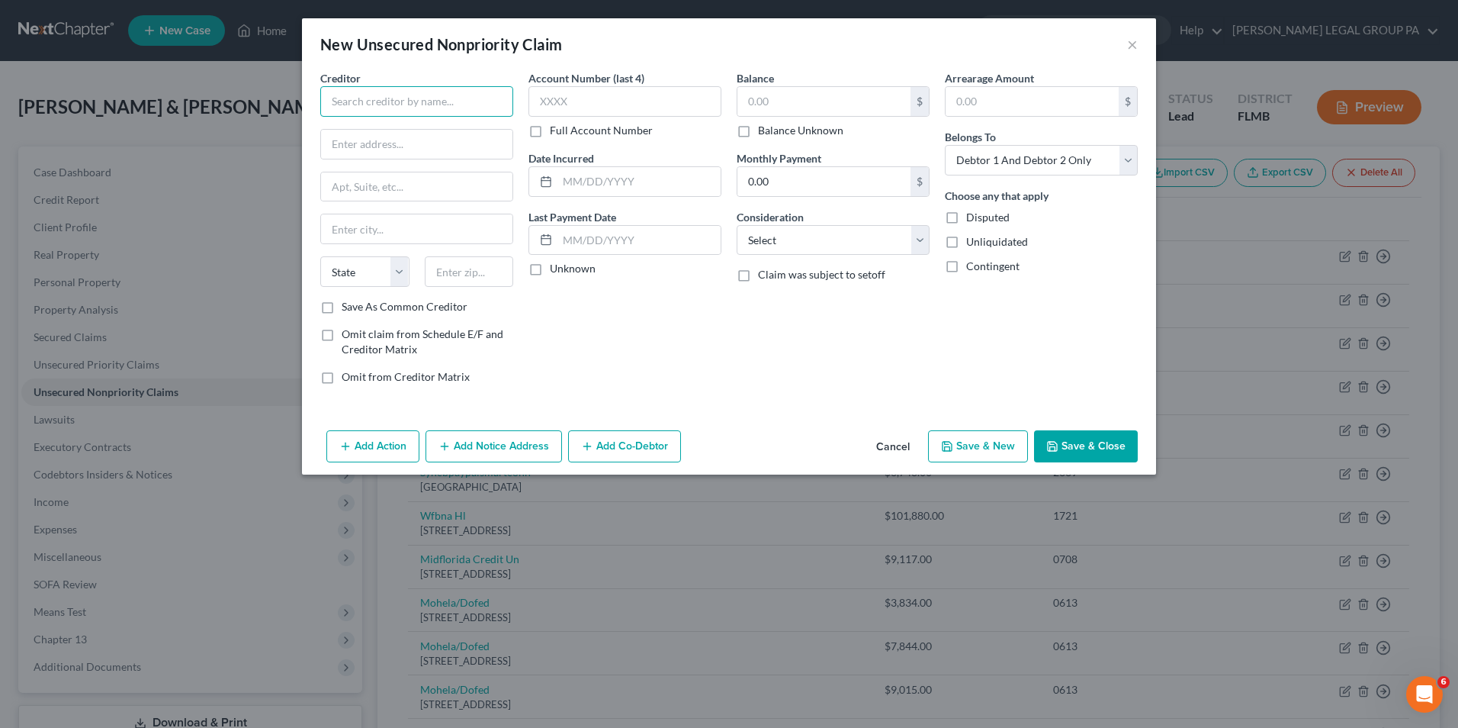
click at [411, 108] on input "text" at bounding box center [416, 101] width 193 height 31
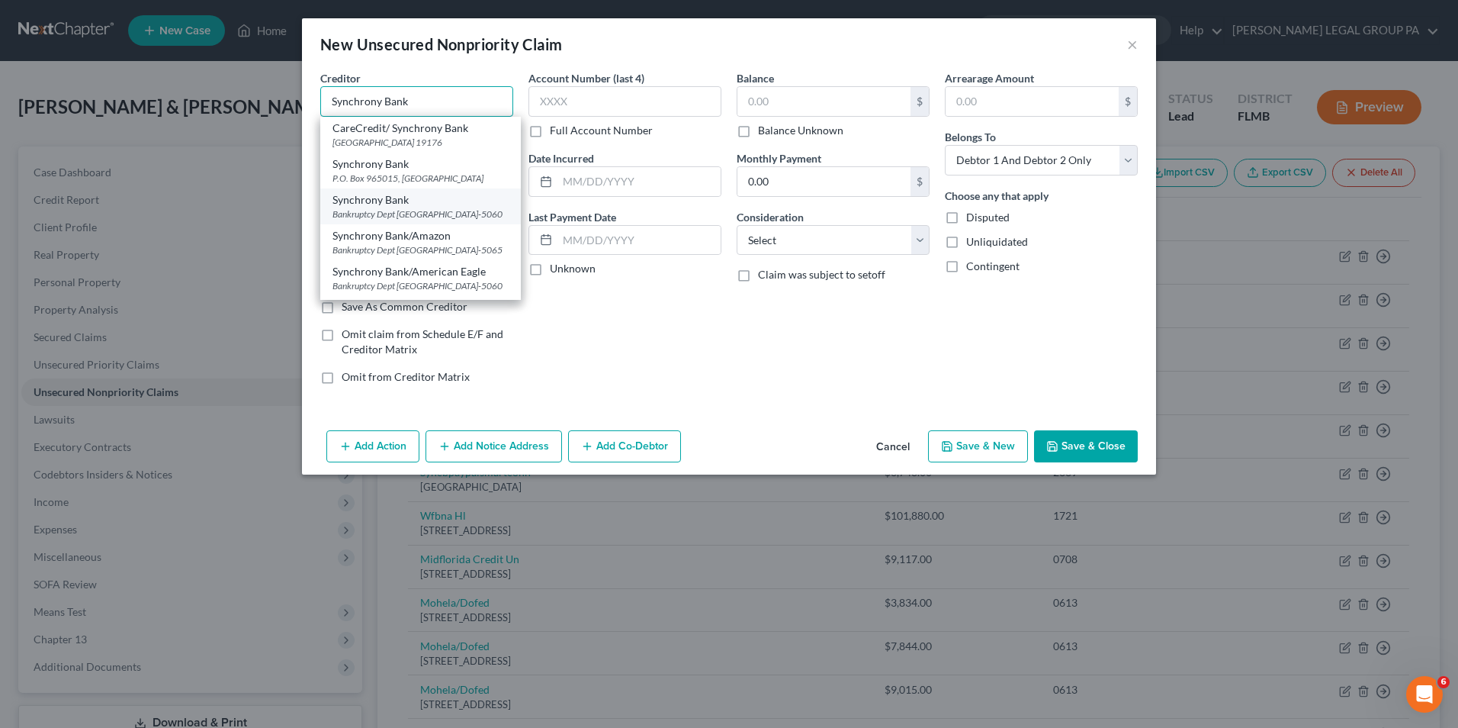
type input "Synchrony Bank"
click at [443, 220] on div "Bankruptcy Dept PO Box 965060, Orlando, FL 32896-5060" at bounding box center [421, 213] width 176 height 13
type input "Bankruptcy Dept"
type input "PO Box 965060"
type input "Orlando"
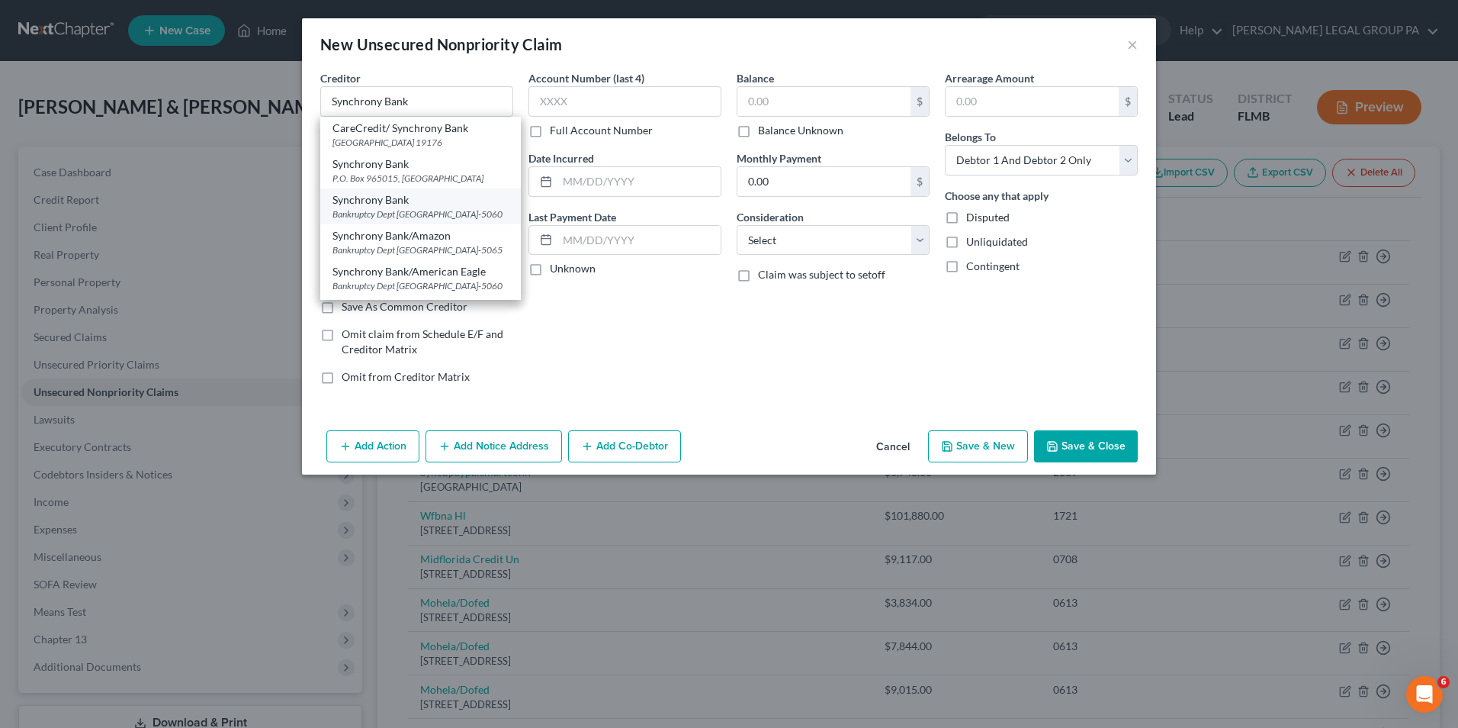
select select "9"
type input "32896-5060"
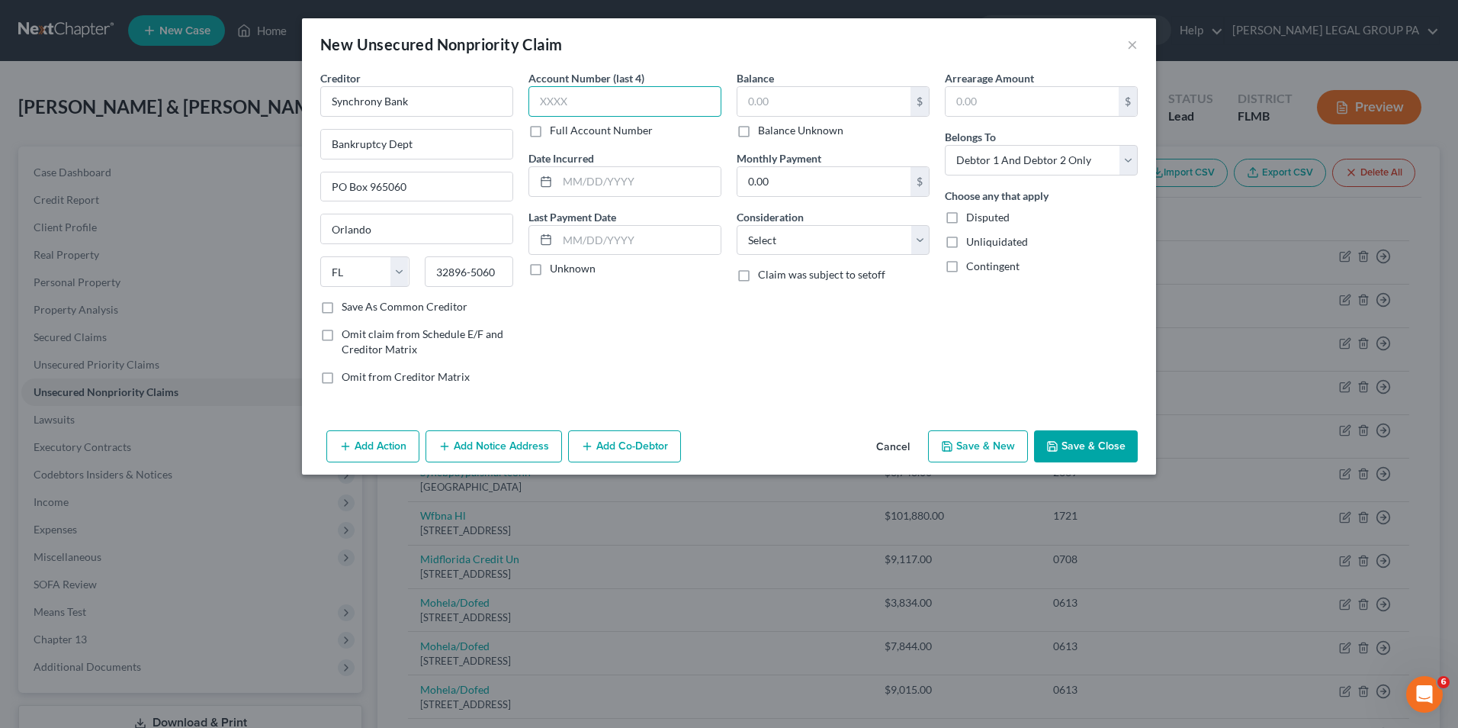
click at [581, 111] on input "text" at bounding box center [625, 101] width 193 height 31
type input "6668"
drag, startPoint x: 523, startPoint y: 449, endPoint x: 533, endPoint y: 453, distance: 11.3
click at [524, 449] on button "Add Notice Address" at bounding box center [494, 446] width 137 height 32
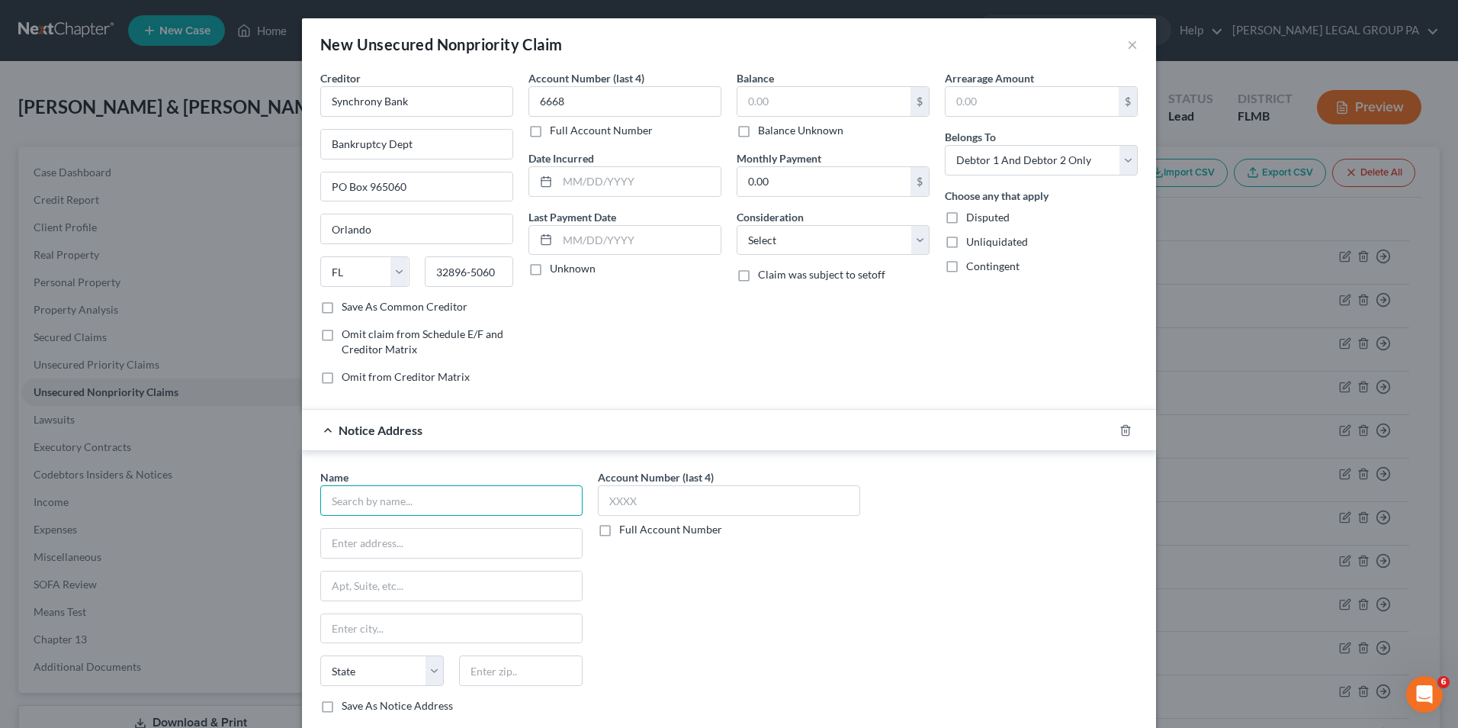
click at [404, 506] on input "text" at bounding box center [451, 500] width 262 height 31
type input "Carson Smithfield"
type input "PO Box 9216"
type input "Old Bethage, NY"
type input "11804"
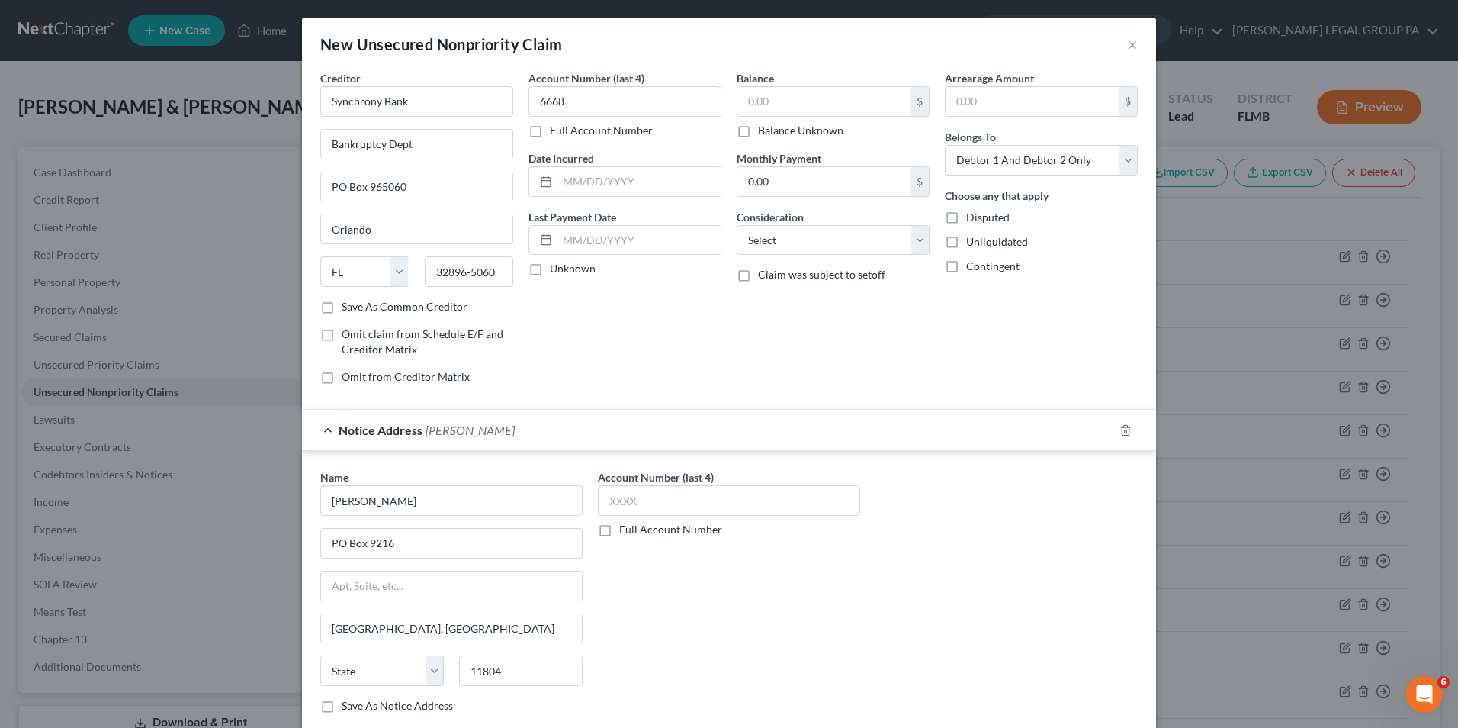
type input "Old Bethpage"
select select "35"
click at [714, 500] on input "text" at bounding box center [729, 500] width 262 height 31
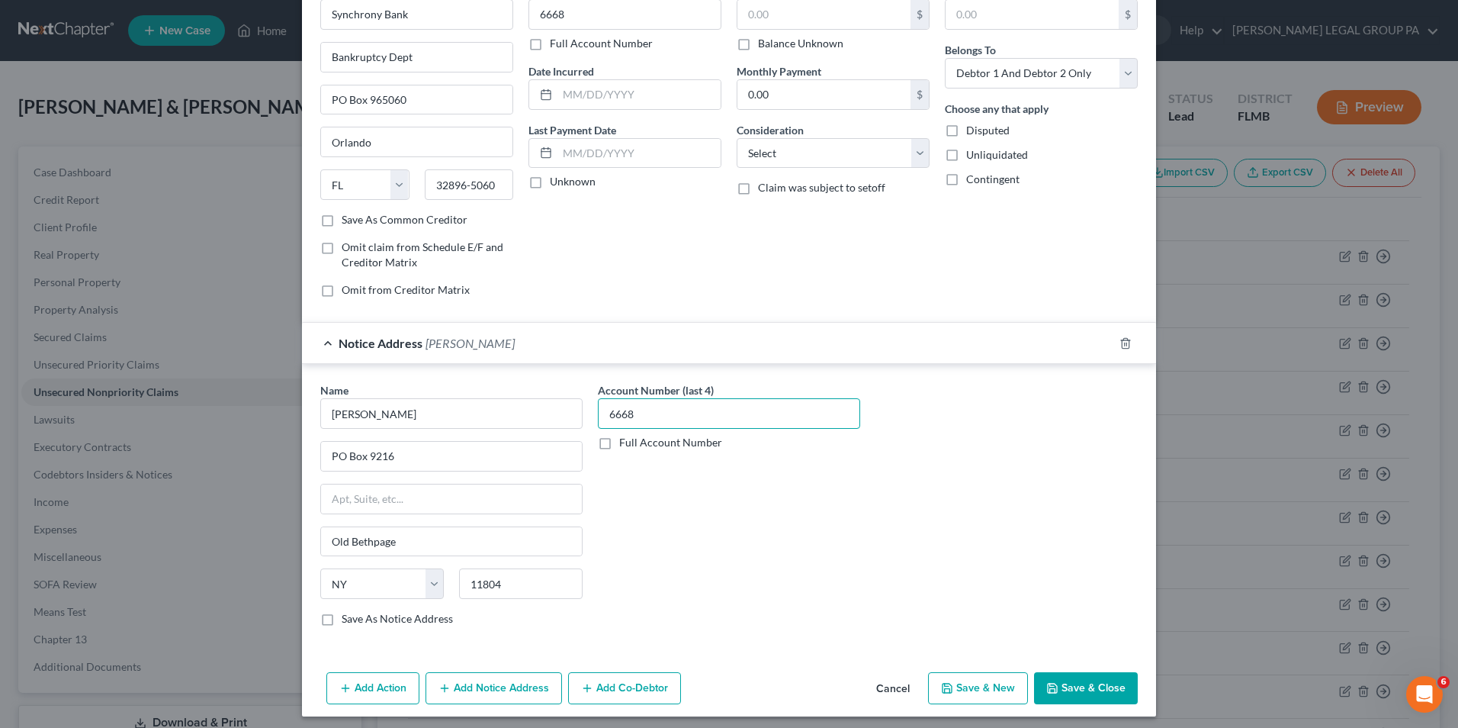
scroll to position [94, 0]
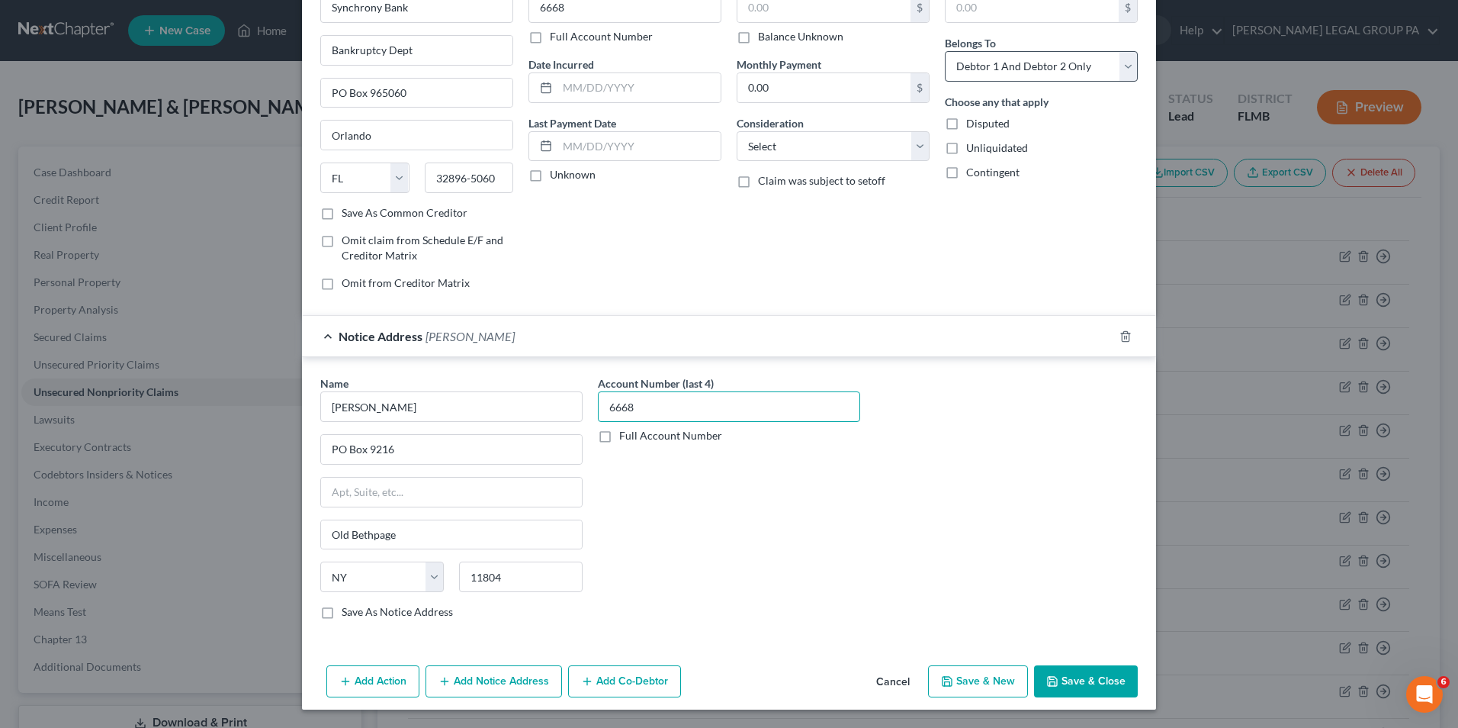
type input "6668"
click at [1021, 70] on select "Select Debtor 1 Only Debtor 2 Only Debtor 1 And Debtor 2 Only At Least One Of T…" at bounding box center [1041, 66] width 193 height 31
select select "0"
click at [945, 51] on select "Select Debtor 1 Only Debtor 2 Only Debtor 1 And Debtor 2 Only At Least One Of T…" at bounding box center [1041, 66] width 193 height 31
click at [1084, 682] on button "Save & Close" at bounding box center [1086, 681] width 104 height 32
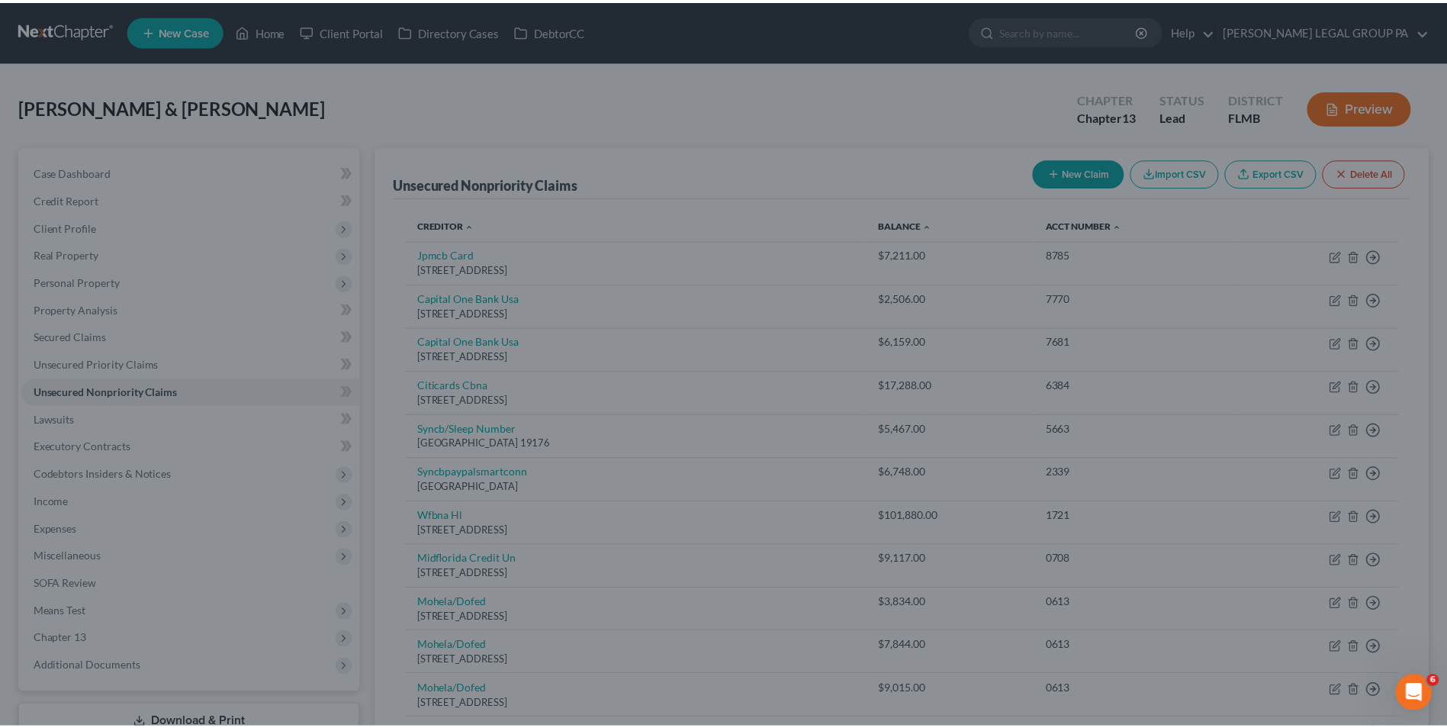
scroll to position [0, 0]
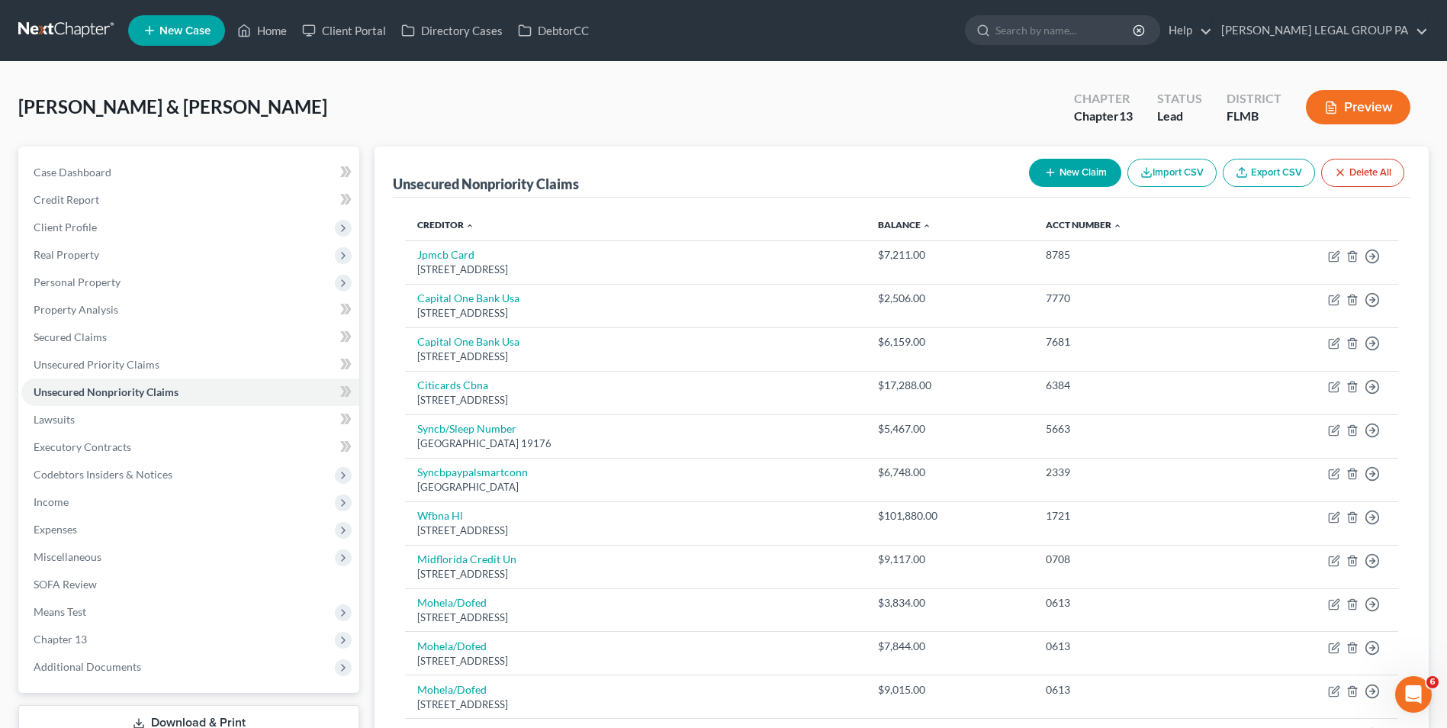
click at [1066, 167] on button "New Claim" at bounding box center [1075, 173] width 92 height 28
select select "2"
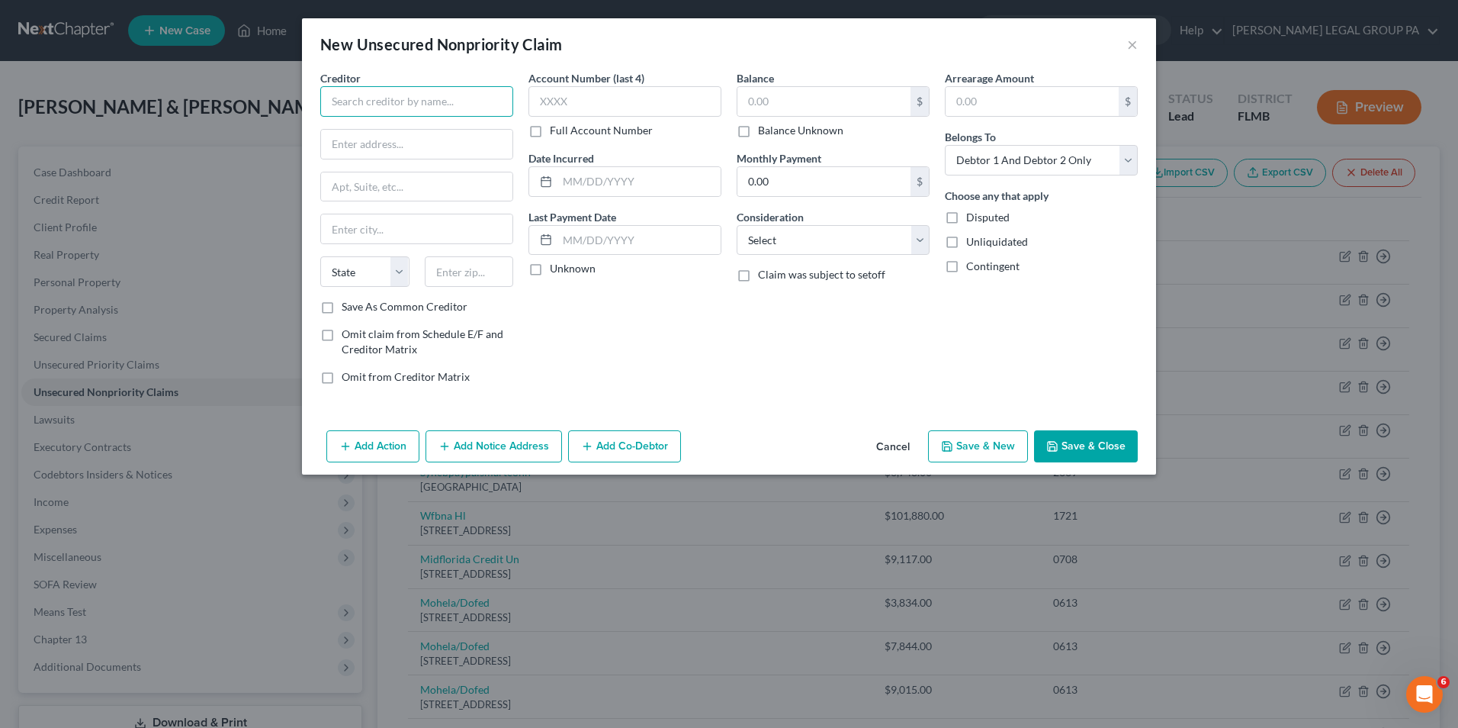
click at [385, 94] on input "text" at bounding box center [416, 101] width 193 height 31
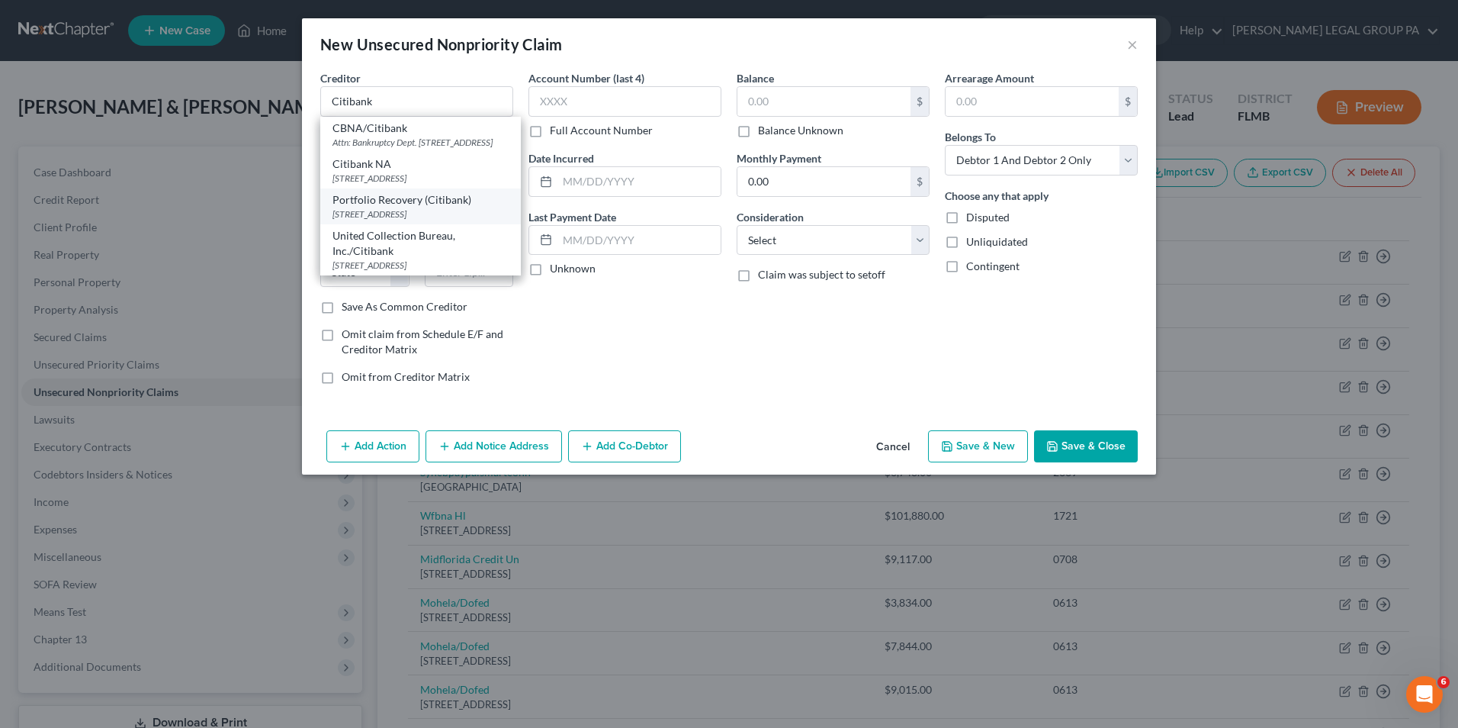
click at [432, 220] on div "120 Corporate Blvd #100, Norfolk, VA 23502" at bounding box center [421, 213] width 176 height 13
type input "Portfolio Recovery (Citibank)"
type input "120 Corporate Blvd"
type input "#100"
type input "Norfolk"
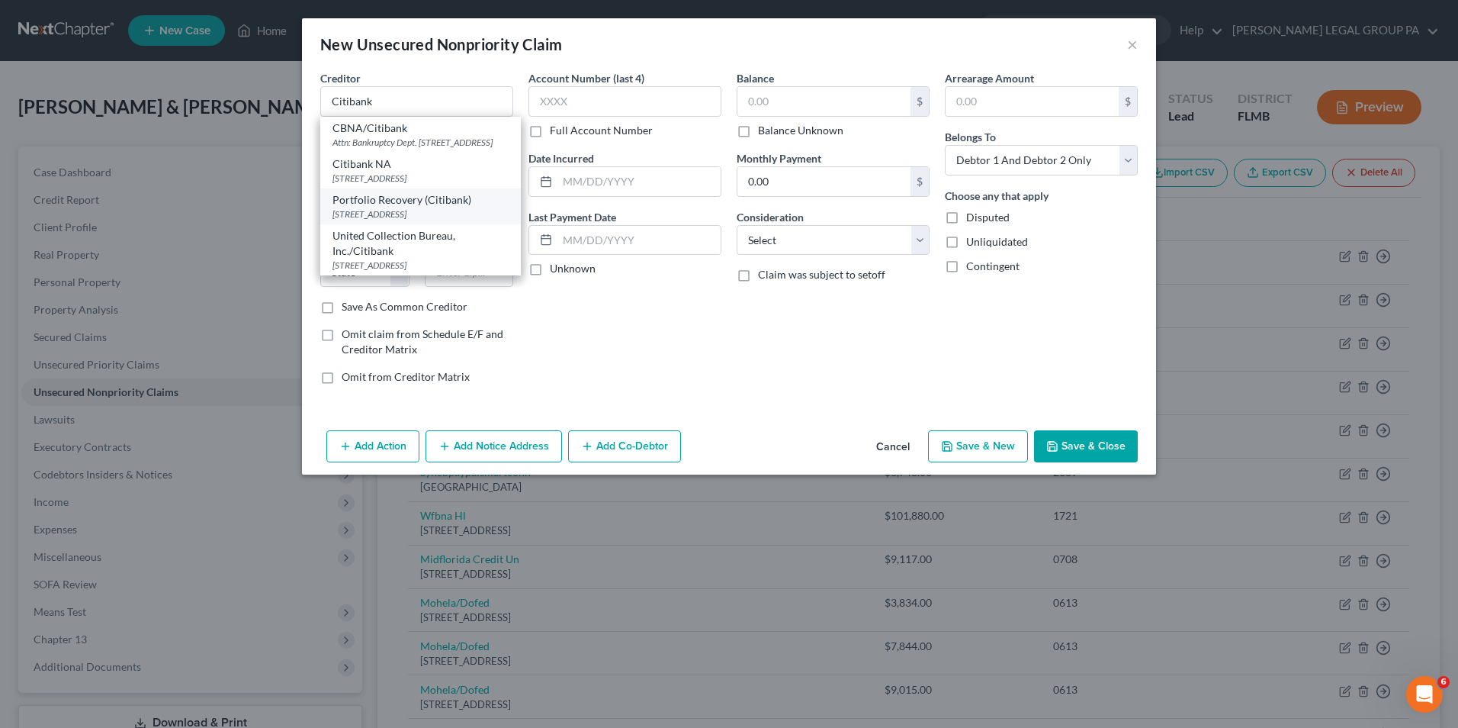
select select "48"
type input "23502"
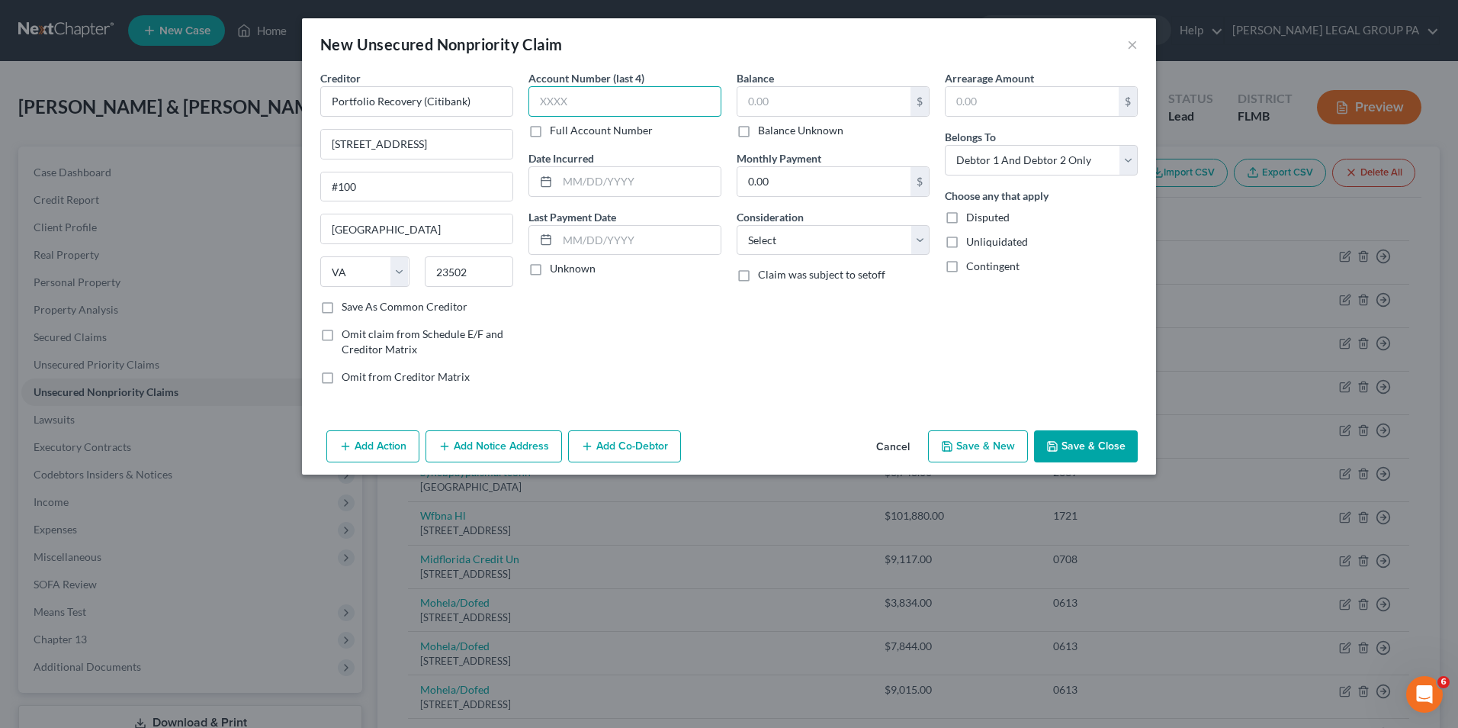
click at [602, 95] on input "text" at bounding box center [625, 101] width 193 height 31
type input "0338"
click at [773, 101] on input "text" at bounding box center [824, 101] width 173 height 29
type input "6,856.24"
click at [1033, 163] on select "Select Debtor 1 Only Debtor 2 Only Debtor 1 And Debtor 2 Only At Least One Of T…" at bounding box center [1041, 160] width 193 height 31
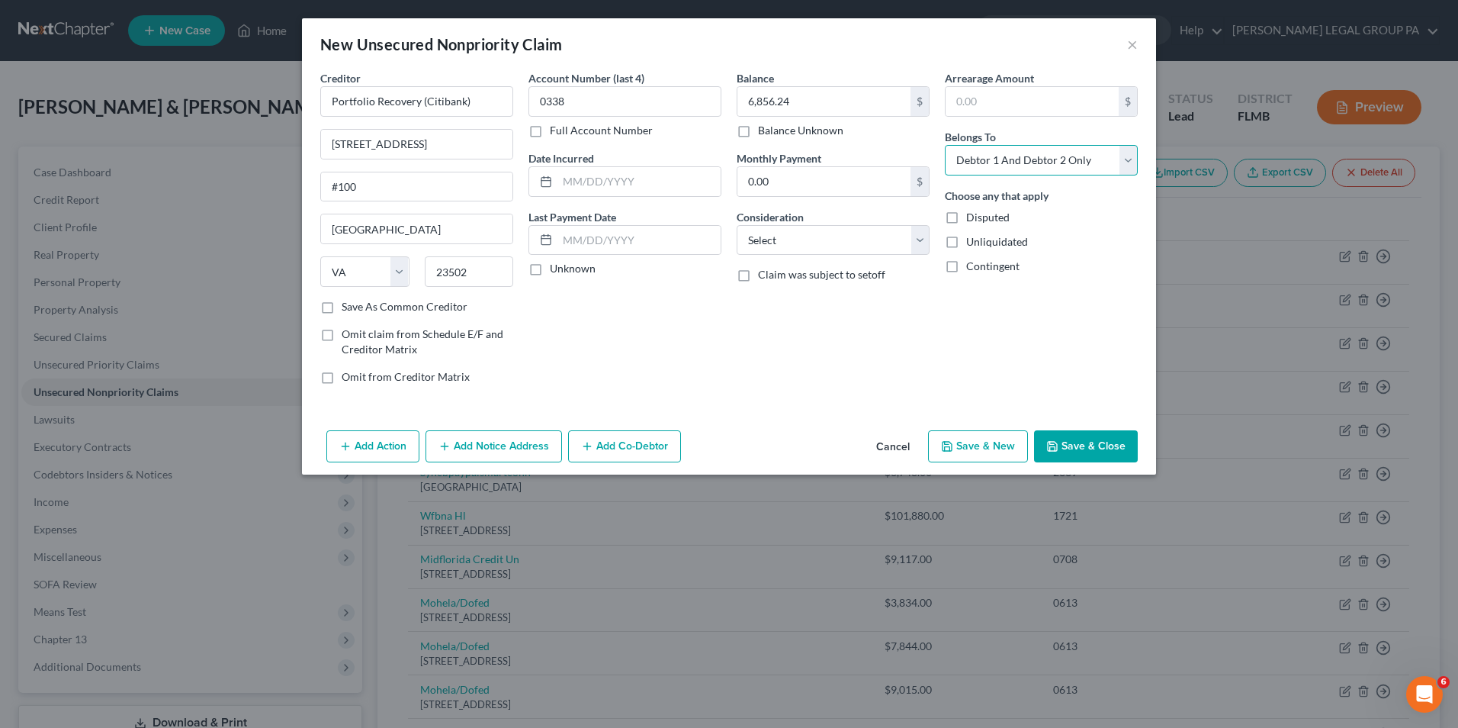
select select "0"
click at [945, 145] on select "Select Debtor 1 Only Debtor 2 Only Debtor 1 And Debtor 2 Only At Least One Of T…" at bounding box center [1041, 160] width 193 height 31
click at [1076, 442] on button "Save & Close" at bounding box center [1086, 446] width 104 height 32
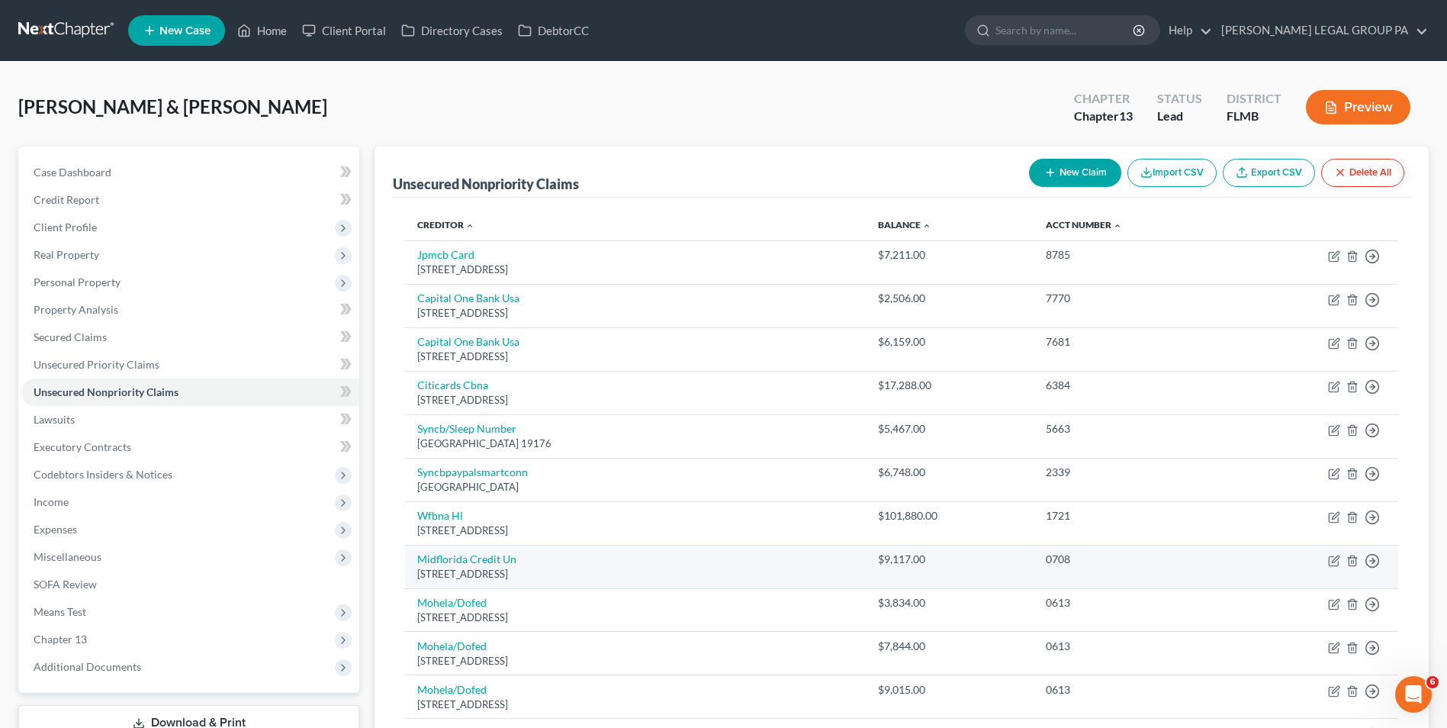
scroll to position [76, 0]
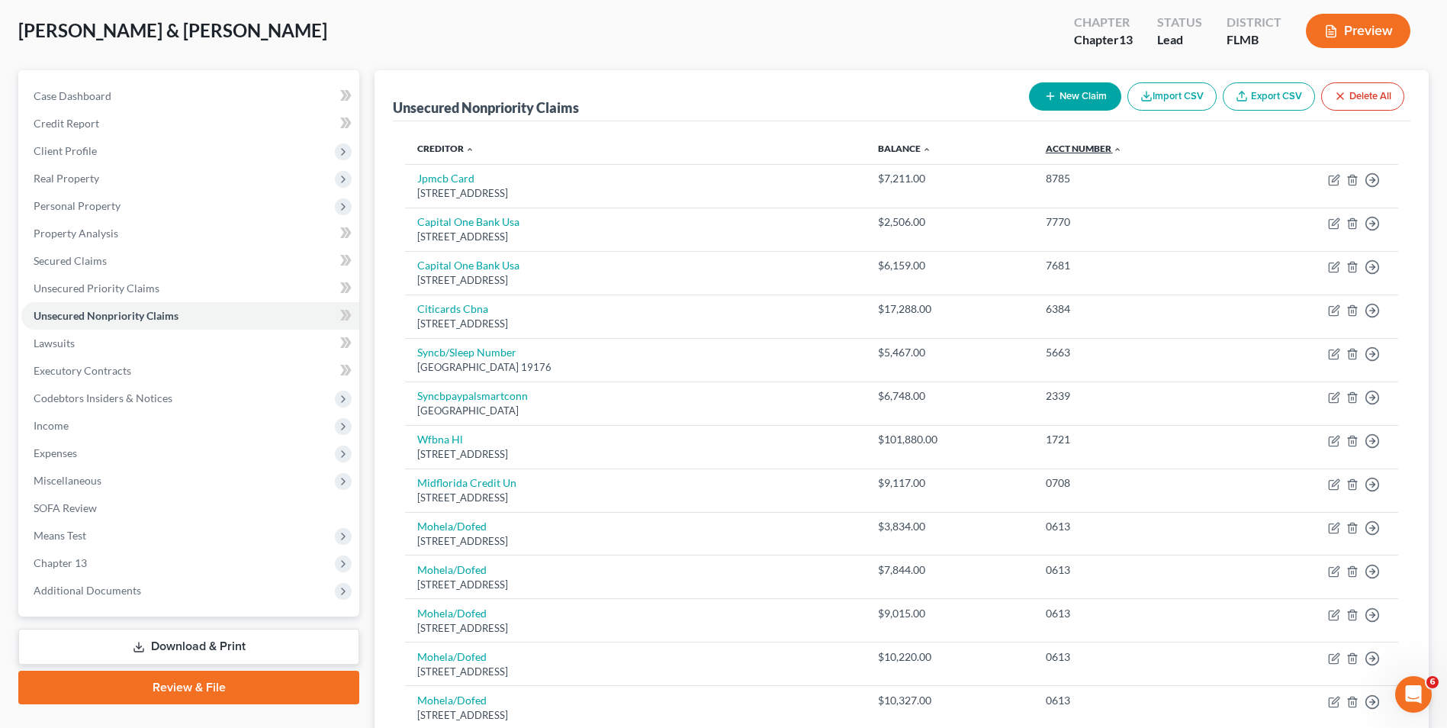
click at [1103, 152] on link "Acct Number expand_more expand_less unfold_more" at bounding box center [1084, 148] width 76 height 11
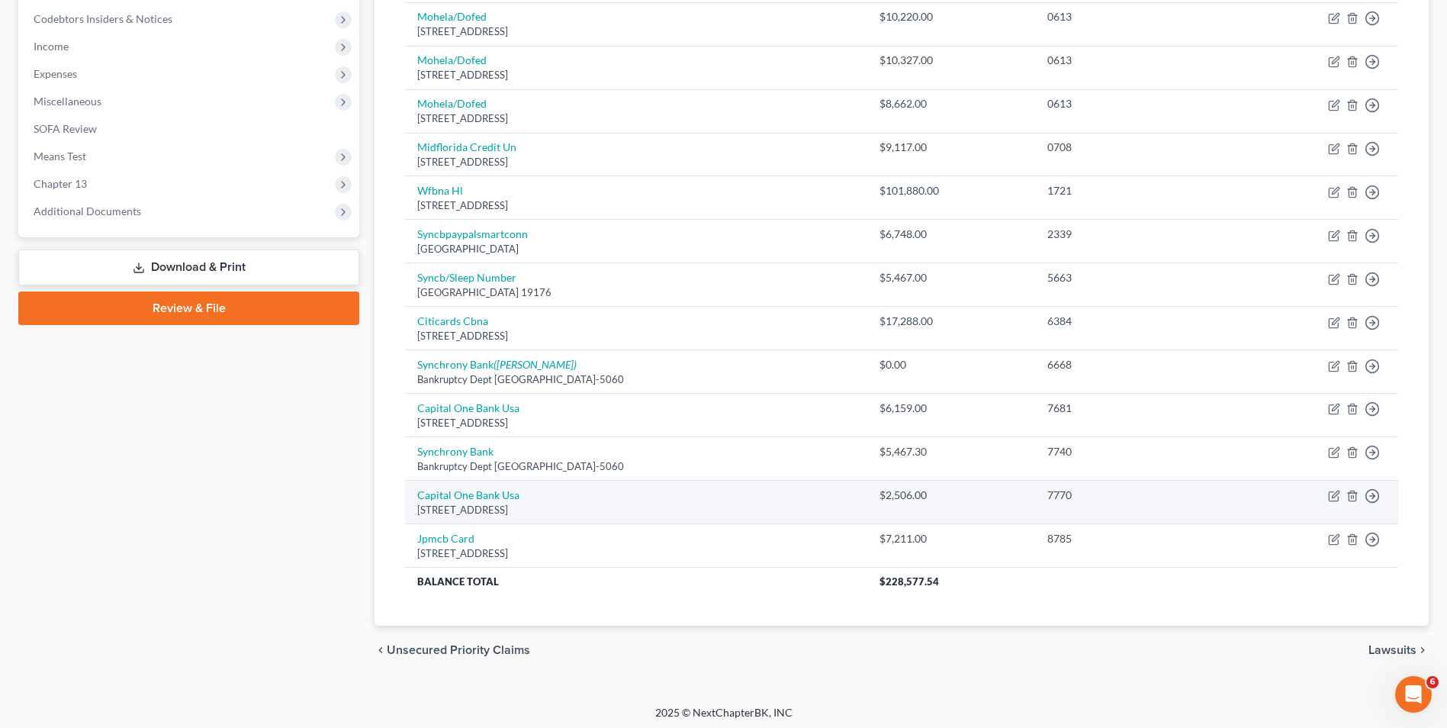
scroll to position [384, 0]
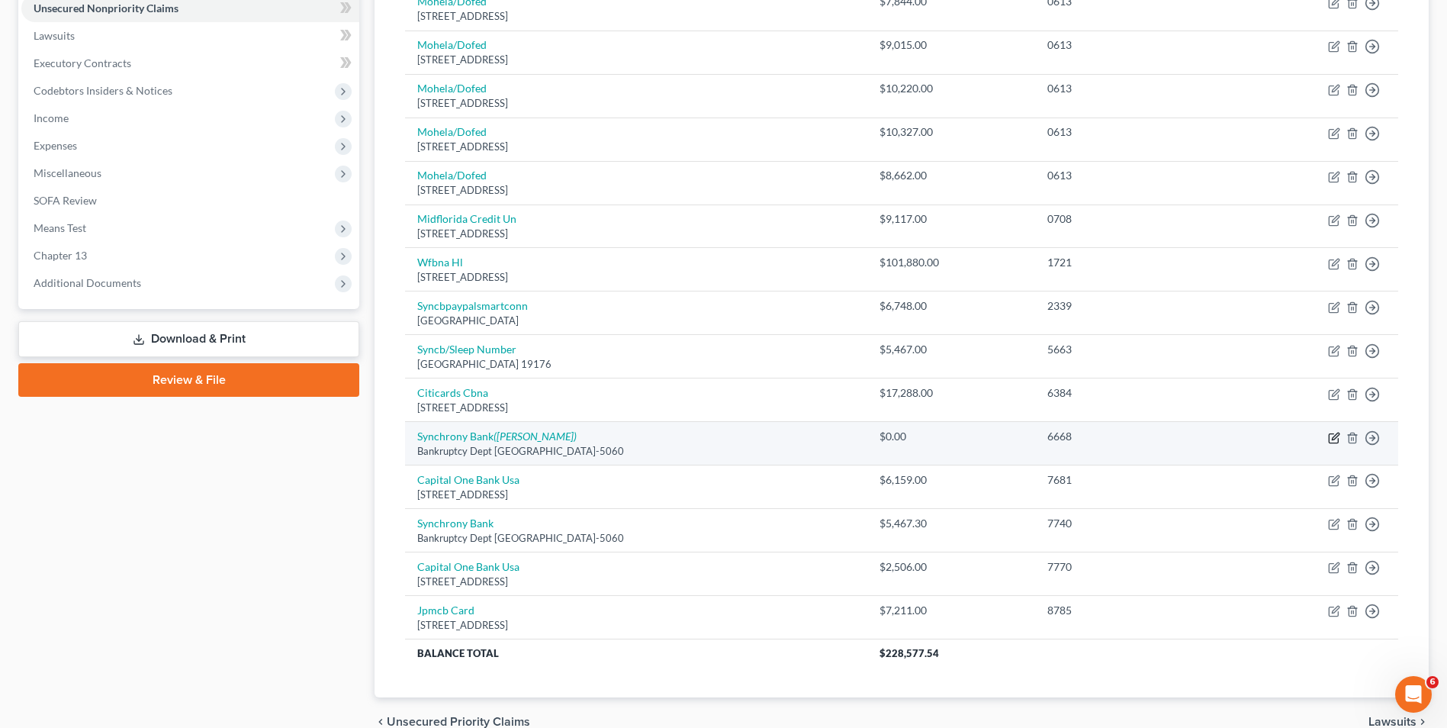
click at [1332, 441] on icon "button" at bounding box center [1334, 438] width 12 height 12
select select "9"
select select "0"
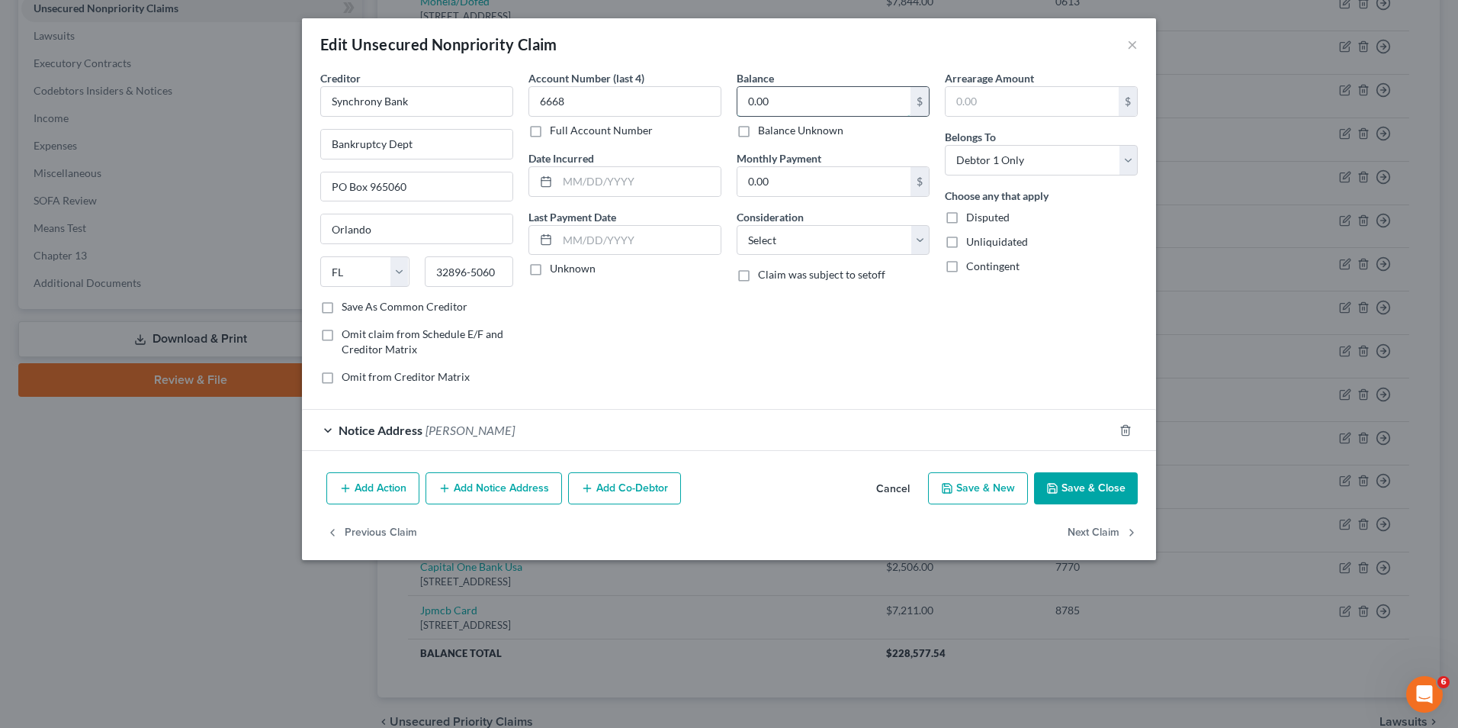
click at [825, 98] on input "0.00" at bounding box center [824, 101] width 173 height 29
type input "8,993.02"
click at [1049, 490] on icon "button" at bounding box center [1053, 488] width 12 height 12
type input "0"
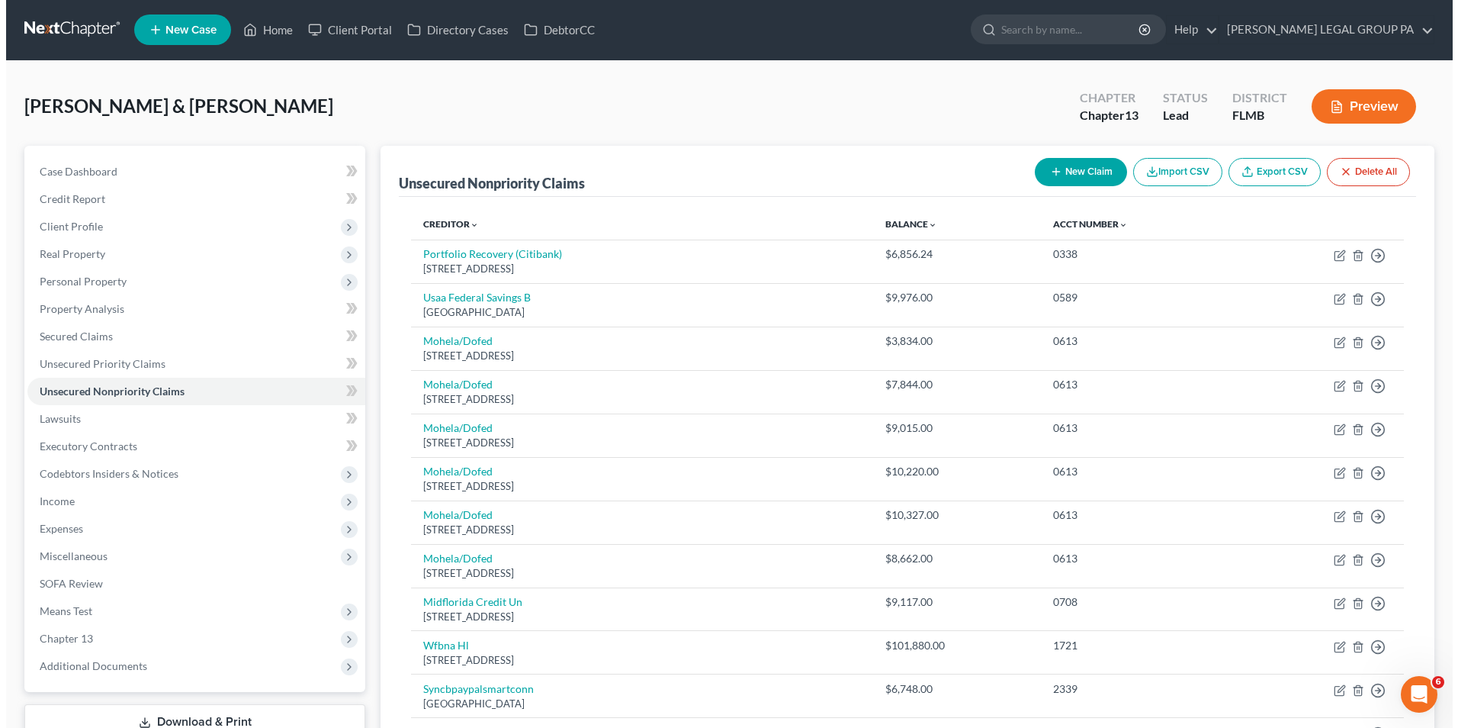
scroll to position [0, 0]
click at [1050, 165] on button "New Claim" at bounding box center [1075, 173] width 92 height 28
select select "2"
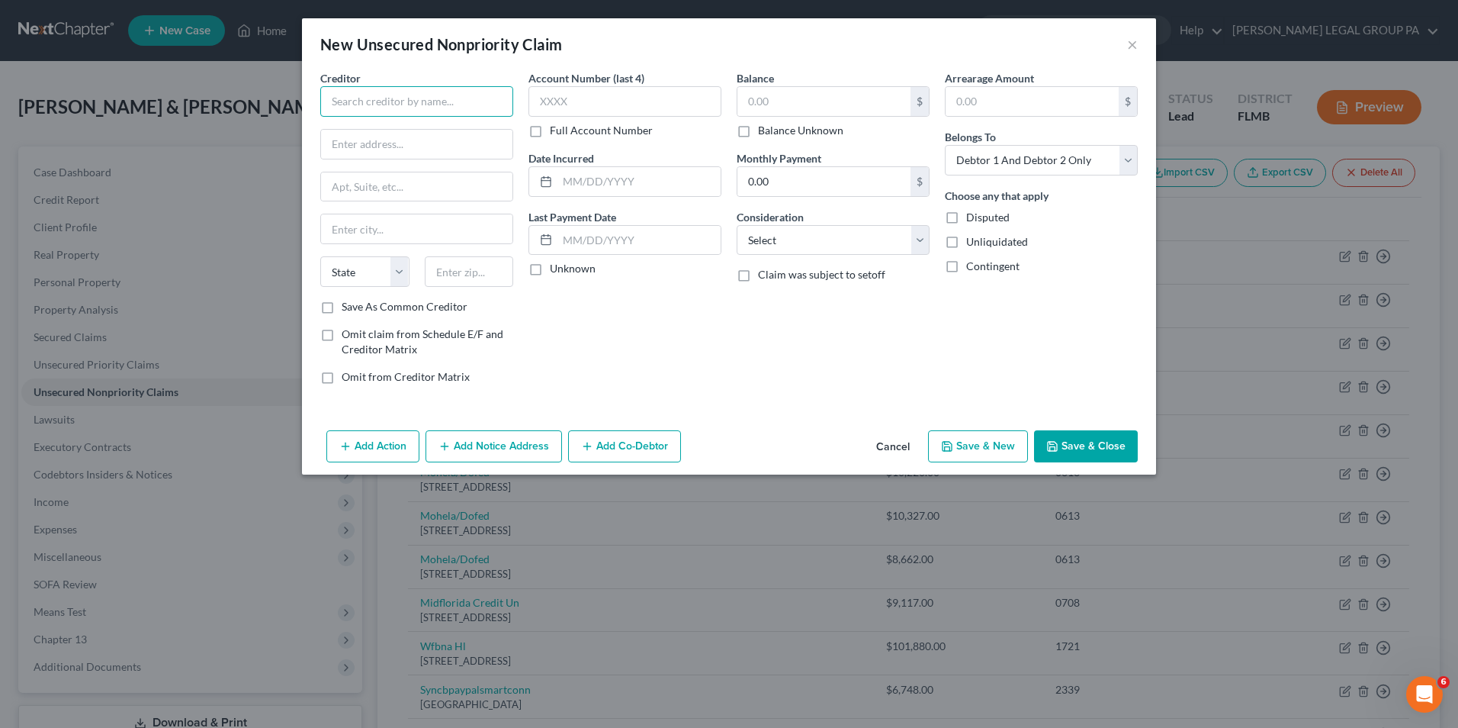
click at [385, 98] on input "text" at bounding box center [416, 101] width 193 height 31
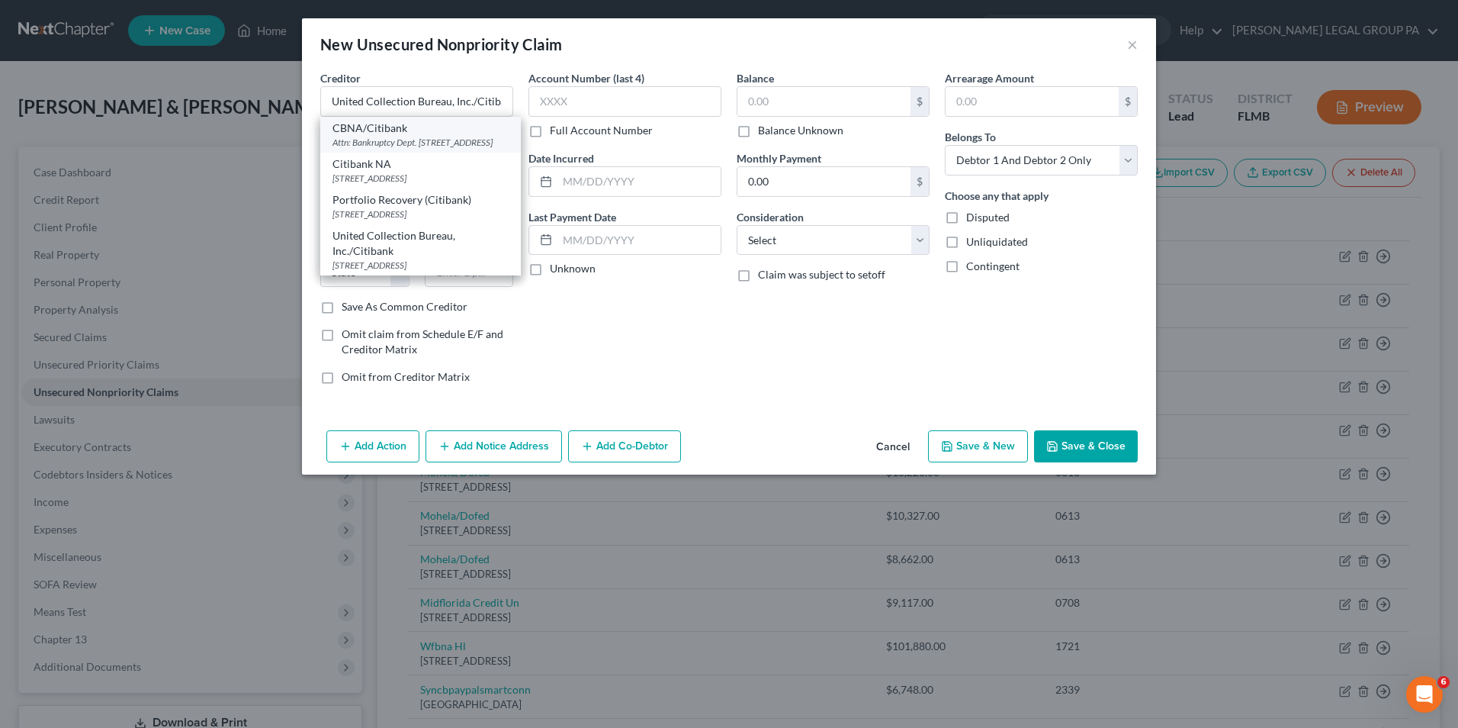
click at [406, 149] on div "Attn: Bankruptcy Dept. 5800 Corporate Place, Sioux Falls, SD 57108" at bounding box center [421, 142] width 176 height 13
type input "CBNA/Citibank"
type input "Attn: Bankruptcy Dept."
type input "5800 Corporate Place"
type input "Sioux Falls"
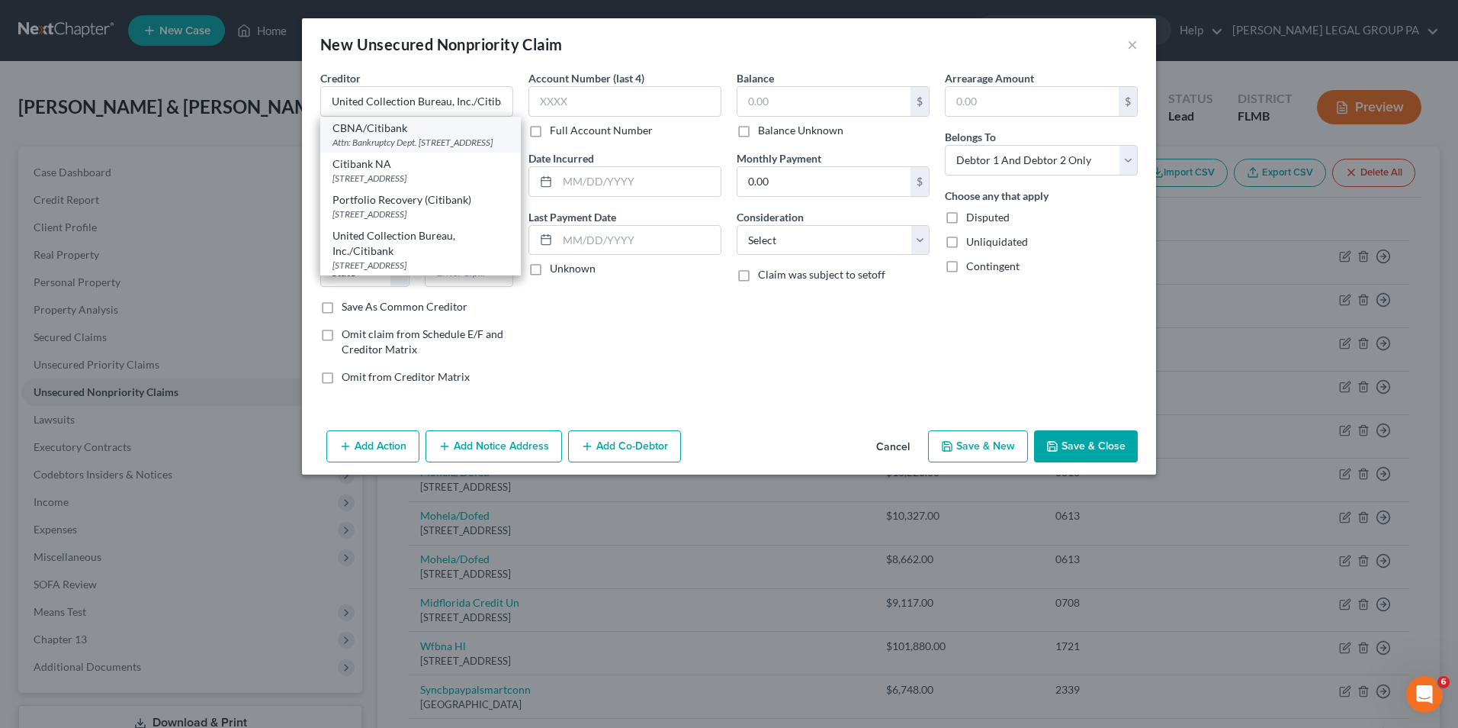
select select "43"
type input "57108"
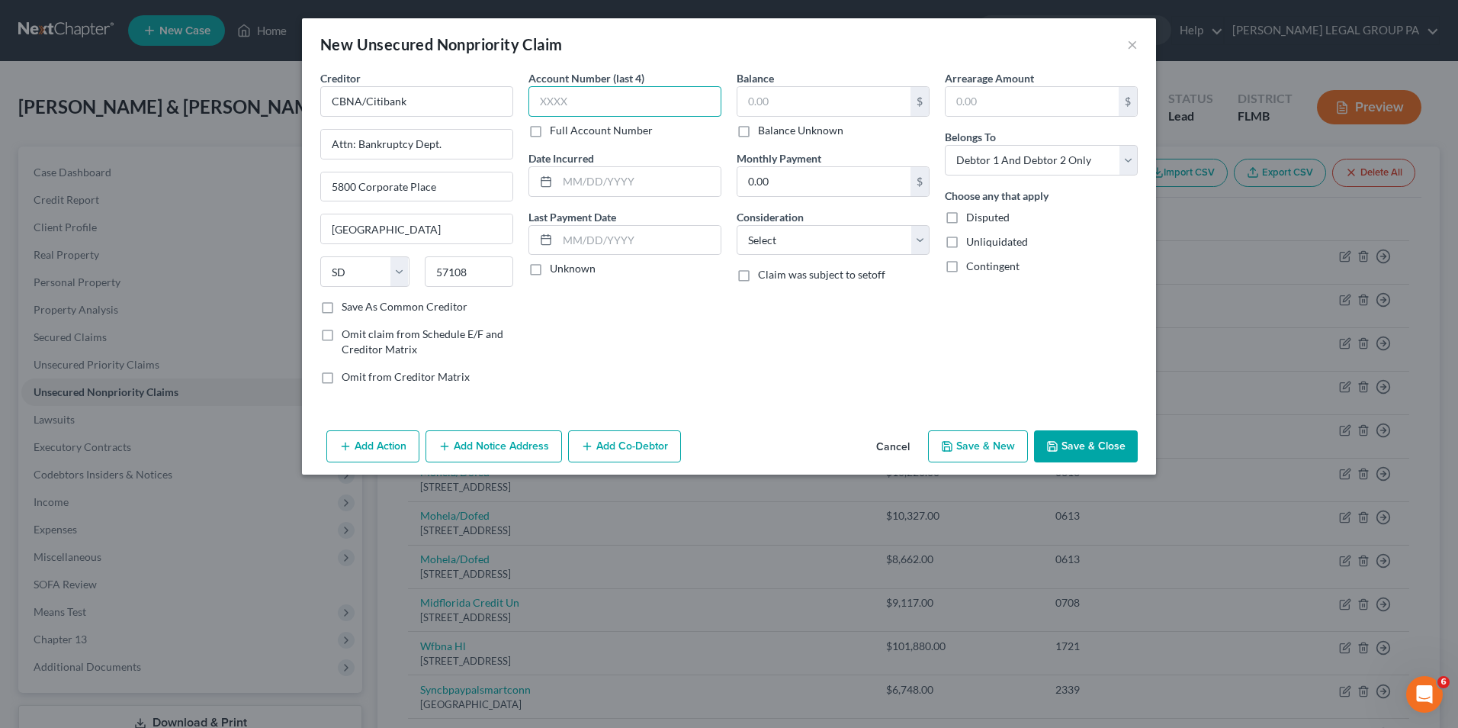
click at [565, 106] on input "text" at bounding box center [625, 101] width 193 height 31
type input "1596"
click at [788, 107] on input "text" at bounding box center [824, 101] width 173 height 29
type input "3,734.30"
click at [1032, 164] on select "Select Debtor 1 Only Debtor 2 Only Debtor 1 And Debtor 2 Only At Least One Of T…" at bounding box center [1041, 160] width 193 height 31
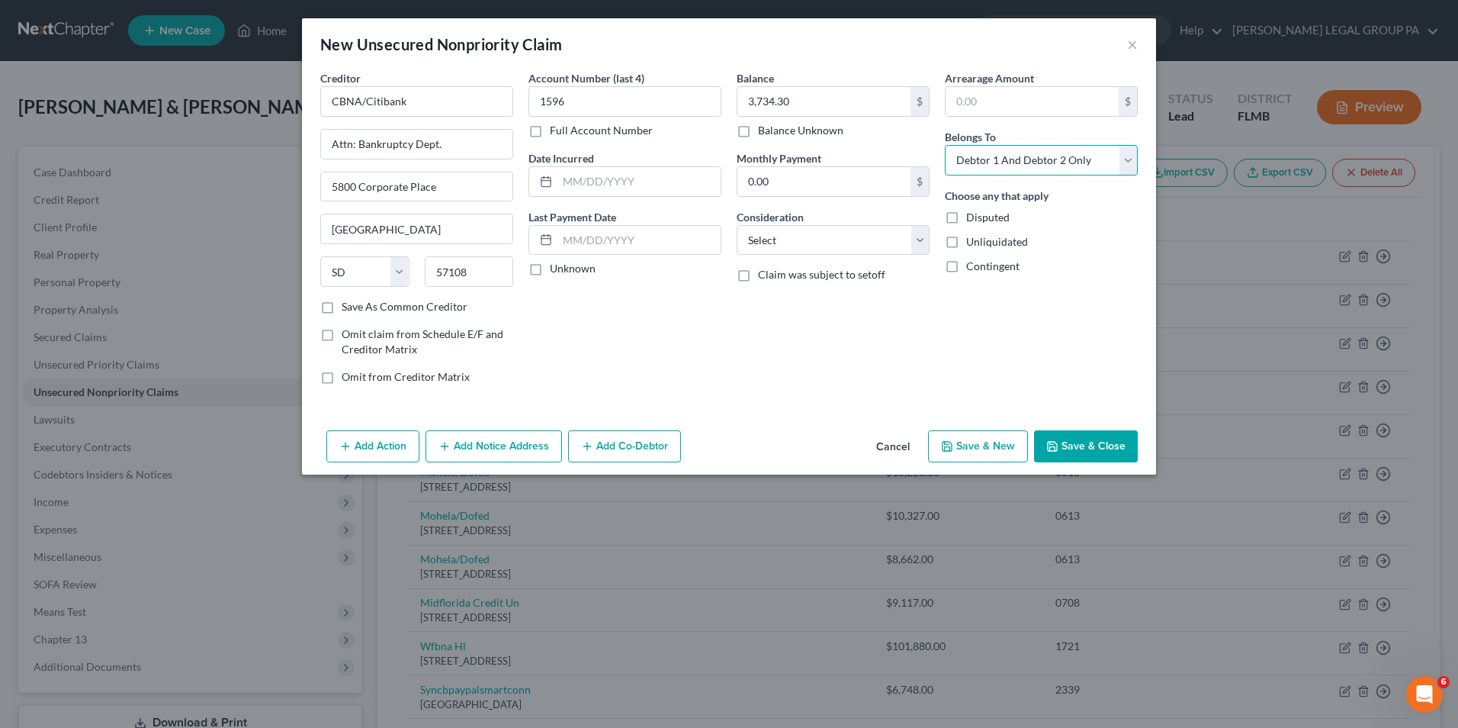
select select "0"
click at [945, 145] on select "Select Debtor 1 Only Debtor 2 Only Debtor 1 And Debtor 2 Only At Least One Of T…" at bounding box center [1041, 160] width 193 height 31
click at [512, 449] on button "Add Notice Address" at bounding box center [494, 446] width 137 height 32
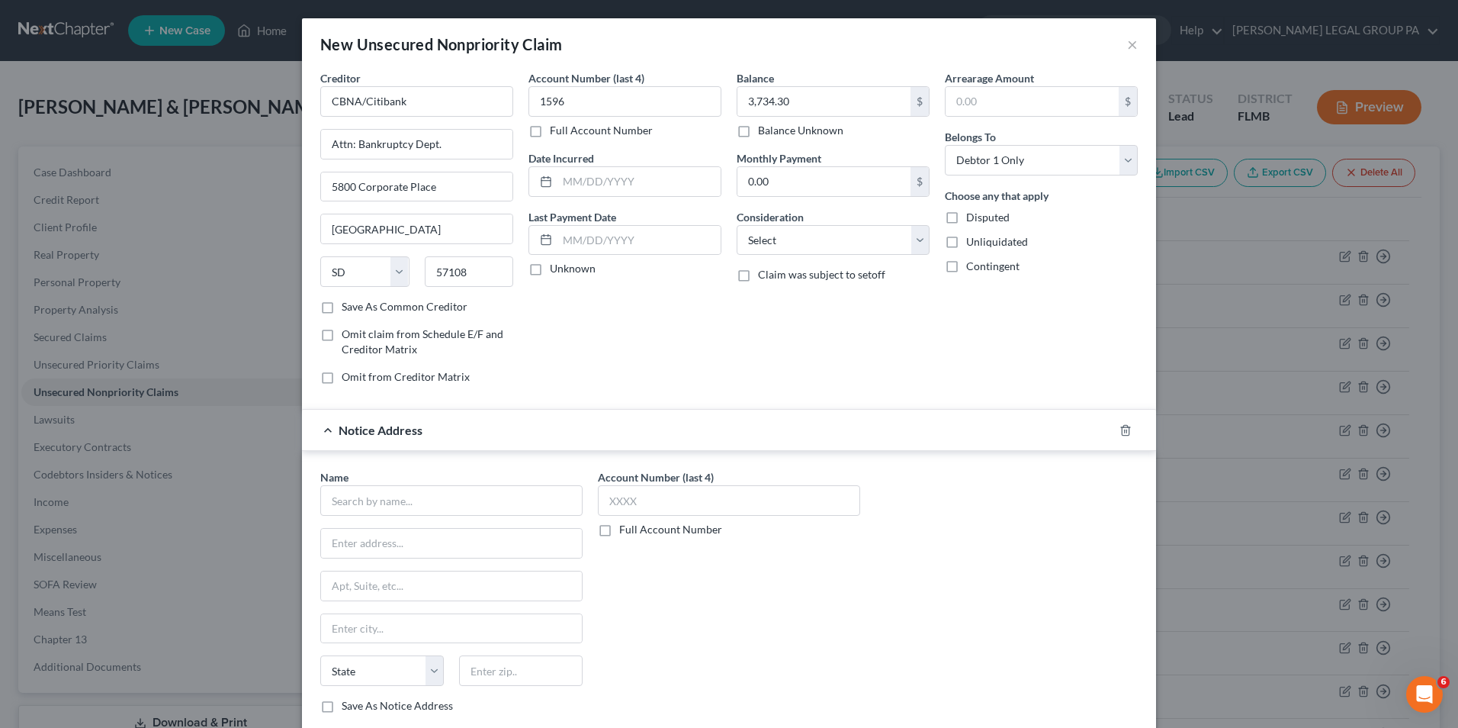
scroll to position [76, 0]
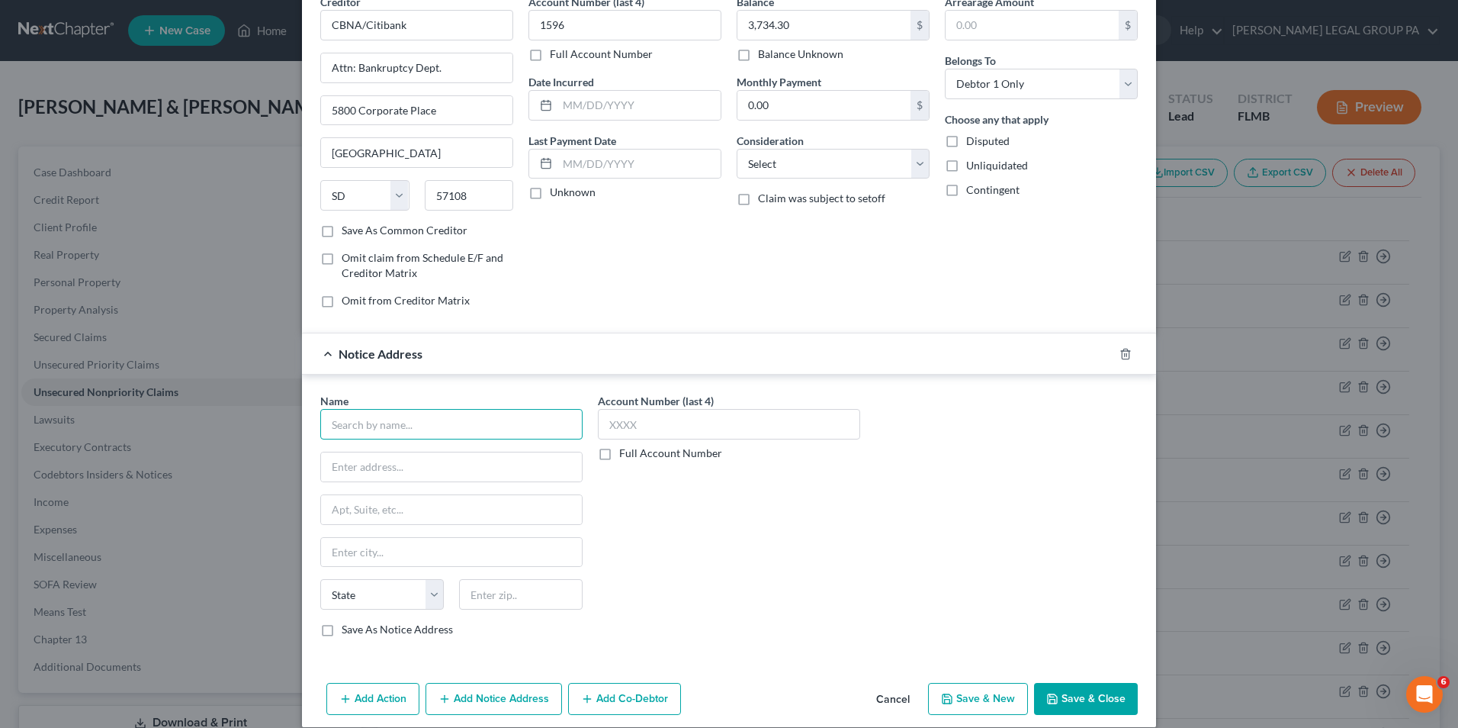
click at [407, 420] on input "text" at bounding box center [451, 424] width 262 height 31
click at [637, 416] on input "text" at bounding box center [729, 424] width 262 height 31
type input "9655"
click at [380, 430] on input "text" at bounding box center [451, 424] width 262 height 31
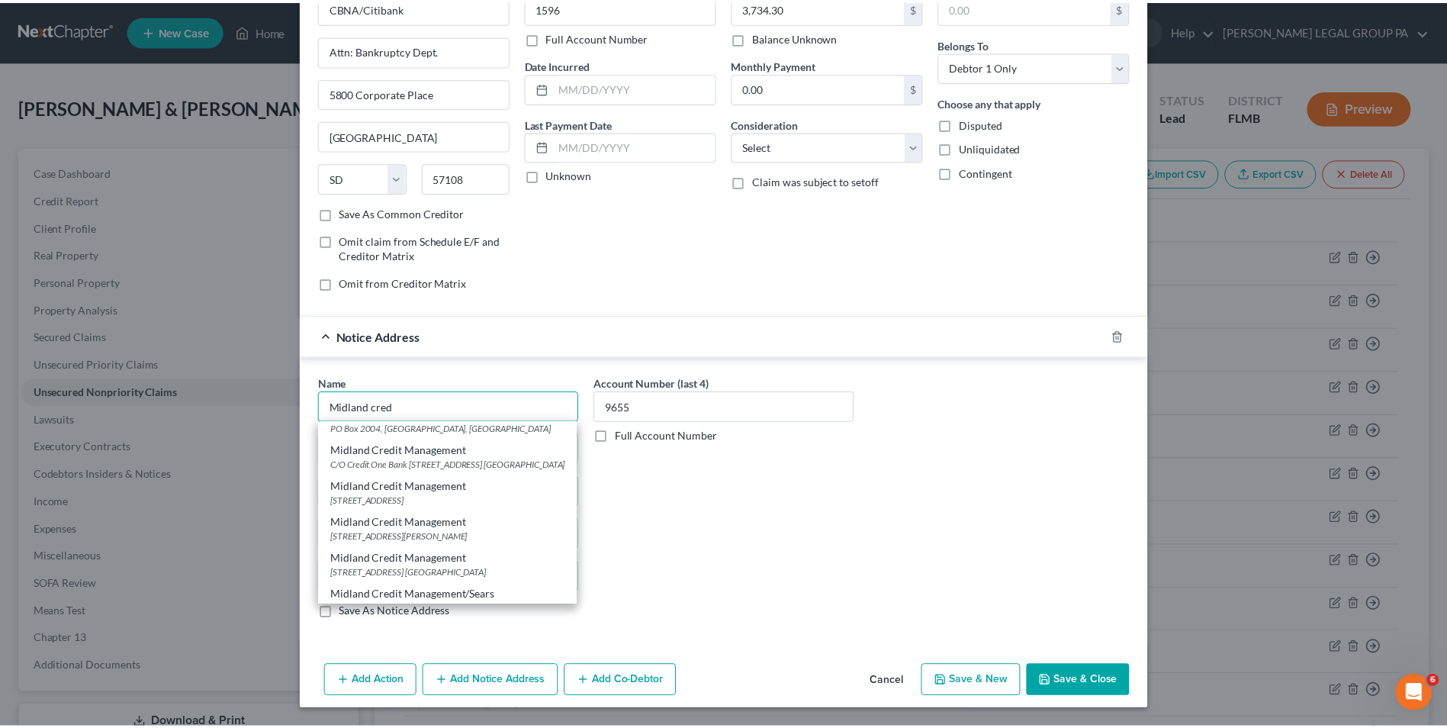
scroll to position [0, 0]
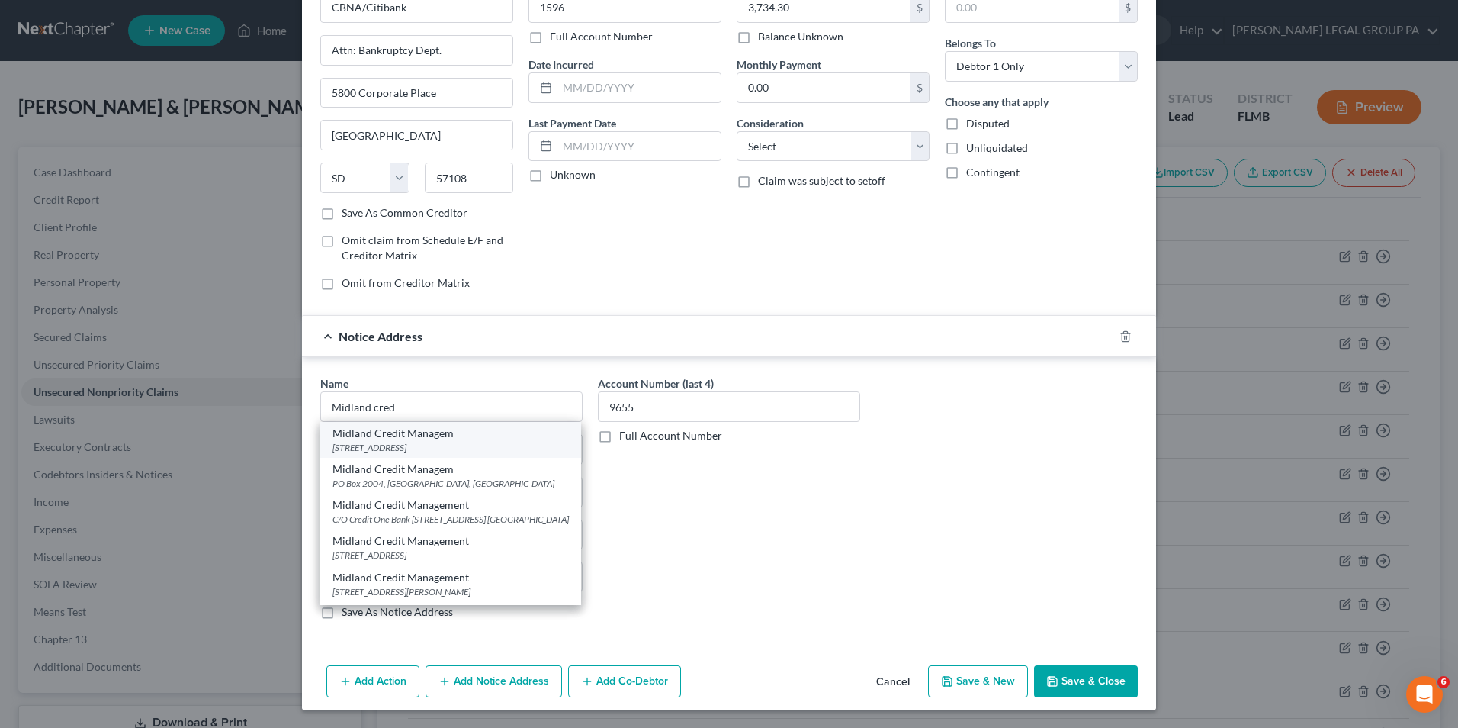
click at [431, 439] on div "Midland Credit Managem" at bounding box center [451, 433] width 236 height 15
type input "Midland Credit Managem"
type input "350 Camino de la Reina"
type input "Suite 100"
type input "San Diego"
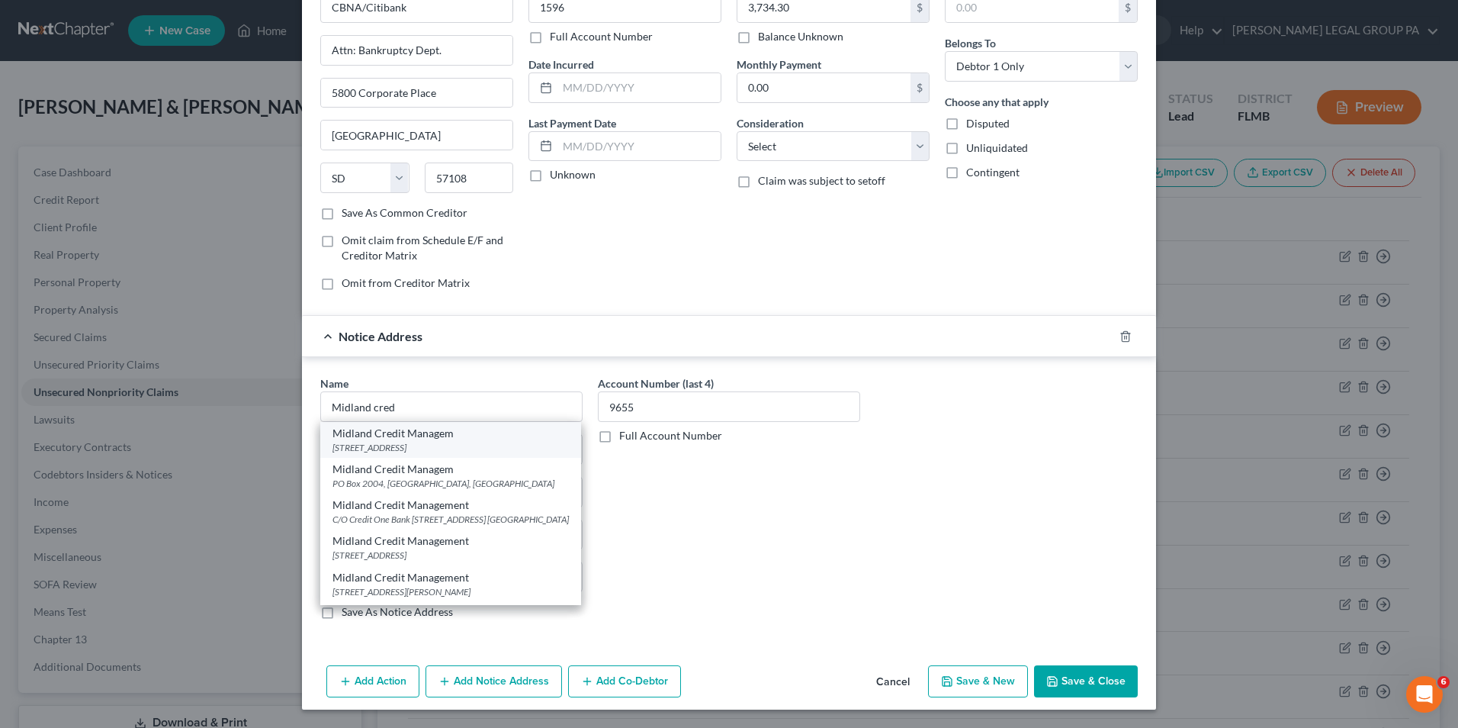
select select "4"
type input "92108"
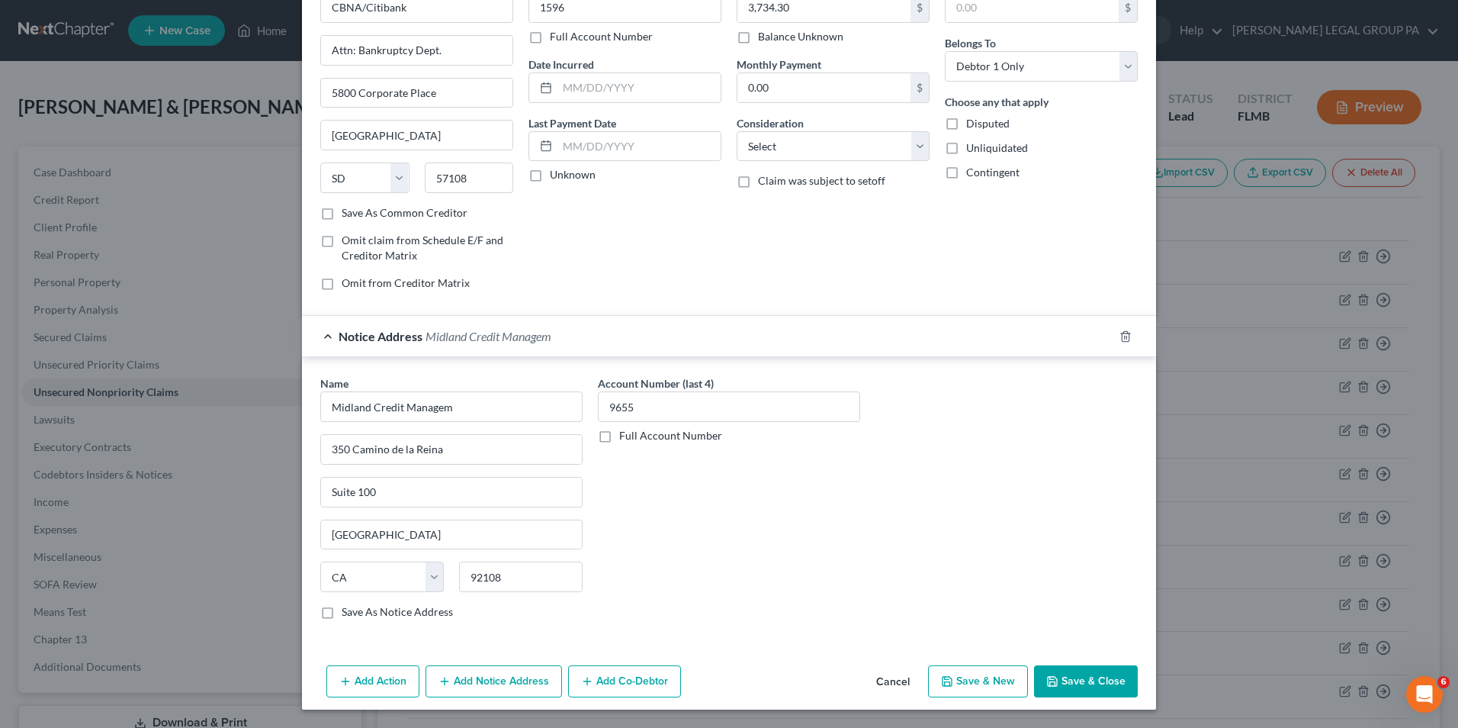
click at [1088, 672] on button "Save & Close" at bounding box center [1086, 681] width 104 height 32
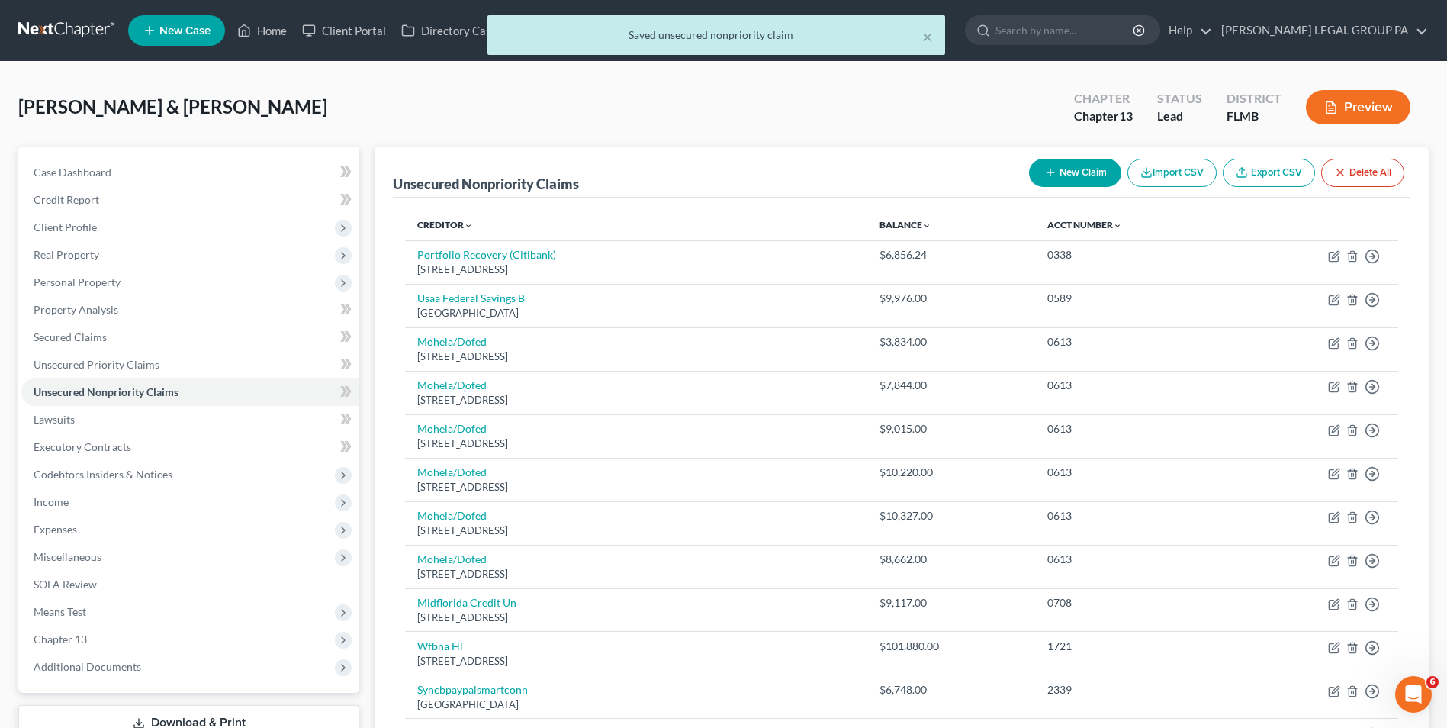
click at [1060, 174] on button "New Claim" at bounding box center [1075, 173] width 92 height 28
select select "2"
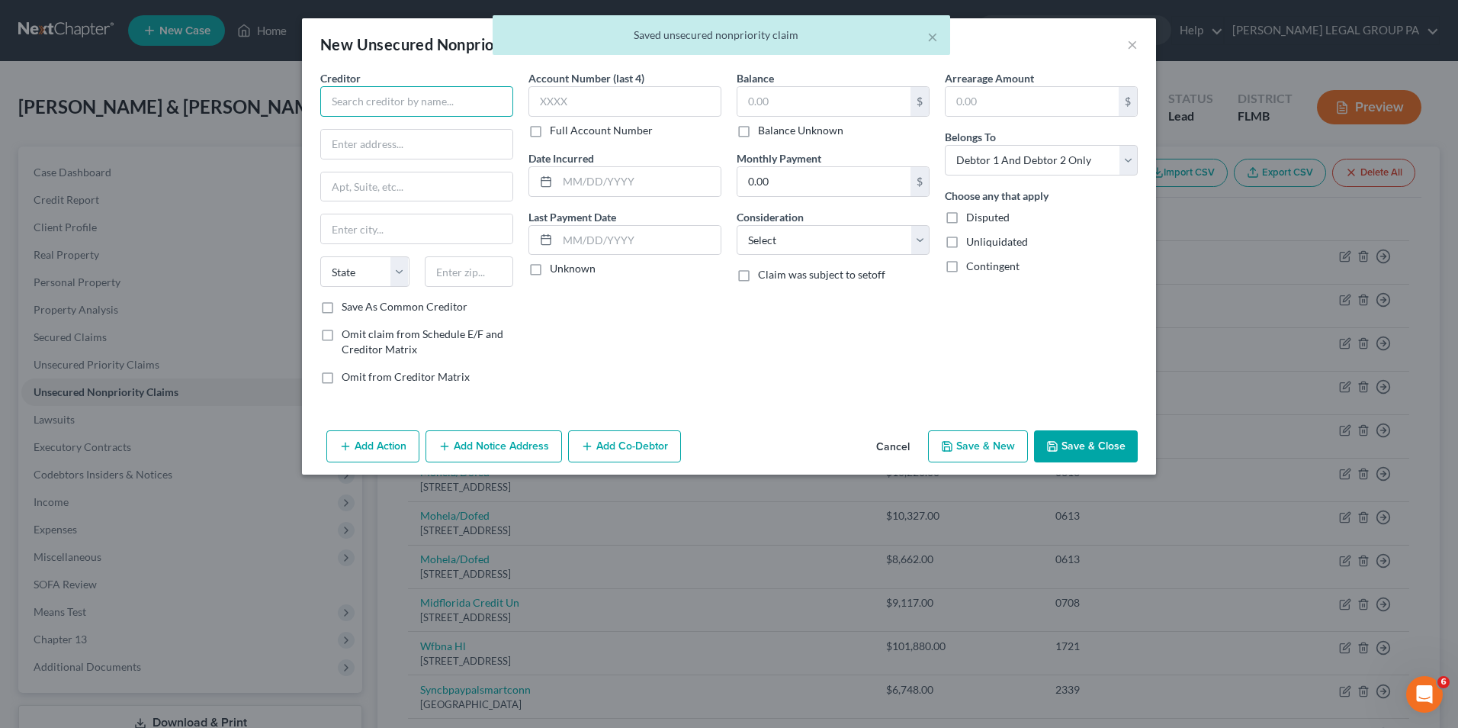
click at [359, 90] on input "text" at bounding box center [416, 101] width 193 height 31
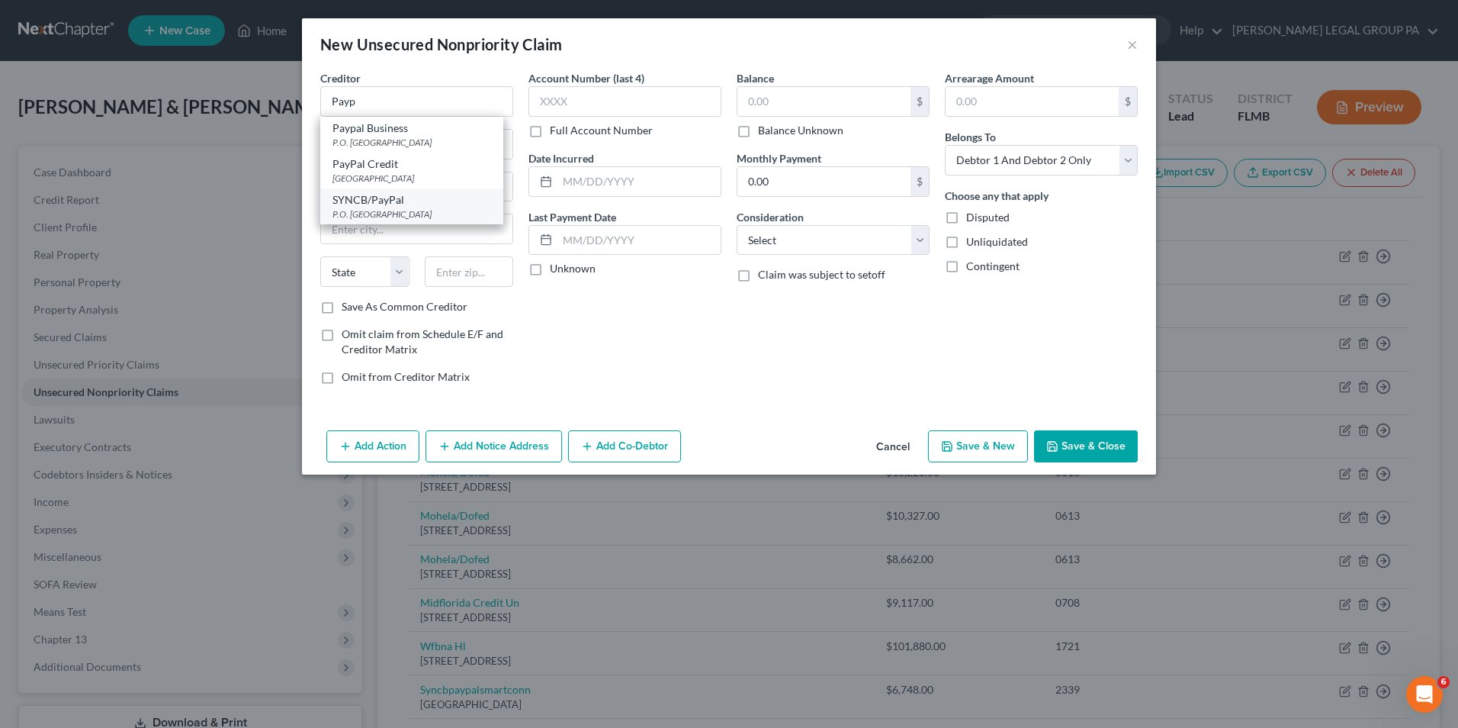
click at [460, 217] on div "P.O. Box 965005, Orlando, FL 32896" at bounding box center [412, 213] width 159 height 13
type input "SYNCB/PayPal"
type input "P.O. Box 965005"
type input "Orlando"
select select "9"
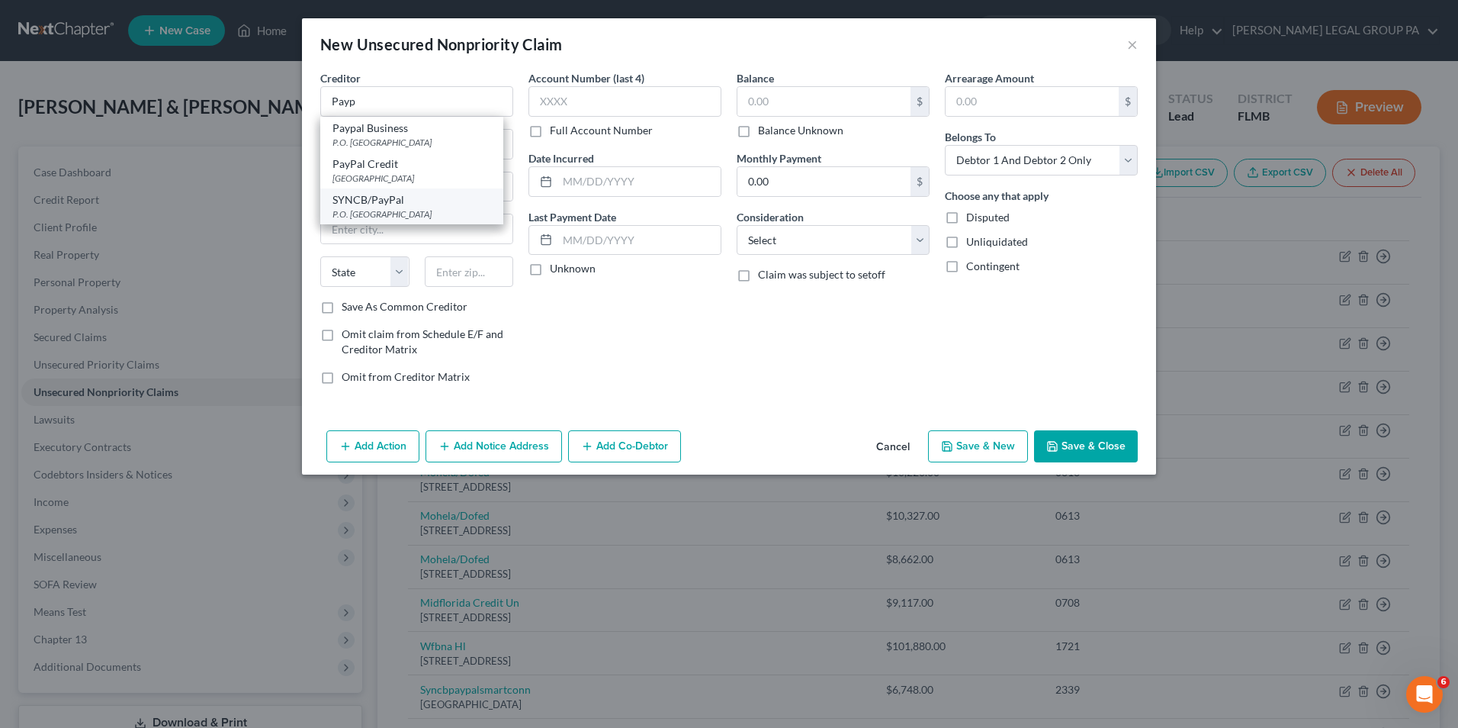
type input "32896"
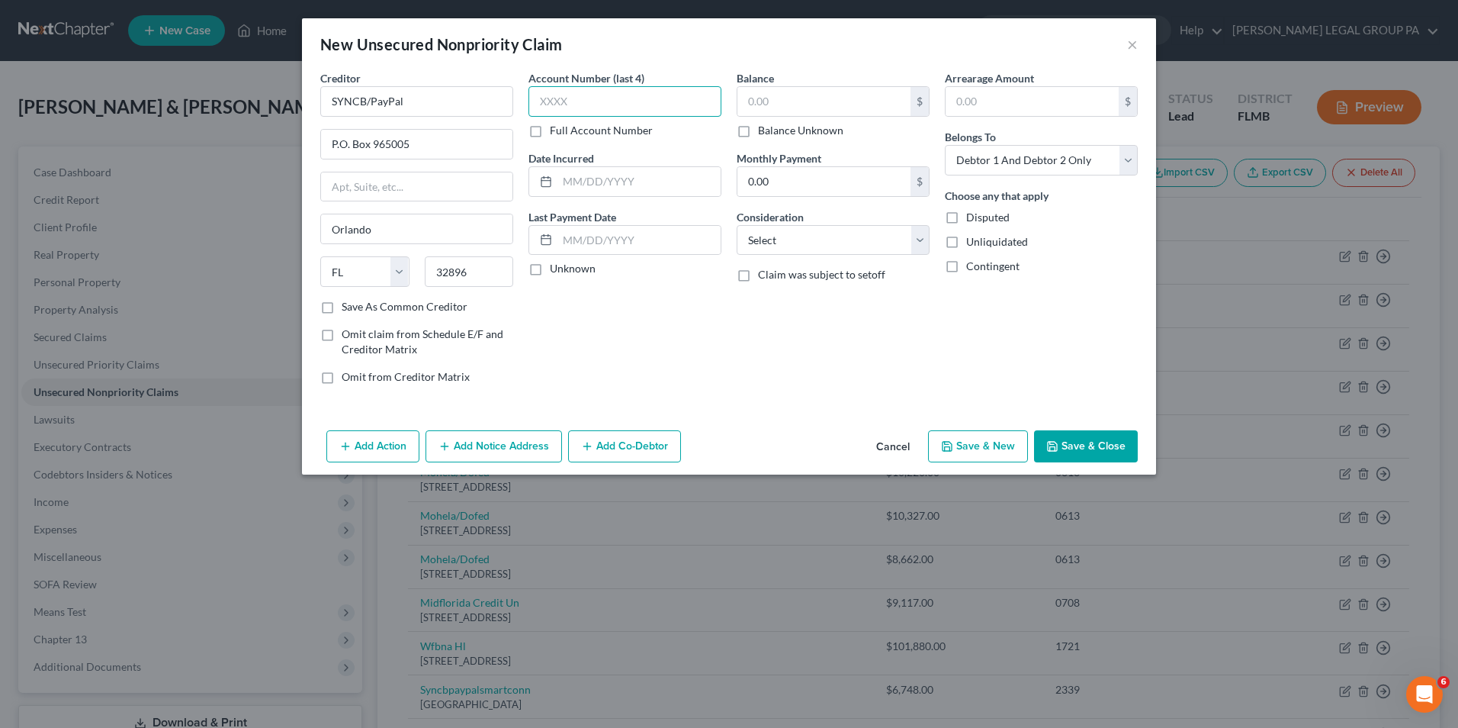
click at [577, 94] on input "text" at bounding box center [625, 101] width 193 height 31
type input "9585"
click at [814, 108] on input "text" at bounding box center [824, 101] width 173 height 29
type input "2,259.55"
click at [394, 442] on button "Add Action" at bounding box center [372, 446] width 93 height 32
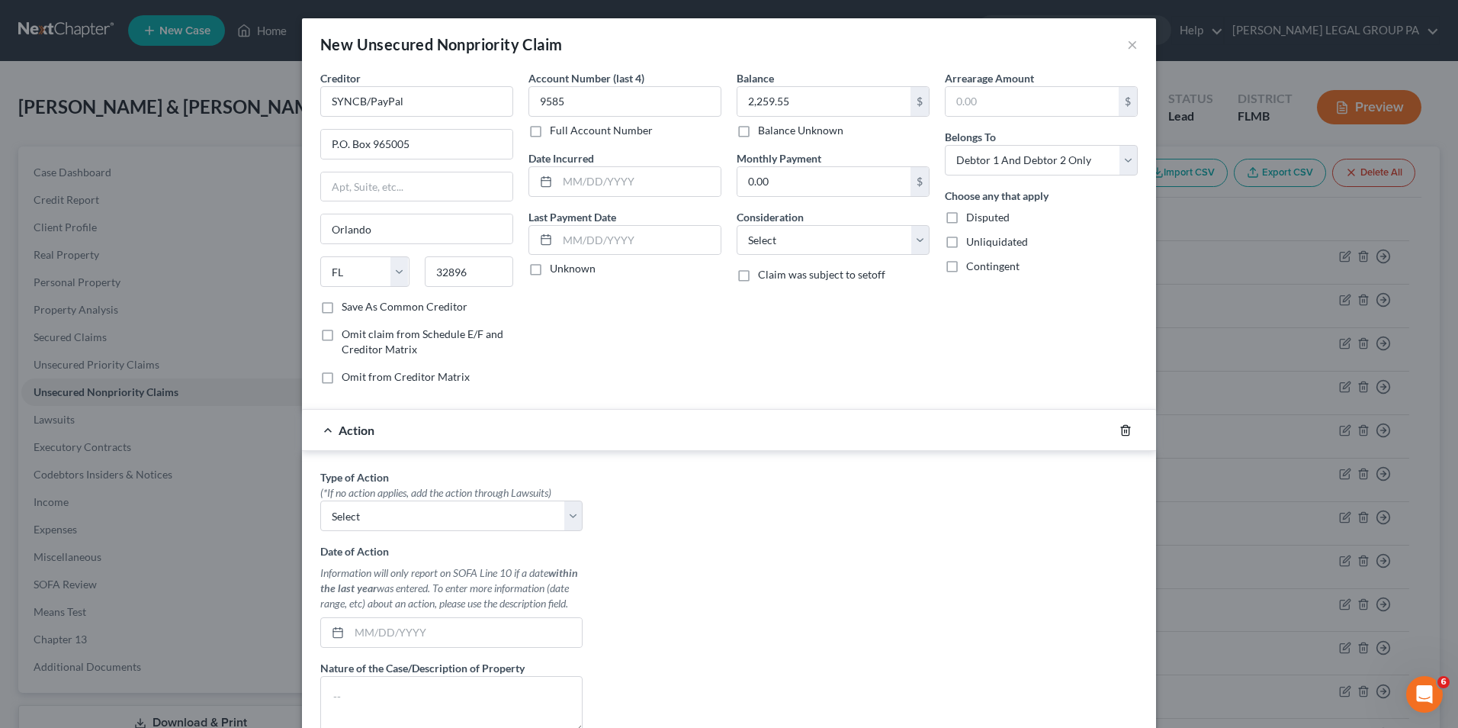
click at [1124, 432] on icon "button" at bounding box center [1125, 430] width 7 height 10
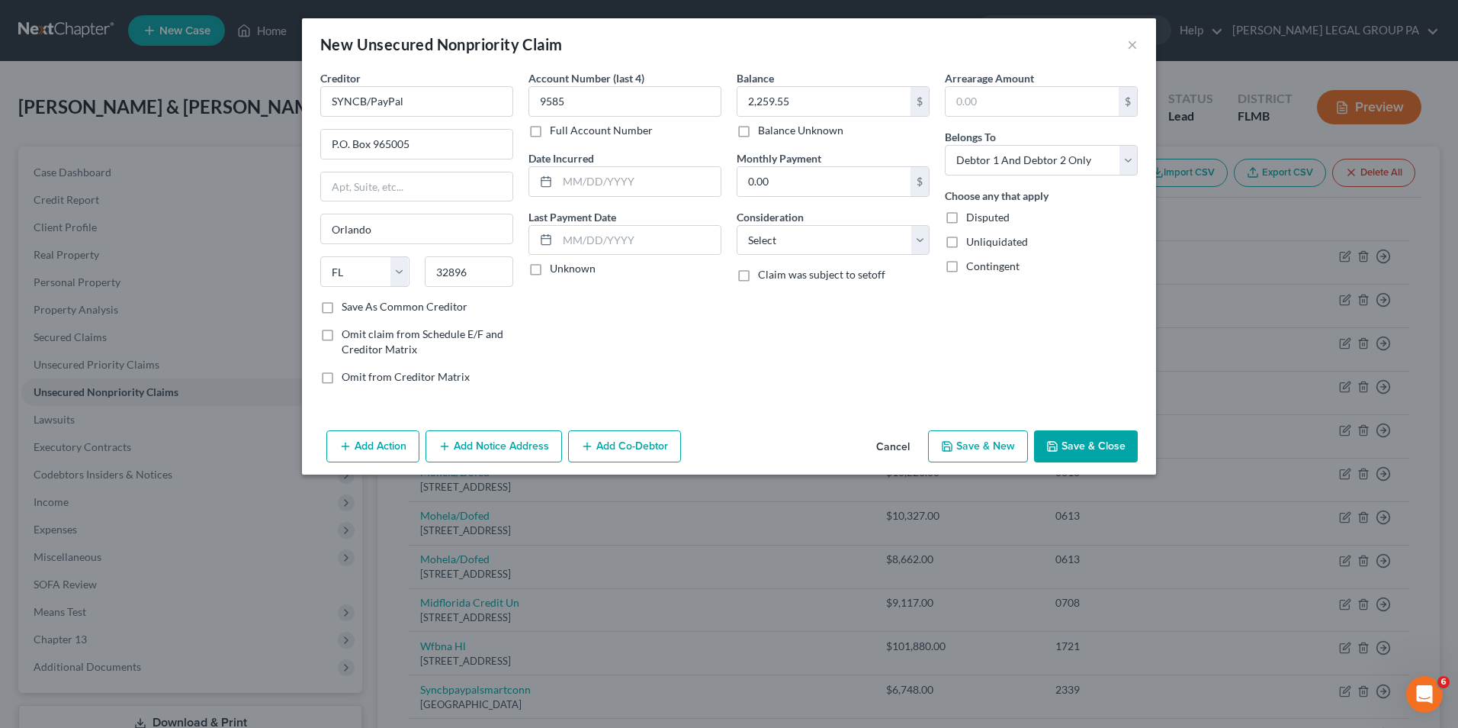
click at [1066, 442] on button "Save & Close" at bounding box center [1086, 446] width 104 height 32
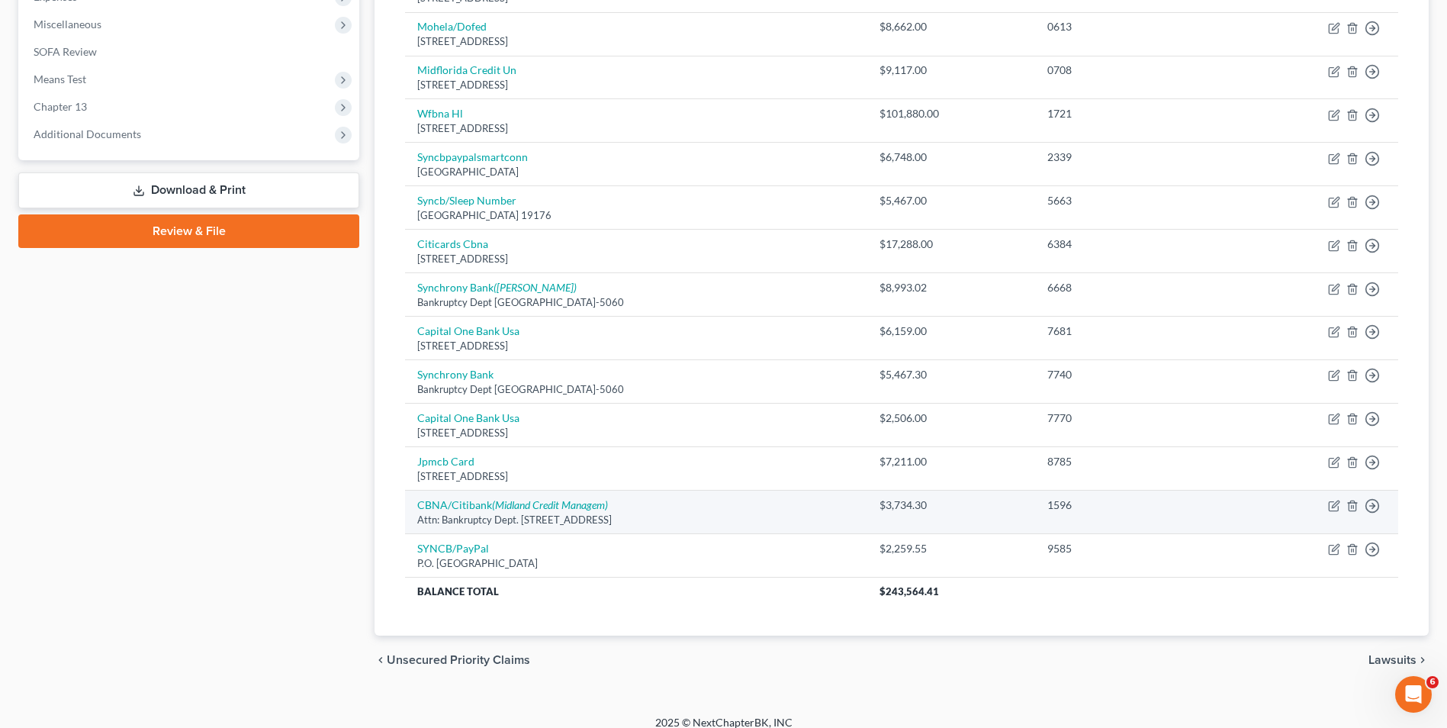
scroll to position [547, 0]
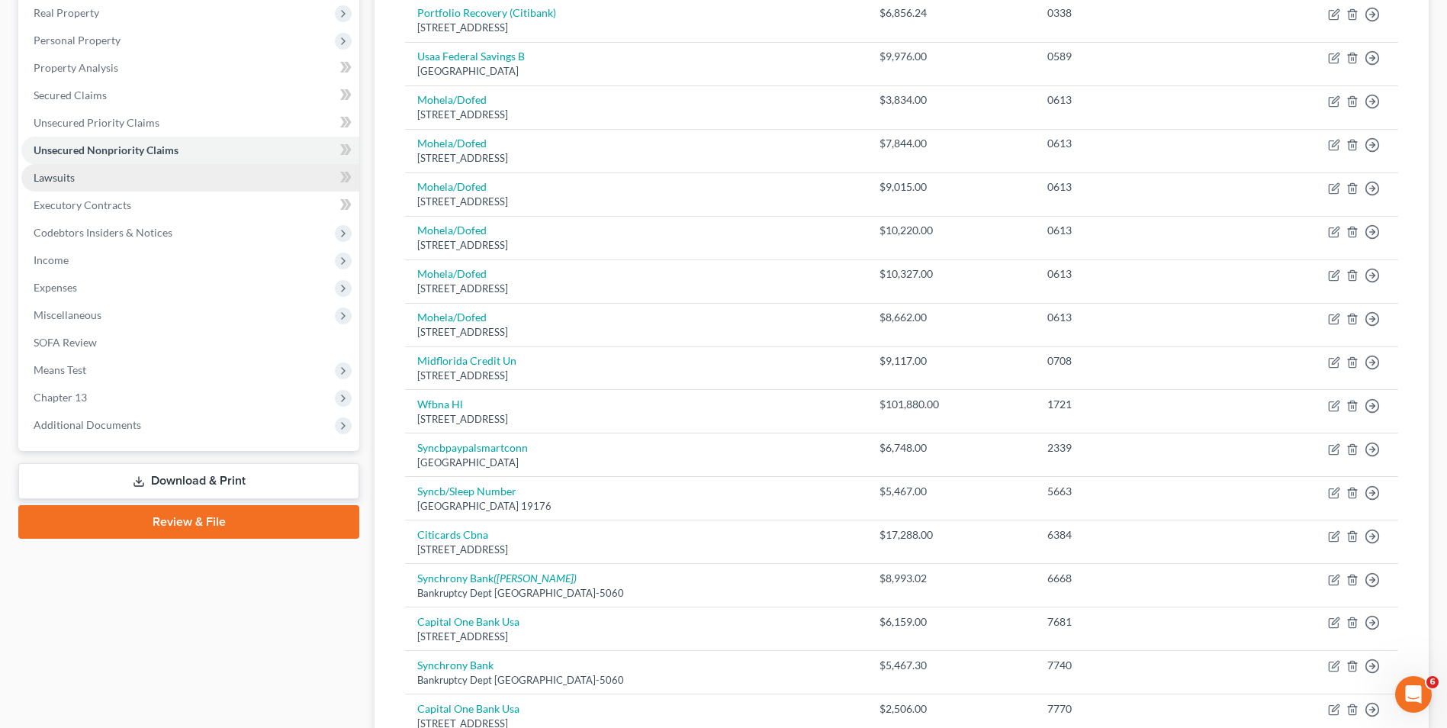
click at [90, 178] on link "Lawsuits" at bounding box center [190, 177] width 338 height 27
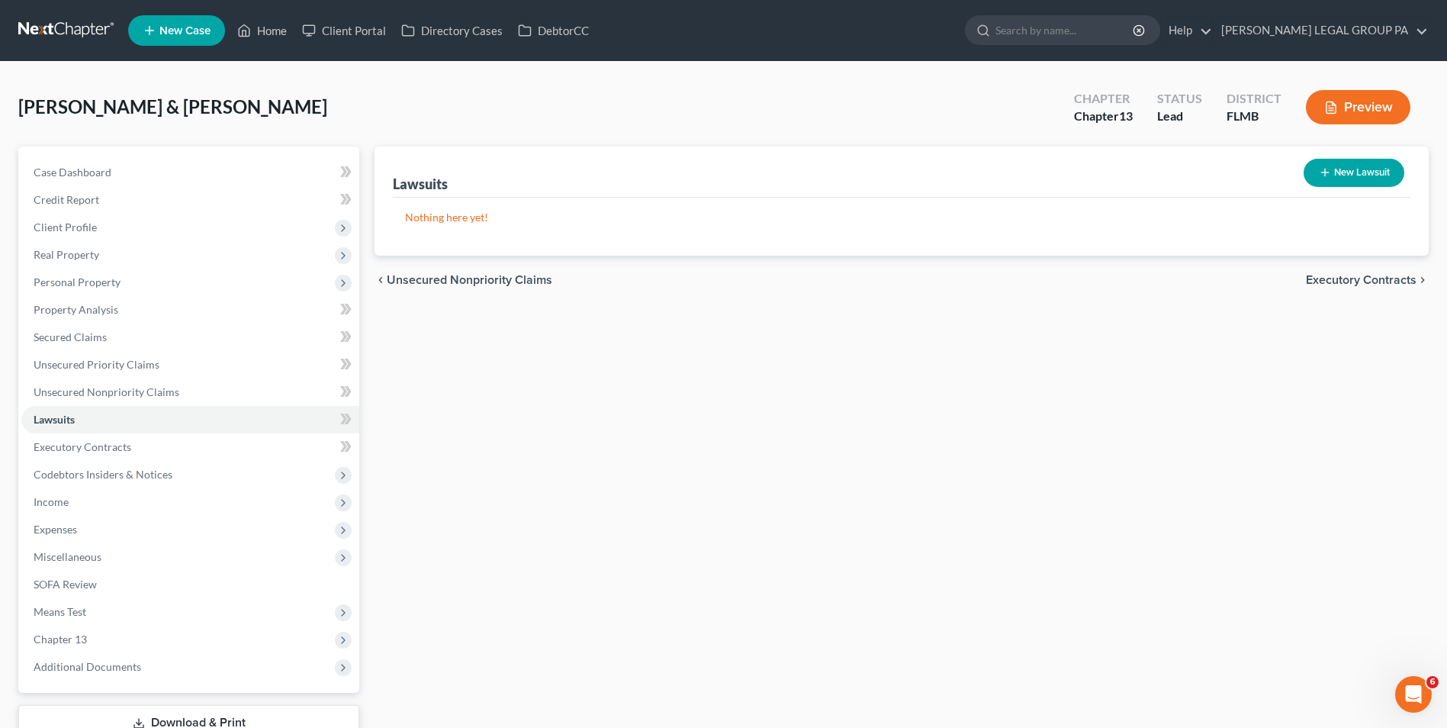
click at [1356, 167] on button "New Lawsuit" at bounding box center [1354, 173] width 101 height 28
select select "0"
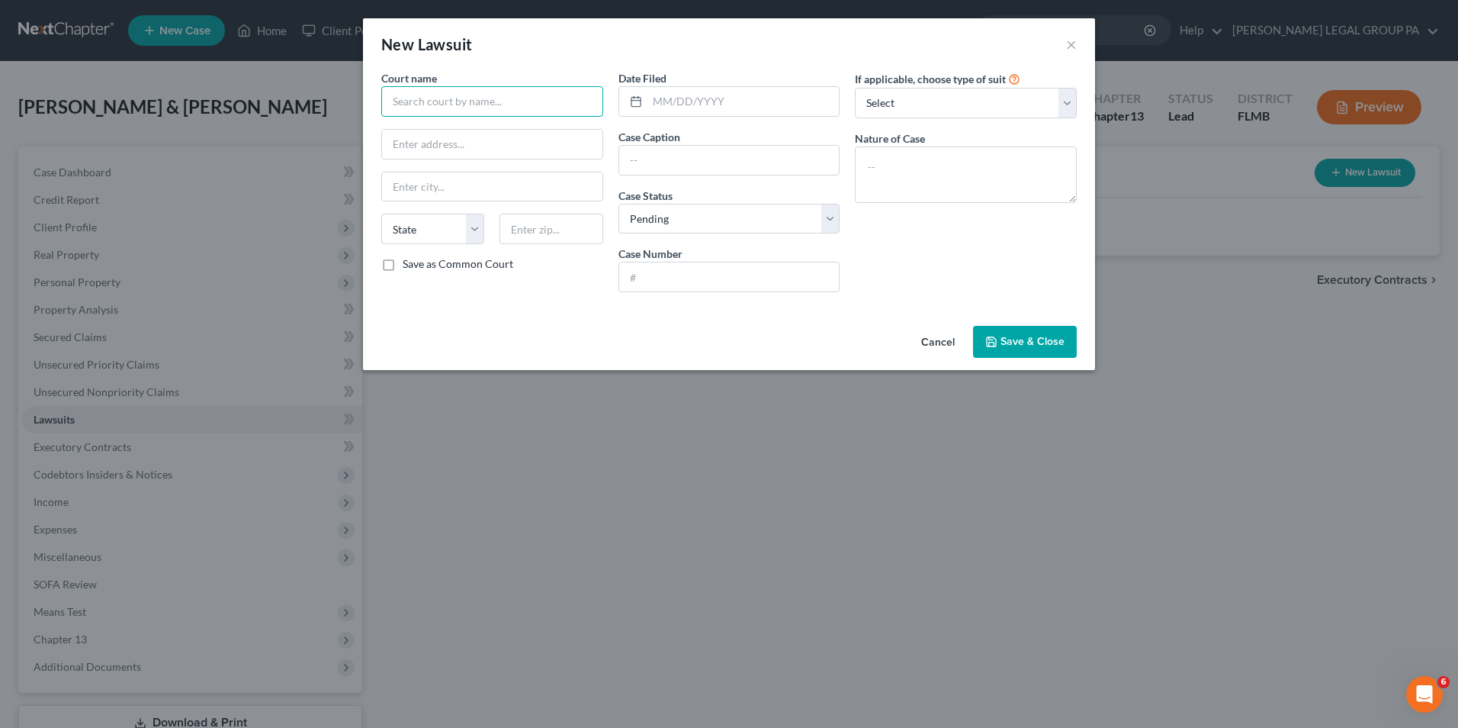
click at [517, 111] on input "text" at bounding box center [492, 101] width 222 height 31
click at [513, 101] on input "text" at bounding box center [492, 101] width 222 height 31
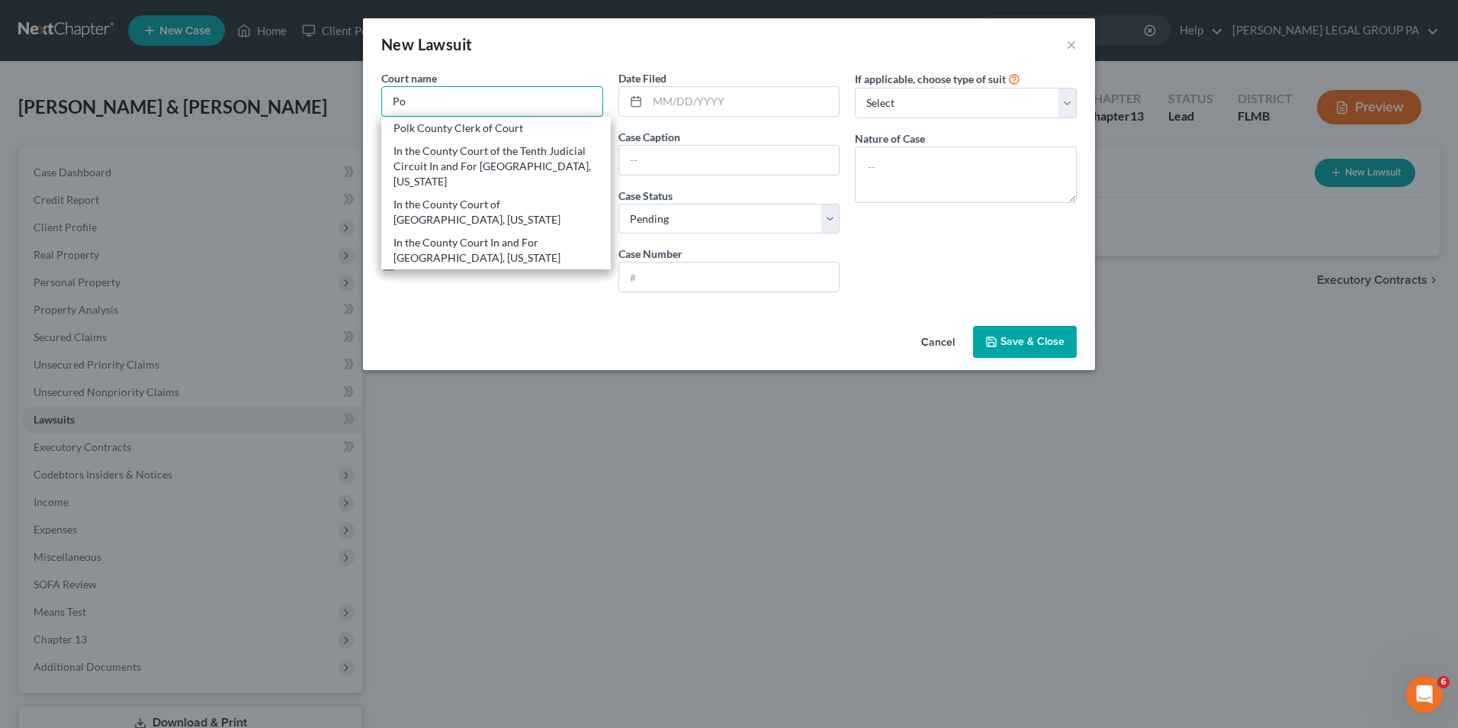
type input "P"
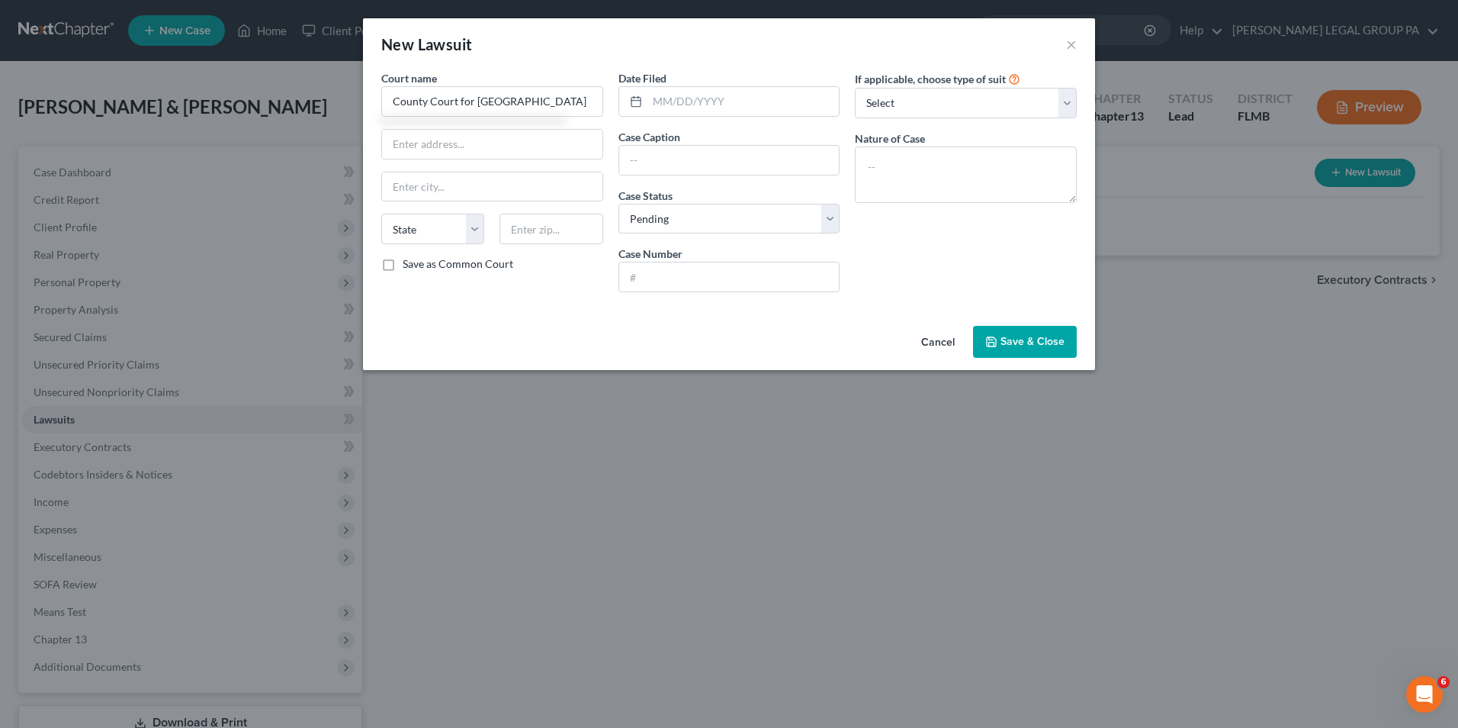
type input "County Court for Polk County"
click at [480, 150] on input "text" at bounding box center [492, 144] width 220 height 29
type input "255 N Broadway Ave"
type input "Bartow"
select select "9"
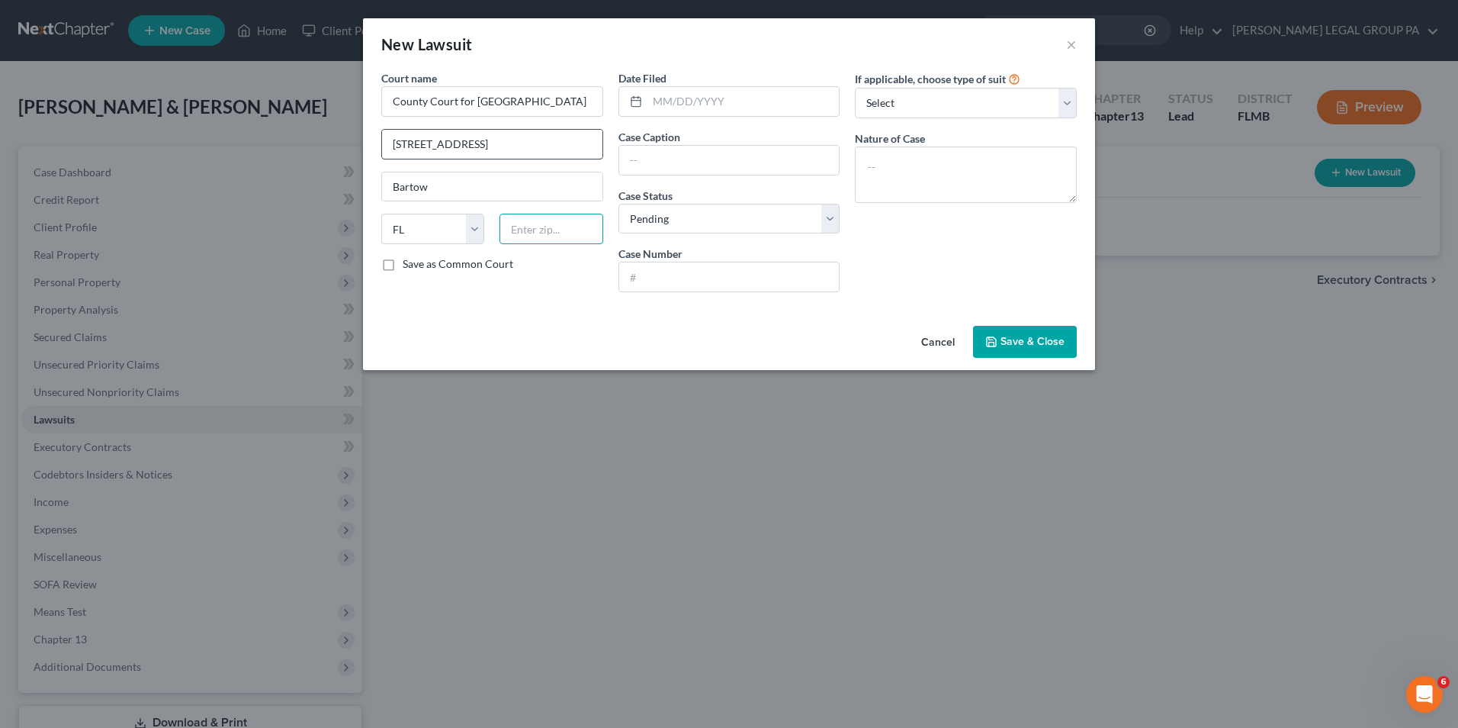
type input "33830"
click at [730, 111] on input "text" at bounding box center [744, 101] width 192 height 29
click at [690, 101] on input "text" at bounding box center [744, 101] width 192 height 29
type input "08/04/2025"
click at [639, 155] on input "text" at bounding box center [729, 160] width 220 height 29
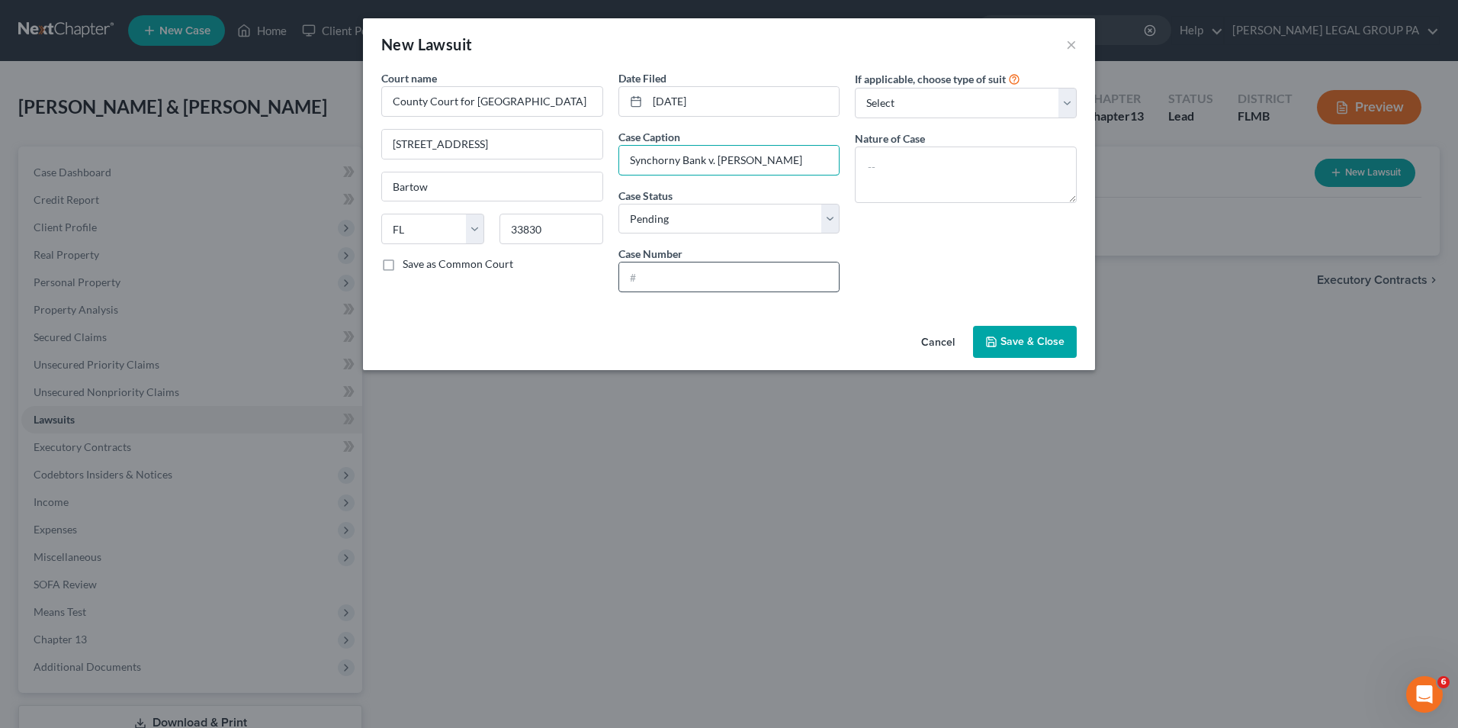
type input "Synchorny Bank v. Youngs, Amanda"
click at [810, 279] on input "text" at bounding box center [729, 276] width 220 height 29
type input "2025SC011354"
click at [973, 103] on select "Select Repossession Garnishment Foreclosure Attached, Seized, Or Levied Other" at bounding box center [966, 103] width 222 height 31
click at [904, 265] on div "If applicable, choose type of suit Select Repossession Garnishment Foreclosure …" at bounding box center [965, 187] width 237 height 234
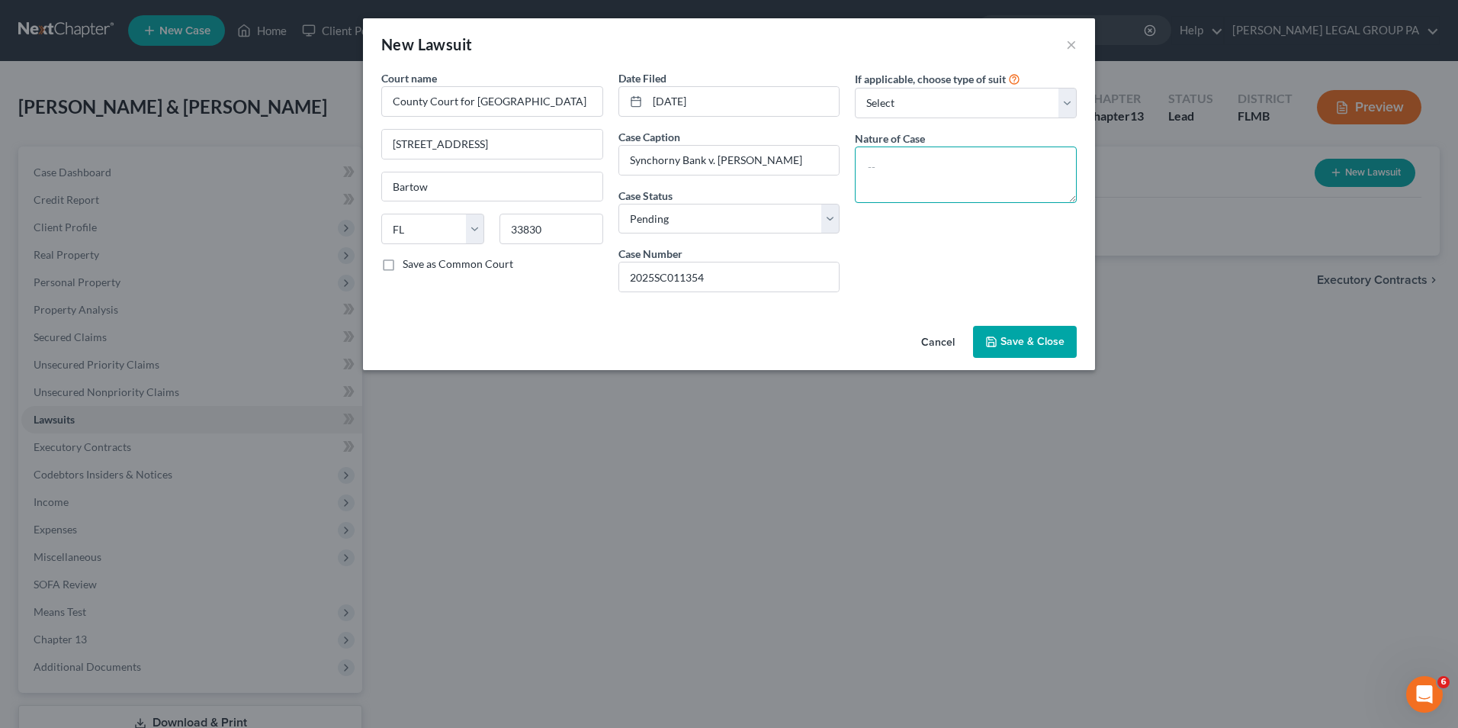
click at [939, 182] on textarea at bounding box center [966, 174] width 222 height 56
type textarea "B"
click at [1018, 335] on span "Save & Close" at bounding box center [1033, 341] width 64 height 13
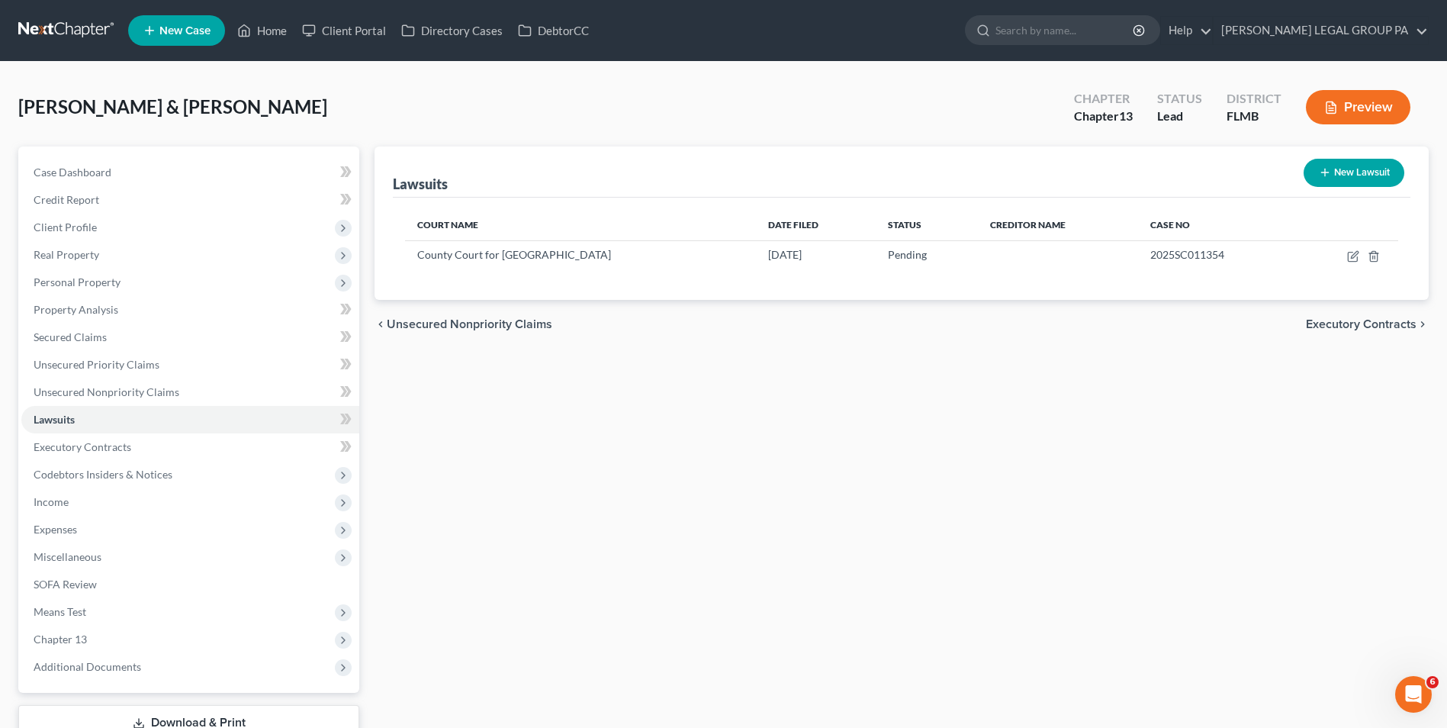
click at [1340, 175] on button "New Lawsuit" at bounding box center [1354, 173] width 101 height 28
select select "0"
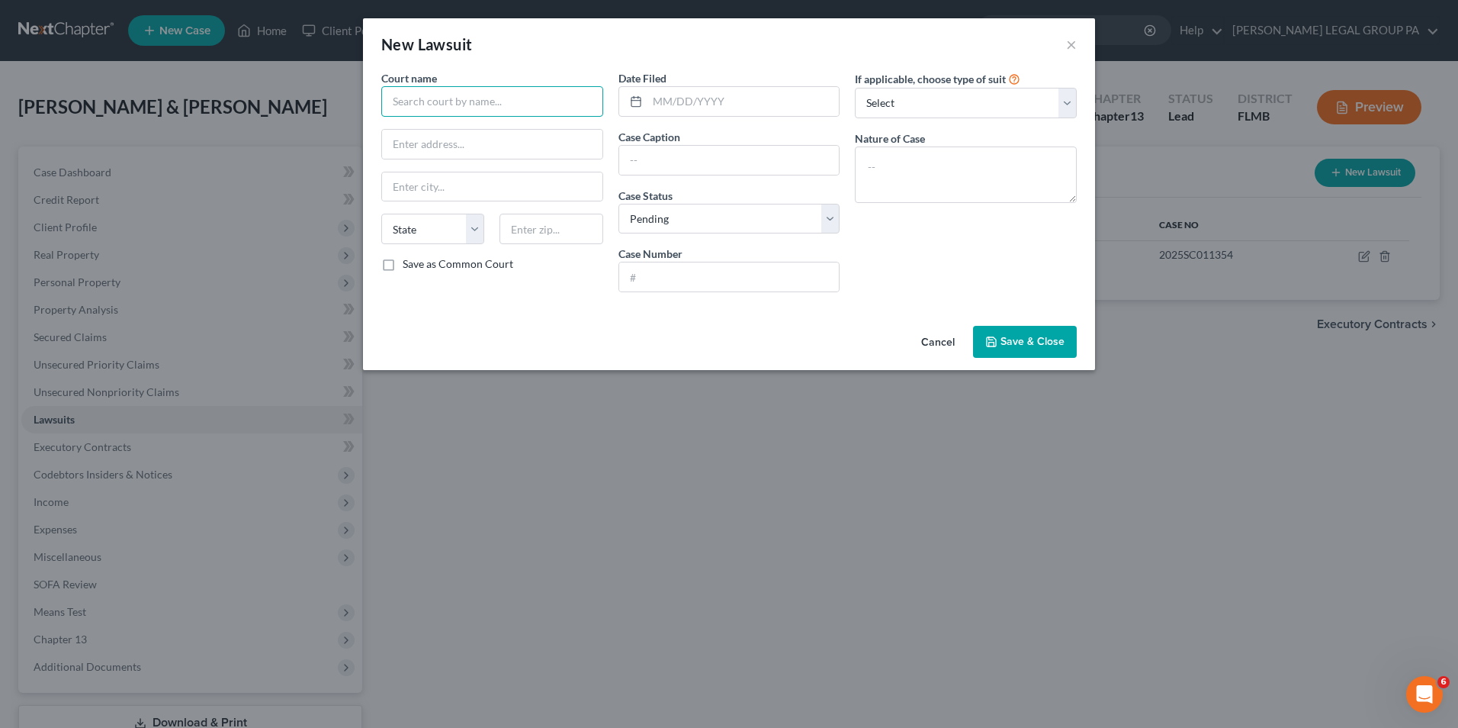
click at [523, 103] on input "text" at bounding box center [492, 101] width 222 height 31
click at [426, 137] on input "text" at bounding box center [492, 144] width 220 height 29
type input "County Court for Polk County, Florida"
type input "255 N Broadway Ave"
type input "Bartow"
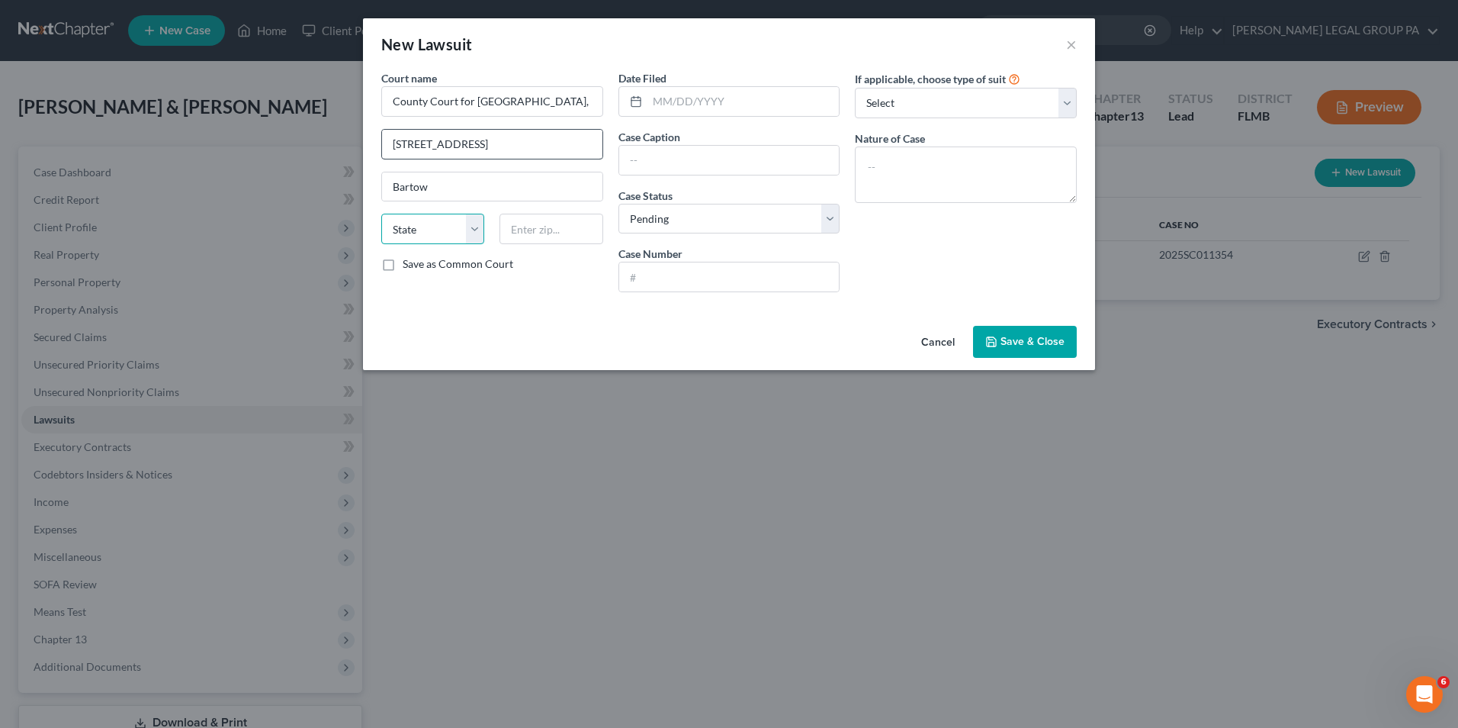
select select "9"
type input "33830"
type input "08/04/2025"
type input "Synchorny Bank v. Youngs, Amanda"
type input "2025SC011354"
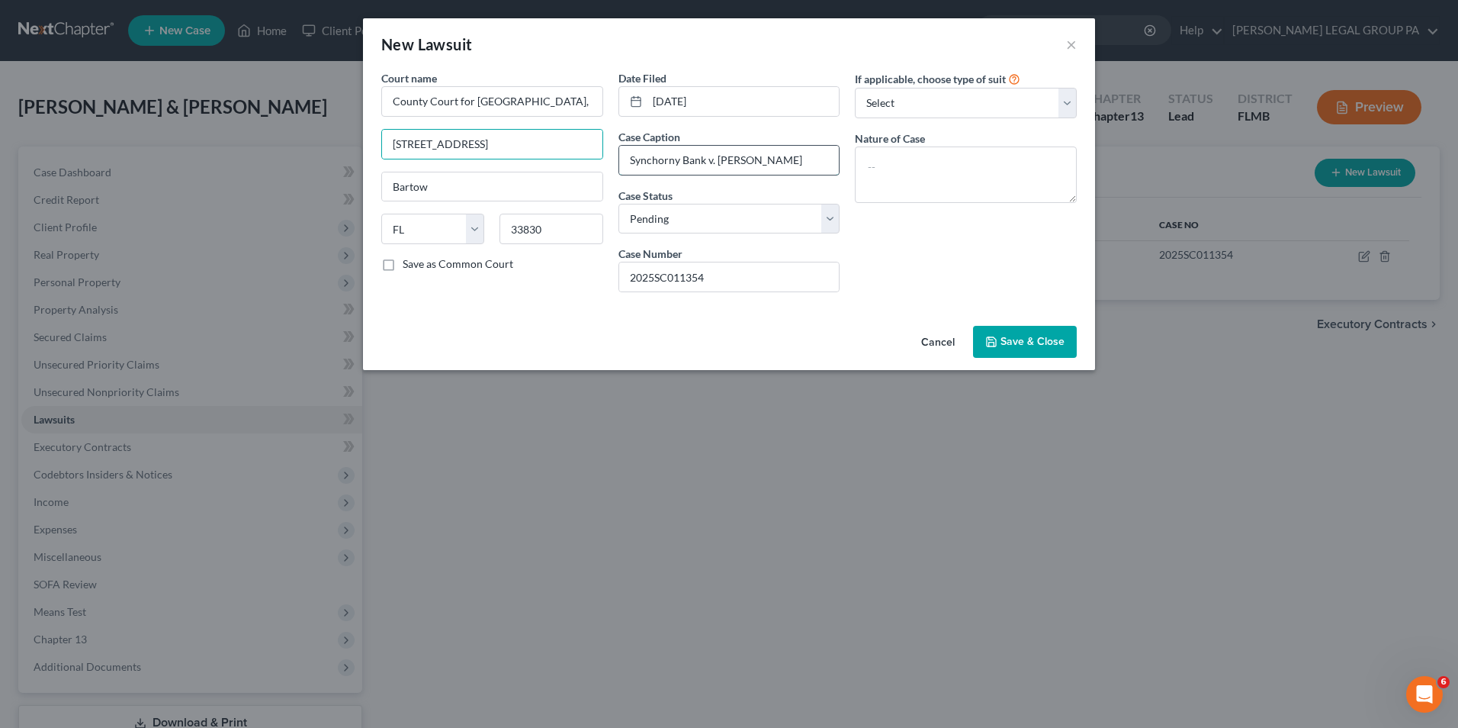
click at [820, 166] on input "Synchorny Bank v. Youngs, Amanda" at bounding box center [729, 160] width 220 height 29
drag, startPoint x: 821, startPoint y: 165, endPoint x: 506, endPoint y: 175, distance: 315.2
click at [506, 175] on div "Court name * County Court for Polk County, Florida 255 N Broadway Ave Bartow St…" at bounding box center [729, 187] width 711 height 234
type input "Citibank, N.A. v. Amanda L Youngs"
click at [720, 275] on input "2025SC011354" at bounding box center [729, 276] width 220 height 29
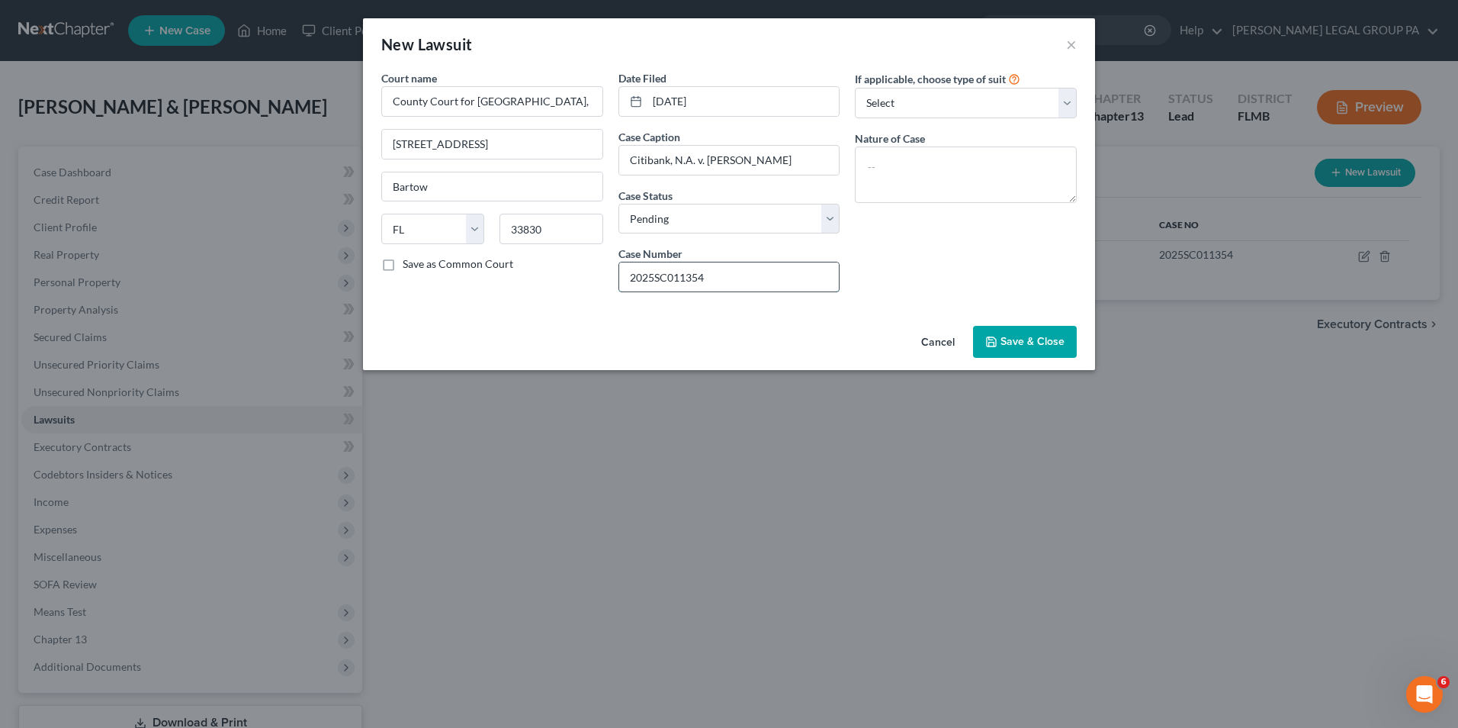
click at [720, 275] on input "2025SC011354" at bounding box center [729, 276] width 220 height 29
type input "2025CC005392"
click at [999, 336] on button "Save & Close" at bounding box center [1025, 342] width 104 height 32
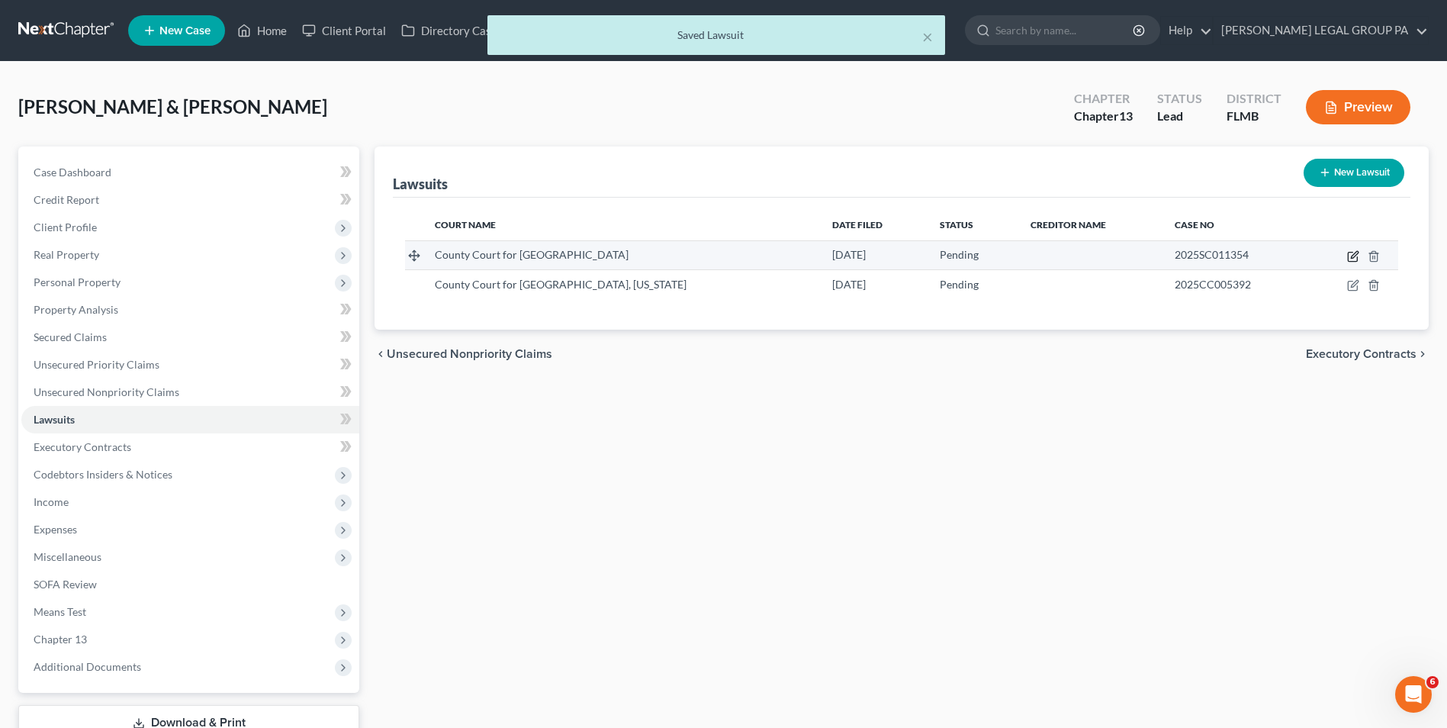
click at [1349, 256] on icon "button" at bounding box center [1353, 256] width 12 height 12
select select "9"
select select "0"
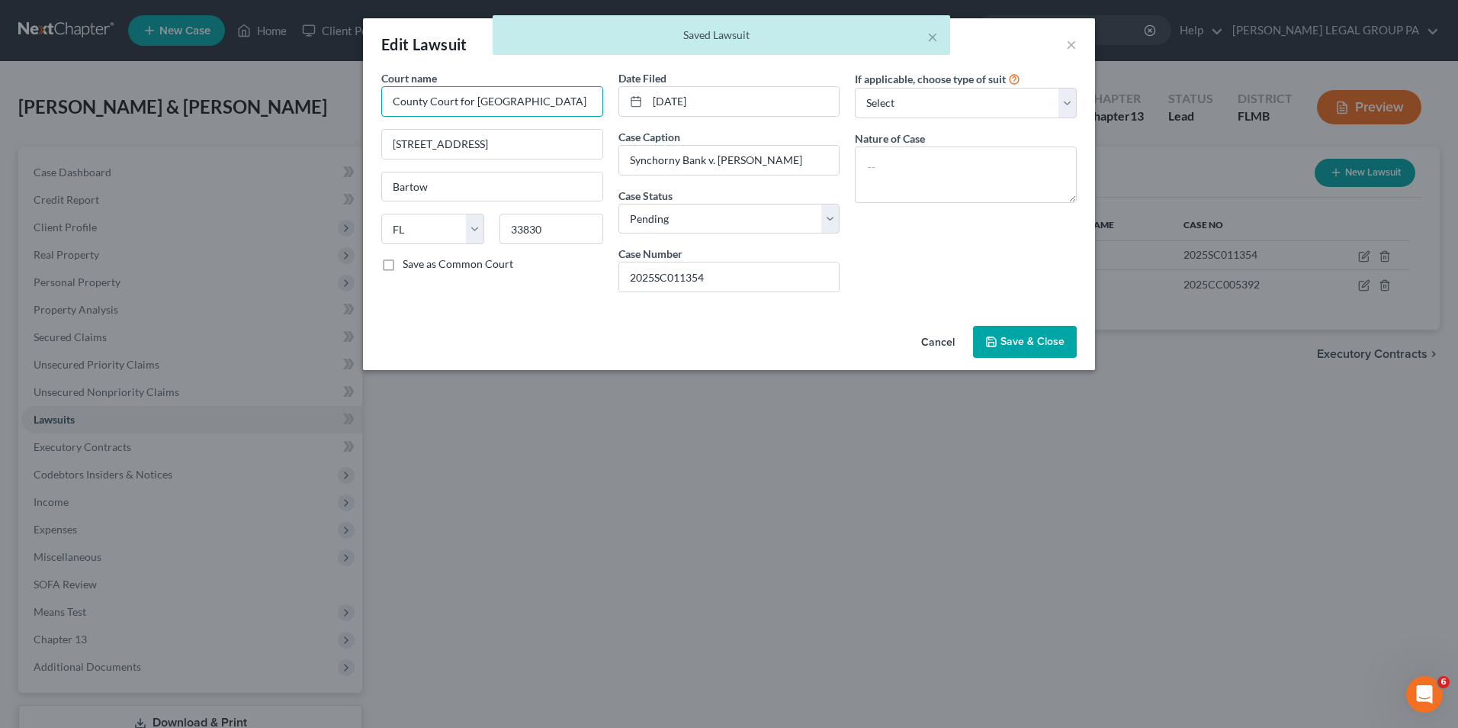
click at [529, 105] on input "County Court for Polk County" at bounding box center [492, 101] width 222 height 31
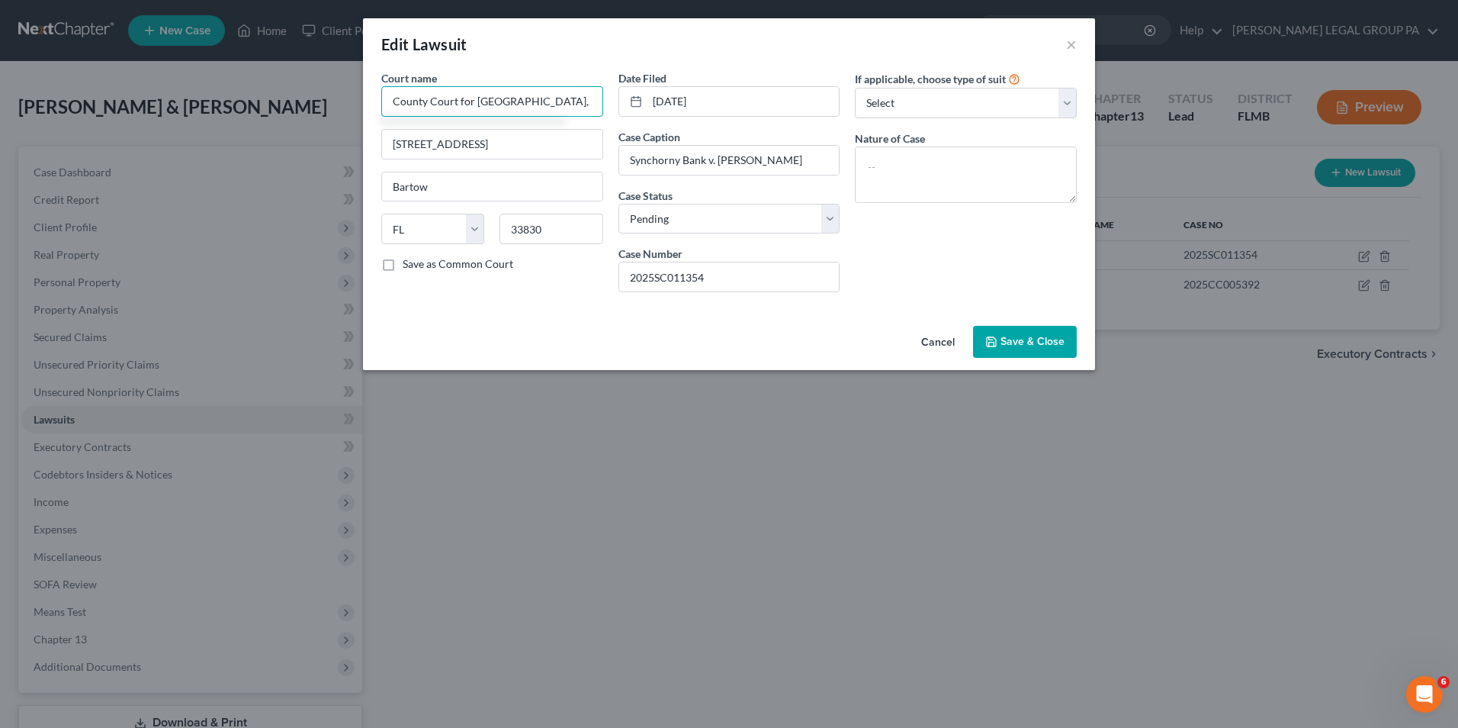
type input "County Court for Polk County, Florida"
click at [1024, 335] on span "Save & Close" at bounding box center [1033, 341] width 64 height 13
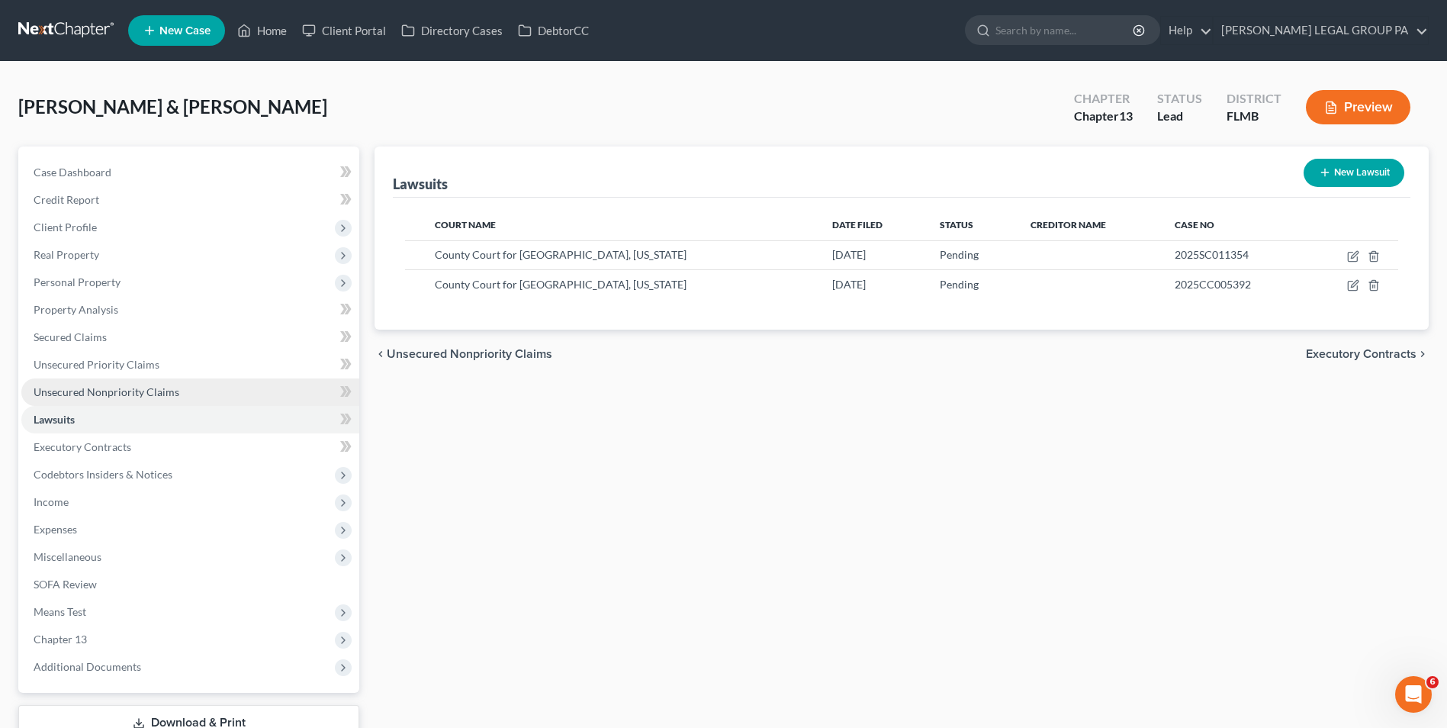
click at [114, 386] on span "Unsecured Nonpriority Claims" at bounding box center [107, 391] width 146 height 13
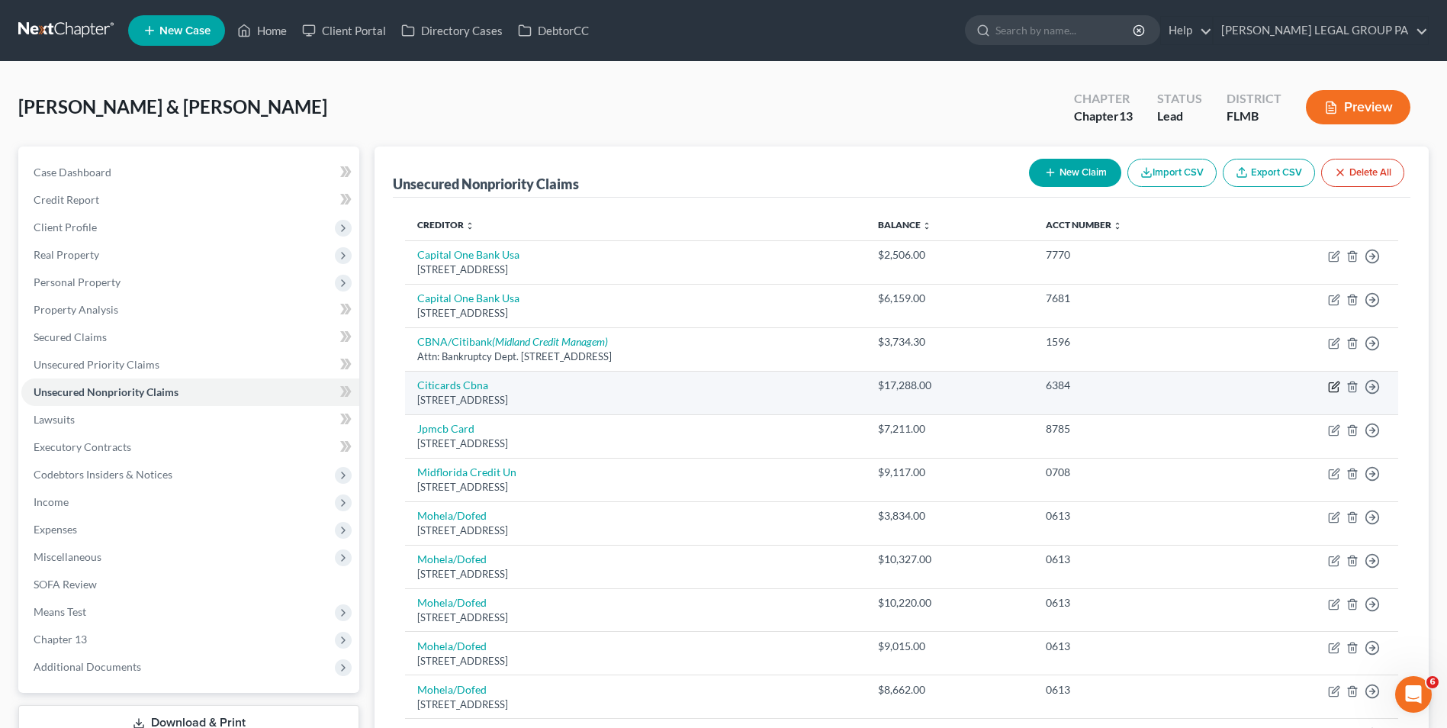
click at [1333, 387] on icon "button" at bounding box center [1335, 384] width 7 height 7
select select "43"
select select "2"
select select "1"
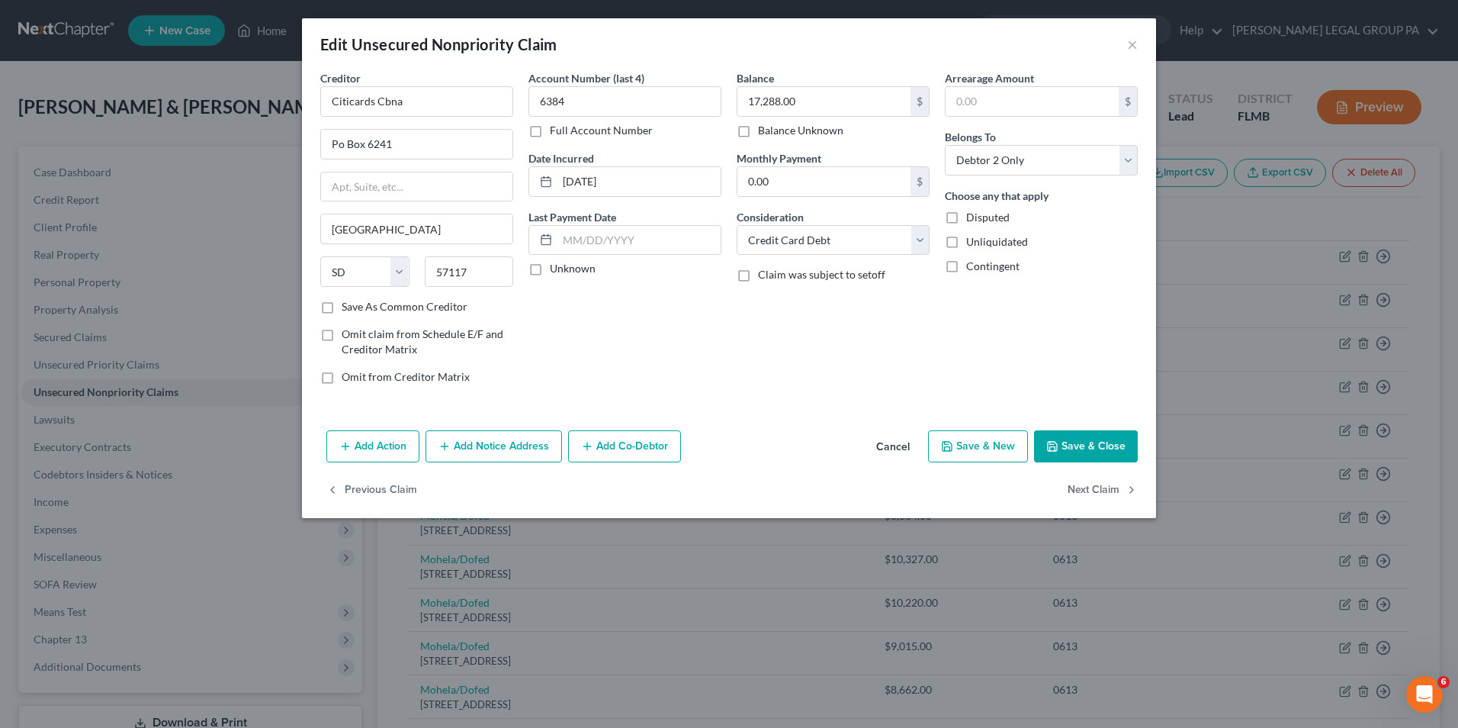
click at [505, 445] on button "Add Notice Address" at bounding box center [494, 446] width 137 height 32
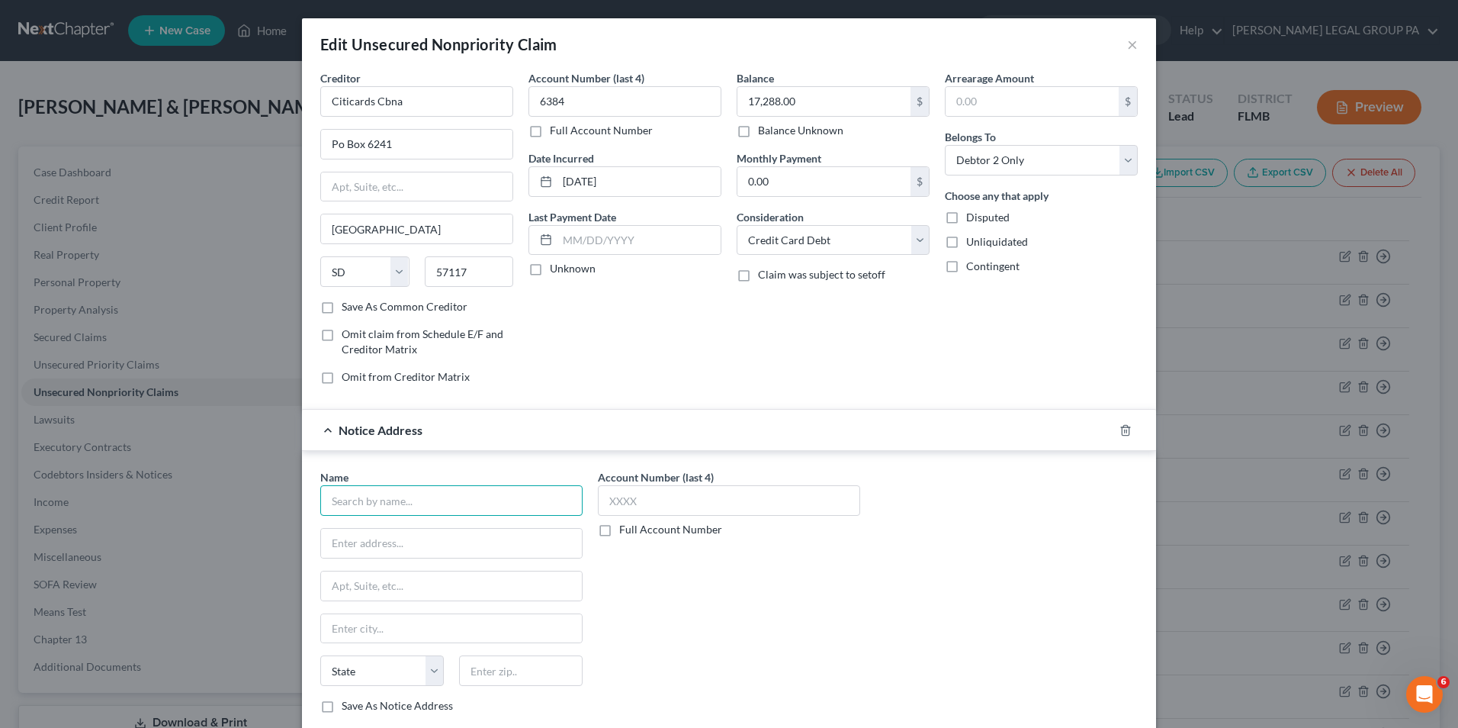
click at [414, 495] on input "text" at bounding box center [451, 500] width 262 height 31
click at [1120, 431] on icon "button" at bounding box center [1126, 430] width 12 height 12
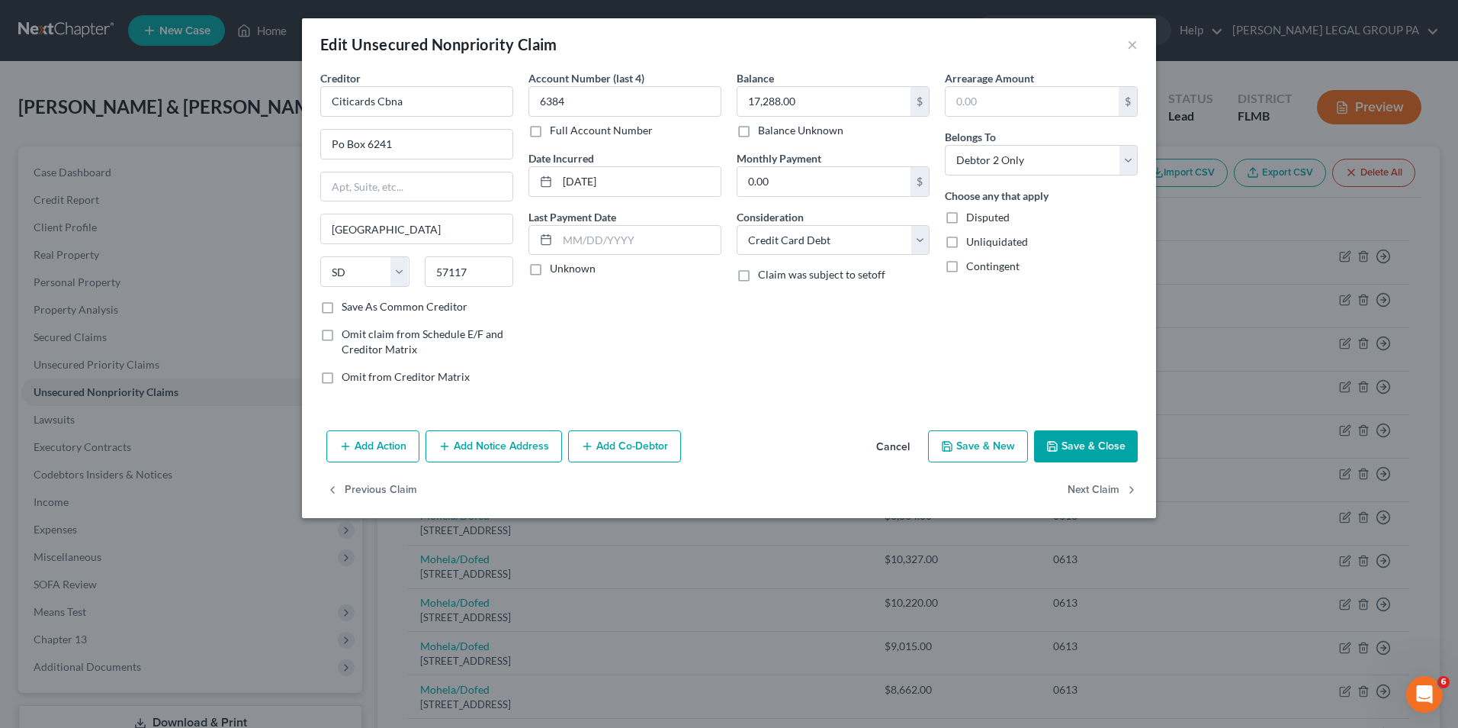
click at [1096, 451] on button "Save & Close" at bounding box center [1086, 446] width 104 height 32
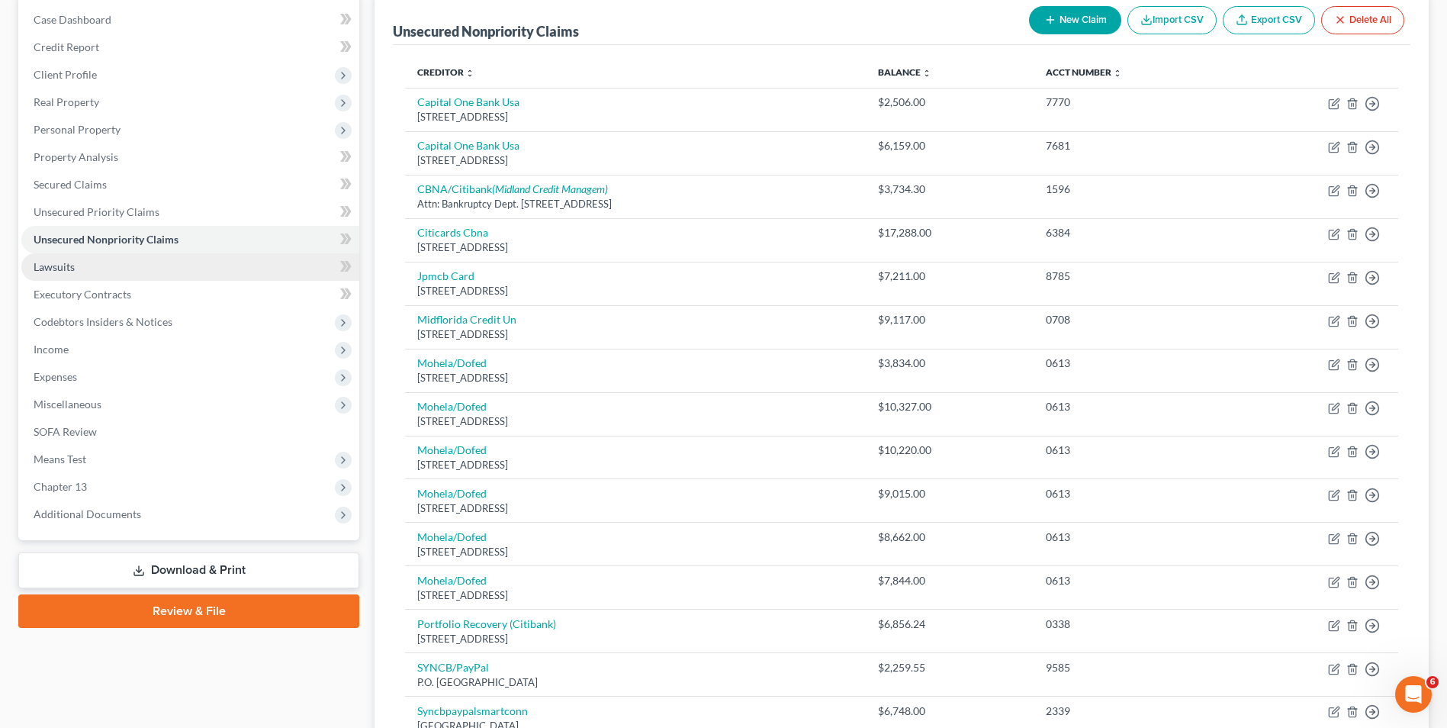
click at [151, 266] on link "Lawsuits" at bounding box center [190, 266] width 338 height 27
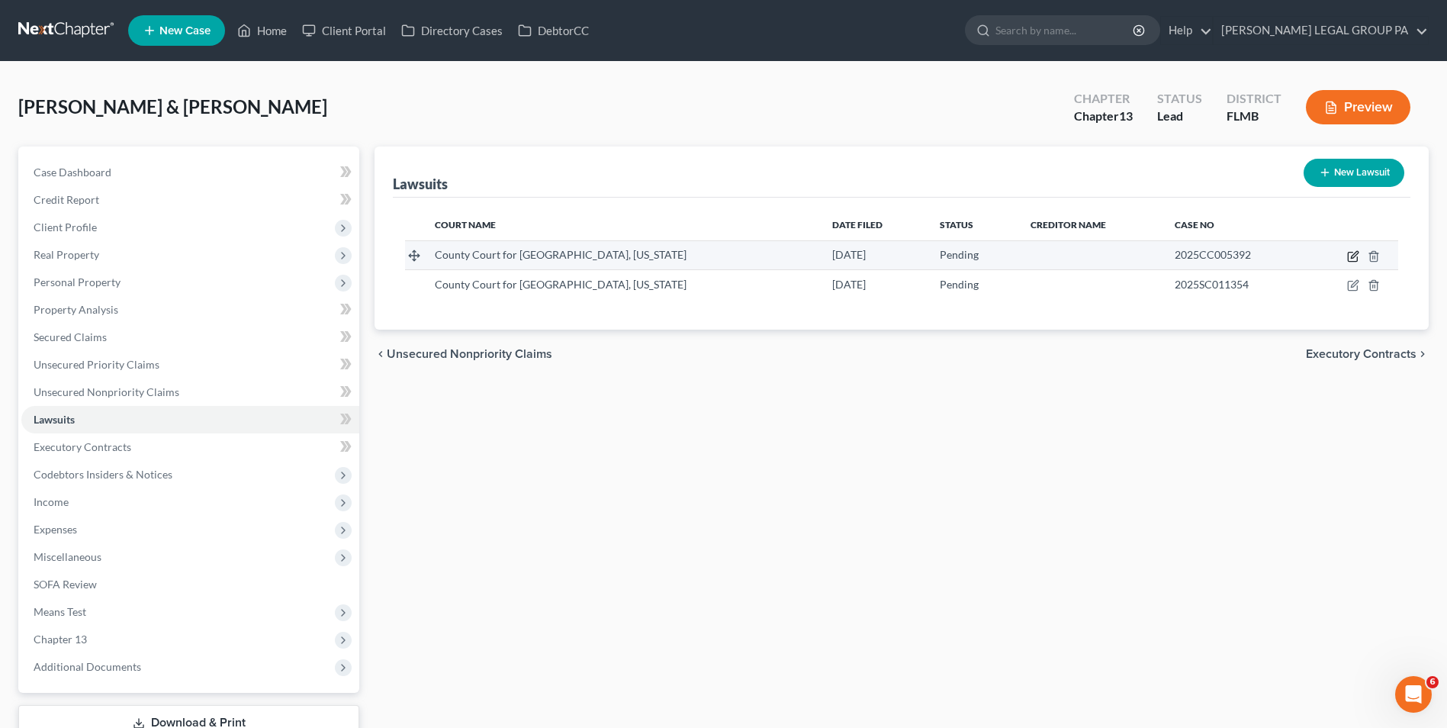
click at [1352, 259] on icon "button" at bounding box center [1353, 256] width 12 height 12
select select "9"
select select "0"
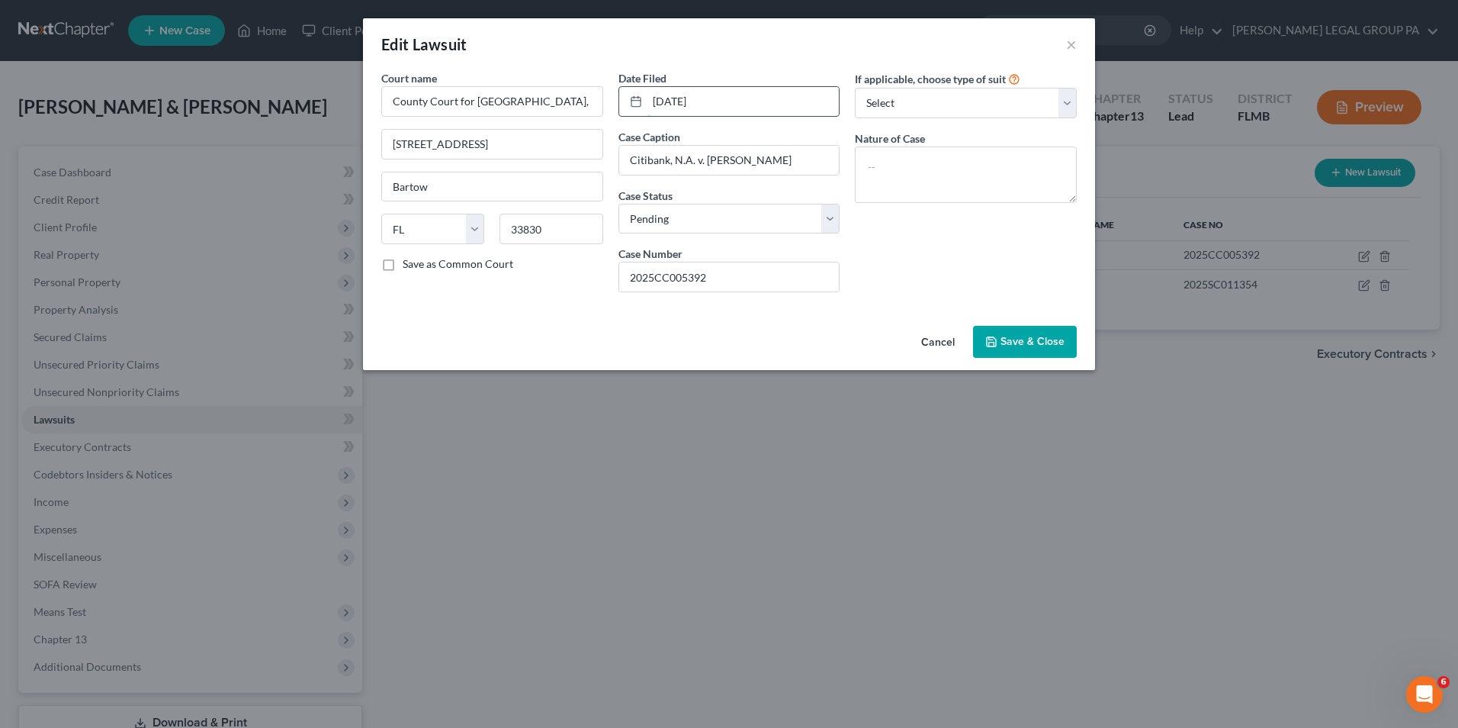
click at [663, 98] on input "08/04/2025" at bounding box center [744, 101] width 192 height 29
drag, startPoint x: 679, startPoint y: 104, endPoint x: 690, endPoint y: 98, distance: 13.0
click at [680, 104] on input "08/04/2025" at bounding box center [744, 101] width 192 height 29
type input "06/24/2025"
click at [1041, 341] on span "Save & Close" at bounding box center [1033, 341] width 64 height 13
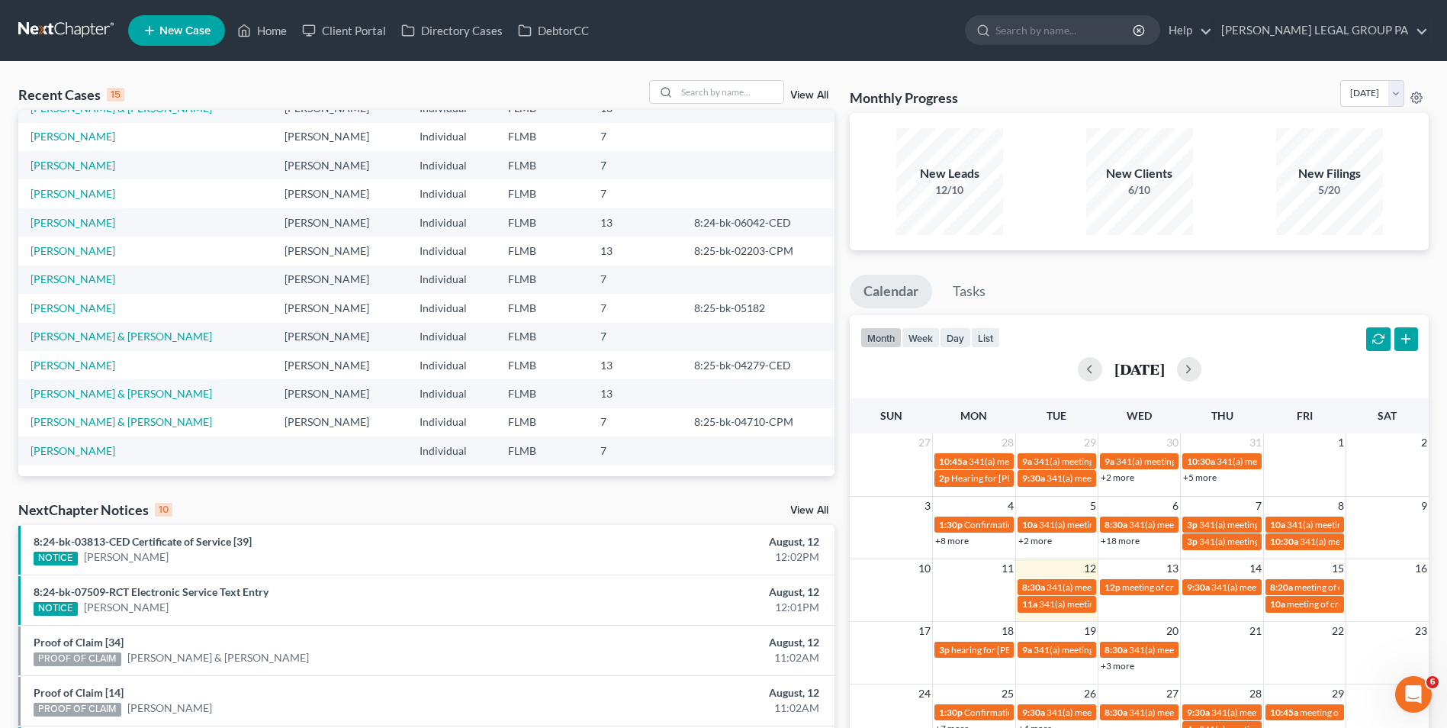
scroll to position [105, 0]
